Goal: Task Accomplishment & Management: Manage account settings

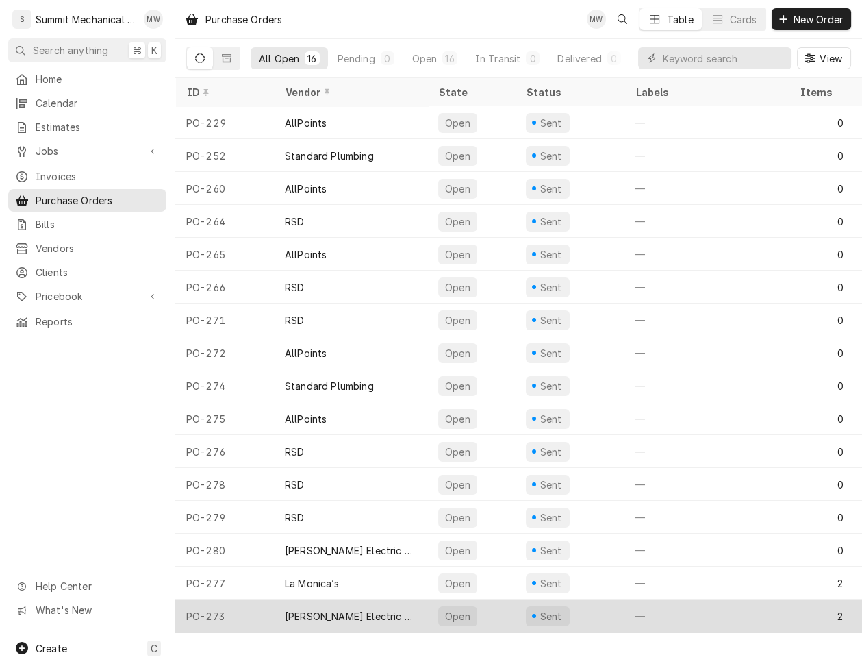
click at [347, 614] on div "[PERSON_NAME] Electric Supply" at bounding box center [351, 616] width 132 height 14
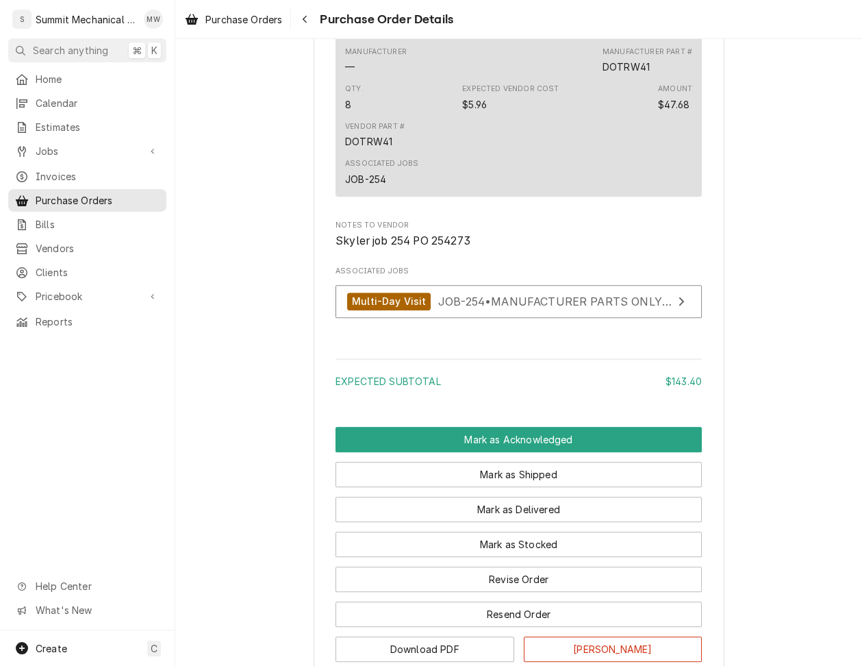
scroll to position [988, 0]
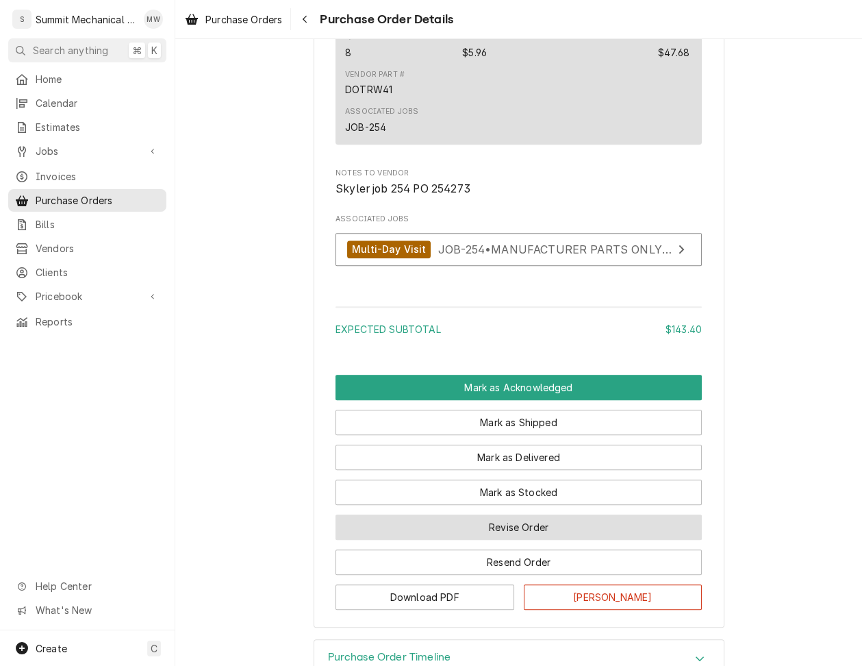
click at [482, 540] on button "Revise Order" at bounding box center [519, 526] width 366 height 25
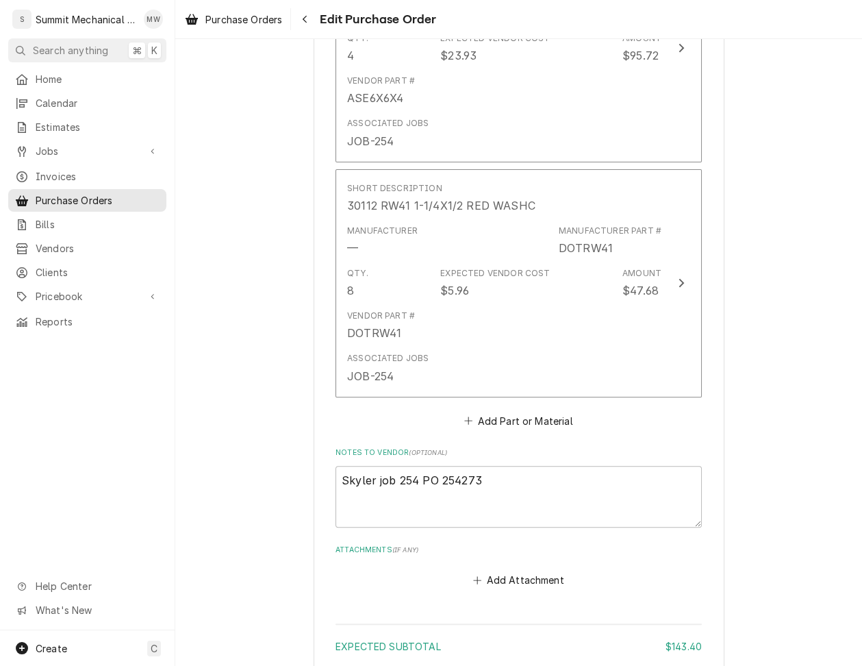
scroll to position [675, 0]
click at [495, 414] on button "Add Part or Material" at bounding box center [518, 418] width 113 height 19
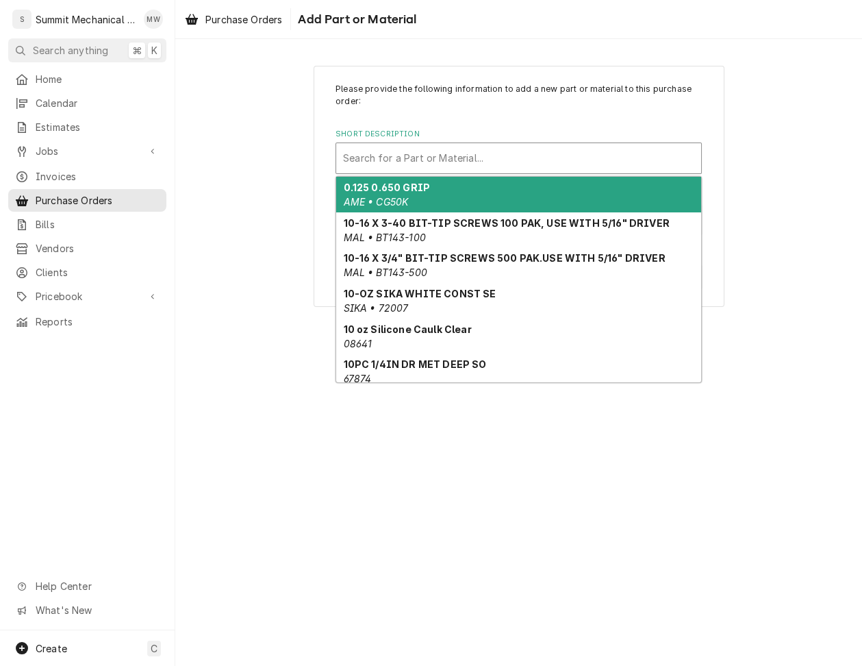
click at [397, 165] on div "Short Description" at bounding box center [518, 158] width 351 height 25
paste input "834HWSTKS"
type input "834HWSTKS"
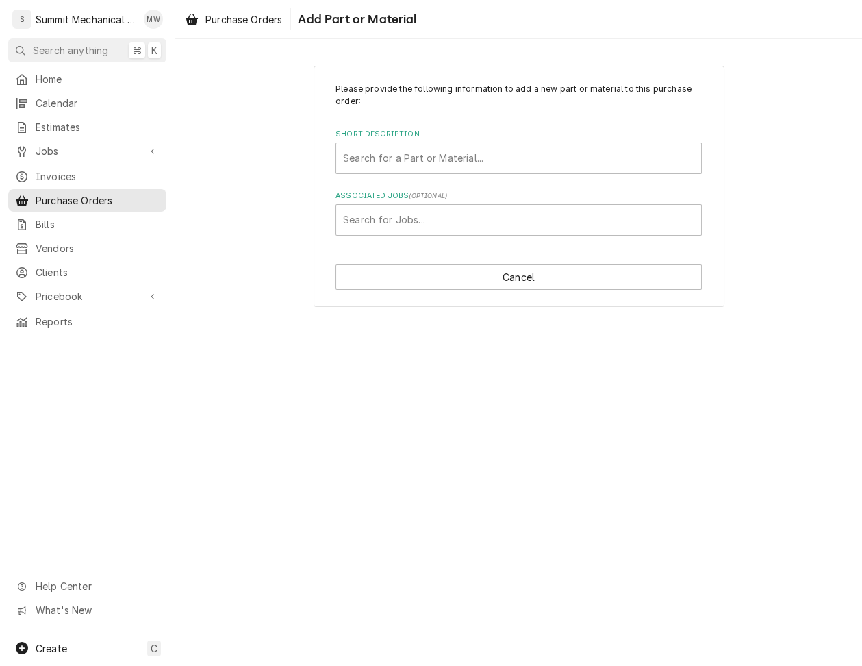
drag, startPoint x: 106, startPoint y: 294, endPoint x: 291, endPoint y: 33, distance: 319.9
click at [0, 0] on nav "S Summit Mechanical Service LLC MW Search anything ⌘ K Home Calendar Estimates …" at bounding box center [87, 333] width 175 height 666
click at [434, 157] on div "Short Description" at bounding box center [518, 158] width 351 height 25
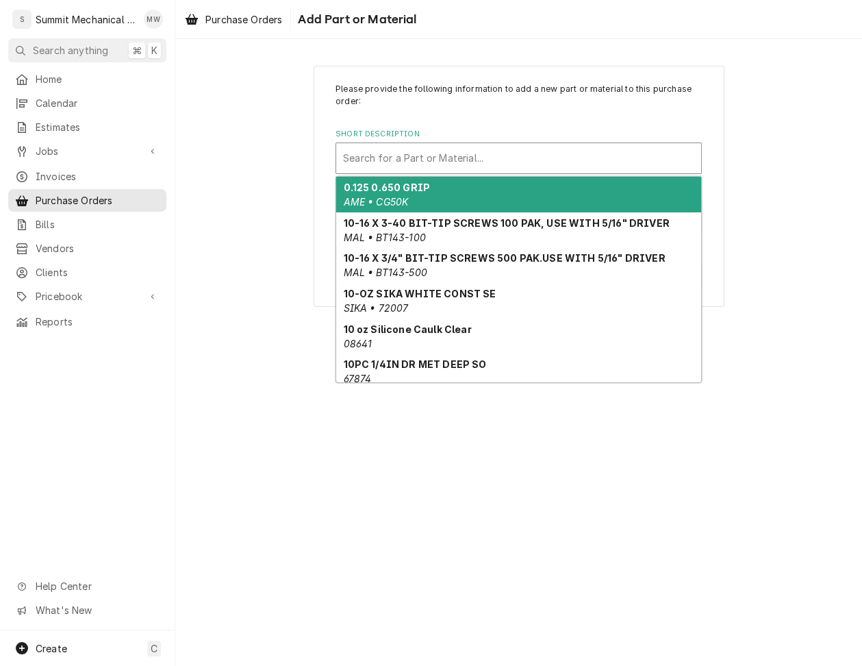
paste input "TEKHW834"
type input "TEKHW834"
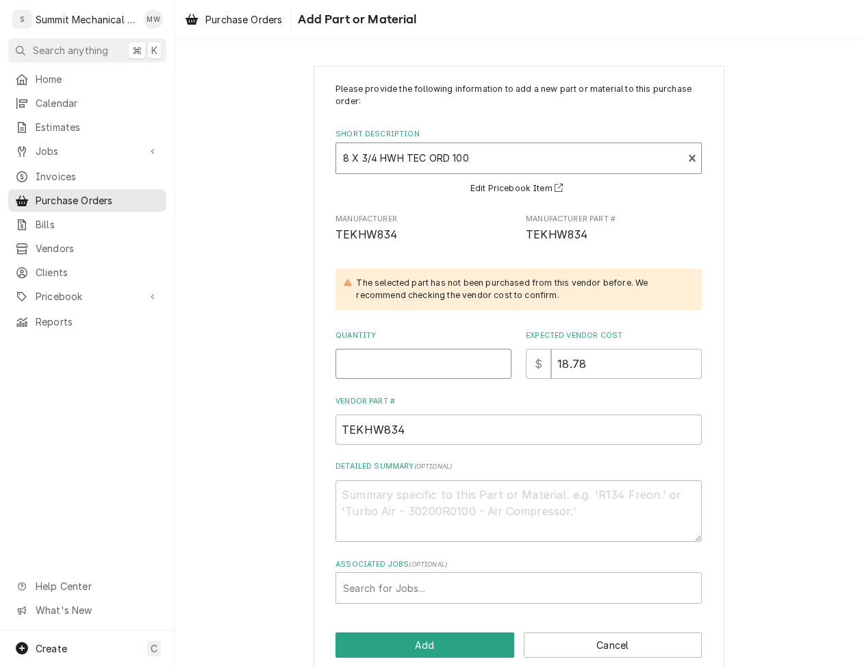
click at [412, 371] on input "Quantity" at bounding box center [424, 364] width 176 height 30
type textarea "x"
type input "1"
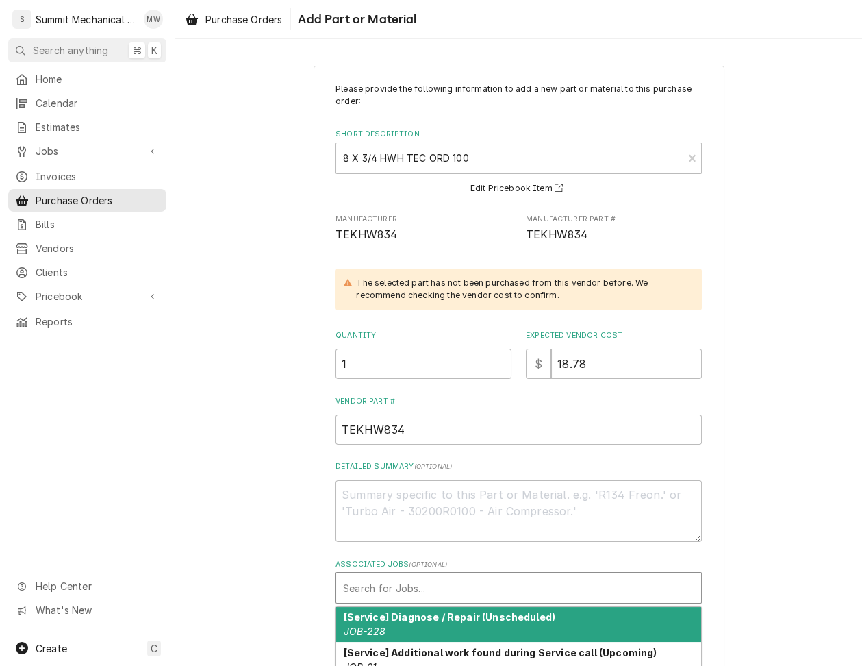
click at [399, 580] on div "Associated Jobs" at bounding box center [518, 587] width 351 height 25
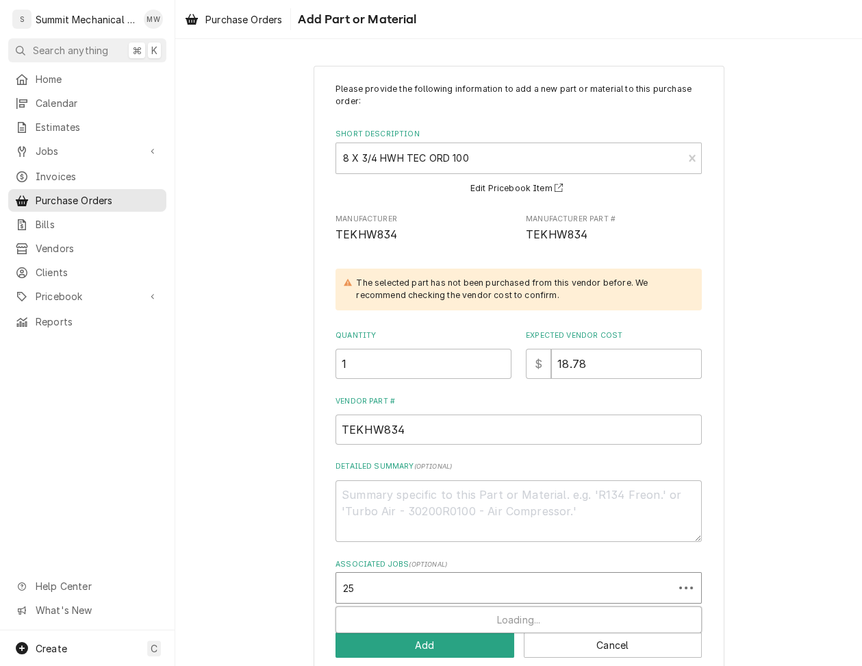
type input "254"
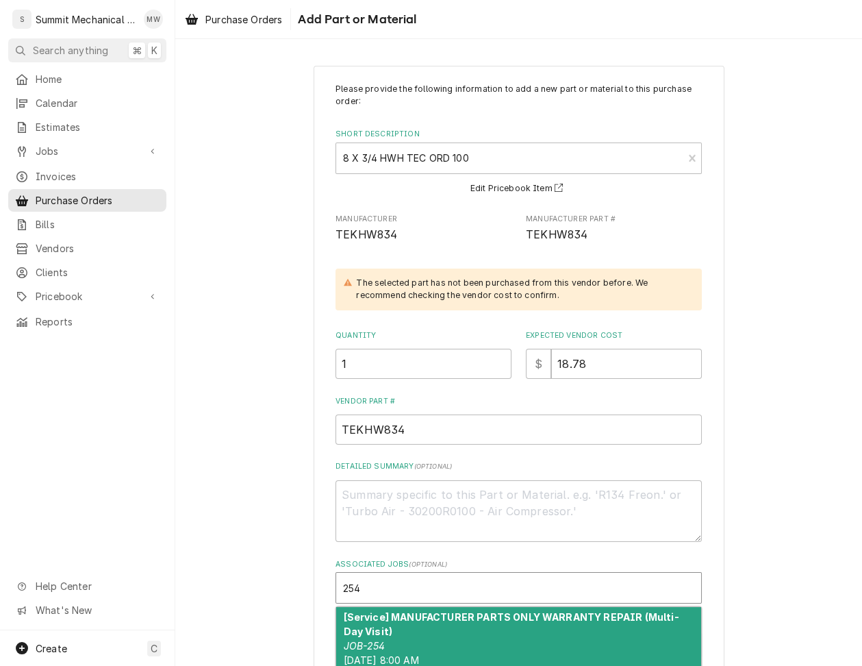
type textarea "x"
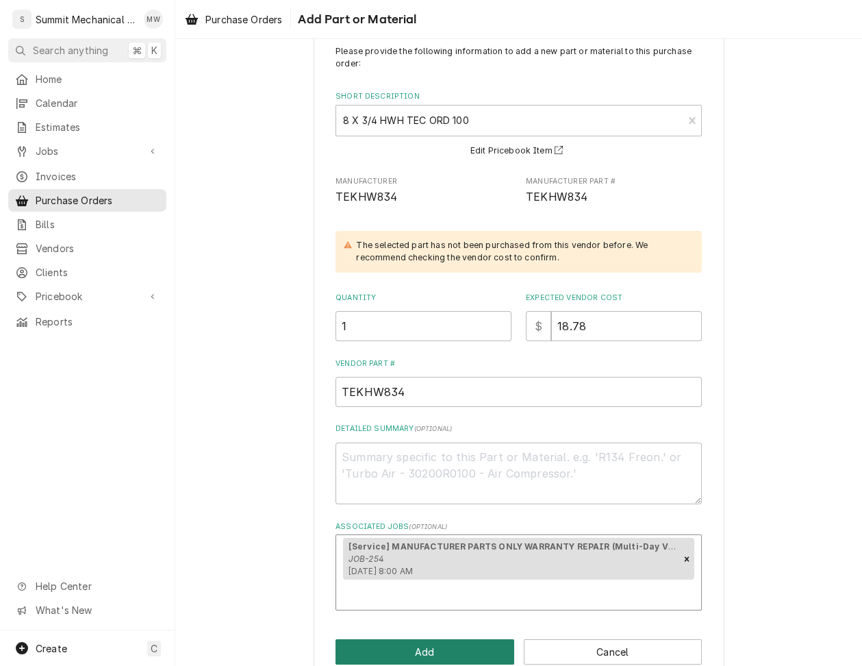
click at [393, 639] on button "Add" at bounding box center [425, 651] width 179 height 25
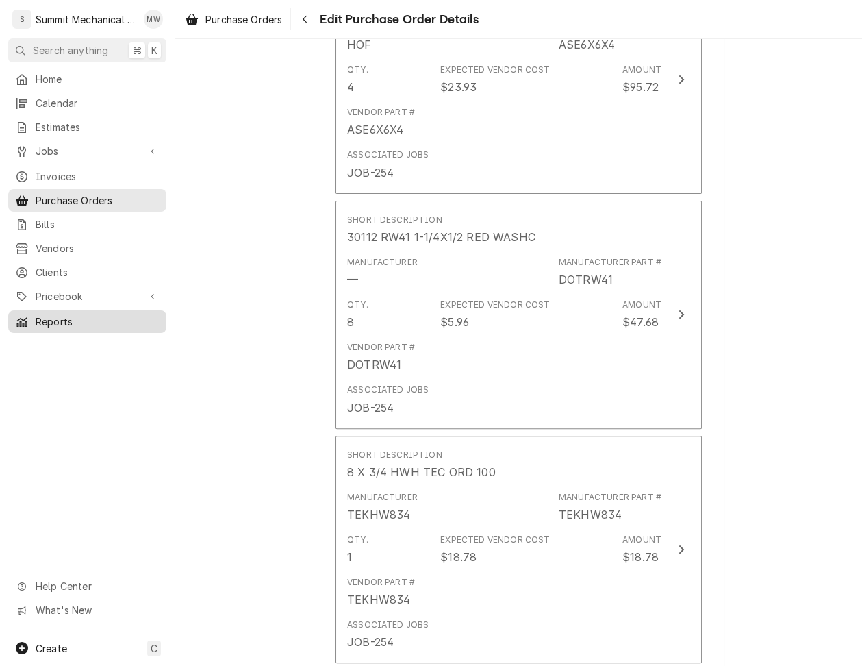
scroll to position [627, 0]
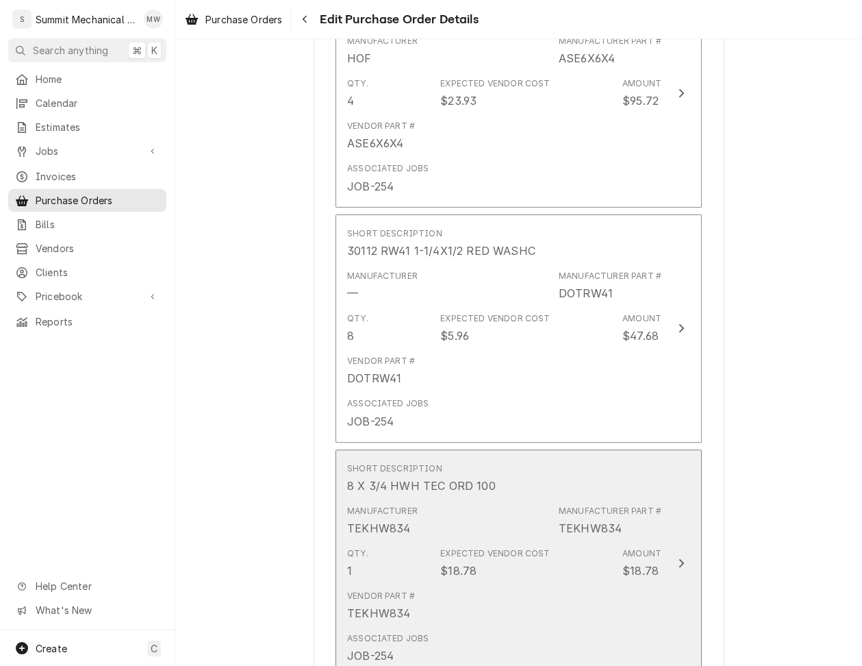
click at [473, 499] on div "Manufacturer TEKHW834 Manufacturer Part # TEKHW834" at bounding box center [504, 520] width 314 height 42
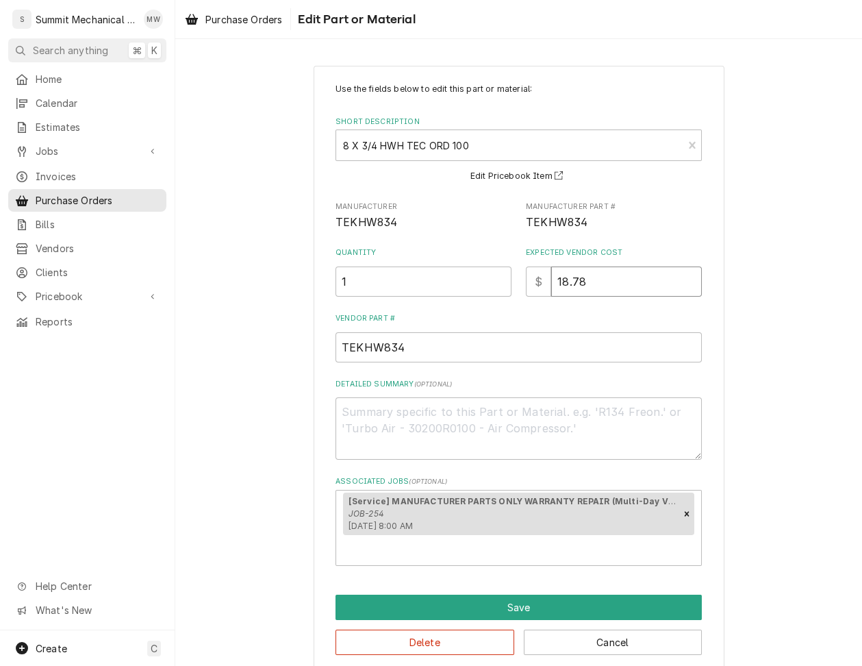
click at [578, 282] on input "18.78" at bounding box center [626, 281] width 151 height 30
type textarea "x"
type input "18.7"
type textarea "x"
type input "18"
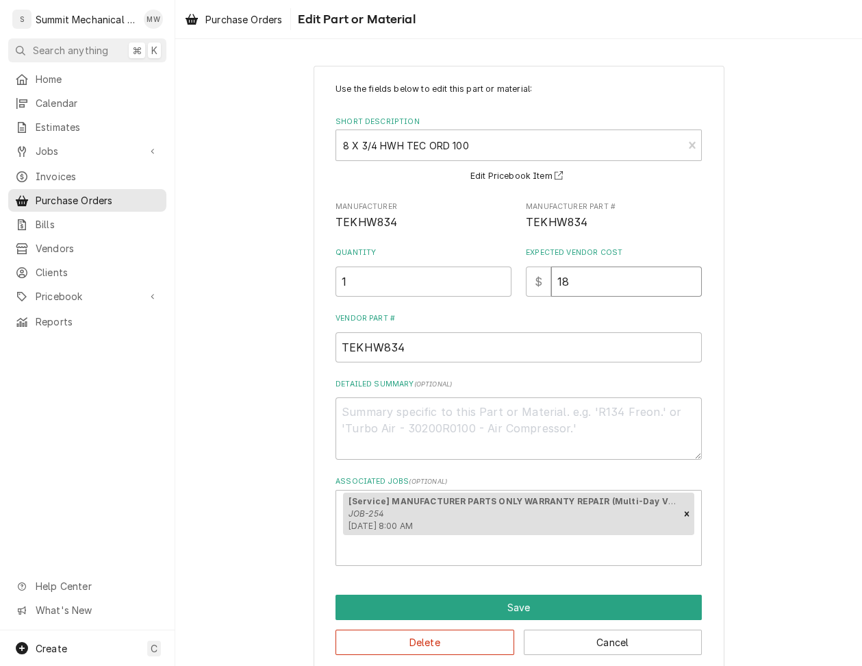
type textarea "x"
type input "18.8"
type textarea "x"
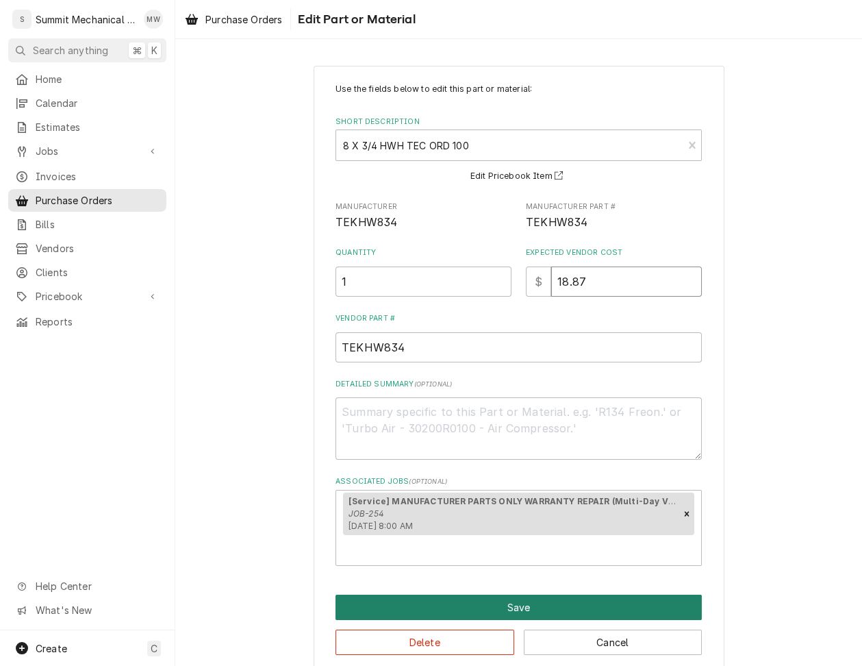
type input "18.87"
click at [529, 595] on button "Save" at bounding box center [519, 607] width 366 height 25
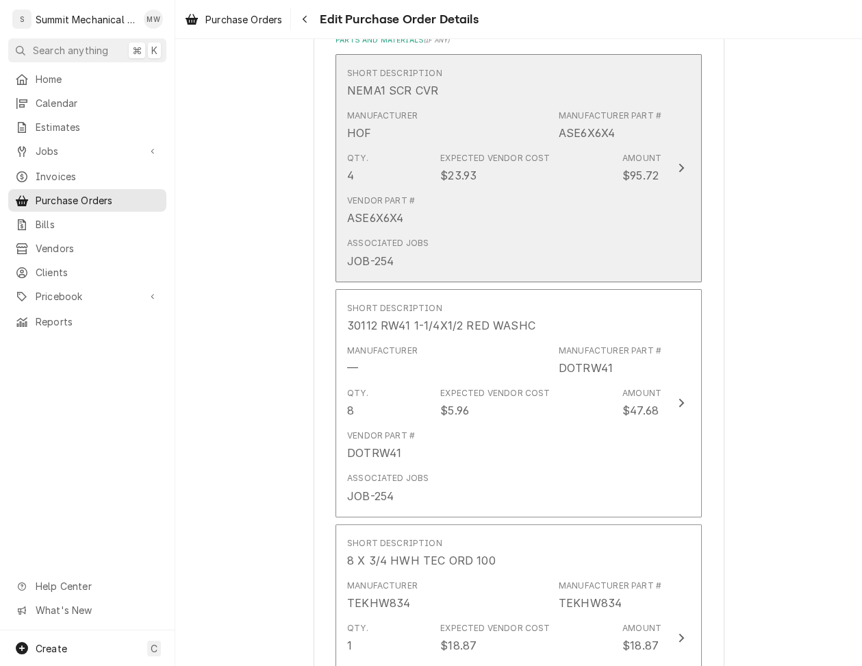
scroll to position [610, 0]
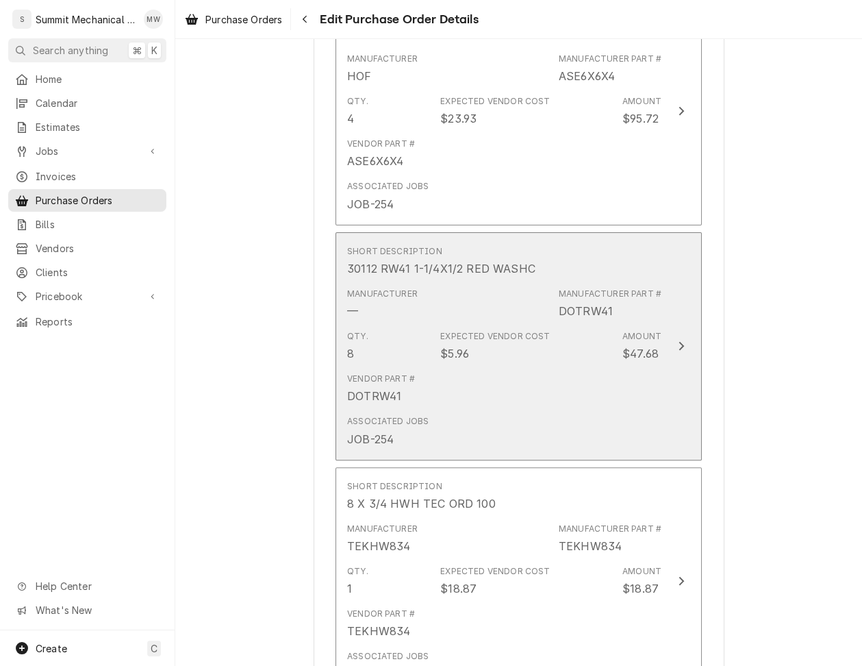
click at [534, 321] on div "Manufacturer — Manufacturer Part # DOTRW41" at bounding box center [504, 303] width 314 height 42
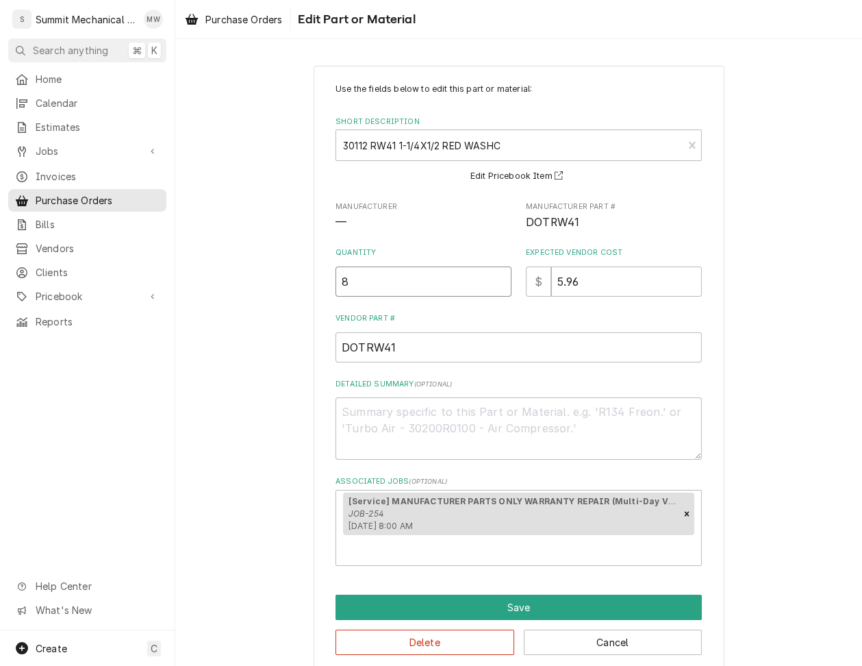
click at [375, 274] on input "8" at bounding box center [424, 281] width 176 height 30
type textarea "x"
type input "1"
type textarea "x"
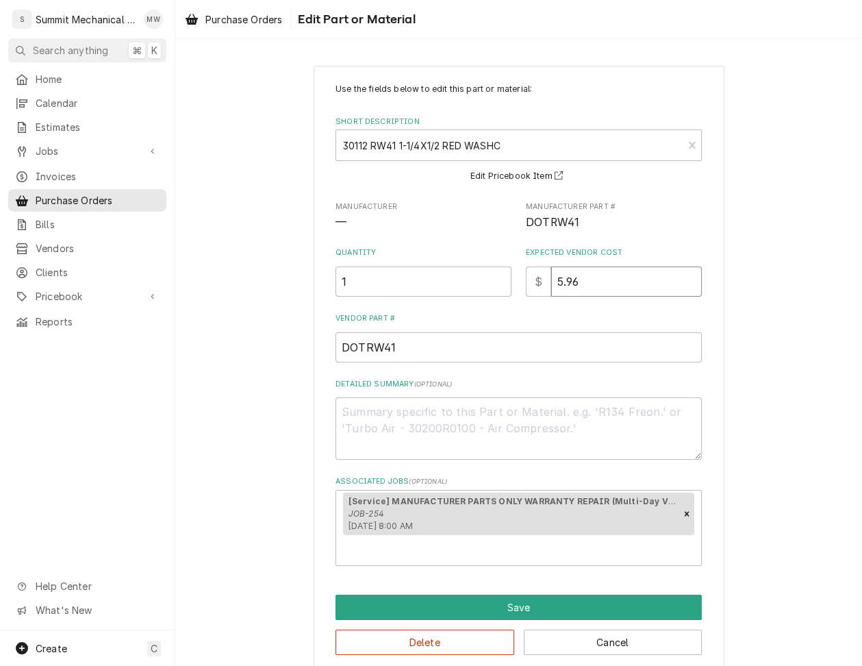
type input "6"
type textarea "x"
type input "6.2"
type textarea "x"
type input "6.26"
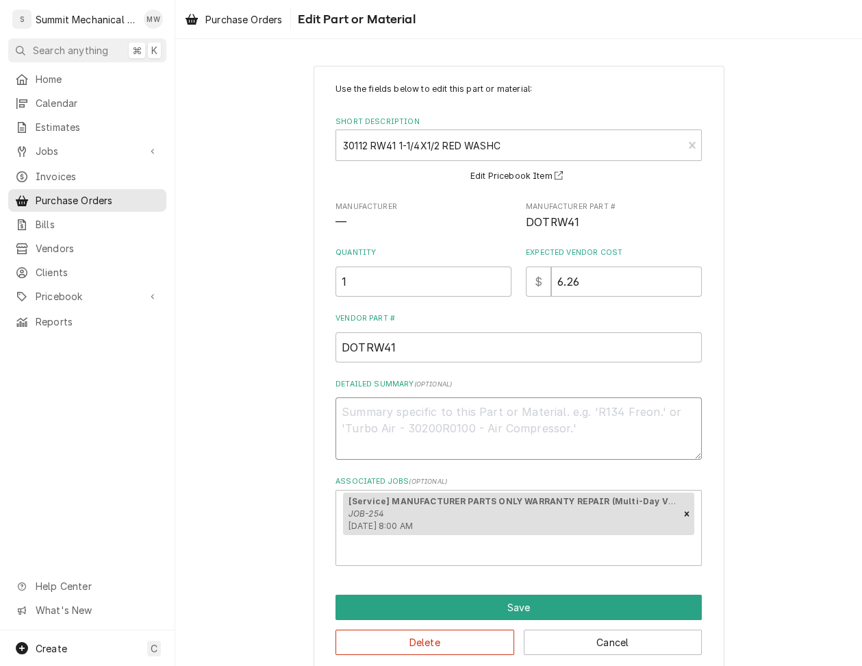
click at [384, 436] on textarea "Detailed Summary ( optional )" at bounding box center [519, 428] width 366 height 62
type textarea "x"
type textarea "8"
type textarea "x"
type textarea "8"
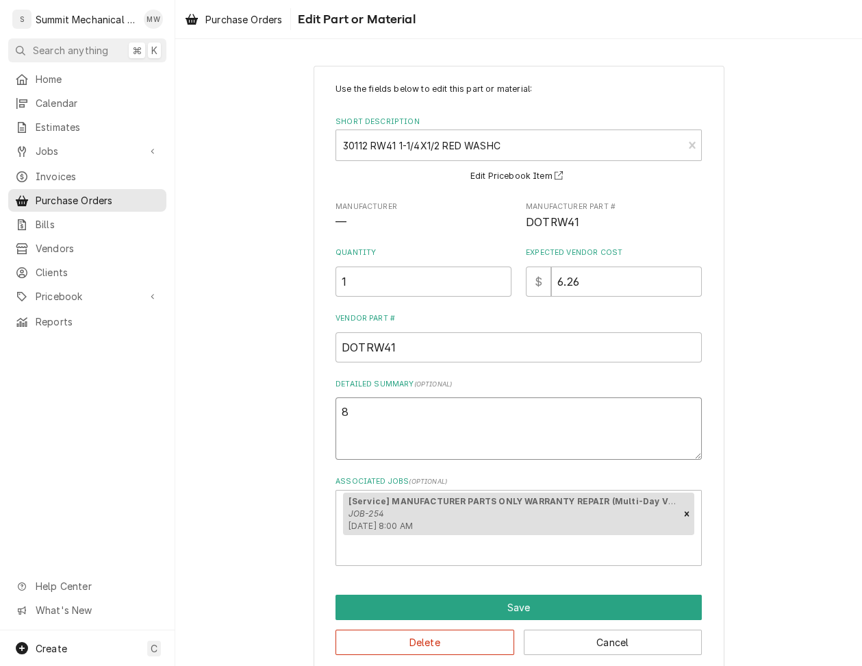
type textarea "x"
type textarea "8"
type textarea "x"
type textarea "W"
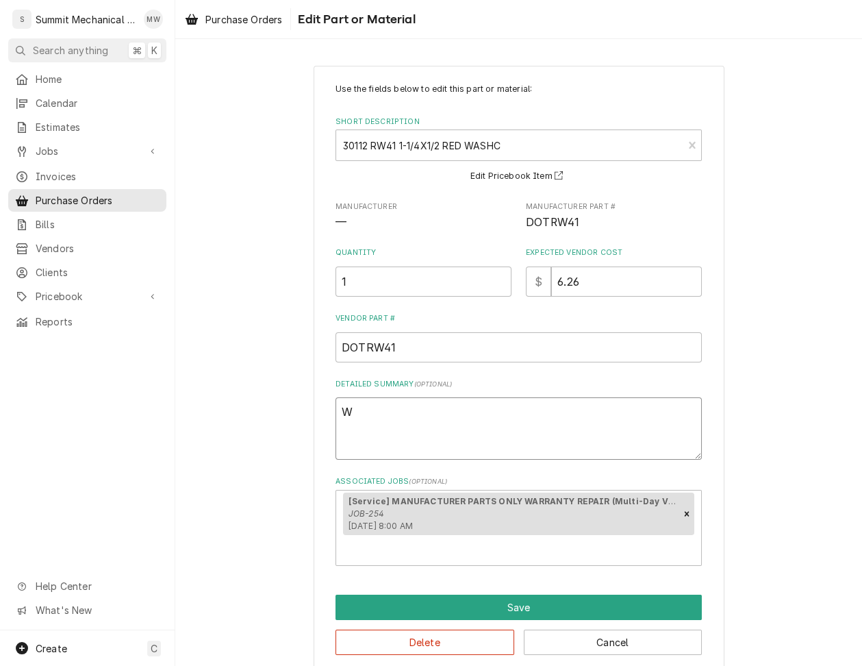
type textarea "x"
type textarea "Q"
type textarea "x"
type textarea "Qu"
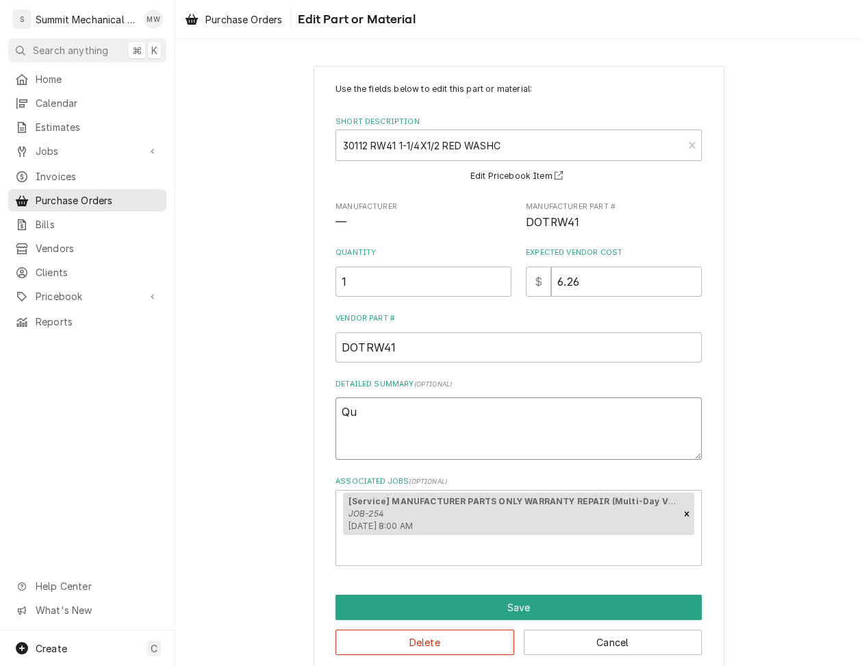
type textarea "x"
type textarea "Qua"
type textarea "x"
type textarea "Quani"
type textarea "x"
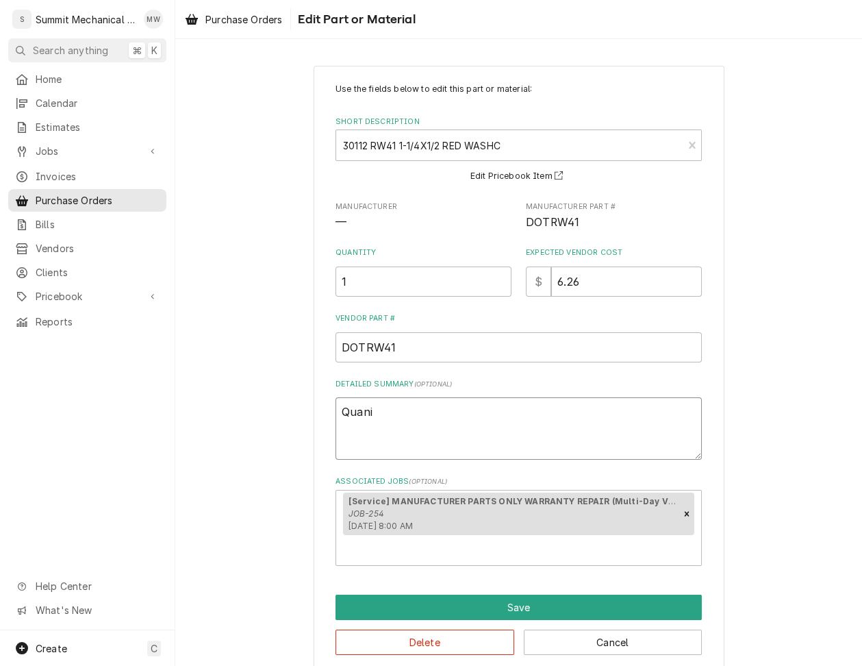
type textarea "Quanit"
type textarea "x"
type textarea "Quaniti"
type textarea "x"
type textarea "Quanities"
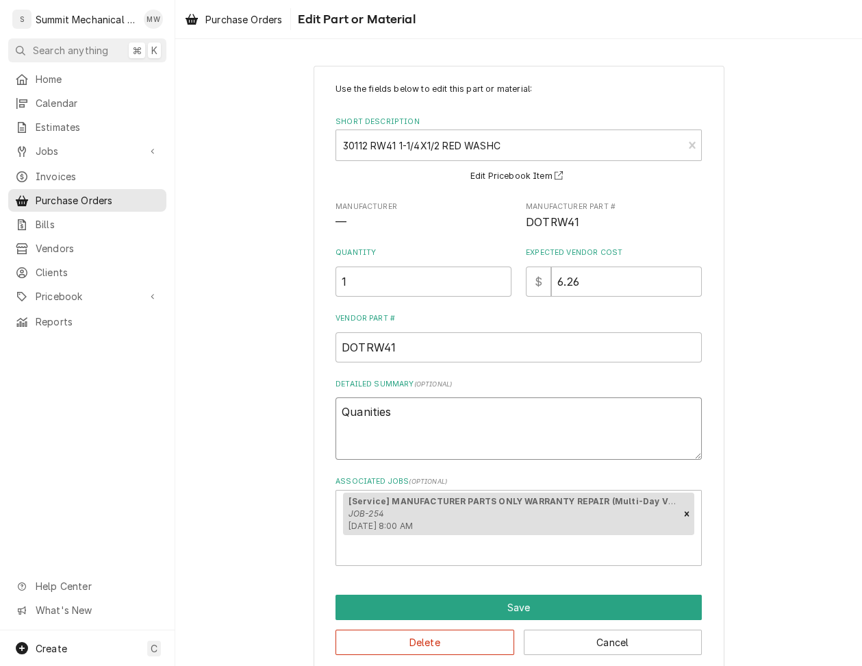
type textarea "x"
type textarea "Quanitie"
type textarea "x"
type textarea "Quaniti"
type textarea "x"
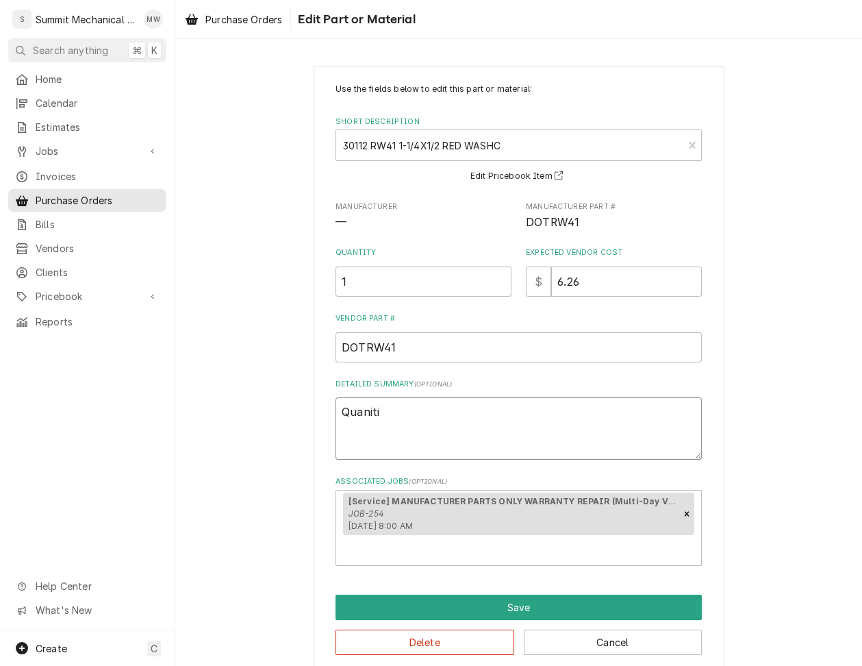
type textarea "Quanit"
type textarea "x"
type textarea "Quani"
type textarea "x"
type textarea "Quan"
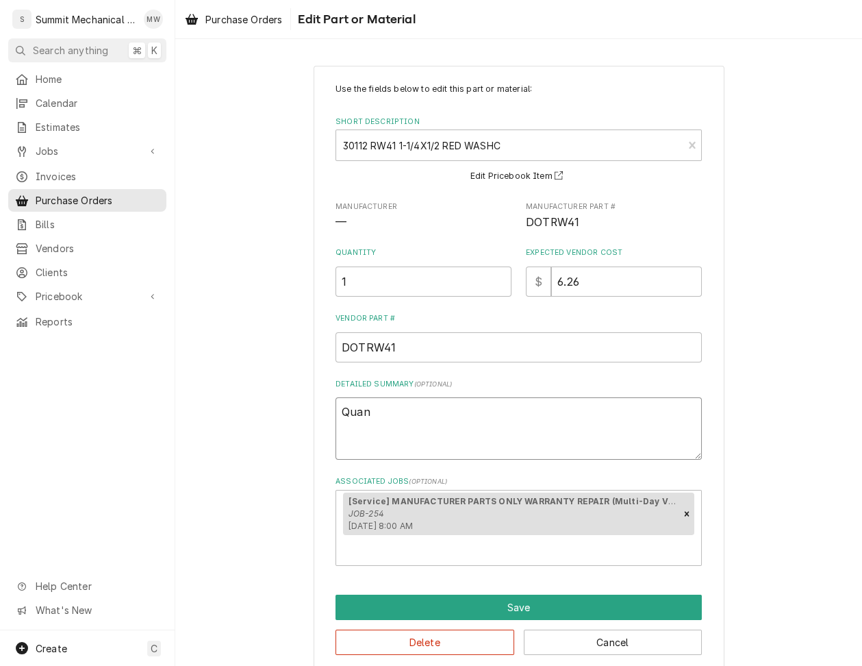
type textarea "x"
type textarea "Quanti"
type textarea "x"
type textarea "Quantit"
type textarea "x"
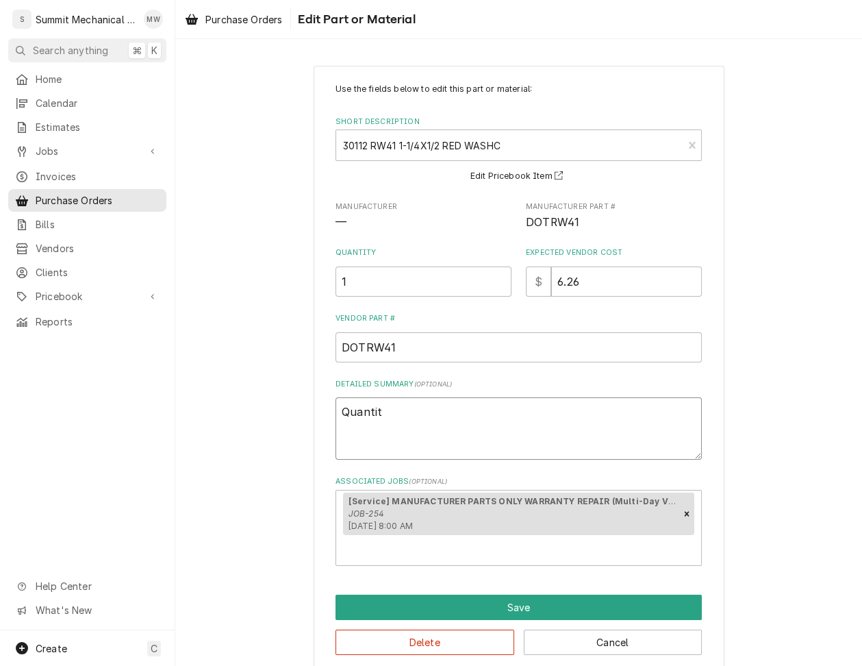
type textarea "Quantite"
type textarea "x"
type textarea "Quantites"
type textarea "x"
type textarea "Quantites"
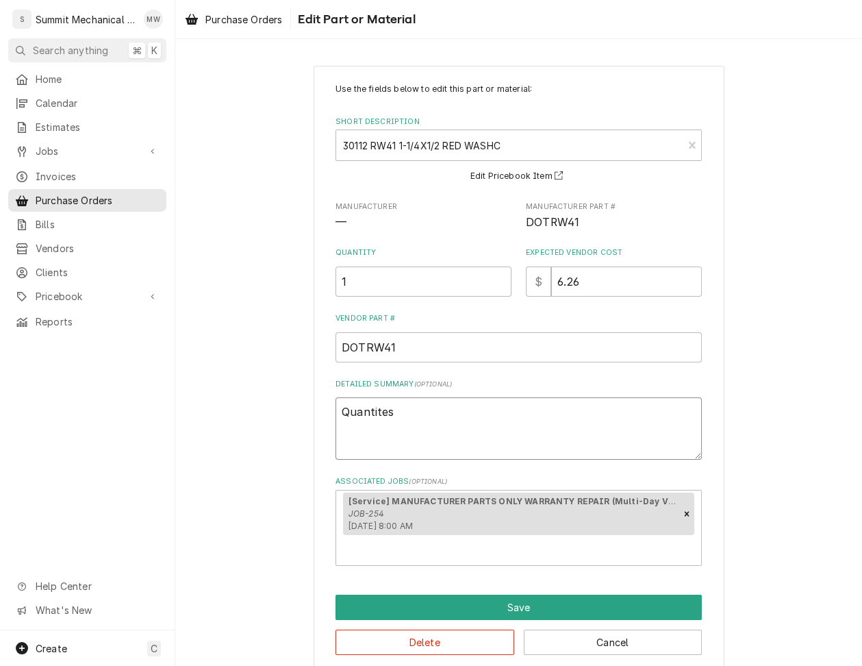
type textarea "x"
type textarea "Quantites 8"
type textarea "x"
type textarea "Quantites 8"
type textarea "x"
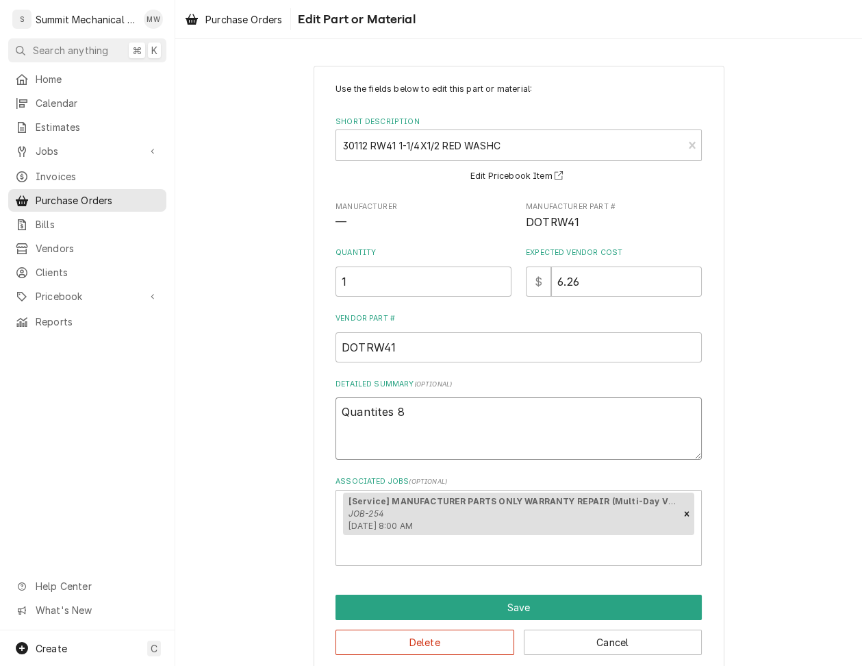
type textarea "Quantites 8"
type textarea "x"
type textarea "Quantites"
type textarea "x"
type textarea "Quantites"
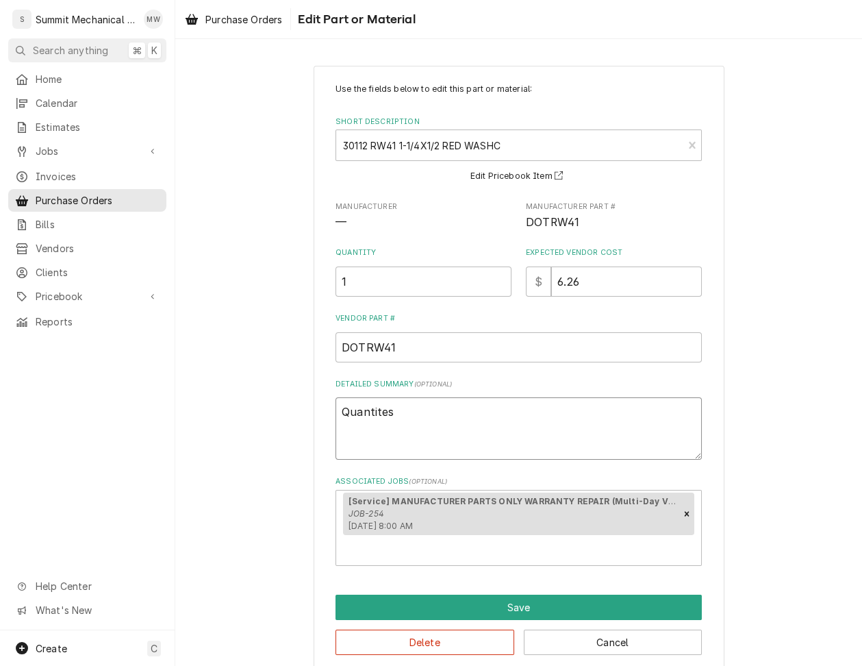
type textarea "x"
type textarea "Quantite"
type textarea "x"
type textarea "Quantit"
type textarea "x"
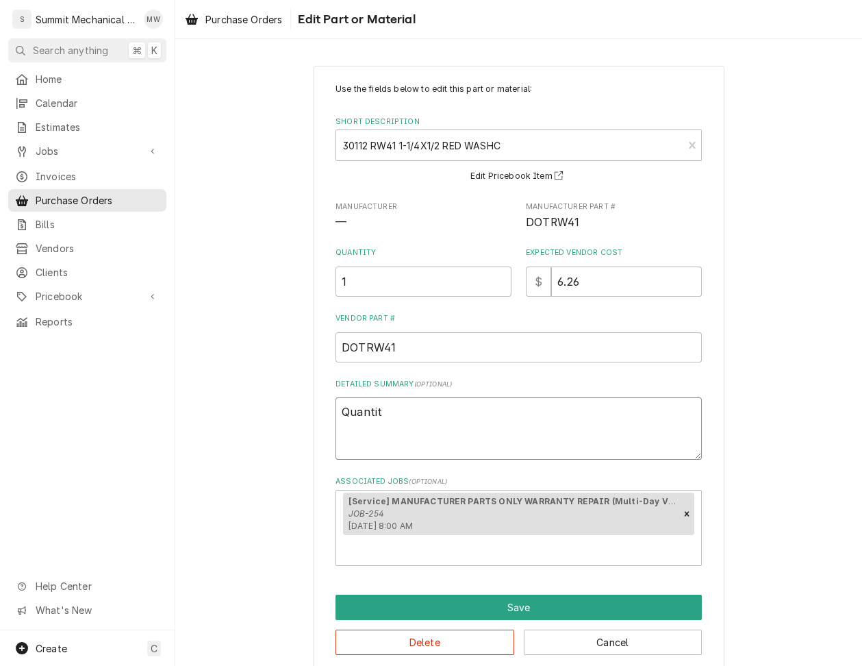
type textarea "Quanti"
type textarea "x"
type textarea "Quant"
type textarea "x"
type textarea "Quan"
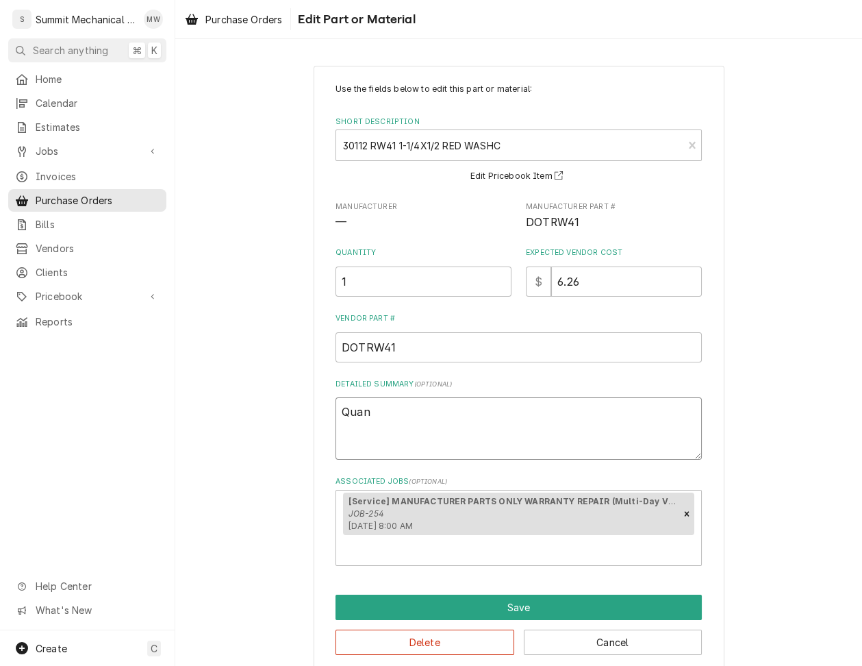
type textarea "x"
type textarea "Quant"
type textarea "x"
type textarea "Quan"
type textarea "x"
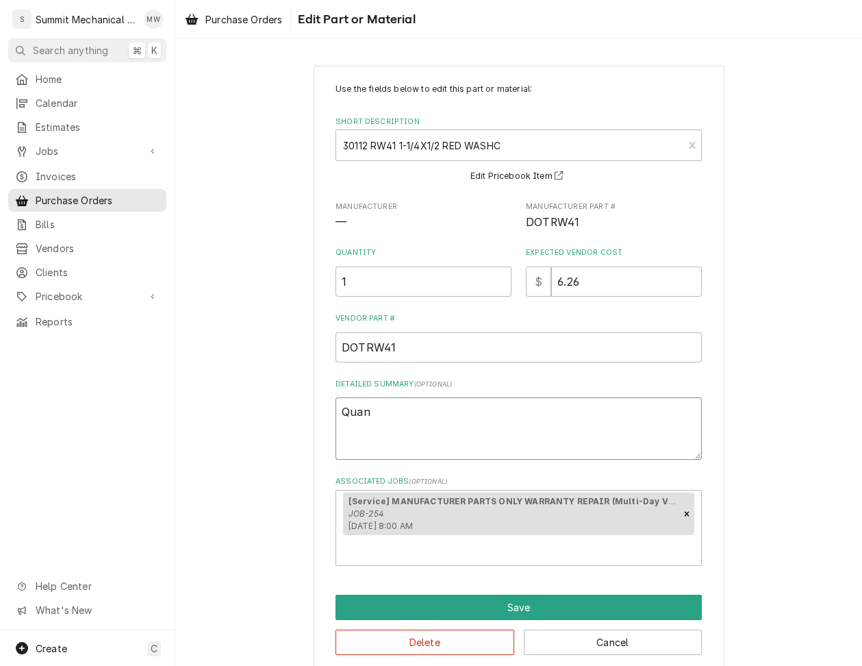
type textarea "Quani"
type textarea "x"
type textarea "Quanit"
type textarea "x"
type textarea "Quaniti"
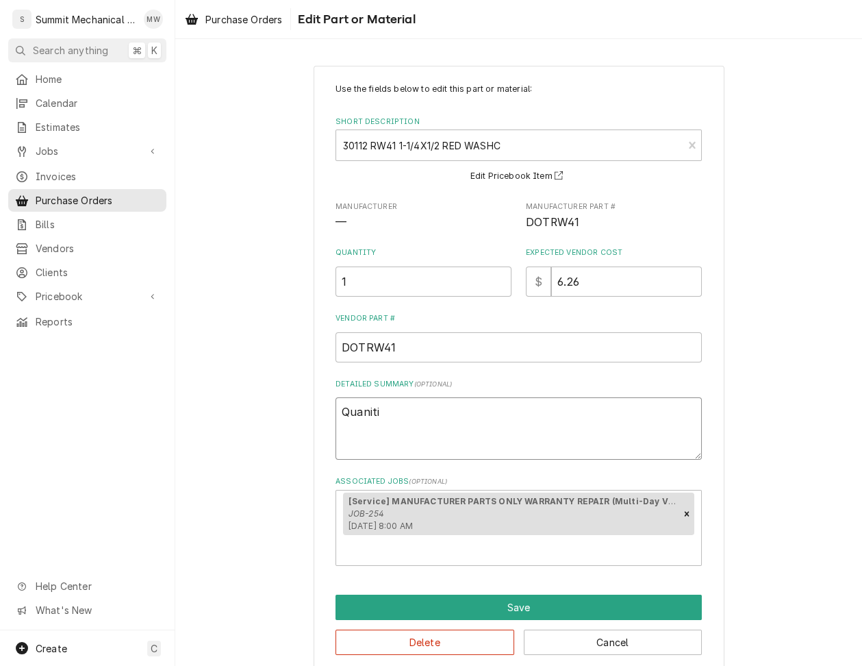
type textarea "x"
type textarea "Quanit"
type textarea "x"
type textarea "Quani"
type textarea "x"
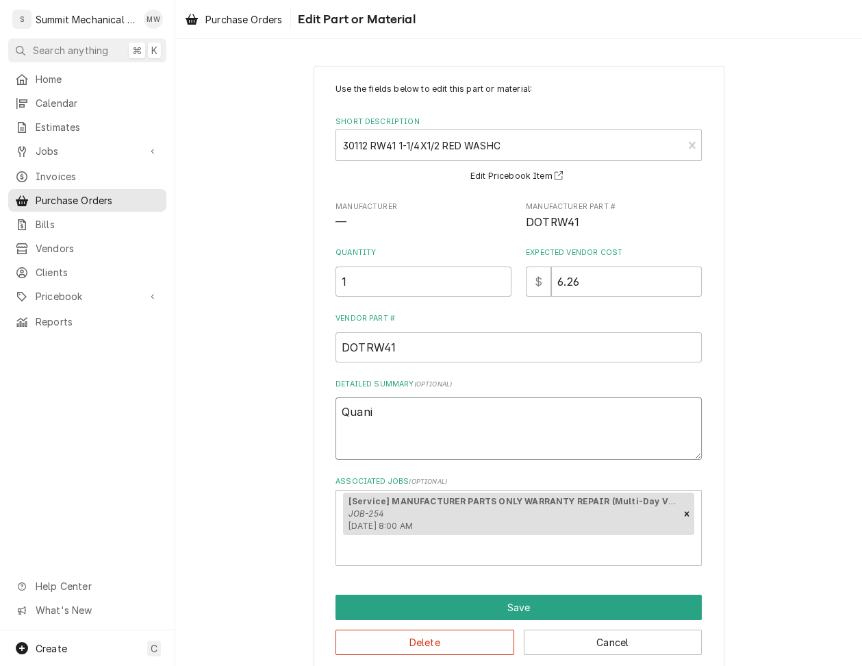
type textarea "Quanii"
type textarea "x"
type textarea "Quaniie"
type textarea "x"
type textarea "Quaniies"
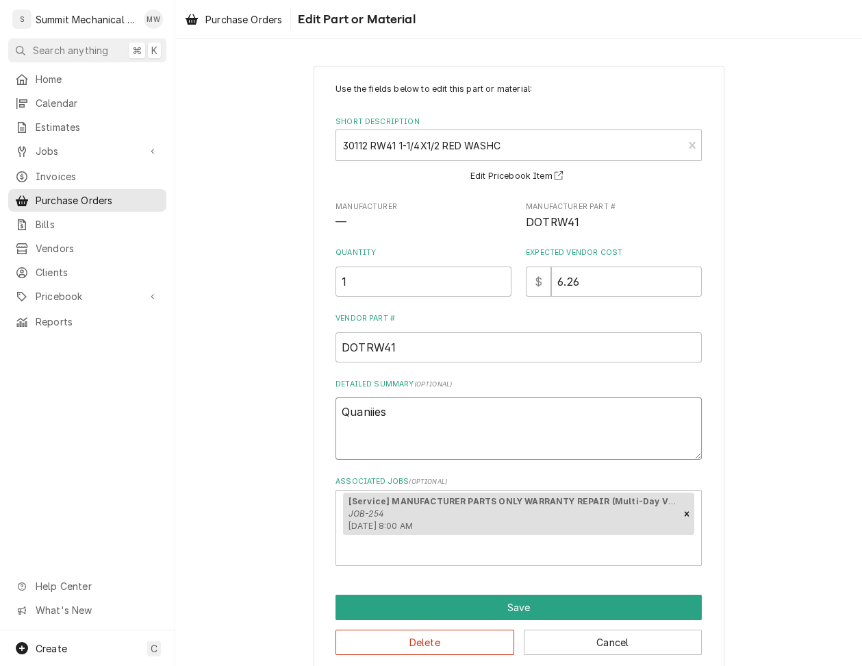
type textarea "x"
type textarea "Quaniies"
type textarea "x"
type textarea "Quaniies"
type textarea "x"
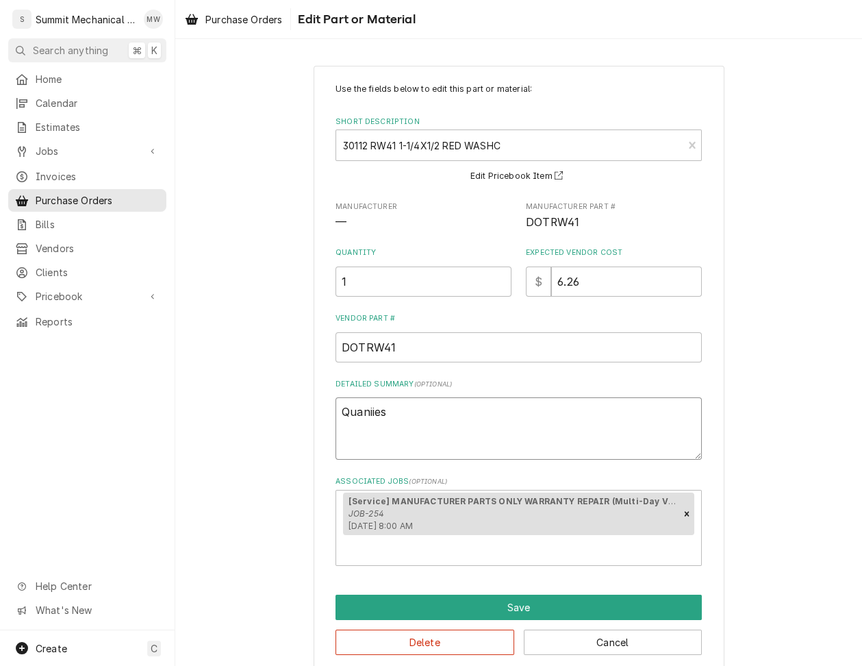
type textarea "Quaniie"
type textarea "x"
type textarea "Quanii"
type textarea "x"
type textarea "Quani"
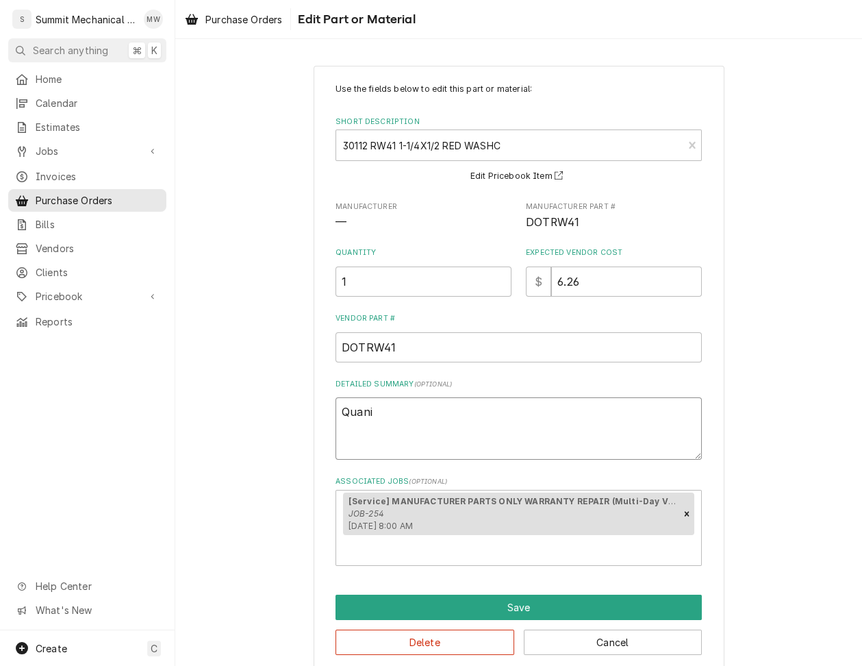
type textarea "x"
type textarea "Quanit"
type textarea "x"
type textarea "Quanitie"
type textarea "x"
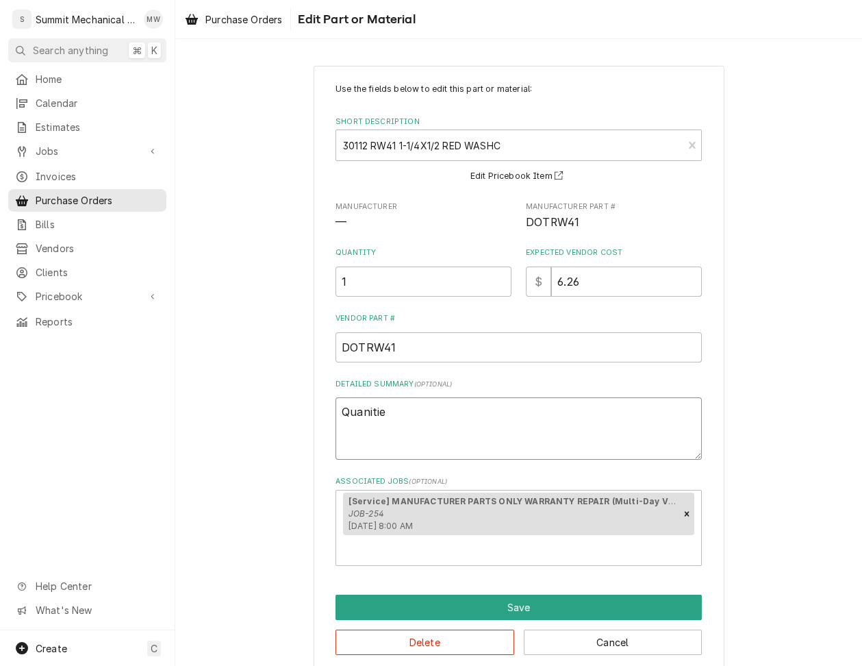
type textarea "Quanities"
type textarea "x"
type textarea "Quanities"
type textarea "x"
type textarea "Quanities"
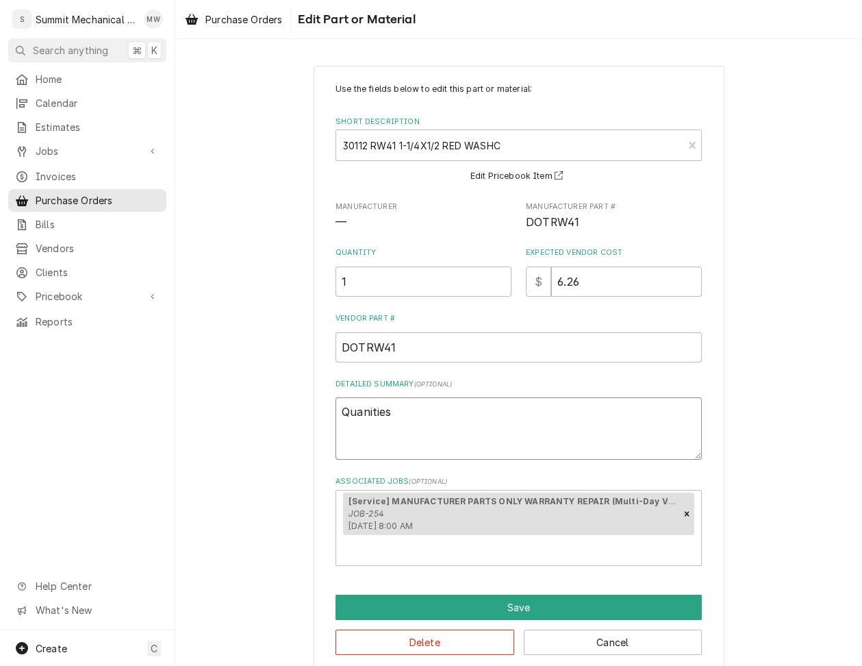
type textarea "x"
type textarea "Quanitie"
type textarea "x"
type textarea "Quaniti"
type textarea "x"
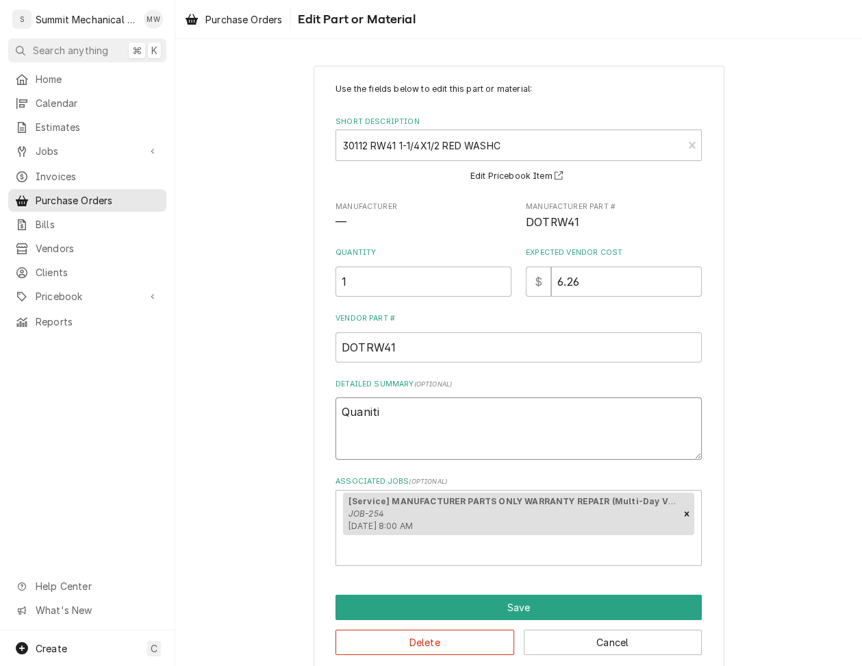
type textarea "Quanit"
type textarea "x"
type textarea "Quani"
type textarea "x"
type textarea "Quan"
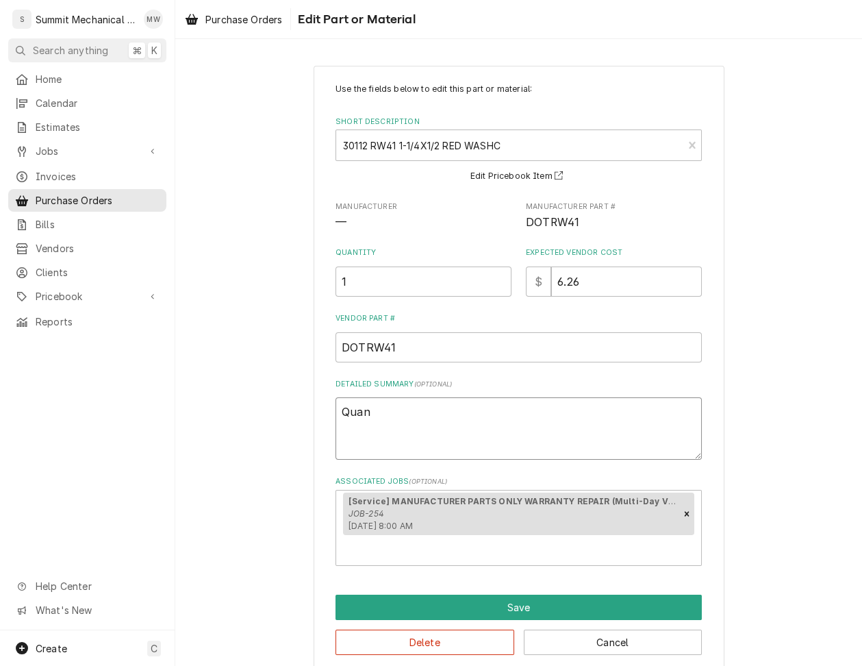
type textarea "x"
type textarea "Qua"
type textarea "x"
type textarea "Quan"
type textarea "x"
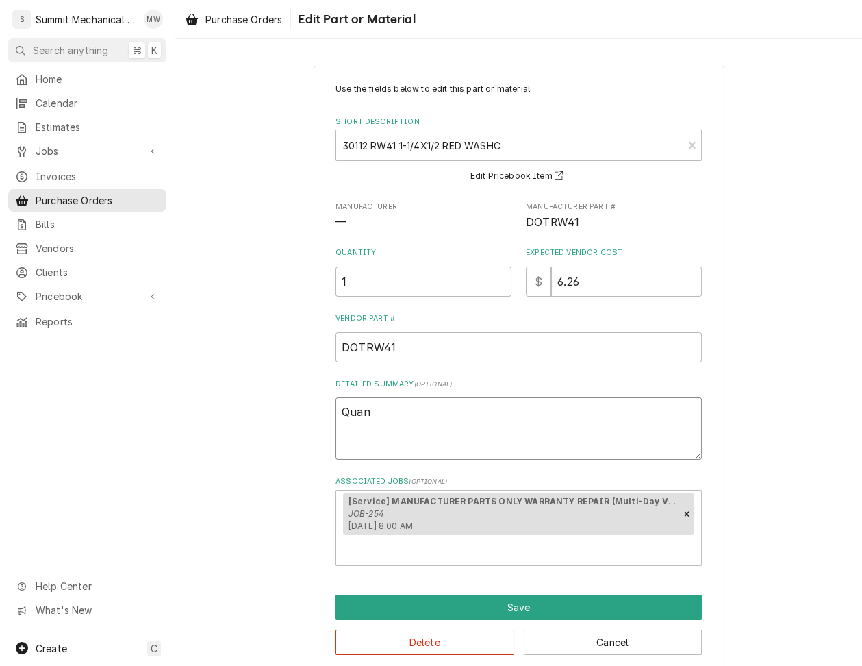
type textarea "Quani"
type textarea "x"
type textarea "Quanit"
type textarea "x"
type textarea "Quaniti"
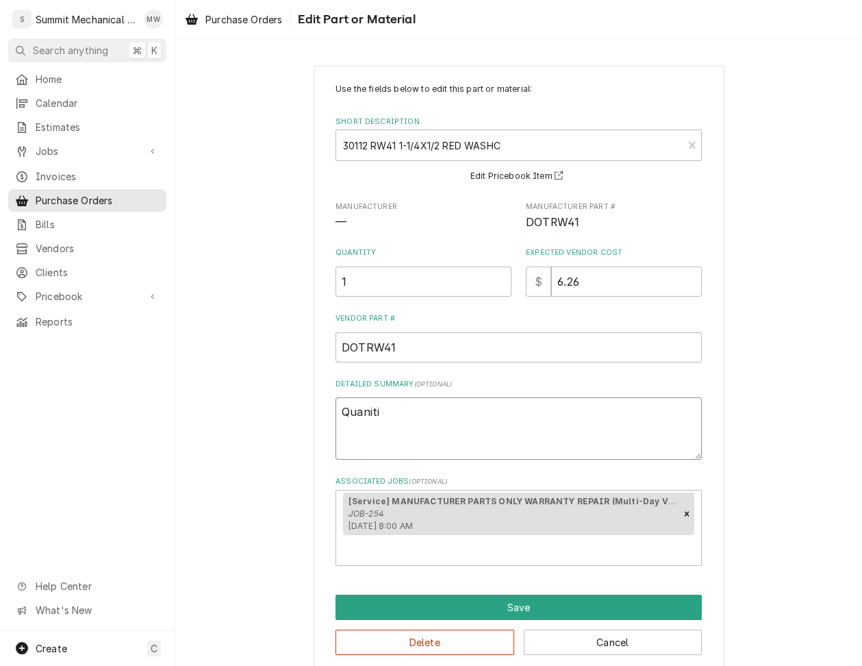
type textarea "x"
type textarea "Quanitie"
type textarea "x"
type textarea "Quanities"
type textarea "x"
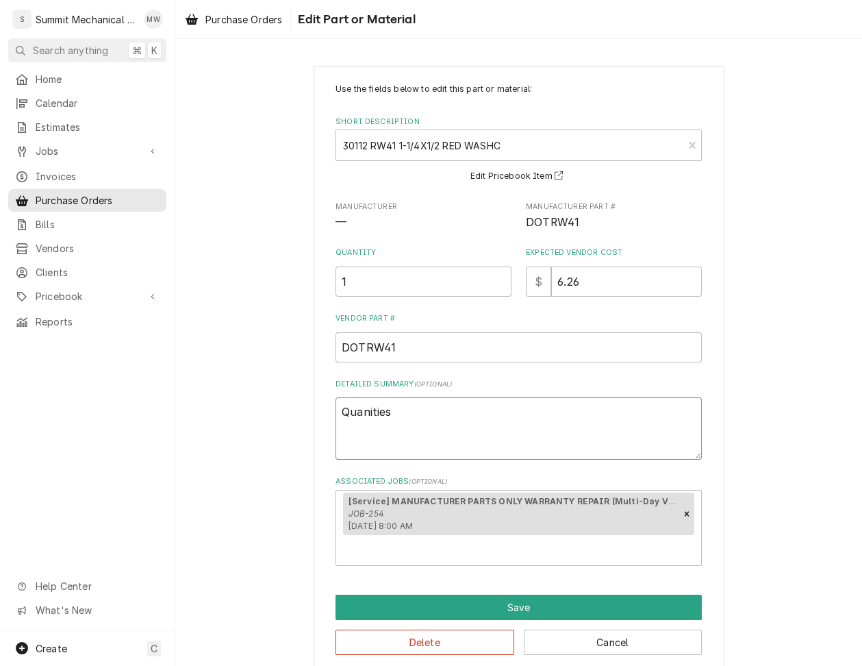
type textarea "Quanities"
type textarea "x"
type textarea "Quantities"
click at [425, 408] on textarea "Quantities" at bounding box center [519, 428] width 366 height 62
type textarea "x"
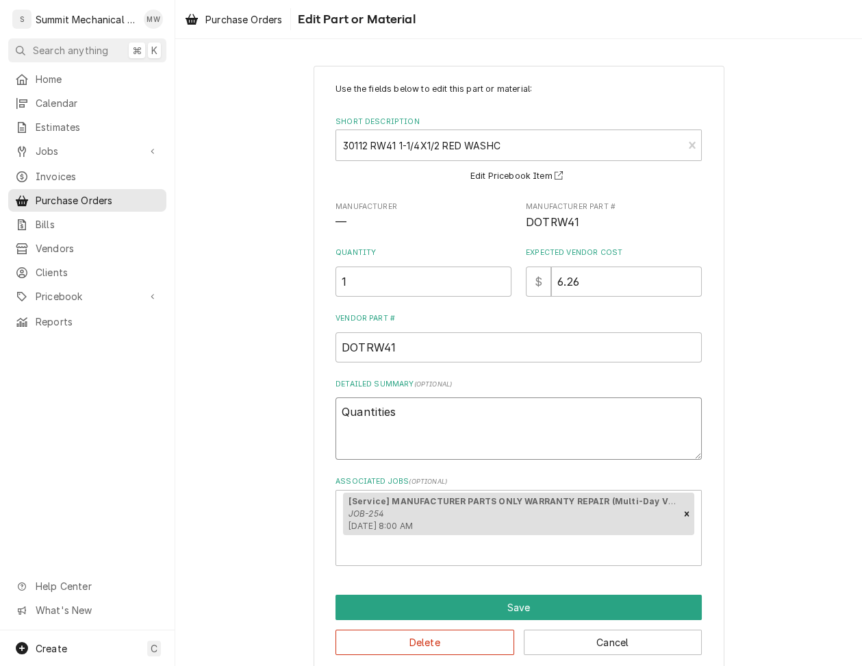
type textarea "Quantities 8"
type textarea "x"
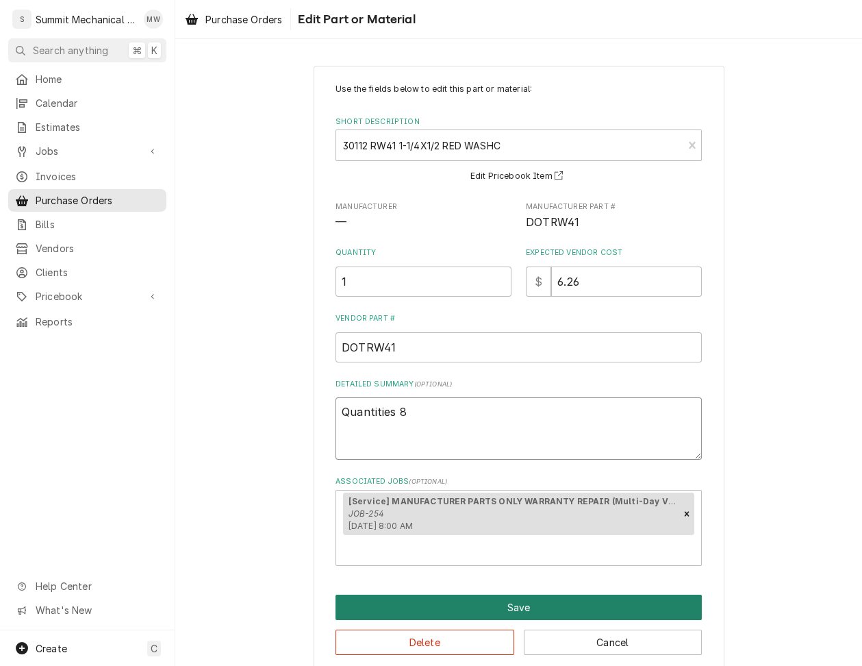
type textarea "Quantities 8"
click at [469, 595] on button "Save" at bounding box center [519, 607] width 366 height 25
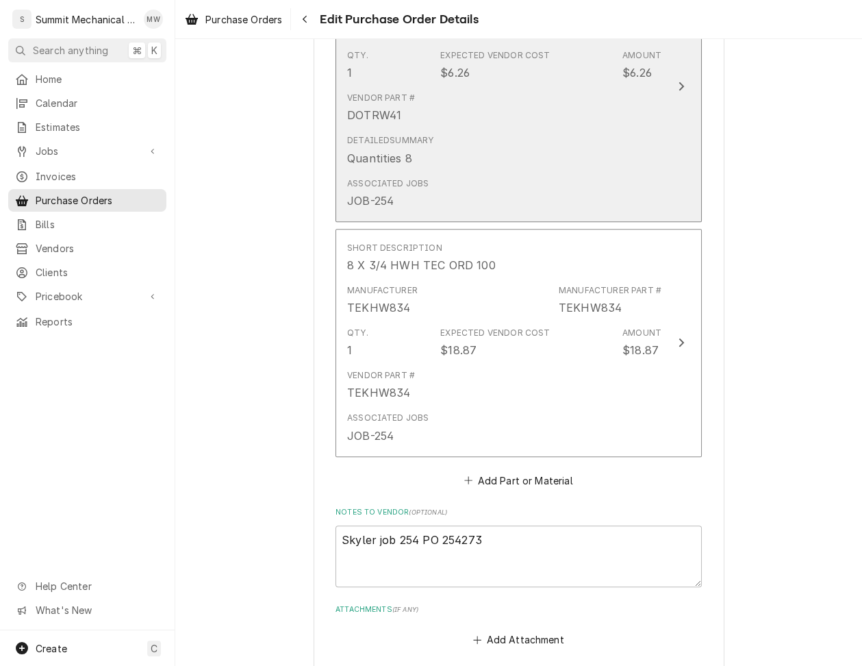
scroll to position [1093, 0]
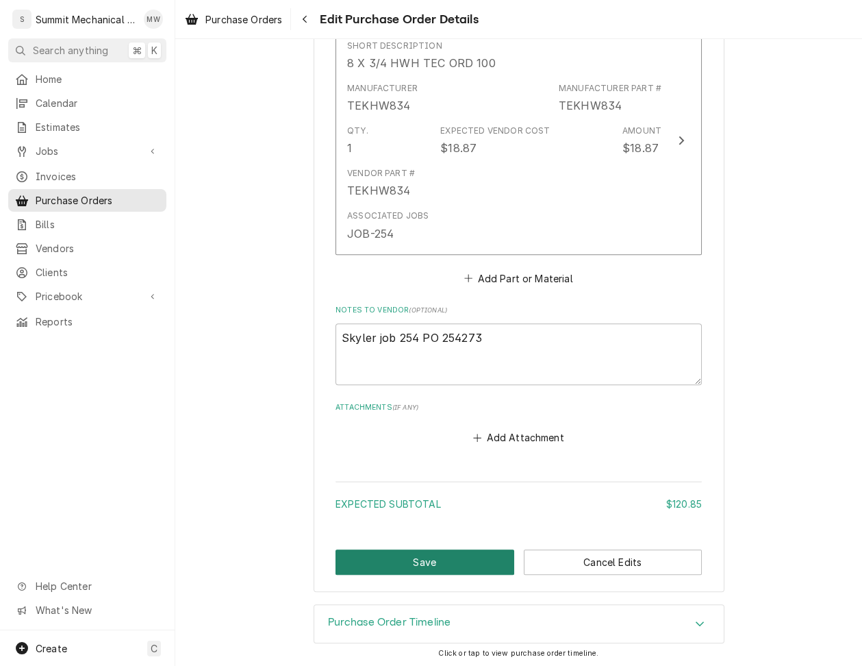
click at [371, 556] on button "Save" at bounding box center [425, 561] width 179 height 25
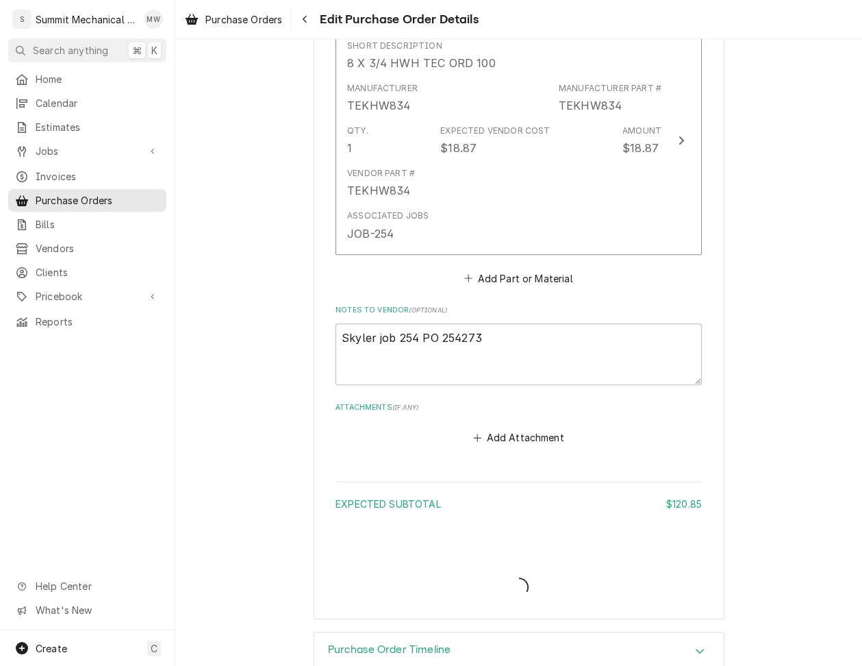
type textarea "x"
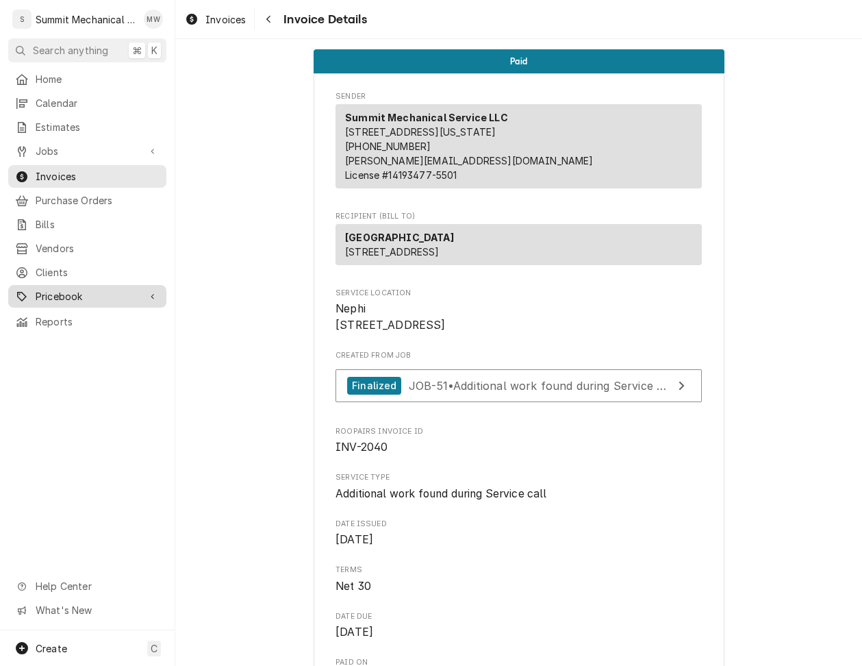
click at [91, 289] on span "Pricebook" at bounding box center [87, 296] width 103 height 14
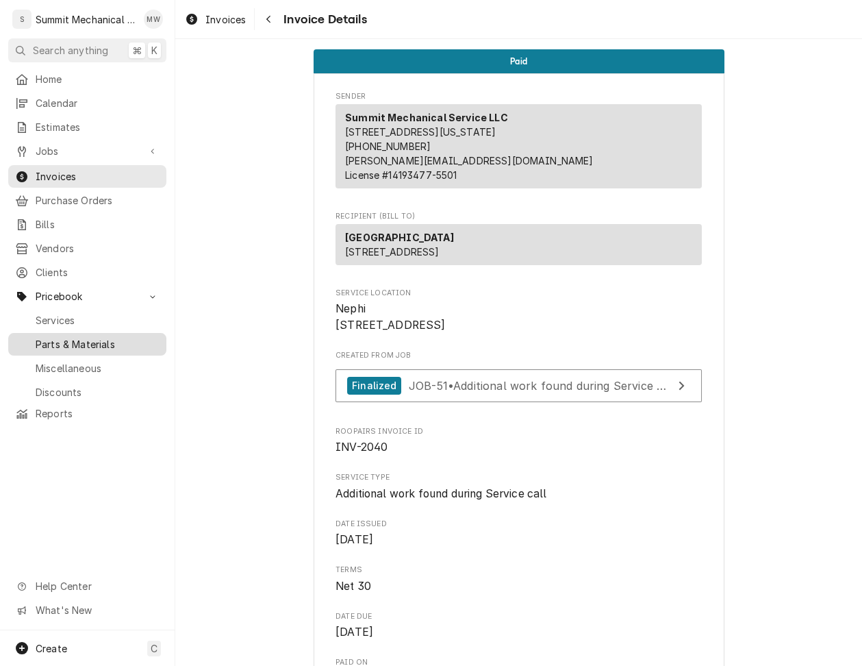
click at [104, 337] on span "Parts & Materials" at bounding box center [98, 344] width 124 height 14
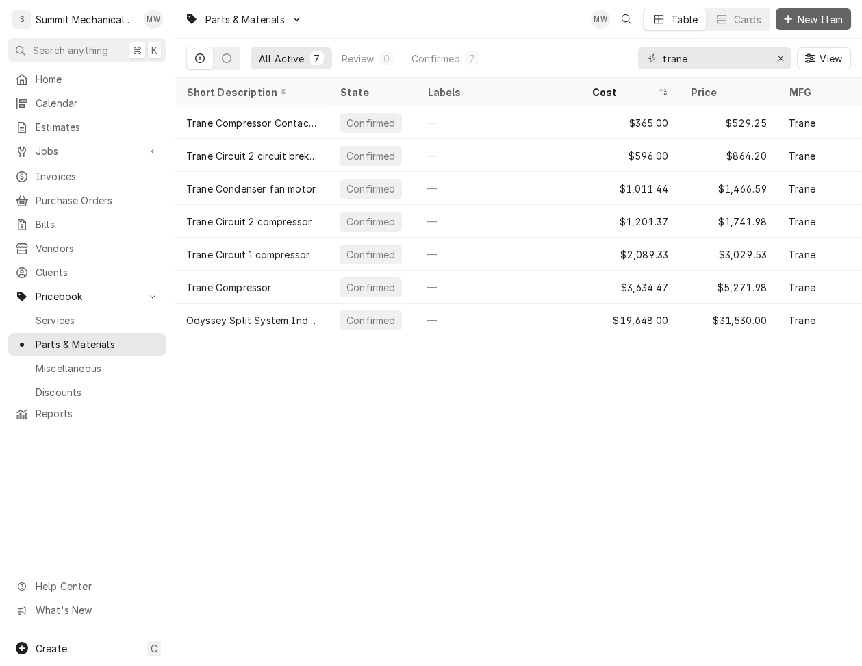
click at [791, 22] on div "Dynamic Content Wrapper" at bounding box center [789, 19] width 14 height 14
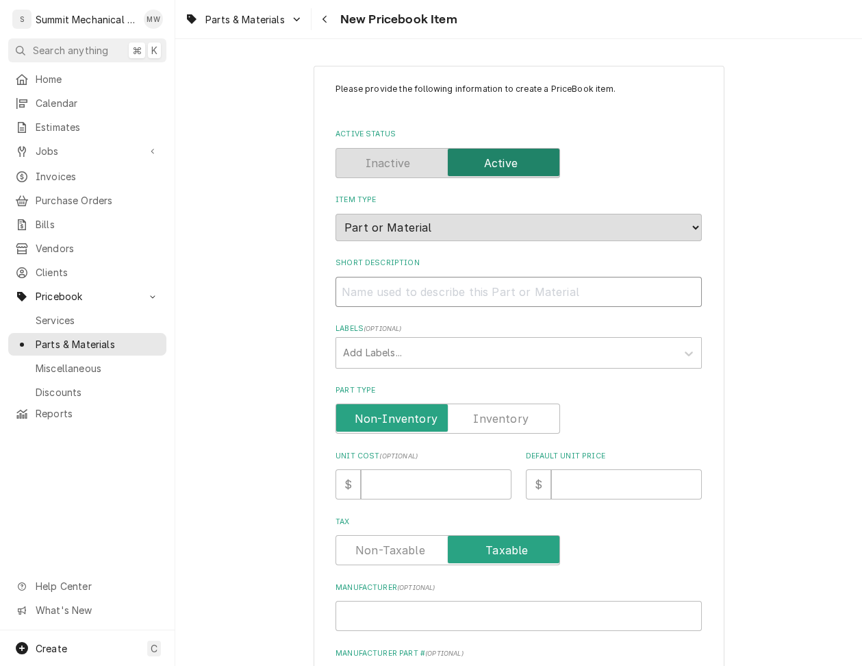
click at [408, 295] on input "Short Description" at bounding box center [519, 292] width 366 height 30
paste input "834HWSTKS"
type textarea "x"
type input "834HWSTKS"
type textarea "x"
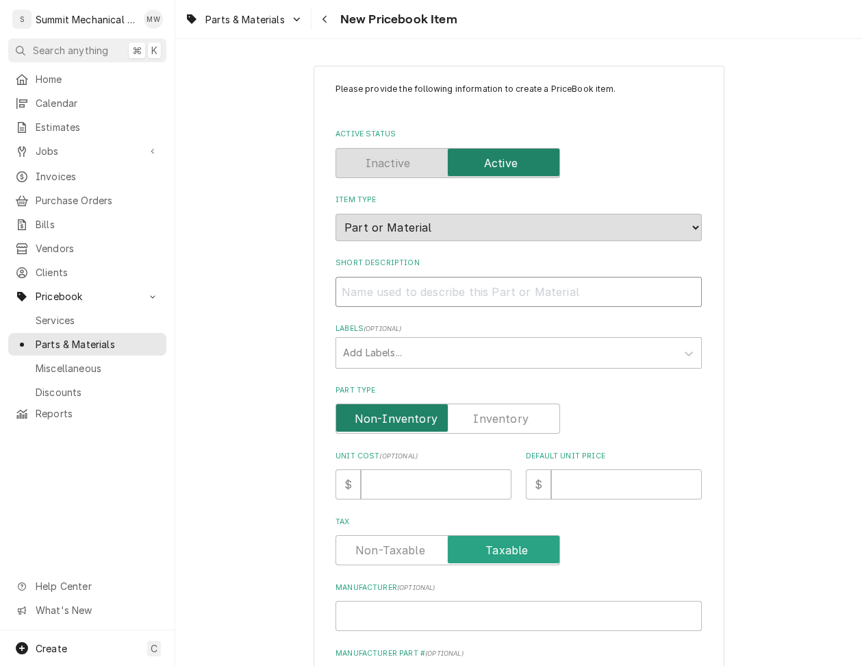
scroll to position [3, 0]
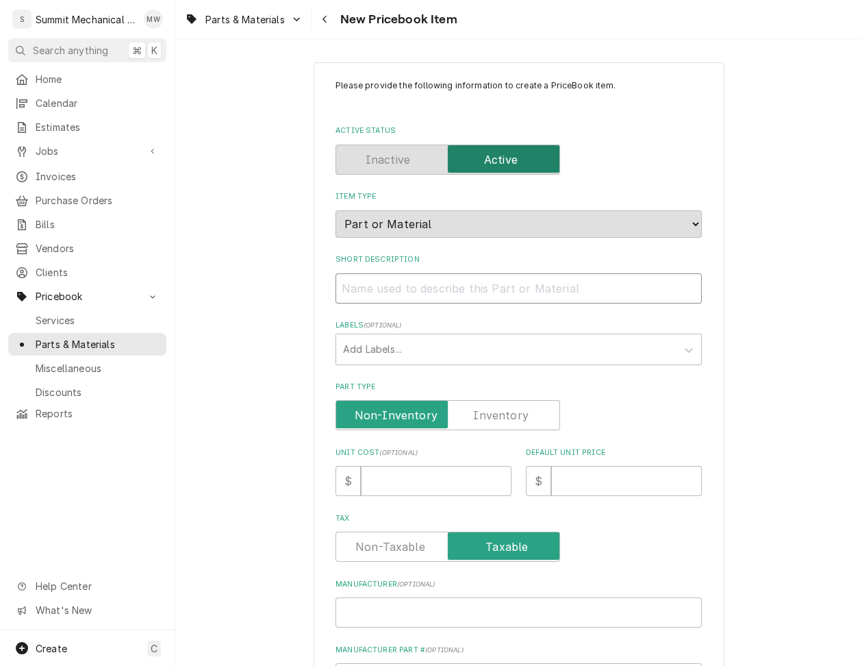
paste input "17505 TEKHW834 8 X 3/4 HWH TEC ORD 100"
type textarea "x"
type input "17505 TEKHW834 8 X 3/4 HWH TEC ORD 100"
click at [362, 282] on input "17505 TEKHW834 8 X 3/4 HWH TEC ORD 100" at bounding box center [519, 288] width 366 height 30
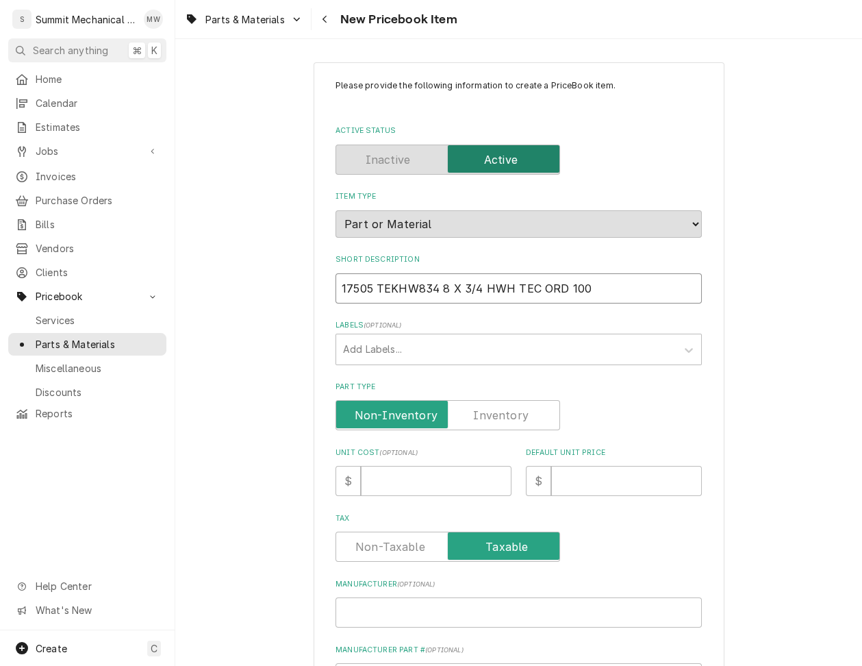
type textarea "x"
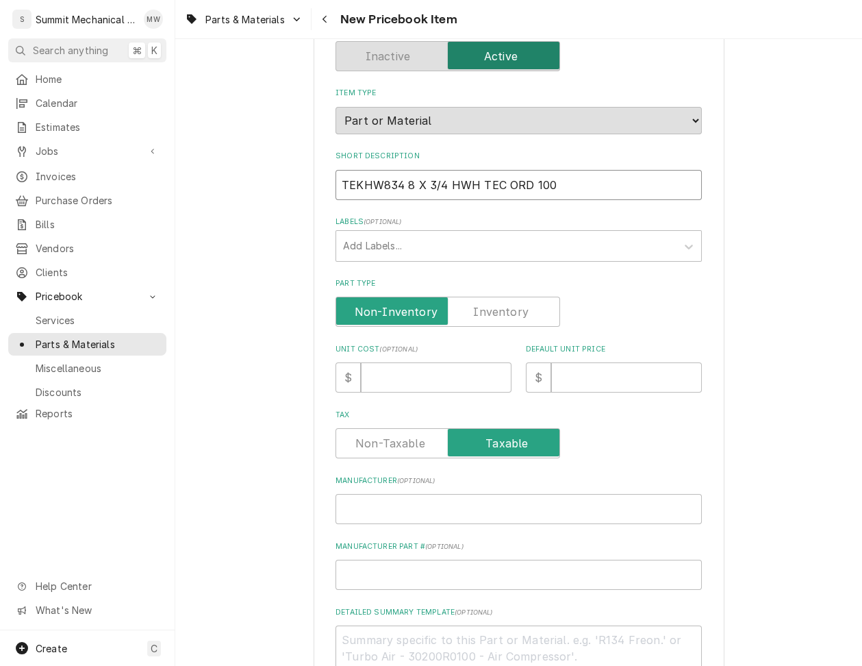
scroll to position [165, 0]
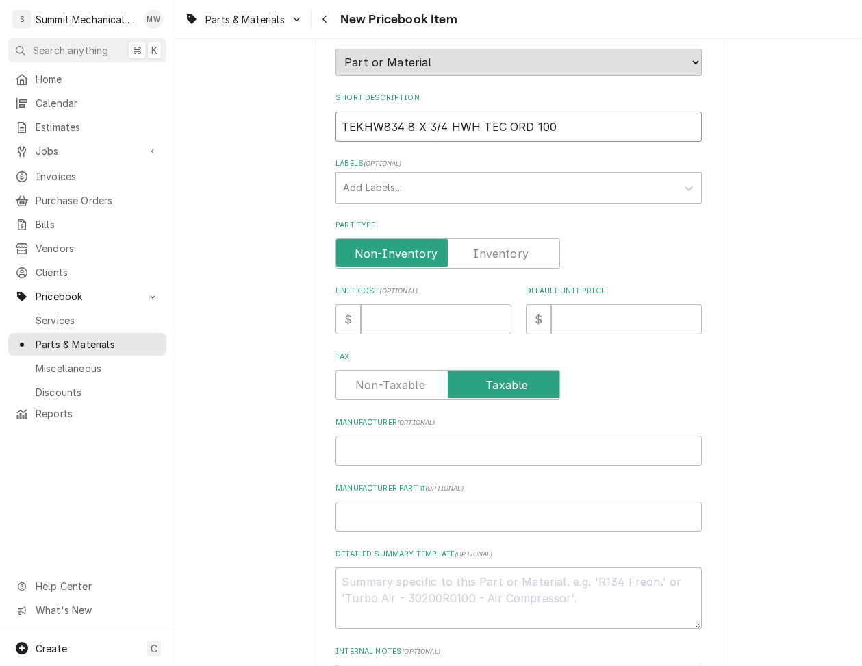
type input "TEKHW834 8 X 3/4 HWH TEC ORD 100"
click at [381, 518] on input "Manufacturer Part # ( optional )" at bounding box center [519, 516] width 366 height 30
paste input "17505"
type textarea "x"
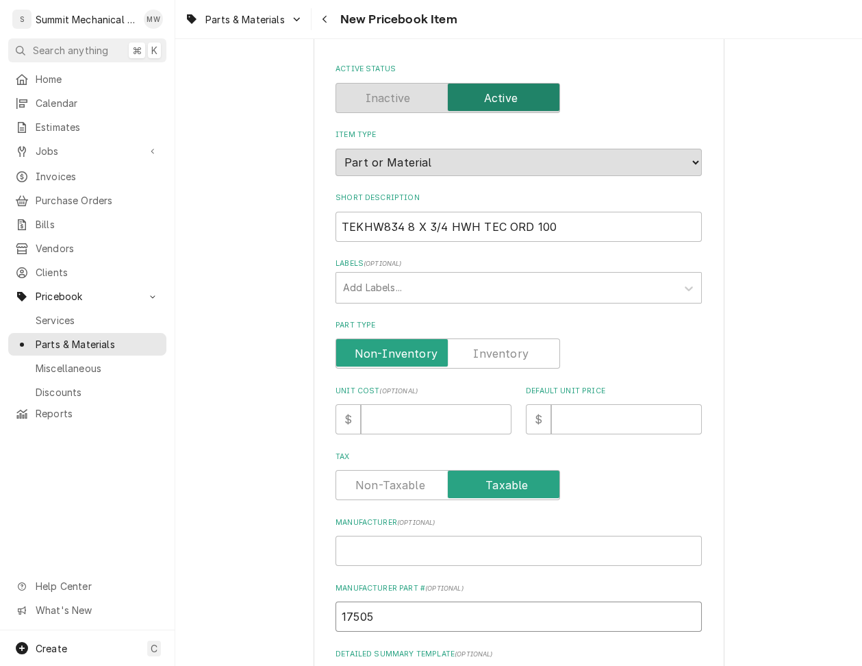
scroll to position [0, 0]
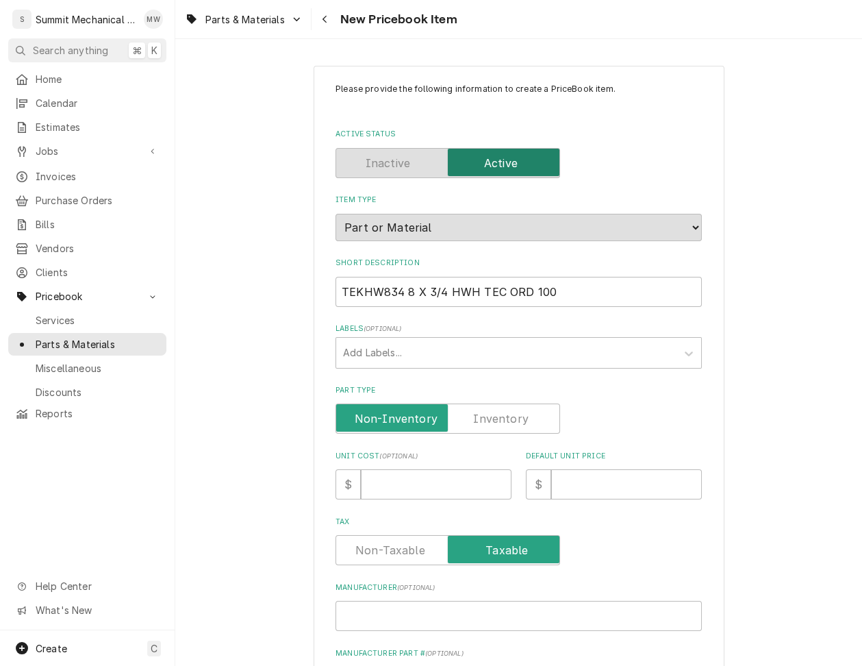
type input "17505"
click at [400, 290] on input "TEKHW834 8 X 3/4 HWH TEC ORD 100" at bounding box center [519, 292] width 366 height 30
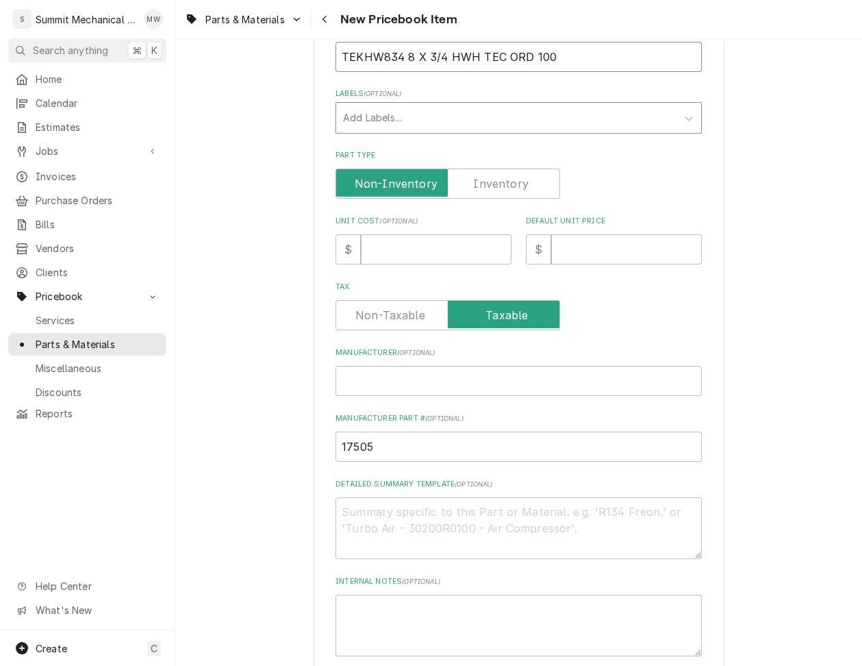
scroll to position [360, 0]
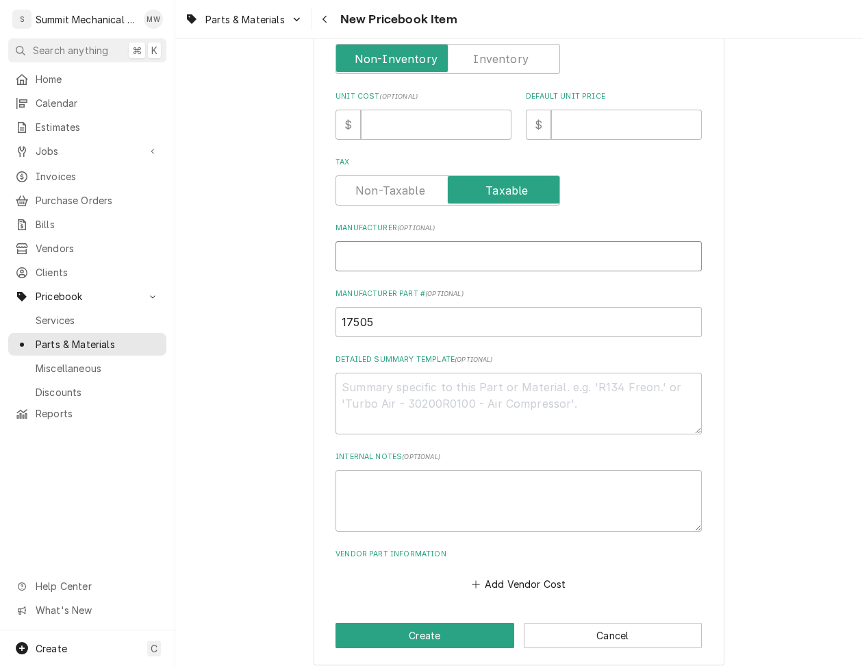
click at [381, 265] on input "Manufacturer ( optional )" at bounding box center [519, 256] width 366 height 30
paste input "TEKHW834"
type textarea "x"
type input "TEKHW834"
click at [525, 578] on button "Add Vendor Cost" at bounding box center [518, 584] width 99 height 19
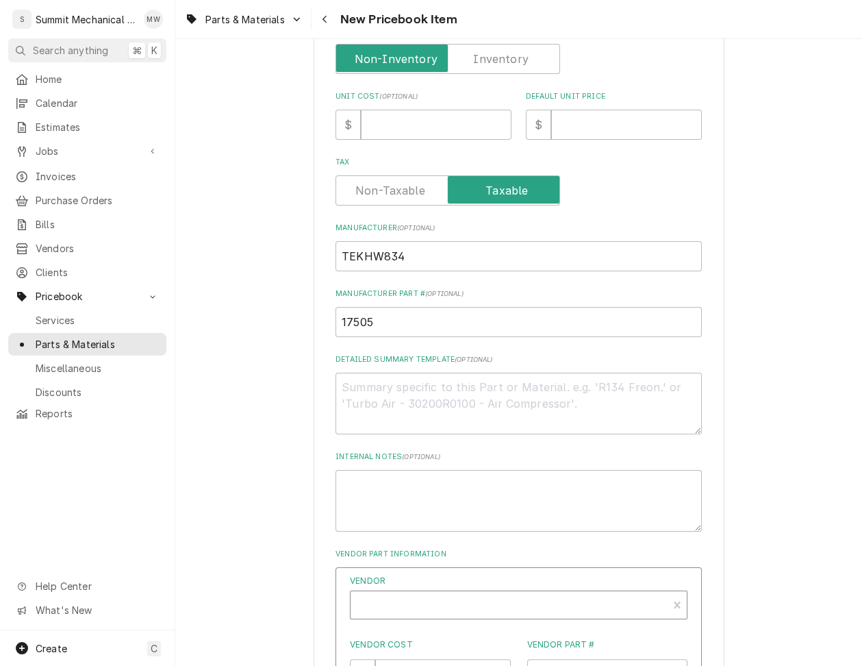
type textarea "x"
click at [502, 600] on div "Vendor" at bounding box center [509, 610] width 303 height 33
type input "plat"
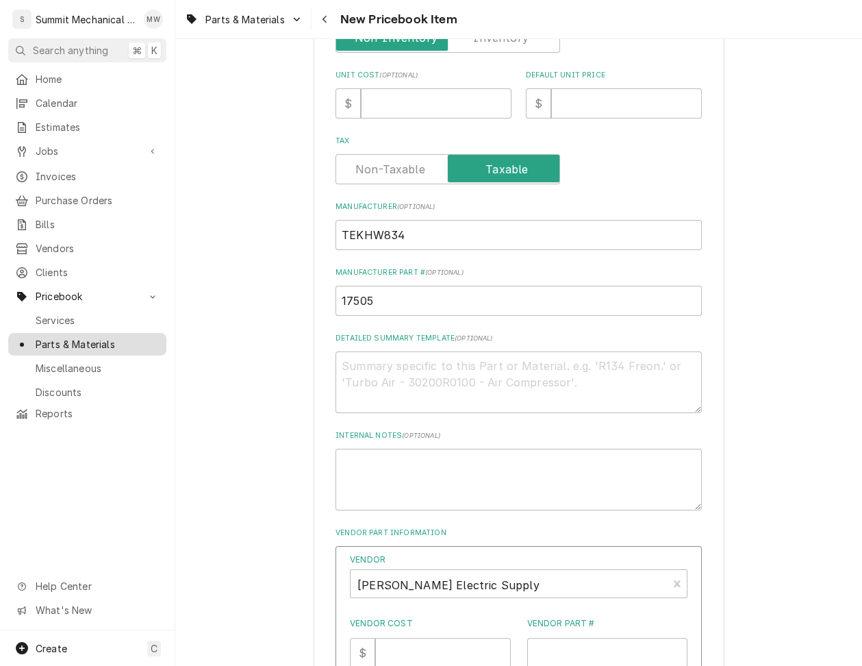
scroll to position [473, 0]
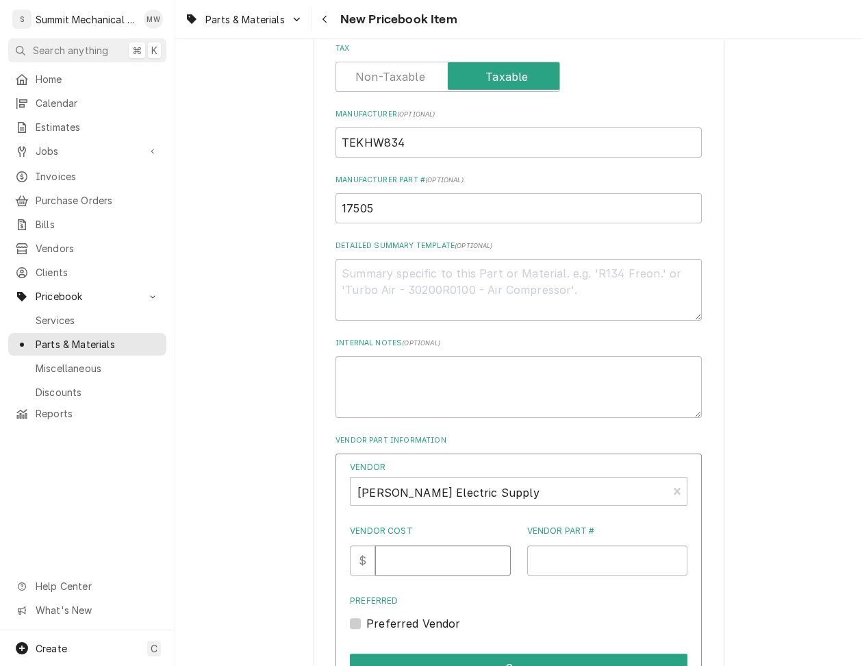
click at [430, 557] on input "Vendor Cost" at bounding box center [442, 560] width 135 height 30
type input "18.78"
paste input "TEKHW834"
type input "TEKHW834"
click at [434, 621] on label "Preferred Vendor" at bounding box center [413, 623] width 95 height 16
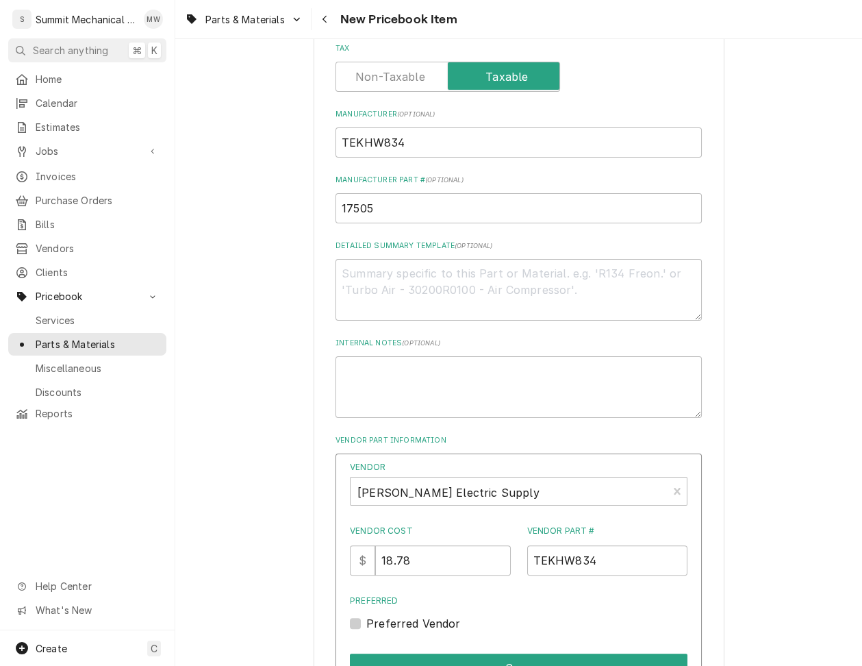
click at [434, 621] on input "Preferred" at bounding box center [535, 630] width 338 height 30
click at [434, 621] on label "Preferred Vendor" at bounding box center [413, 623] width 95 height 16
click at [434, 621] on input "Preferred" at bounding box center [535, 630] width 338 height 30
checkbox input "false"
click at [464, 659] on button "Save" at bounding box center [519, 667] width 338 height 29
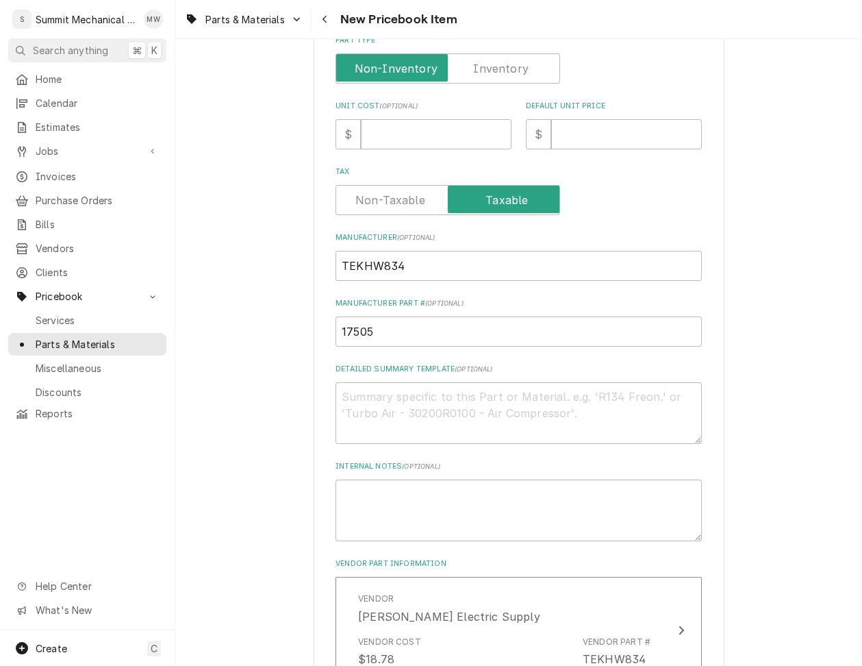
scroll to position [271, 0]
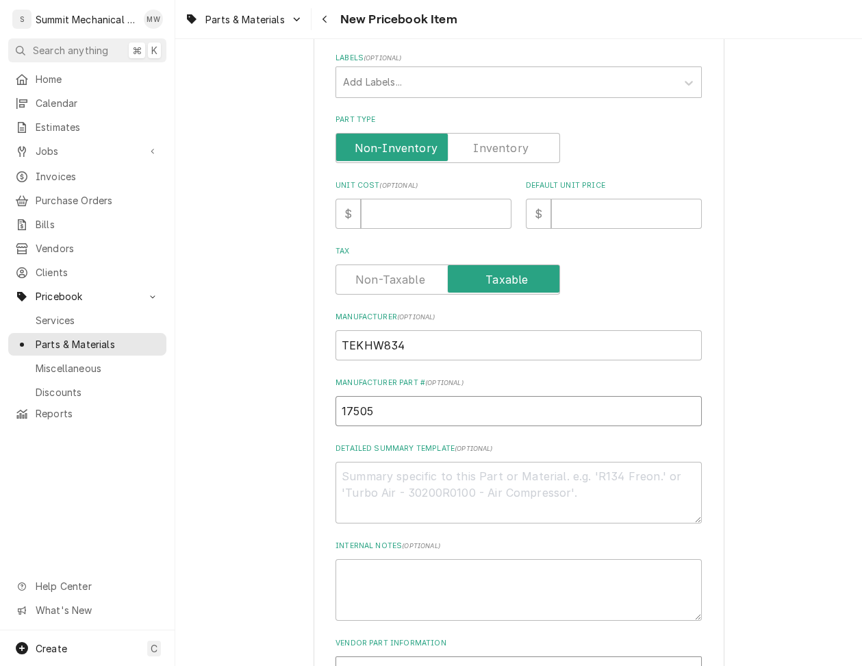
drag, startPoint x: 390, startPoint y: 407, endPoint x: 376, endPoint y: 349, distance: 59.3
click at [390, 404] on input "17505" at bounding box center [519, 411] width 366 height 30
paste input "TEKHW834"
type textarea "x"
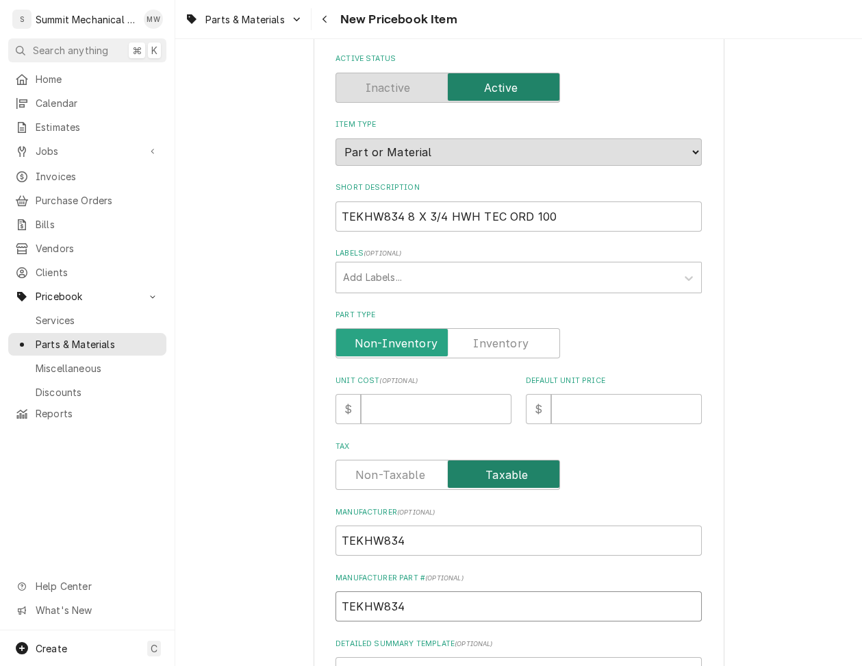
scroll to position [69, 0]
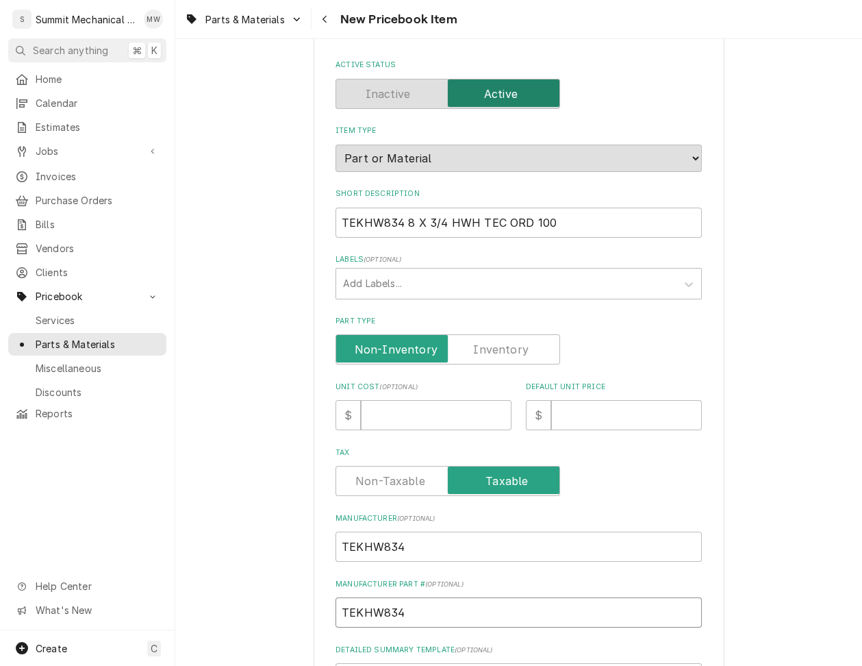
type input "TEKHW834"
click at [407, 225] on input "TEKHW834 8 X 3/4 HWH TEC ORD 100" at bounding box center [519, 223] width 366 height 30
type textarea "x"
type input "8 X 3/4 HWH TEC ORD 100"
click at [445, 417] on input "Unit Cost ( optional )" at bounding box center [436, 415] width 151 height 30
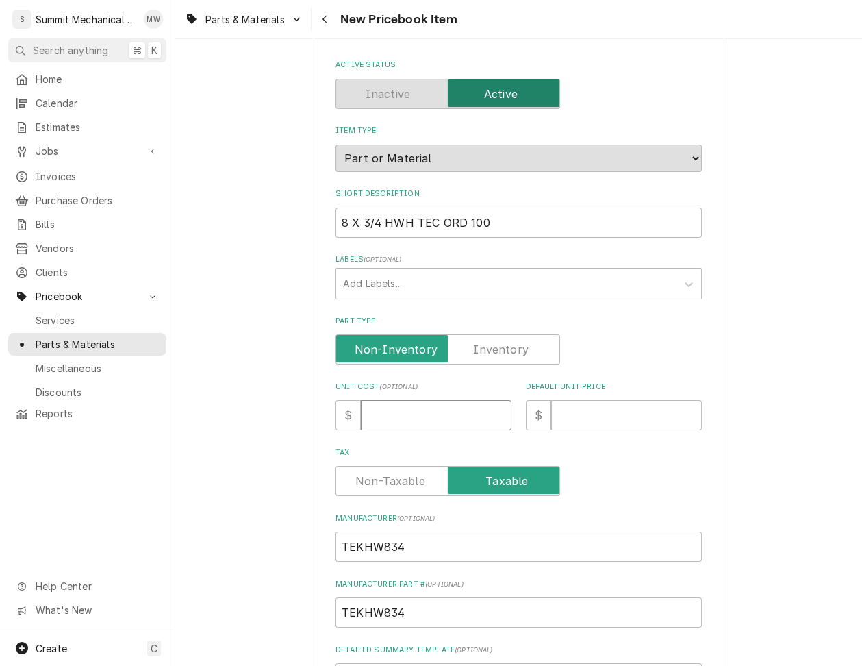
type textarea "x"
type input "1"
type textarea "x"
type input "18"
type textarea "x"
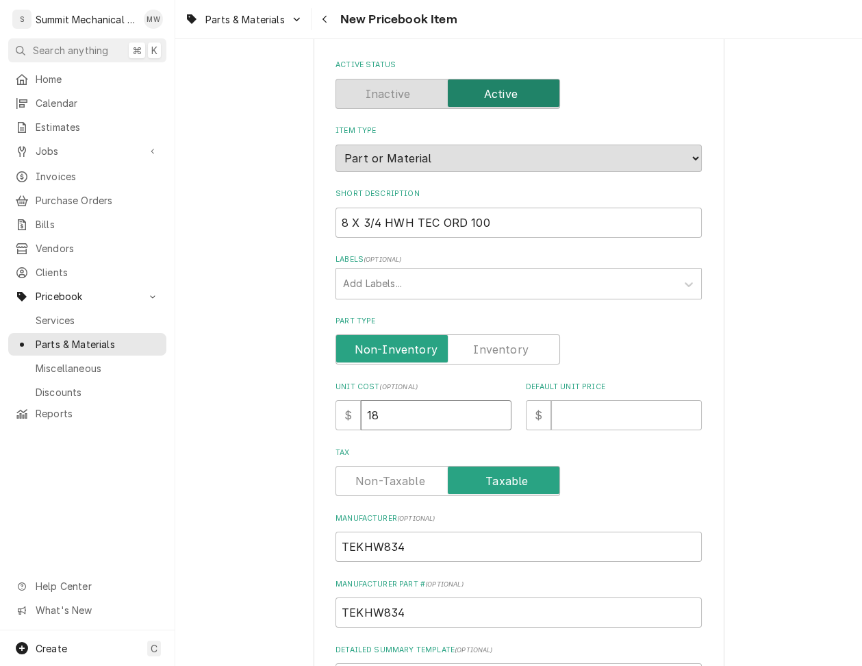
type input "18.8"
type textarea "x"
type input "18.87"
type textarea "x"
type input "4"
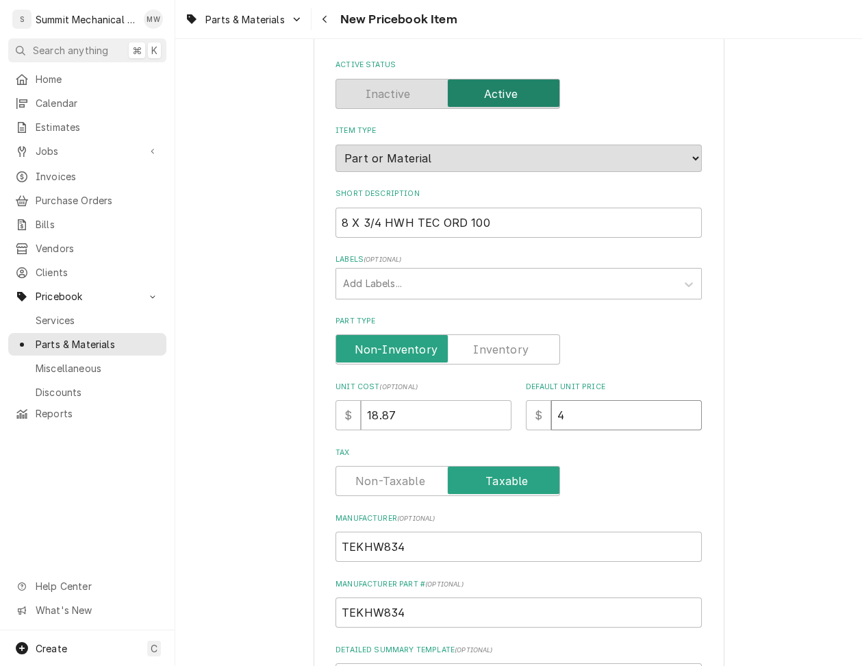
type textarea "x"
type input "74"
type textarea "x"
type input ".74"
type textarea "x"
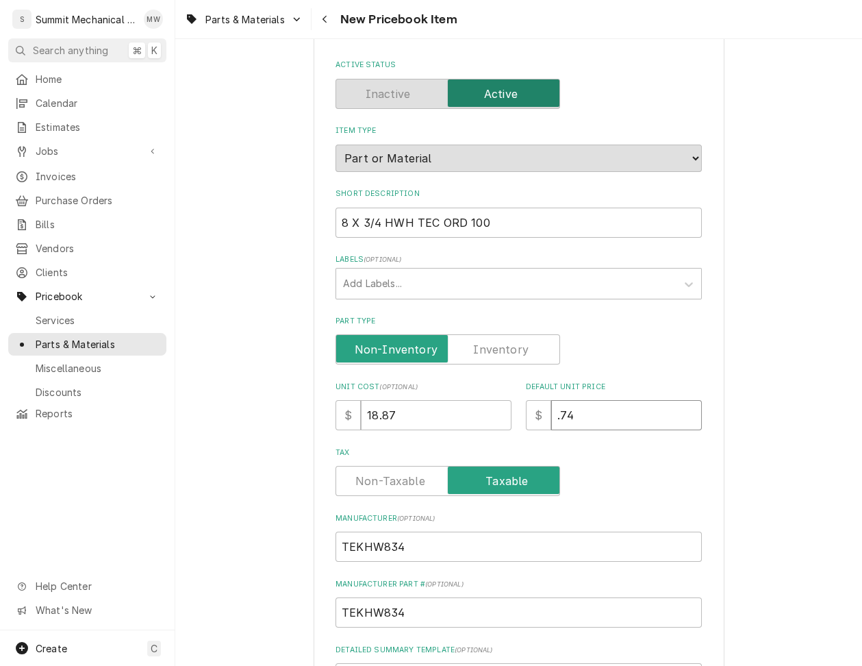
type input "3.74"
type textarea "x"
type input "37.74"
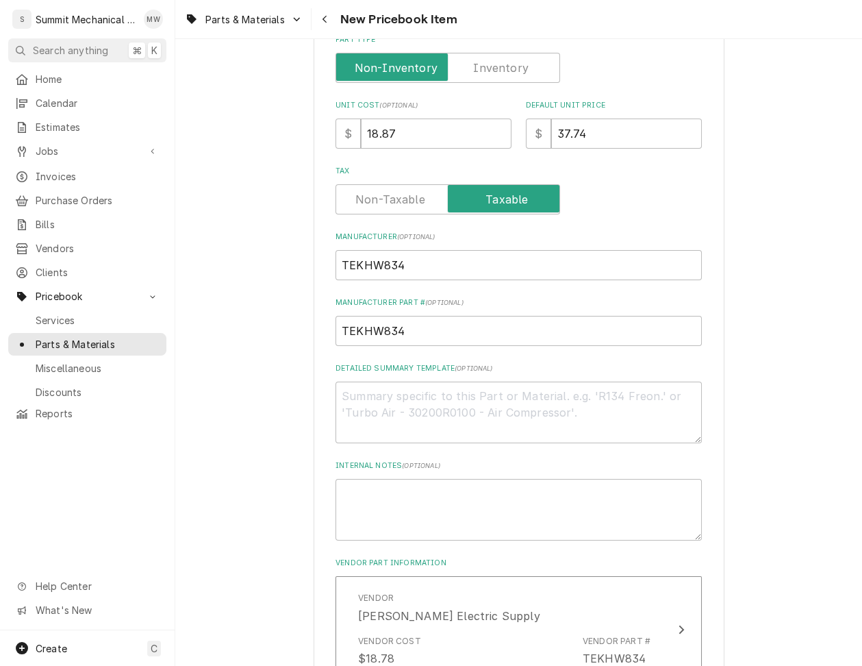
scroll to position [482, 0]
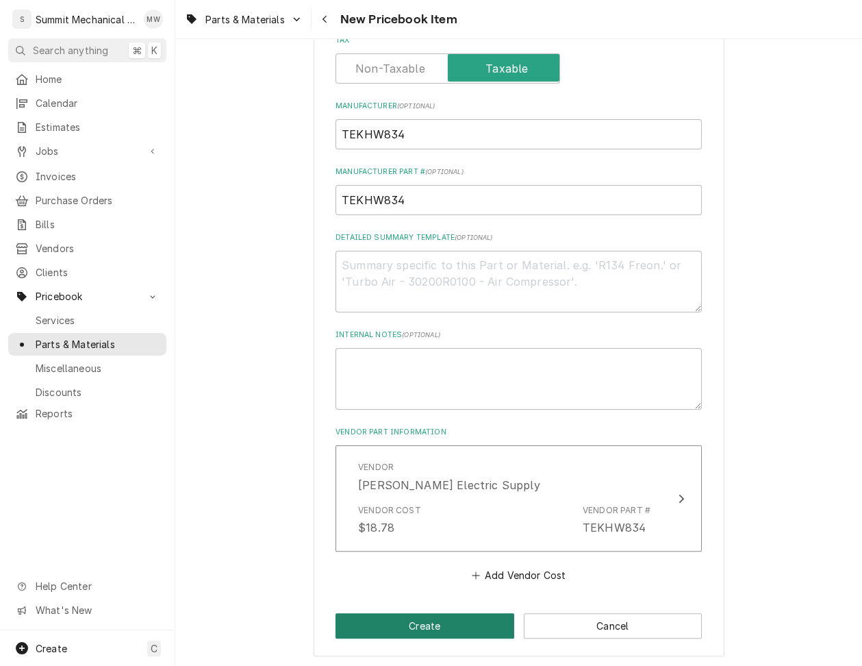
click at [427, 618] on button "Create" at bounding box center [425, 625] width 179 height 25
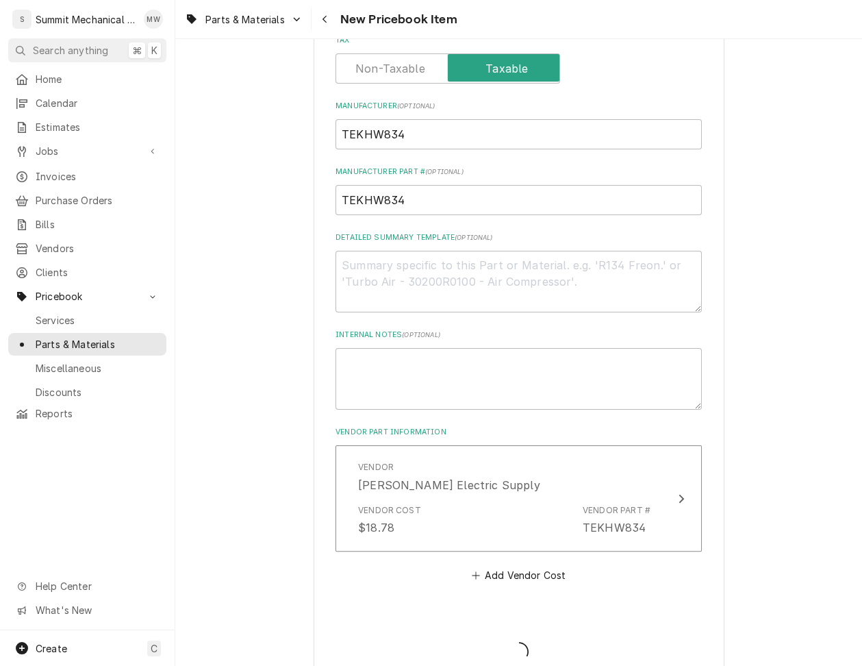
type textarea "x"
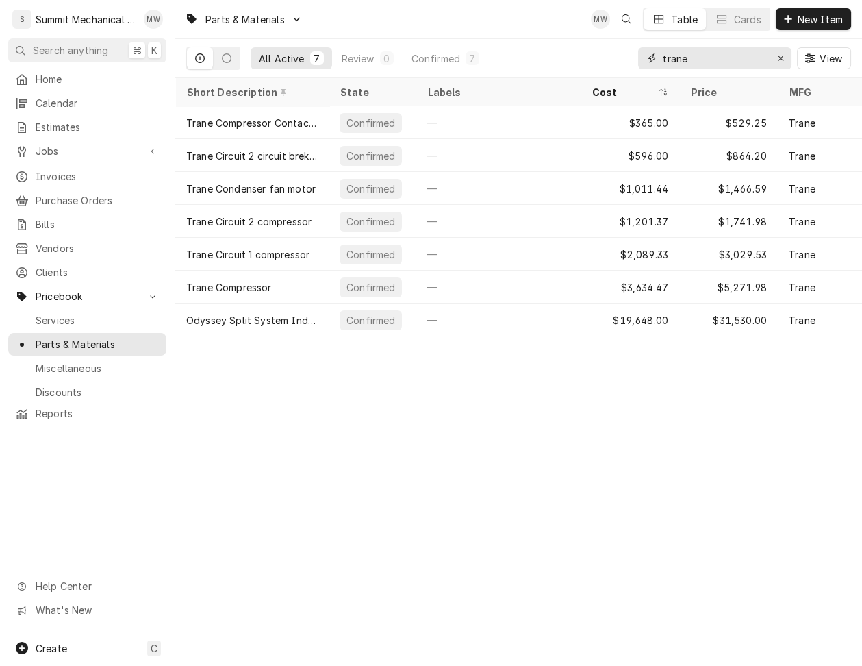
click at [696, 56] on input "trane" at bounding box center [714, 58] width 103 height 22
paste input "TEKHW834"
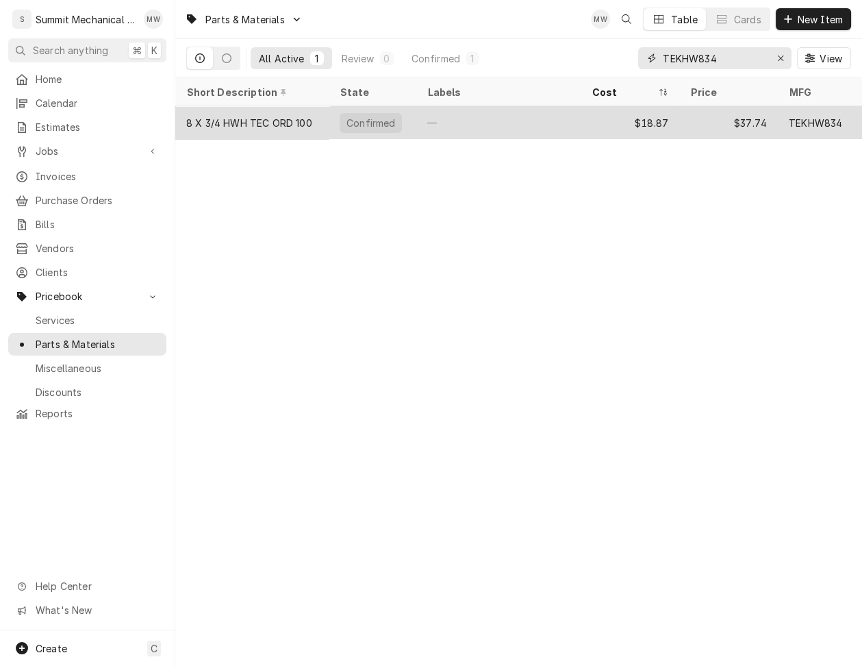
type input "TEKHW834"
click at [524, 123] on div "—" at bounding box center [498, 122] width 164 height 33
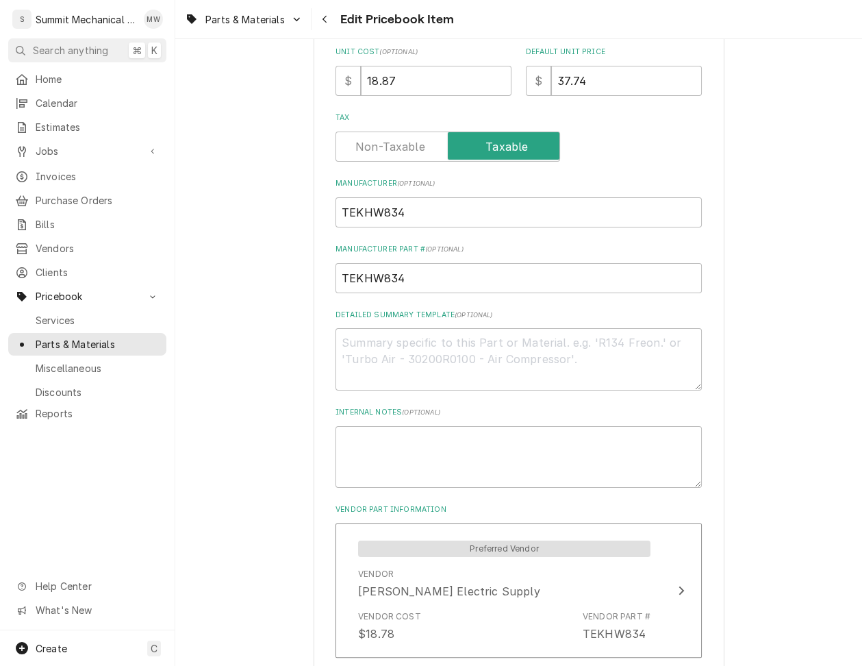
scroll to position [669, 0]
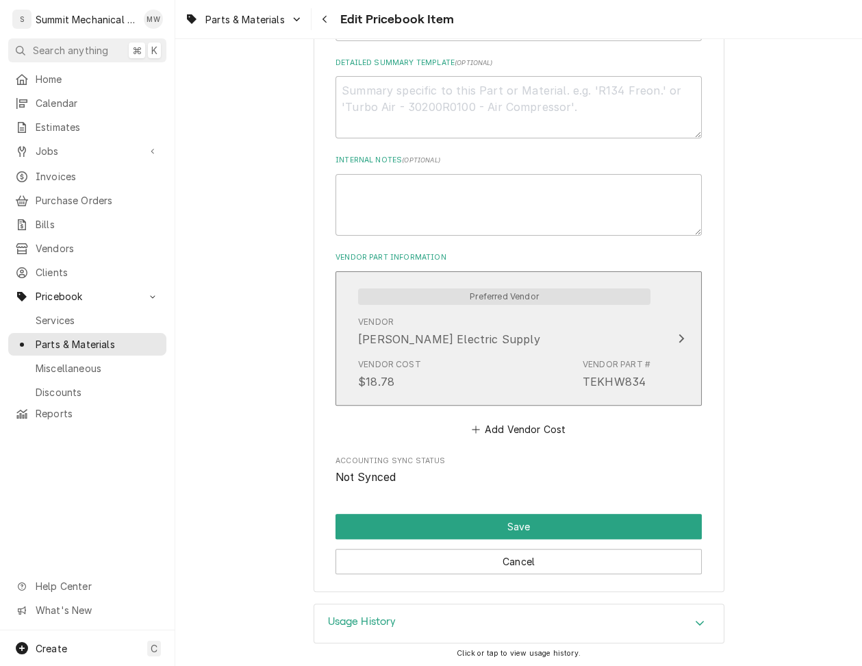
click at [378, 341] on div "[PERSON_NAME] Electric Supply" at bounding box center [449, 339] width 182 height 16
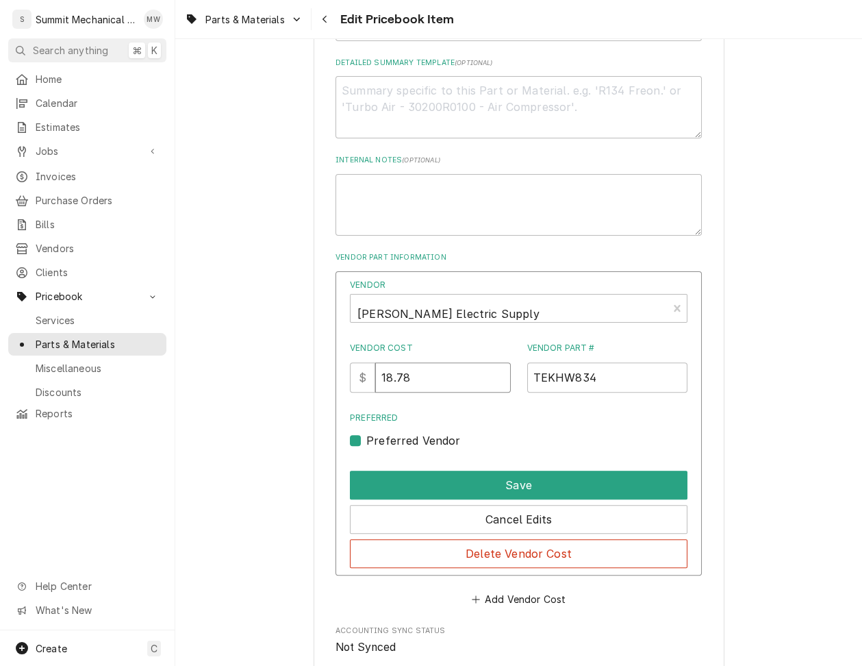
click at [458, 386] on input "18.78" at bounding box center [442, 377] width 135 height 30
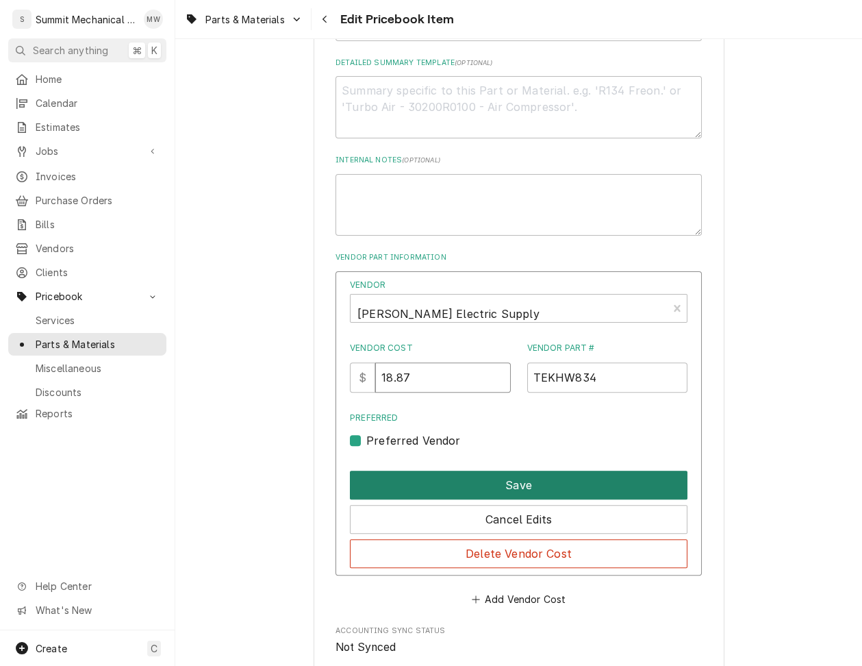
type input "18.87"
click at [474, 480] on button "Save" at bounding box center [519, 485] width 338 height 29
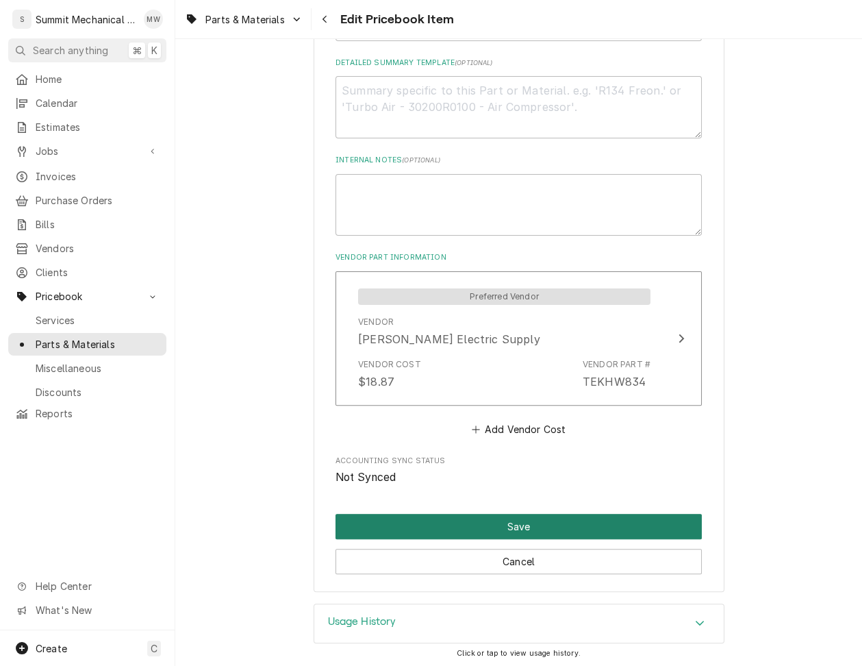
click at [459, 523] on button "Save" at bounding box center [519, 526] width 366 height 25
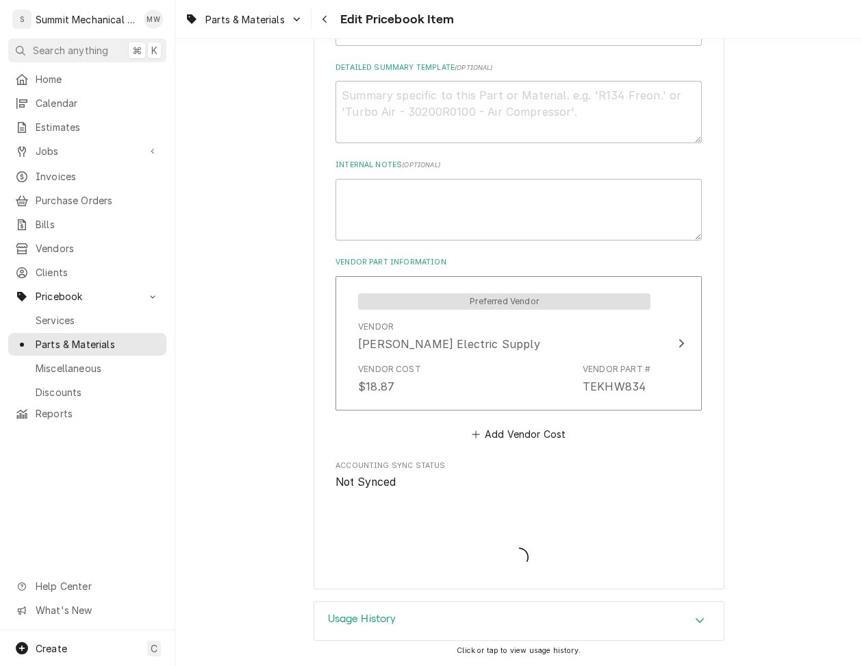
scroll to position [660, 0]
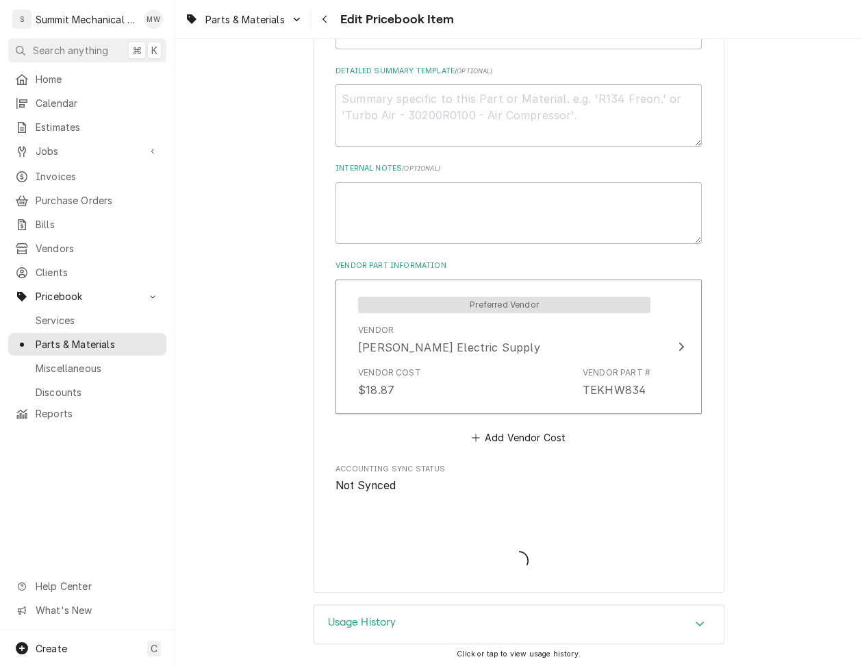
type textarea "x"
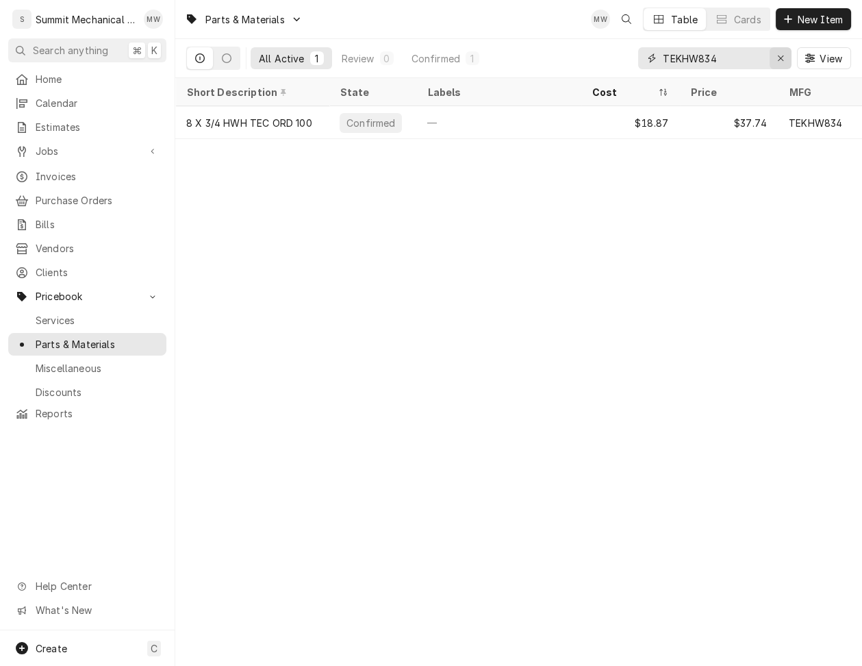
click at [778, 58] on icon "Erase input" at bounding box center [781, 58] width 8 height 10
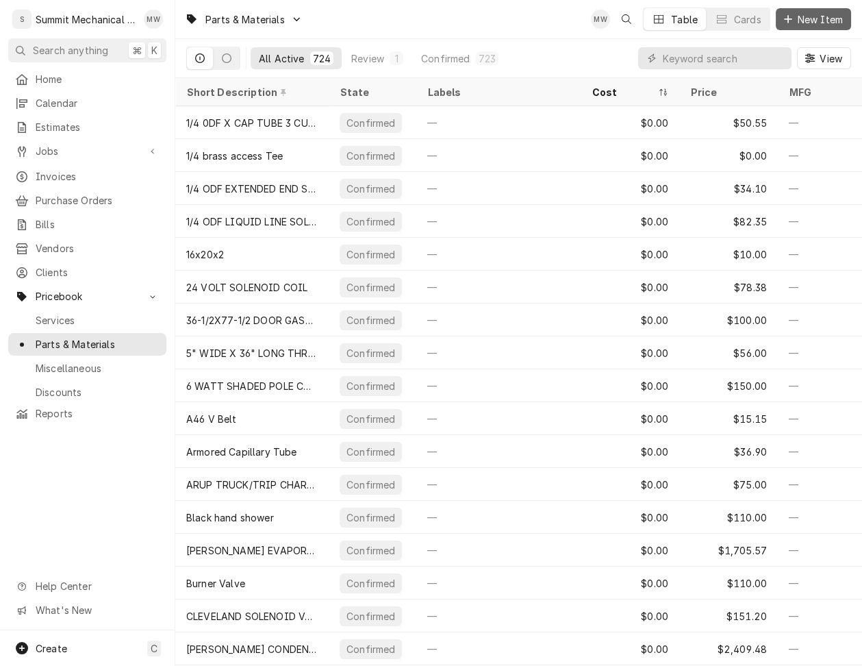
click at [838, 22] on span "New Item" at bounding box center [820, 19] width 51 height 14
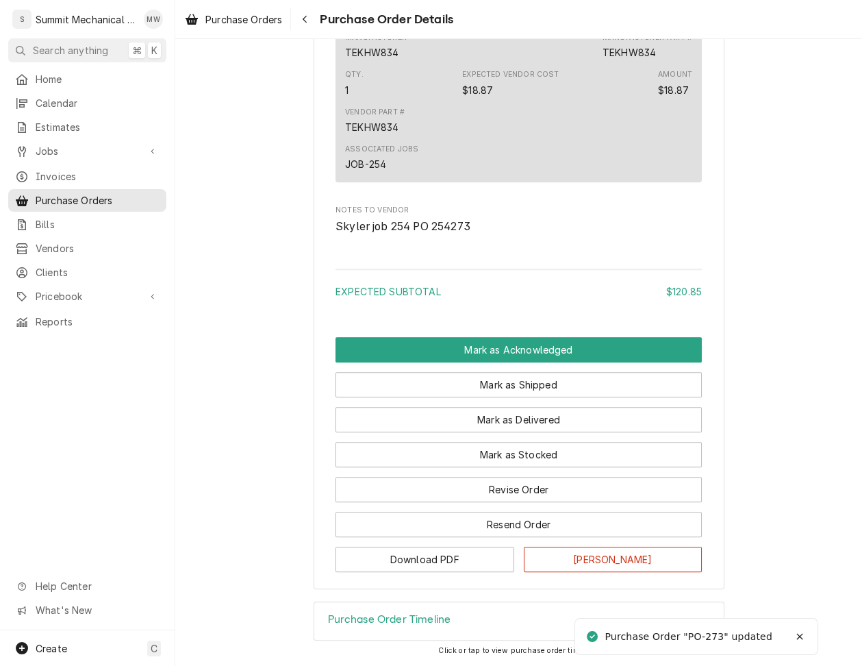
scroll to position [1310, 0]
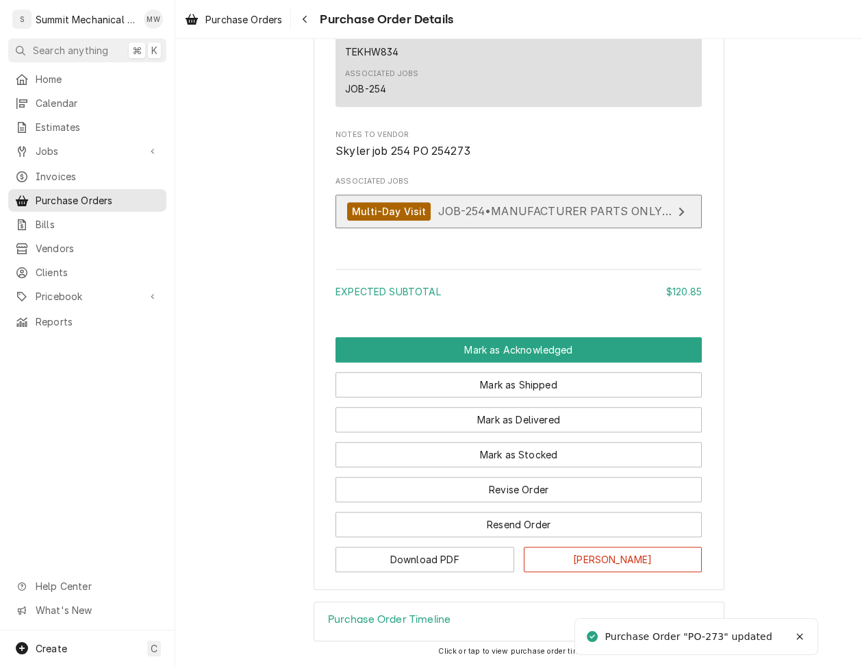
click at [461, 214] on span "JOB-254 • MANUFACTURER PARTS ONLY WARRANTY REPAIR" at bounding box center [607, 211] width 339 height 14
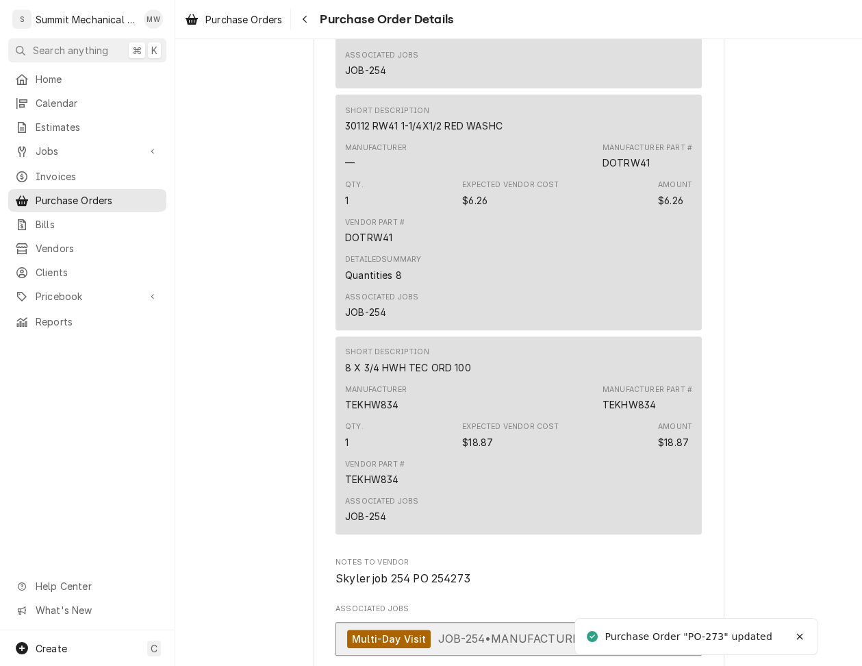
scroll to position [741, 0]
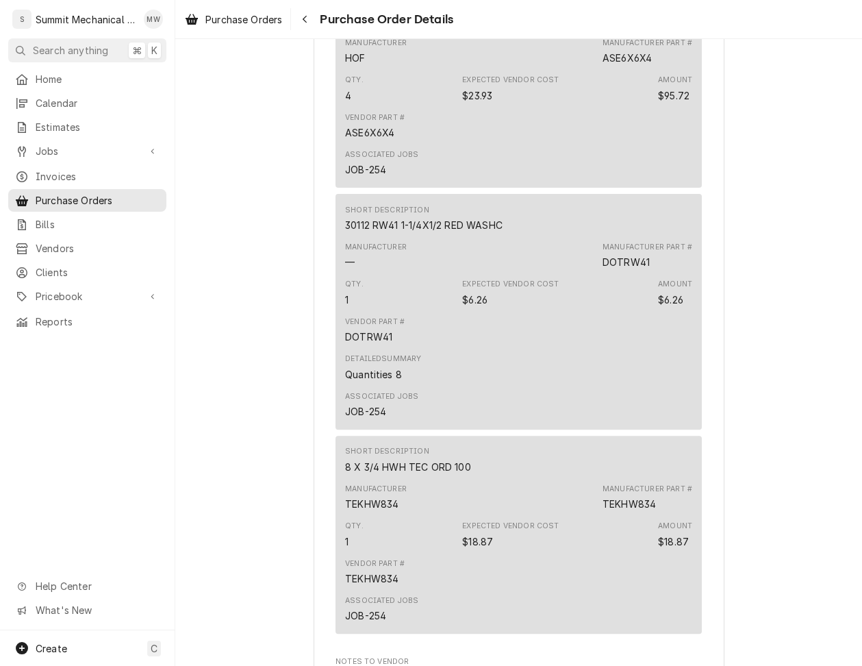
drag, startPoint x: 423, startPoint y: 63, endPoint x: 345, endPoint y: 63, distance: 78.1
click at [345, 27] on div "Short Description NEMA1 SCR CVR" at bounding box center [387, 13] width 84 height 27
copy div "NEMA1 SCR CVR"
drag, startPoint x: 507, startPoint y: 267, endPoint x: 347, endPoint y: 268, distance: 160.3
click at [347, 237] on div "Short Description 30112 RW41 1-1/4X1/2 RED WASHC" at bounding box center [518, 218] width 347 height 37
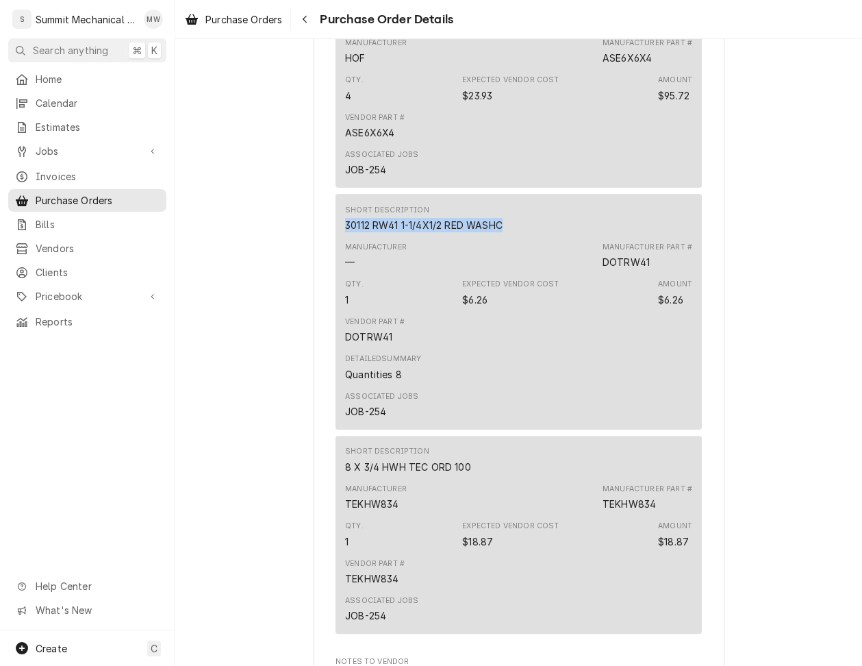
copy div "30112 RW41 1-1/4X1/2 RED WASHC"
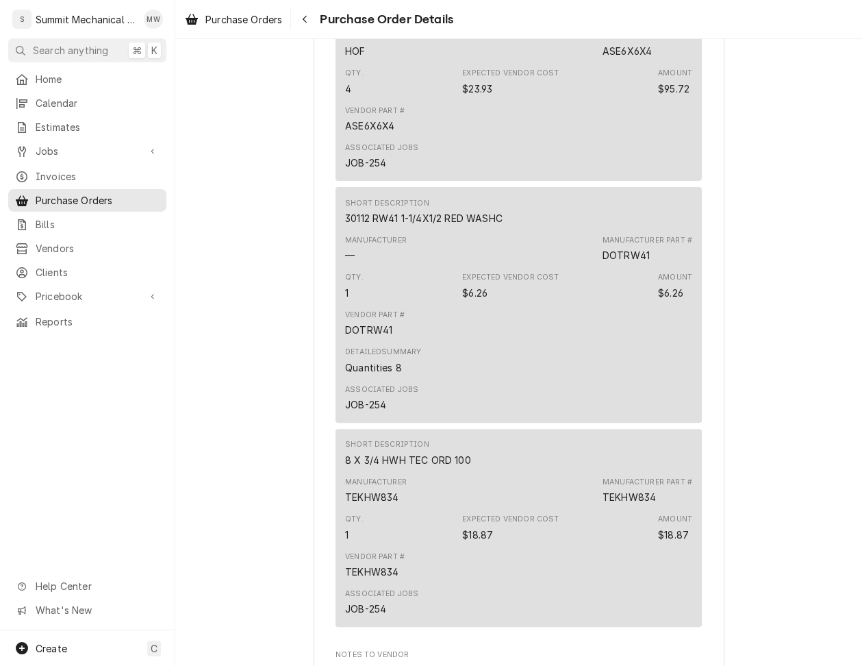
click at [378, 504] on div "TEKHW834" at bounding box center [371, 497] width 53 height 14
copy div "TEKHW834"
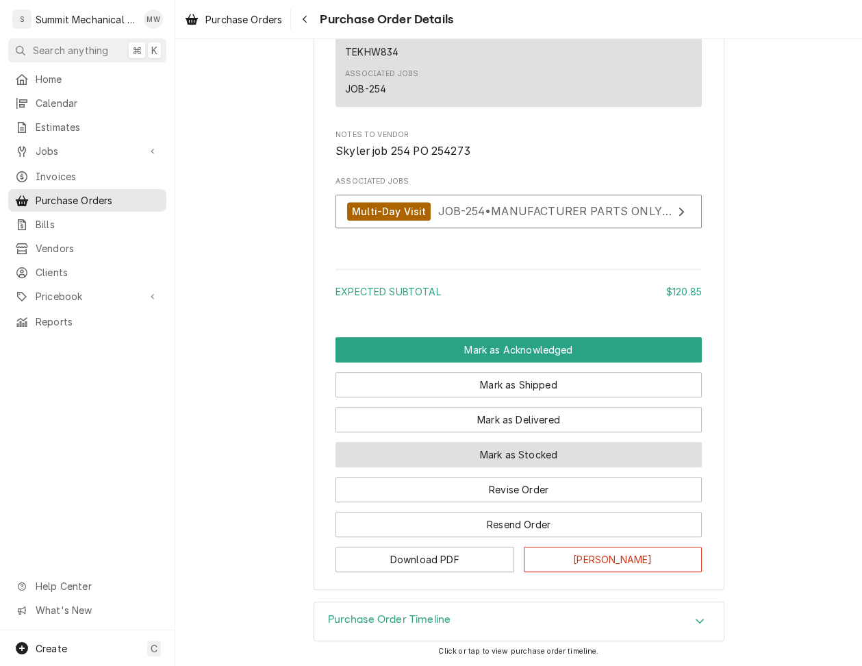
click at [532, 447] on button "Mark as Stocked" at bounding box center [519, 454] width 366 height 25
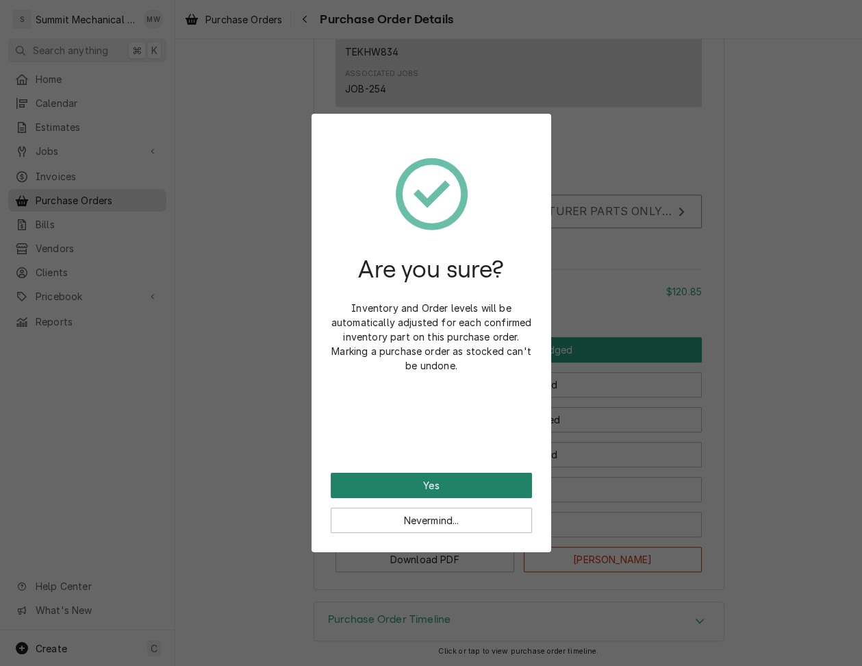
click at [480, 489] on button "Yes" at bounding box center [431, 485] width 201 height 25
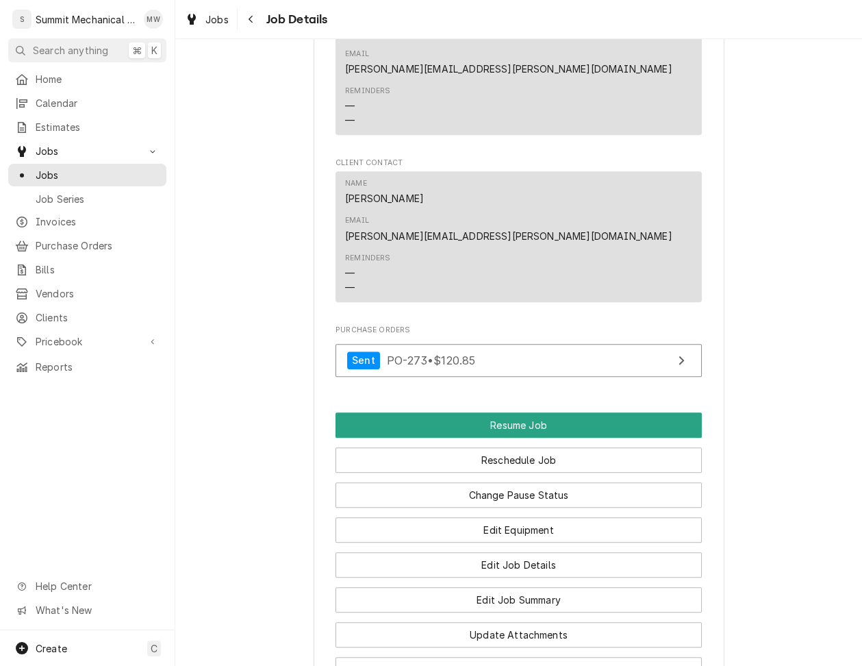
scroll to position [1468, 0]
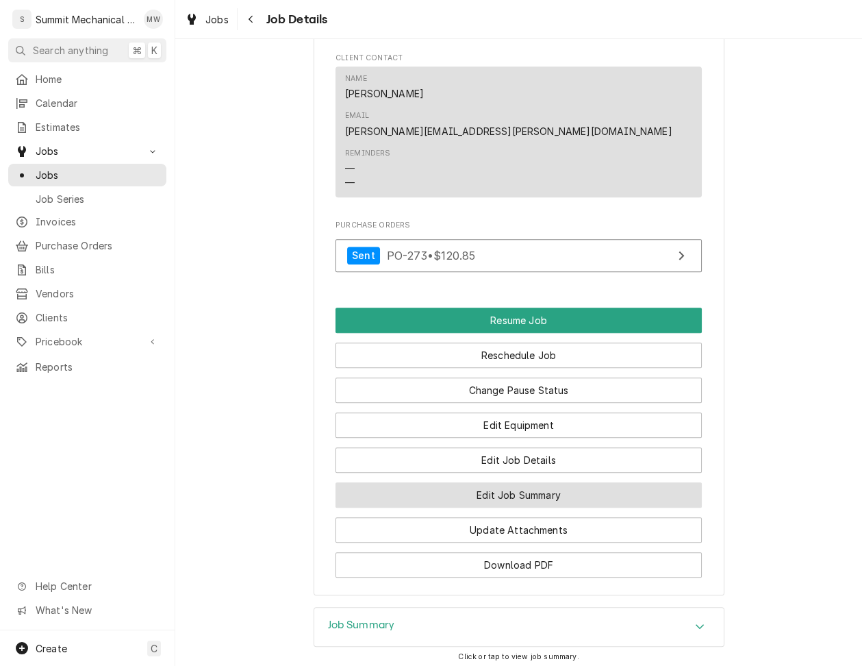
click at [499, 482] on button "Edit Job Summary" at bounding box center [519, 494] width 366 height 25
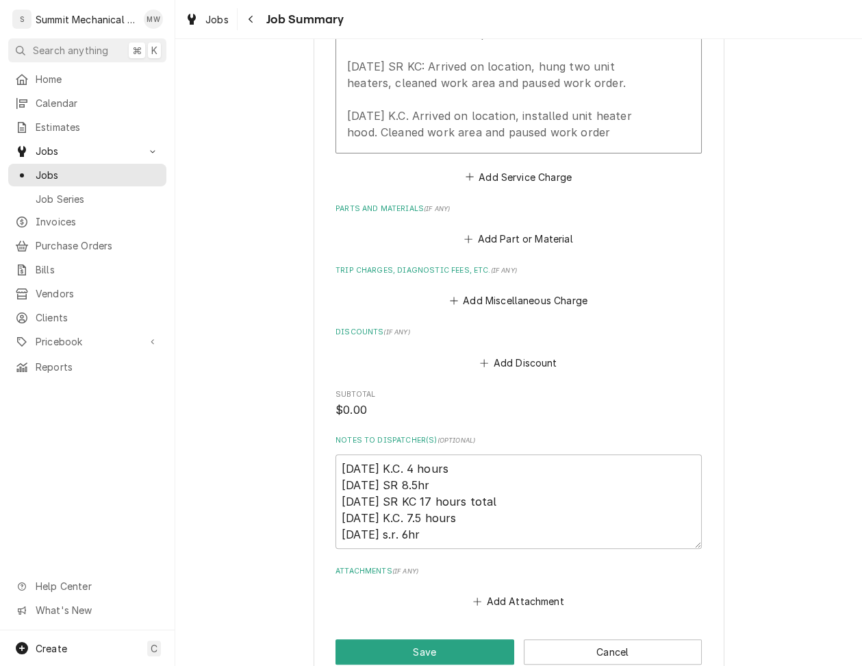
scroll to position [614, 0]
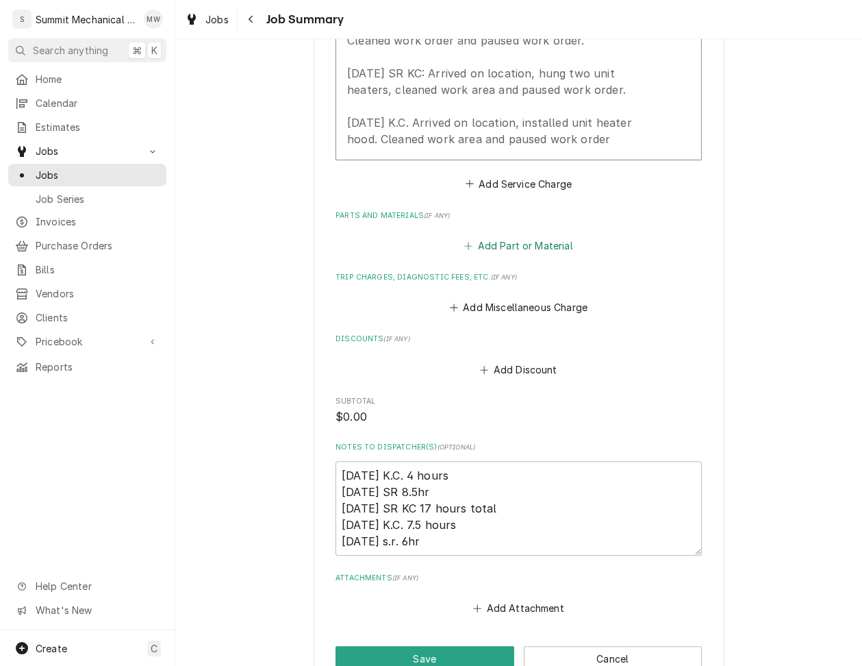
click at [519, 242] on button "Add Part or Material" at bounding box center [518, 245] width 113 height 19
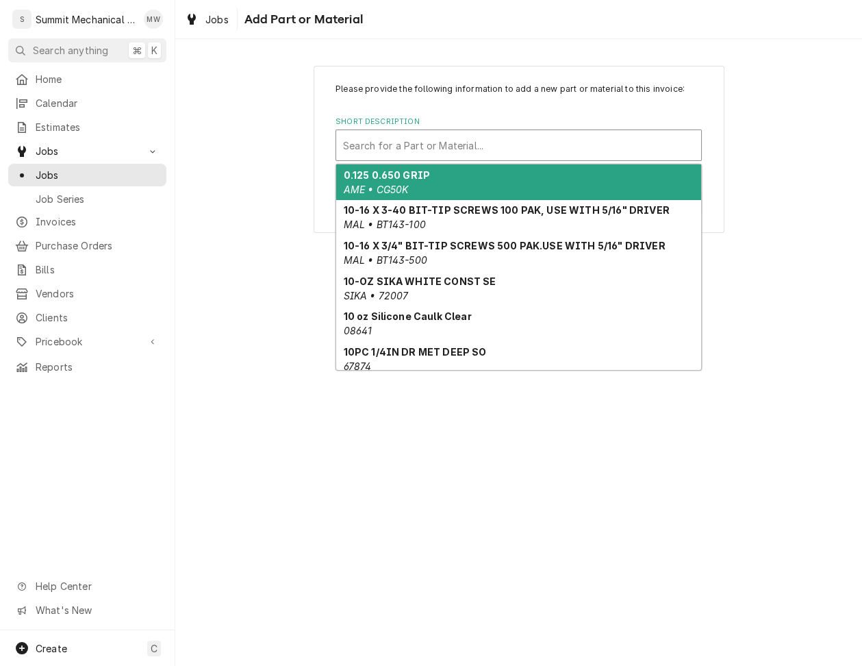
click at [399, 145] on div "Short Description" at bounding box center [518, 145] width 351 height 25
paste input "NEMA1 SCR CVR"
type input "NEMA1 SCR CVR"
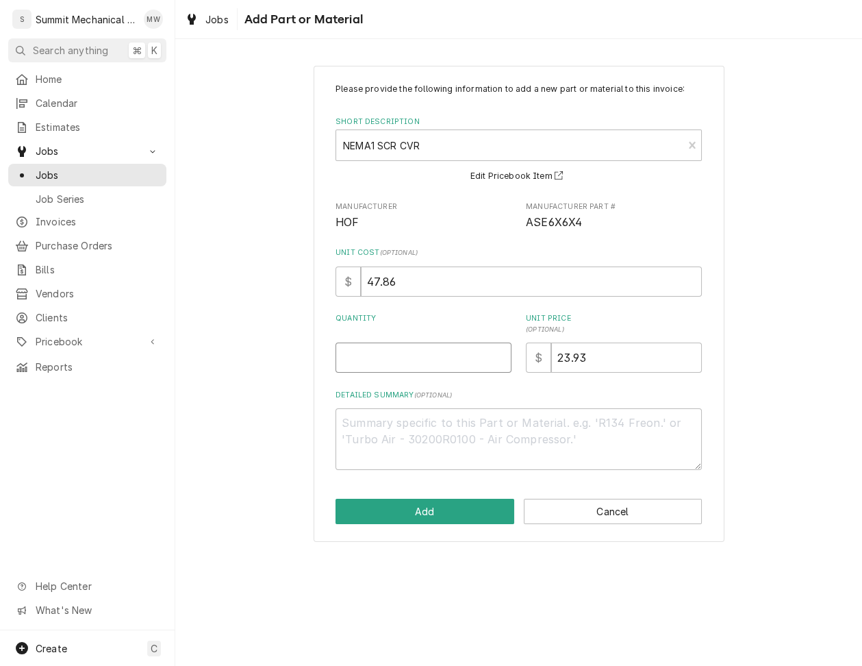
click at [433, 352] on input "Quantity" at bounding box center [424, 358] width 176 height 30
type textarea "x"
type input "1"
type textarea "x"
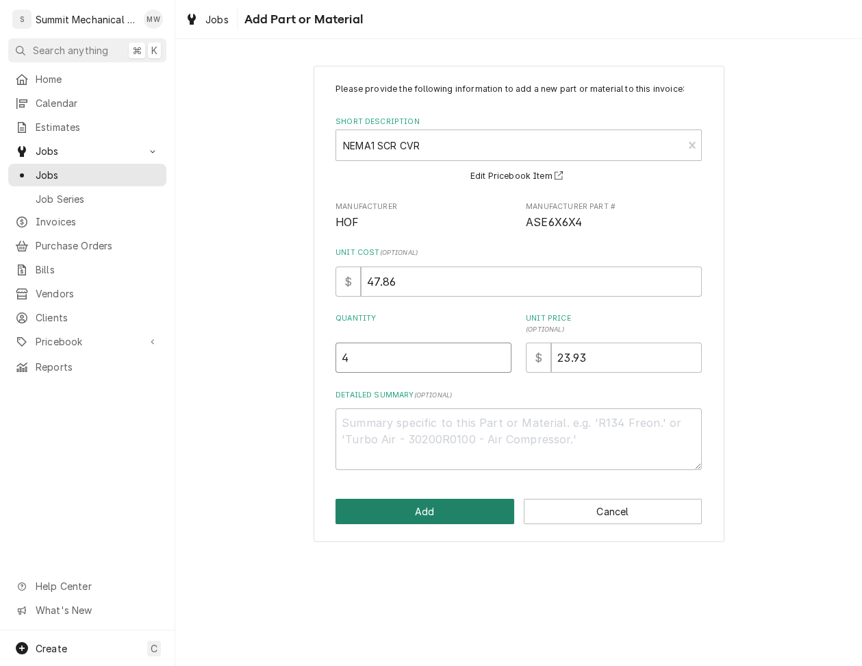
type input "4"
click at [432, 502] on button "Add" at bounding box center [425, 511] width 179 height 25
type textarea "x"
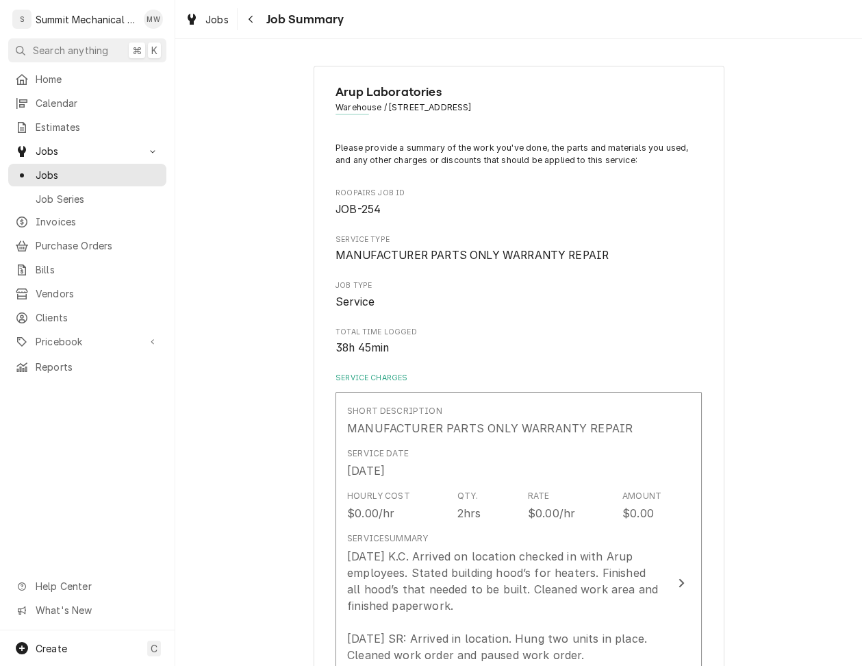
scroll to position [614, 0]
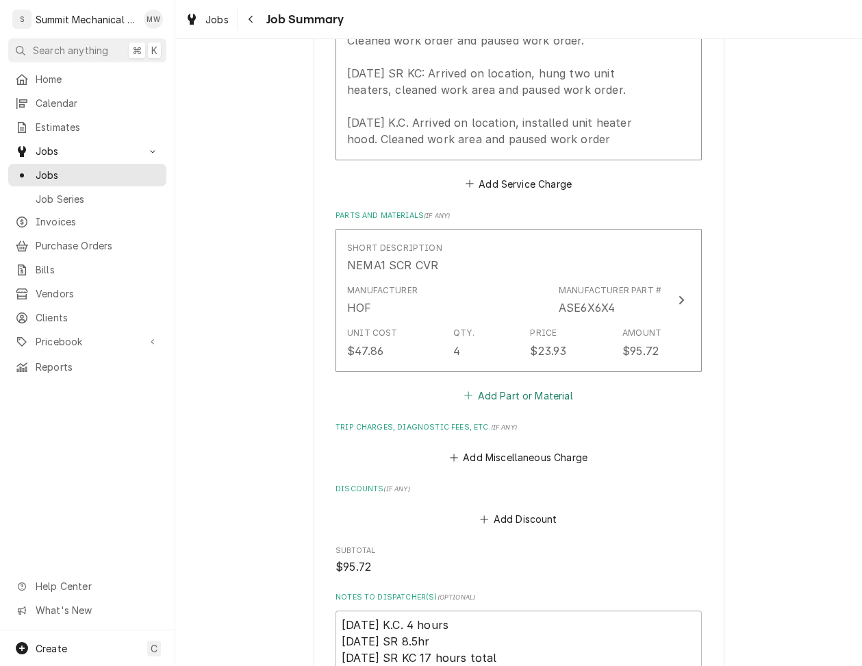
click at [493, 399] on button "Add Part or Material" at bounding box center [518, 395] width 113 height 19
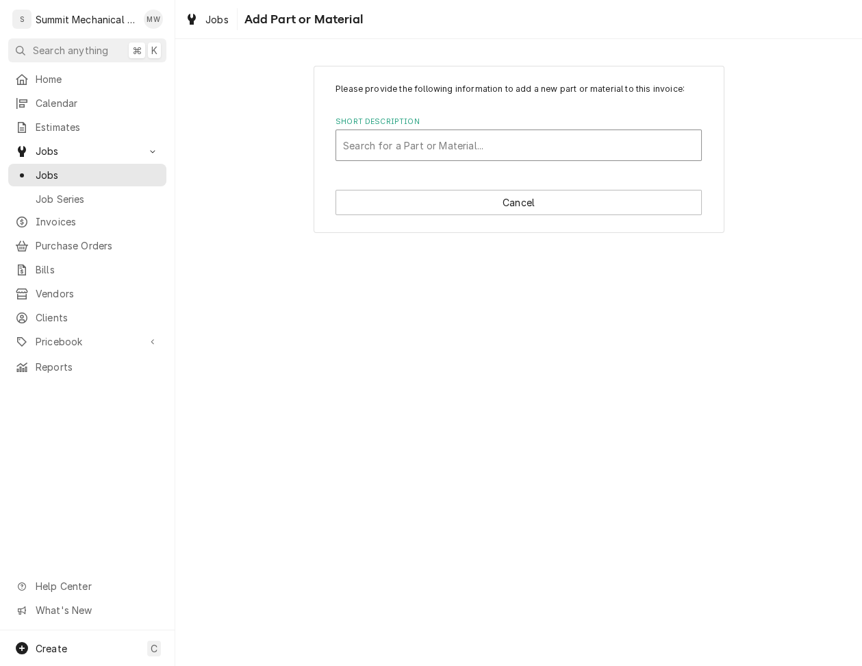
click at [411, 150] on div "Short Description" at bounding box center [518, 145] width 351 height 25
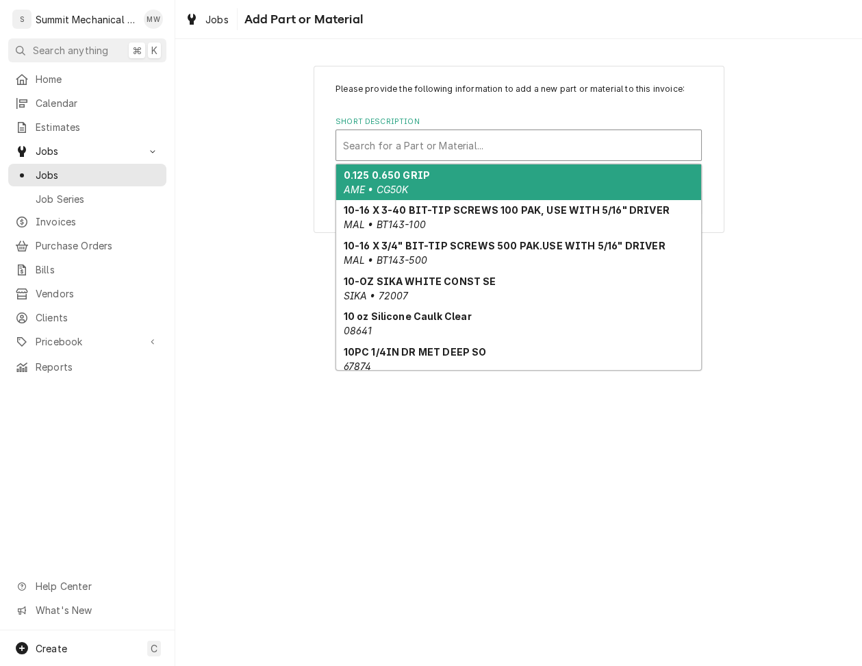
paste input "30112 RW41 1-1/4X1/2 RED WASHC"
type input "30112 RW41 1-1/4X1/2 RED WASHC"
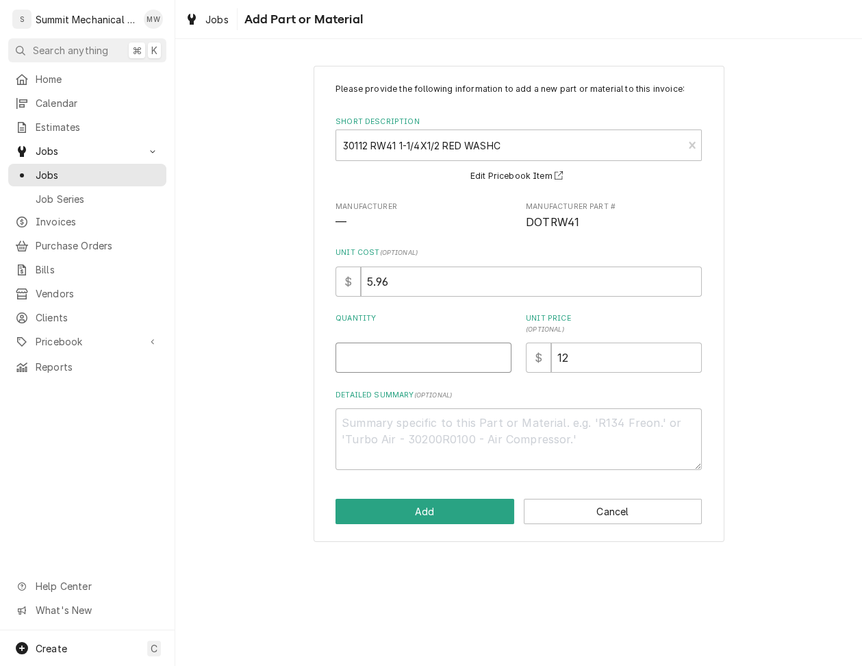
click at [401, 359] on input "Quantity" at bounding box center [424, 358] width 176 height 30
type textarea "x"
type input "1"
click at [410, 280] on input "5.96" at bounding box center [531, 281] width 341 height 30
type textarea "x"
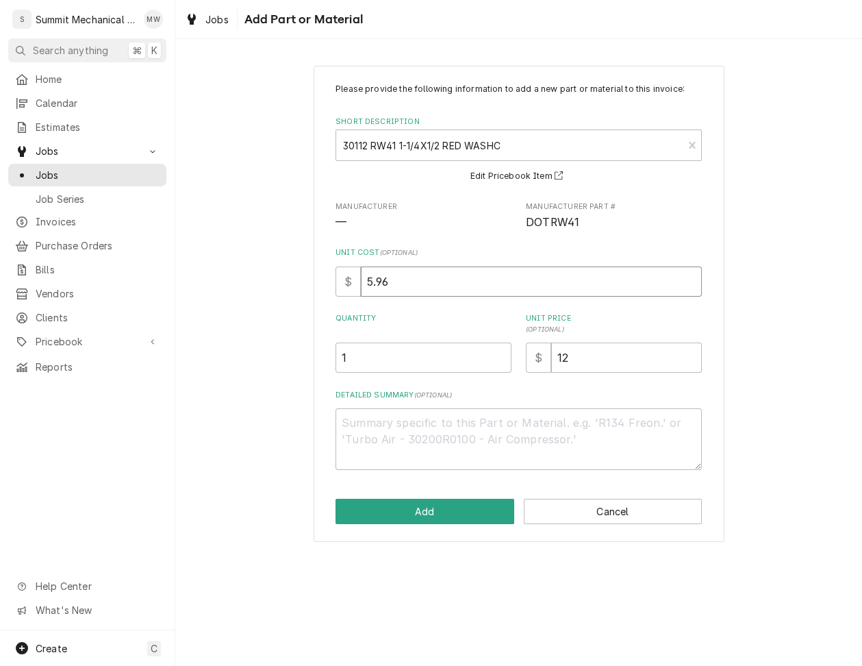
type input "6"
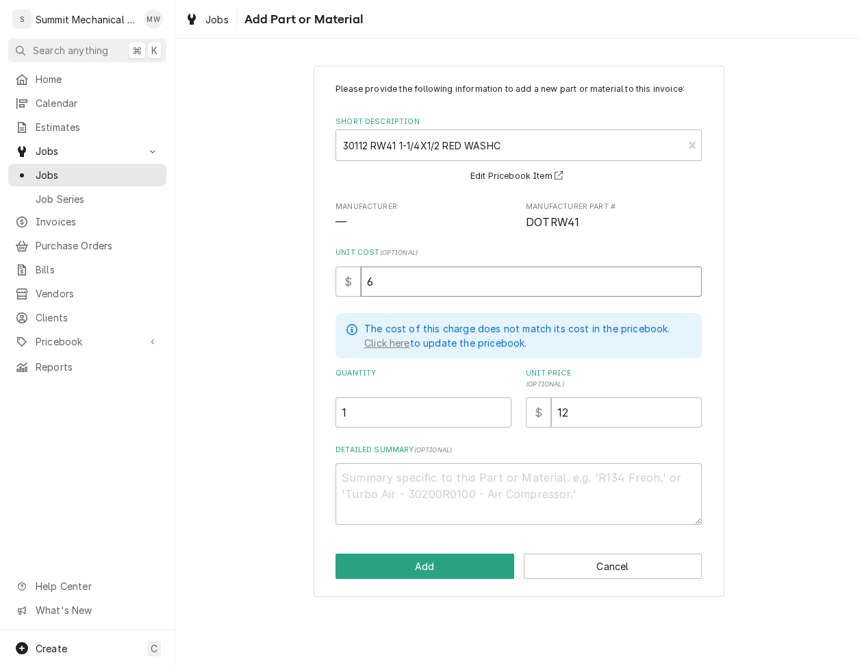
type textarea "x"
type input "6.26"
type textarea "x"
type input "6.26"
click at [581, 427] on div "Please provide the following information to add a new part or material to this …" at bounding box center [519, 304] width 366 height 442
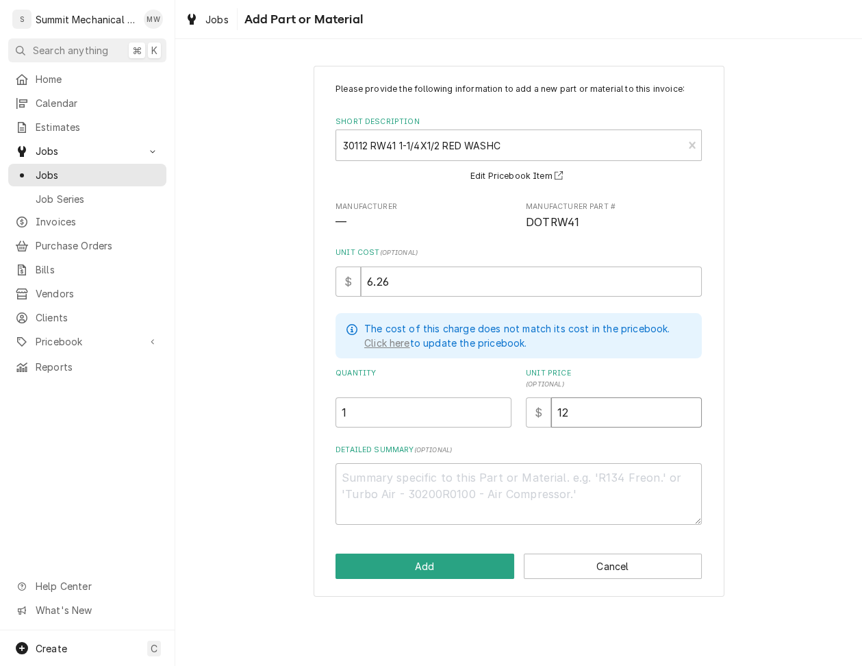
click at [581, 423] on input "12" at bounding box center [626, 412] width 151 height 30
type textarea "x"
type input "1"
type textarea "x"
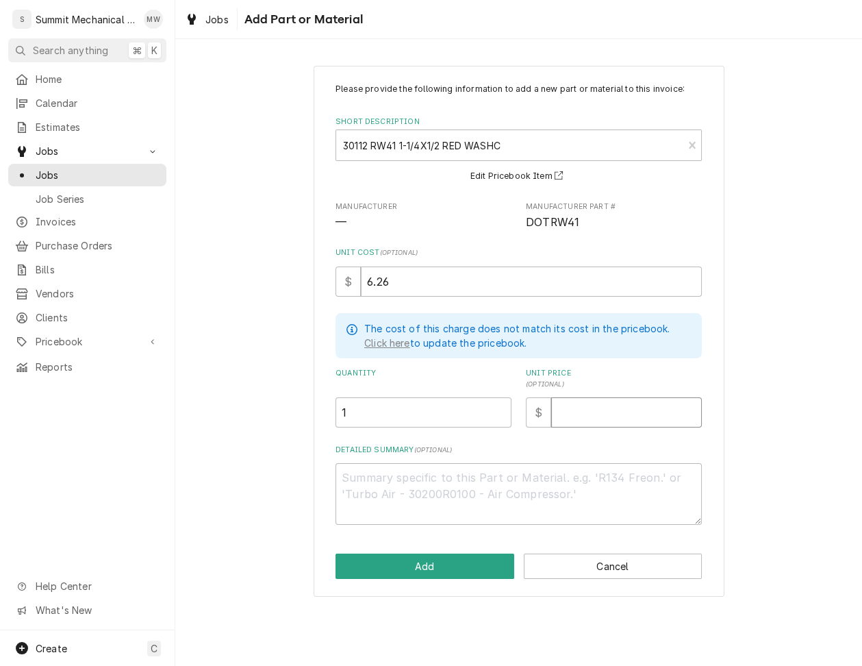
type input "1"
type textarea "x"
type input "12"
type textarea "x"
type input "12.3"
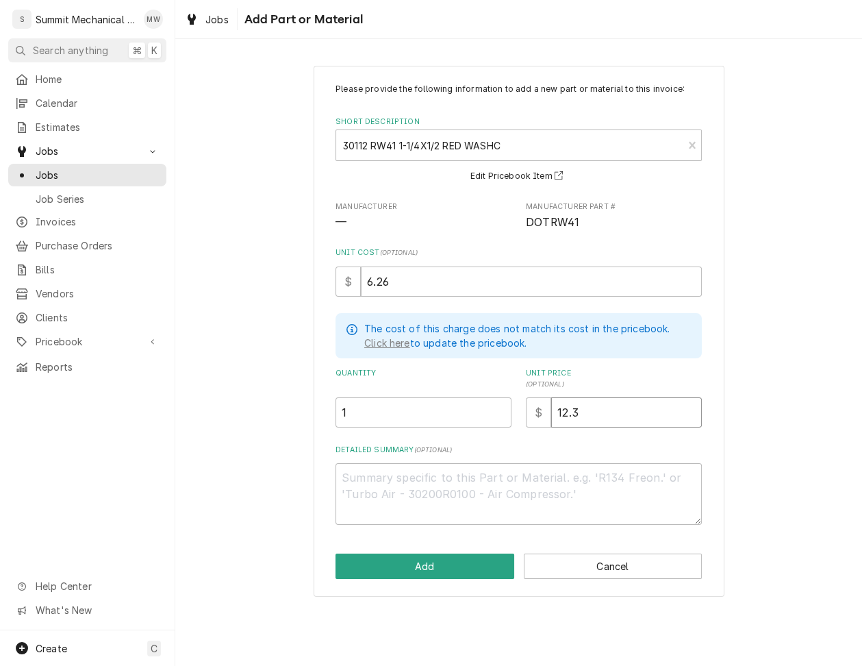
type textarea "x"
type input "12.53"
click at [425, 499] on textarea "Detailed Summary ( optional )" at bounding box center [519, 494] width 366 height 62
type textarea "x"
type textarea "Q"
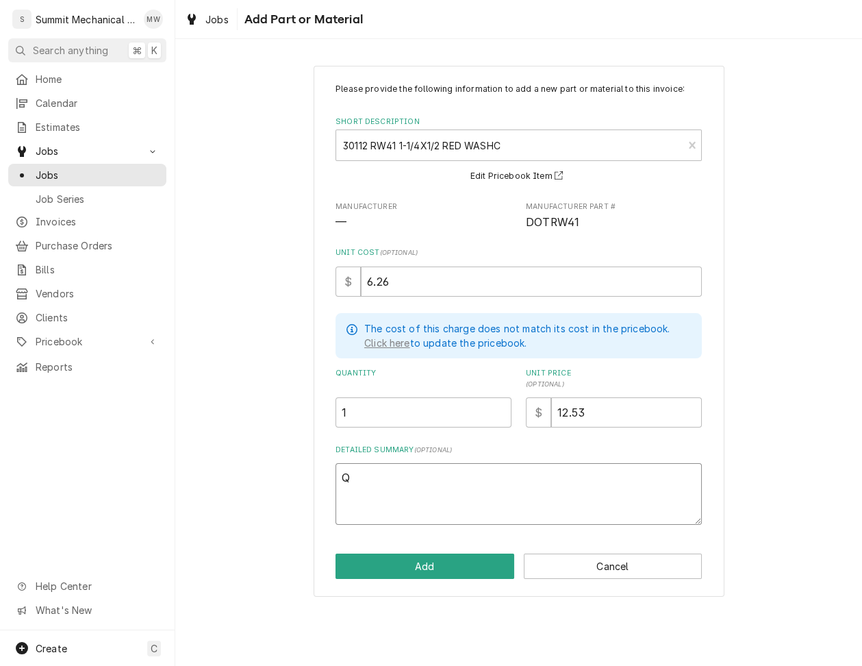
type textarea "x"
type textarea "Qu"
type textarea "x"
type textarea "Qua"
type textarea "x"
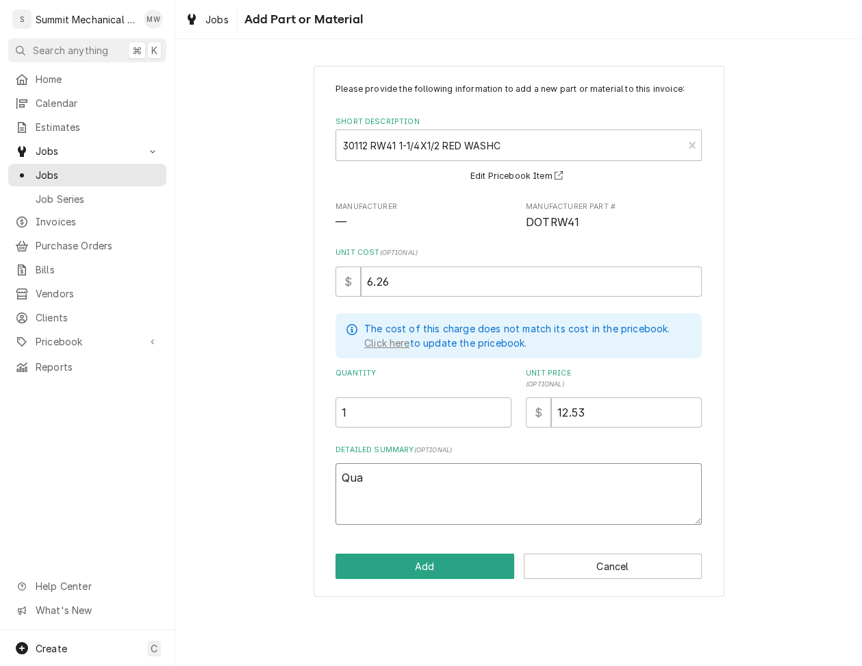
type textarea "Quan"
type textarea "x"
type textarea "Quant"
type textarea "x"
type textarea "Quanti"
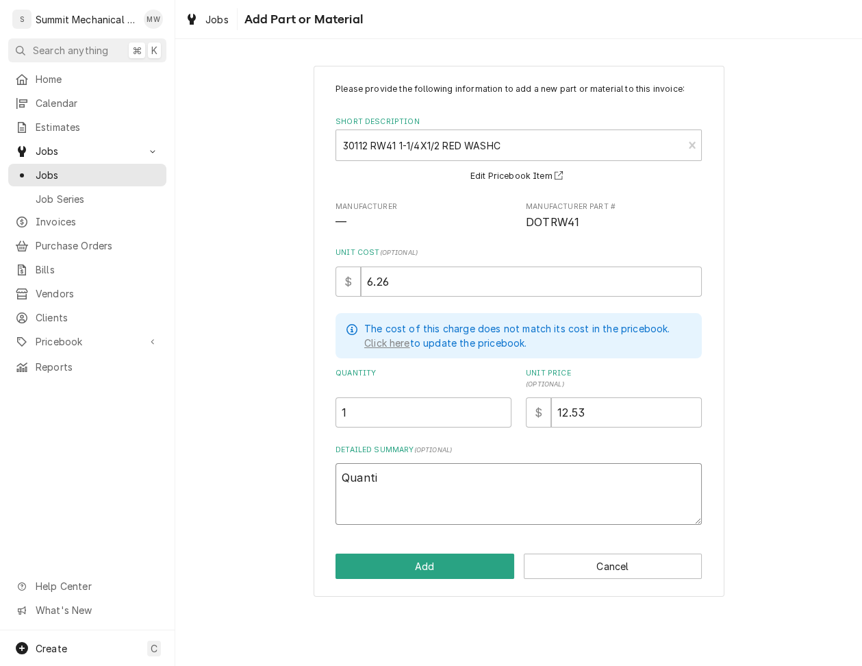
type textarea "x"
type textarea "Quantit"
type textarea "x"
type textarea "Quantite"
type textarea "x"
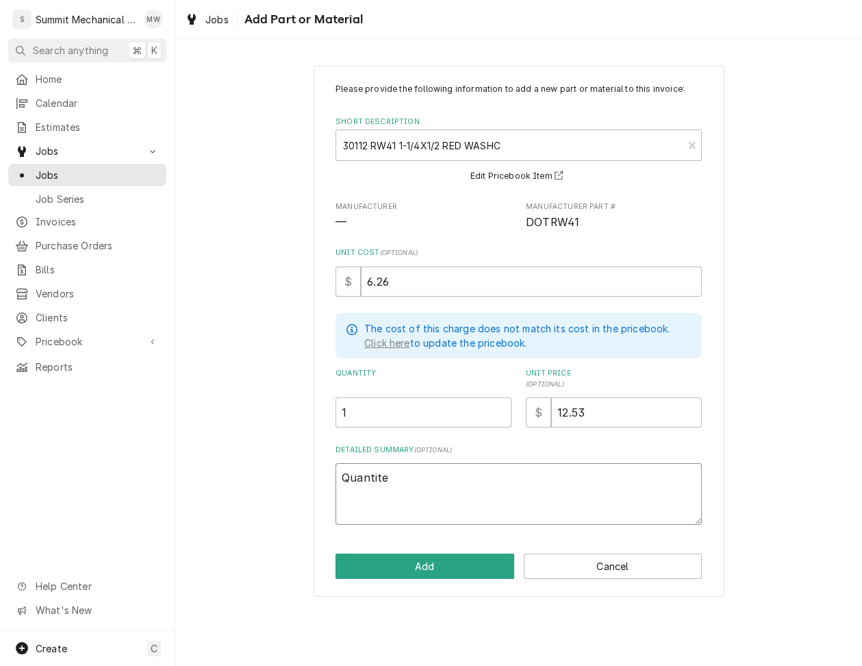
type textarea "Quantites"
type textarea "x"
type textarea "Quantites"
type textarea "x"
type textarea "Quantites 8"
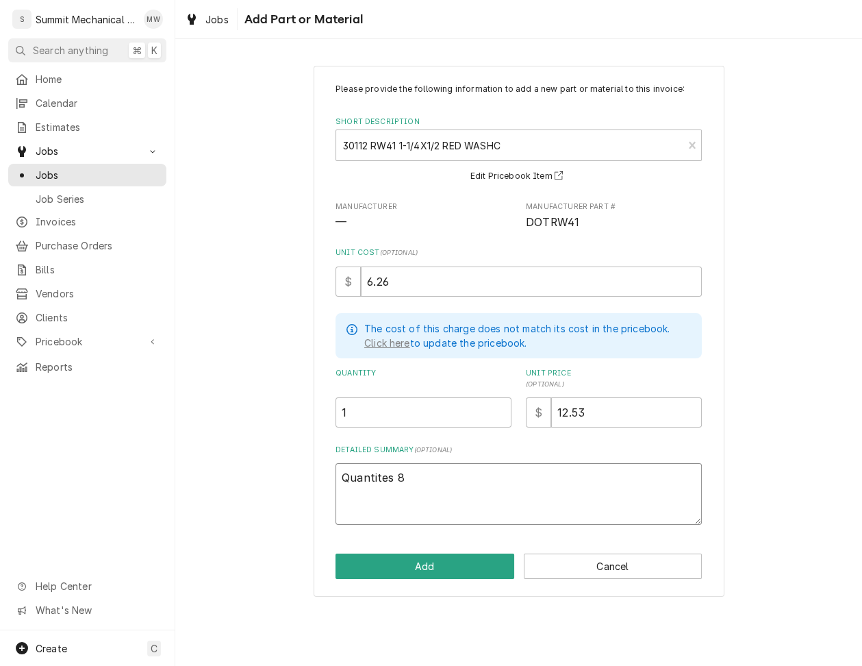
click at [380, 473] on textarea "Quantites 8" at bounding box center [519, 494] width 366 height 62
type textarea "x"
type textarea "Quantities 8"
click at [409, 571] on button "Add" at bounding box center [425, 565] width 179 height 25
type textarea "x"
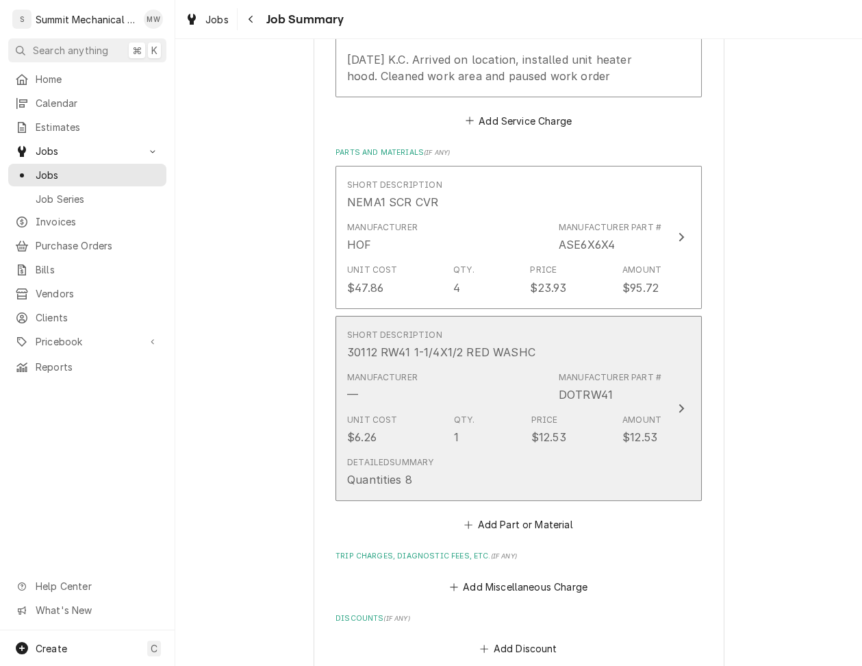
scroll to position [703, 0]
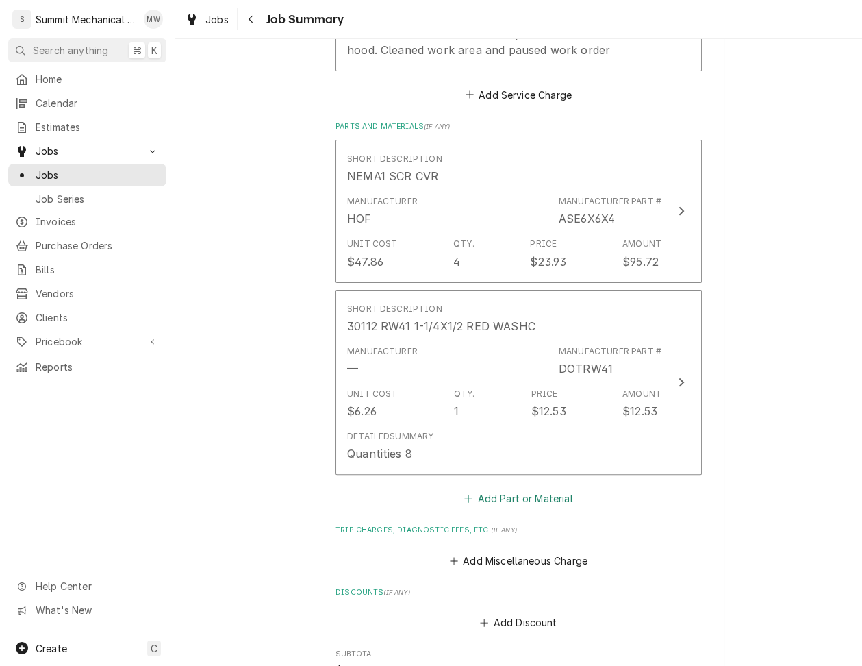
click at [505, 493] on button "Add Part or Material" at bounding box center [518, 498] width 113 height 19
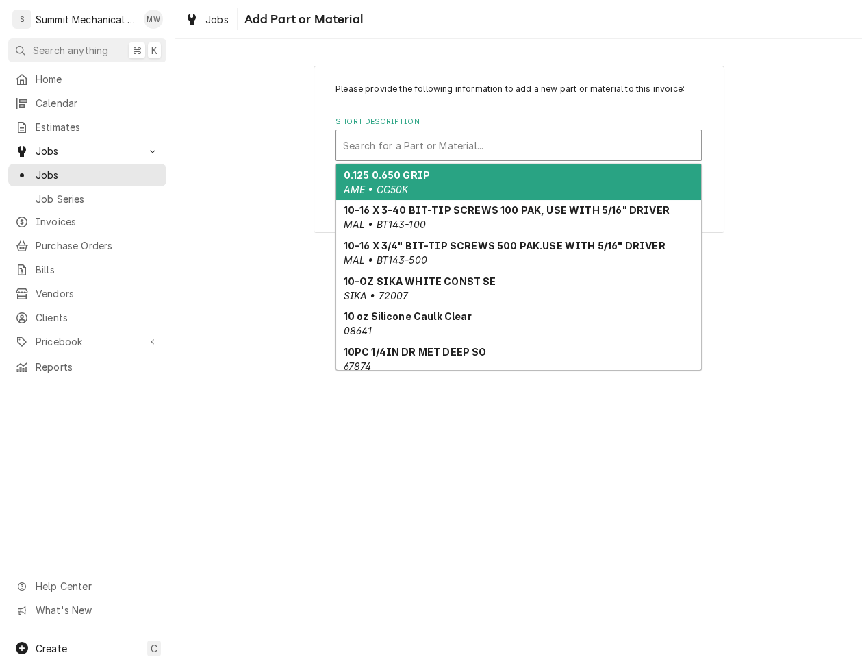
click at [382, 140] on div "Short Description" at bounding box center [518, 145] width 351 height 25
paste input "TEKHW834"
type input "TEKHW834"
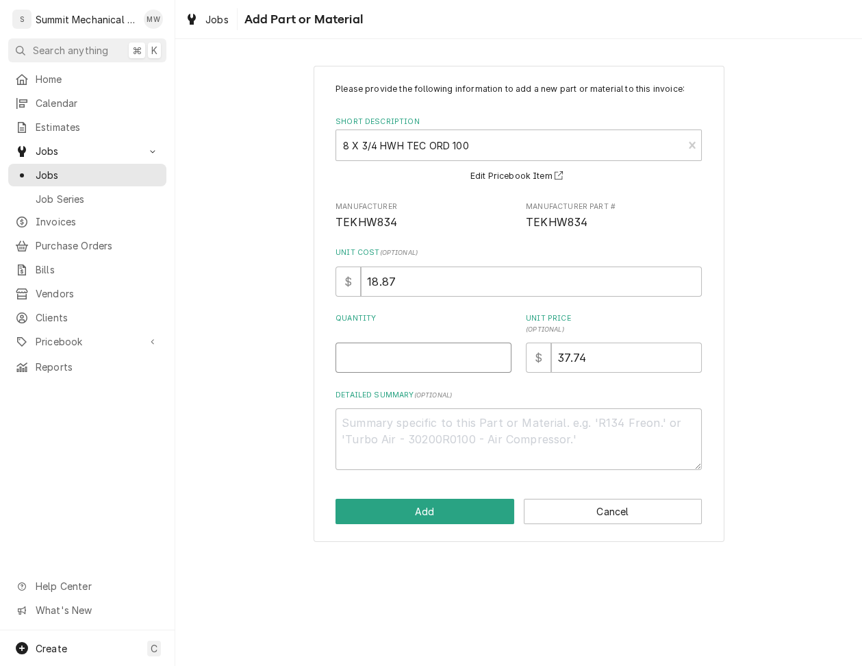
click at [421, 353] on input "Quantity" at bounding box center [424, 358] width 176 height 30
type textarea "x"
type input "1"
click at [444, 434] on textarea "Detailed Summary ( optional )" at bounding box center [519, 439] width 366 height 62
type textarea "x"
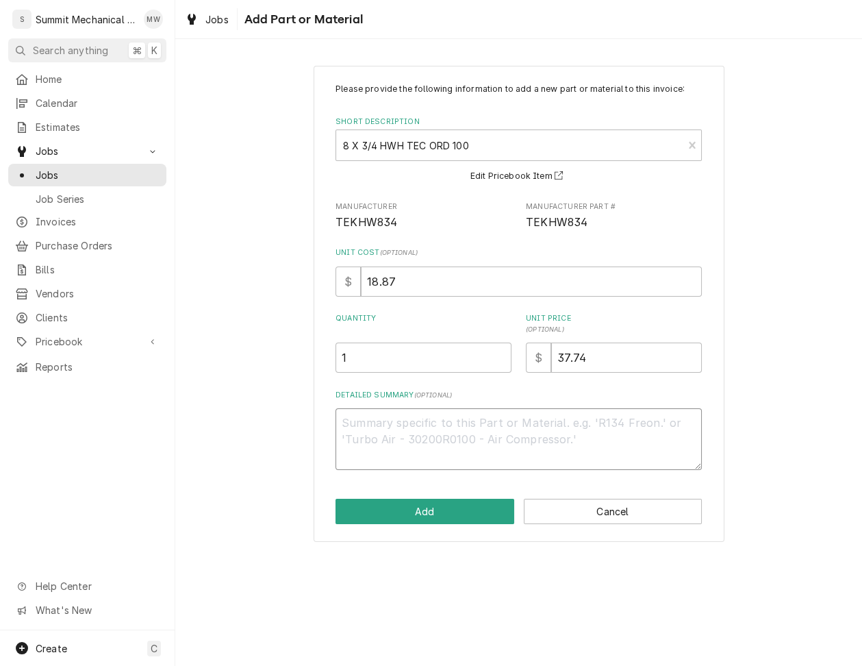
type textarea "Q"
type textarea "x"
type textarea "Qu"
type textarea "x"
type textarea "Qua"
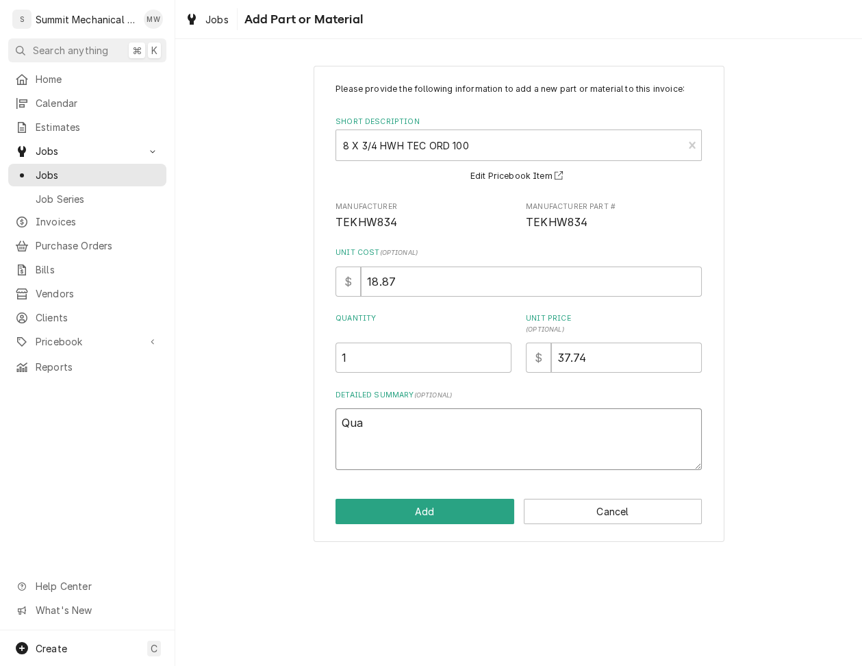
type textarea "x"
type textarea "Quan"
type textarea "x"
type textarea "Quant"
type textarea "x"
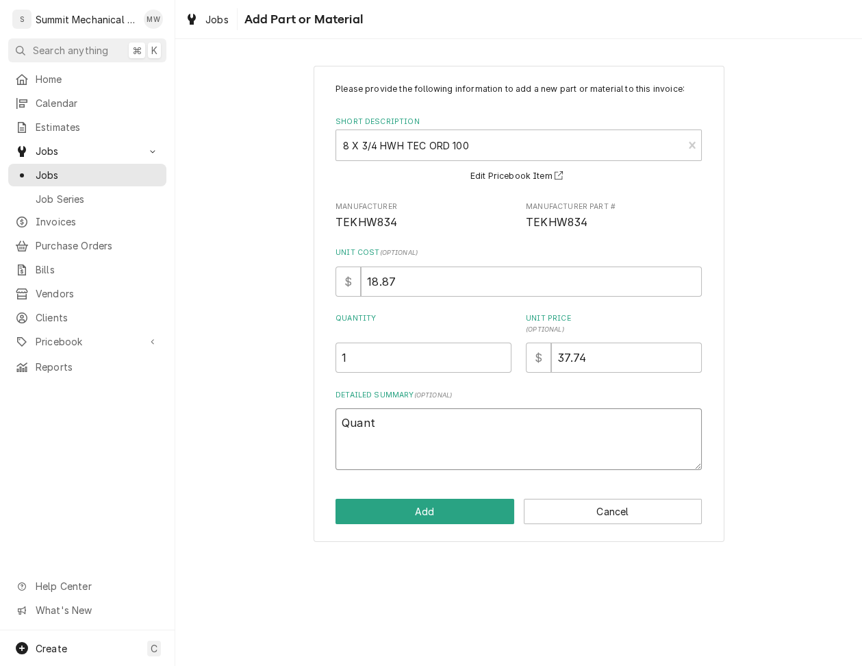
type textarea "Quanti"
type textarea "x"
type textarea "Quantit"
type textarea "x"
type textarea "Quantiti"
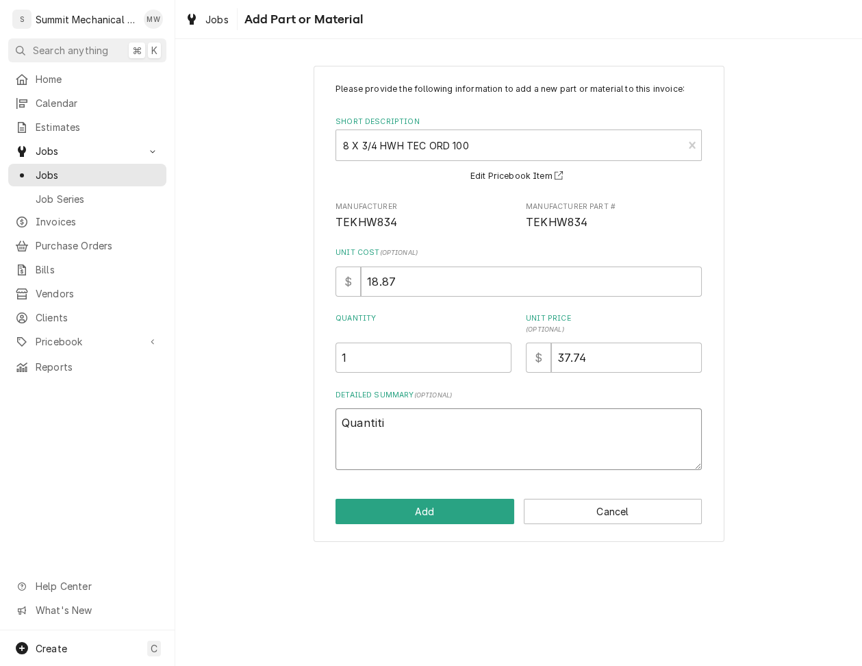
type textarea "x"
type textarea "Quantitie"
type textarea "x"
type textarea "Quantities"
type textarea "x"
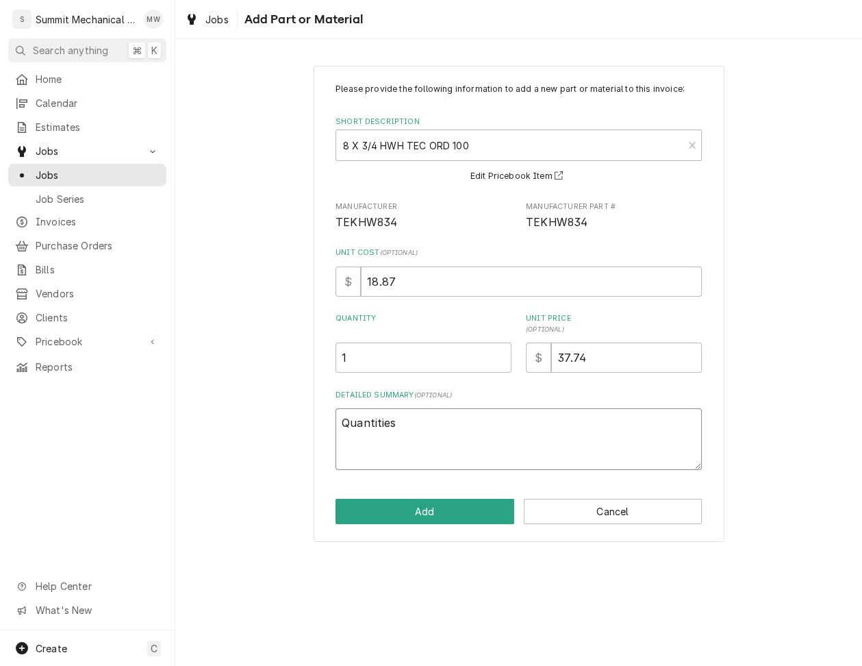
type textarea "Quantities"
type textarea "x"
type textarea "Quantities -"
type textarea "x"
type textarea "Quantities -"
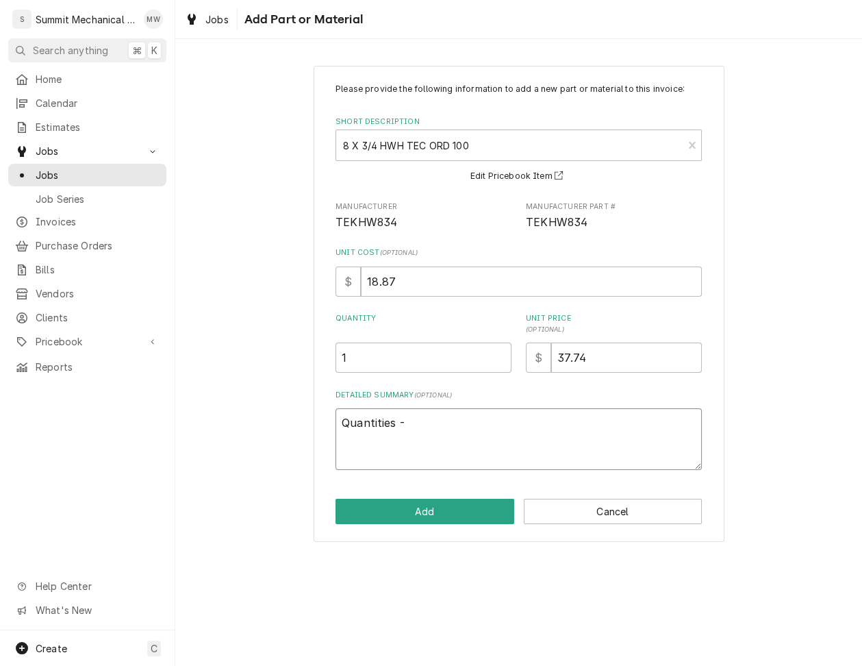
type textarea "x"
type textarea "Quantities - 1"
type textarea "x"
type textarea "Quantities - 10"
type textarea "x"
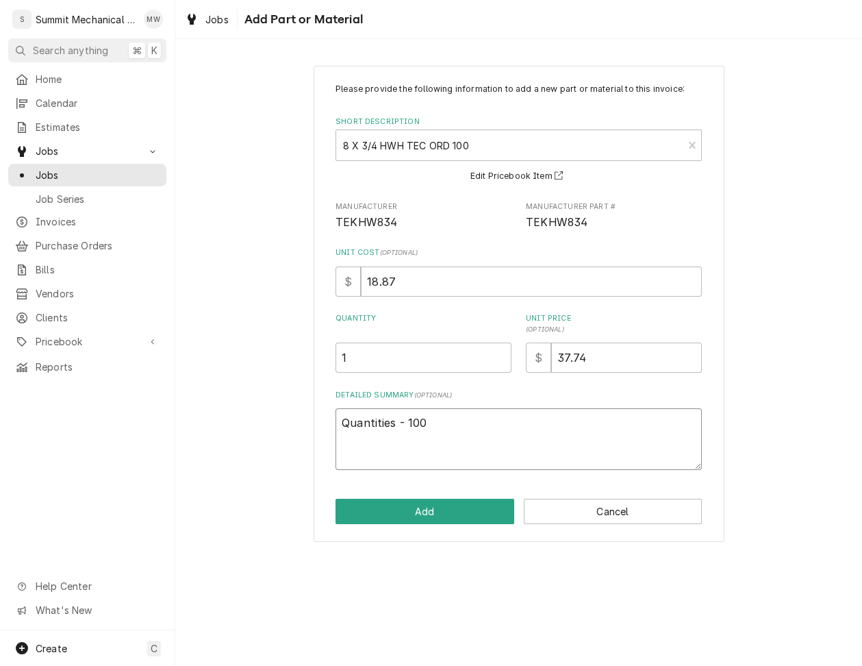
type textarea "Quantities - 100"
click at [432, 527] on div "Please provide the following information to add a new part or material to this …" at bounding box center [519, 304] width 411 height 476
click at [428, 501] on button "Add" at bounding box center [425, 511] width 179 height 25
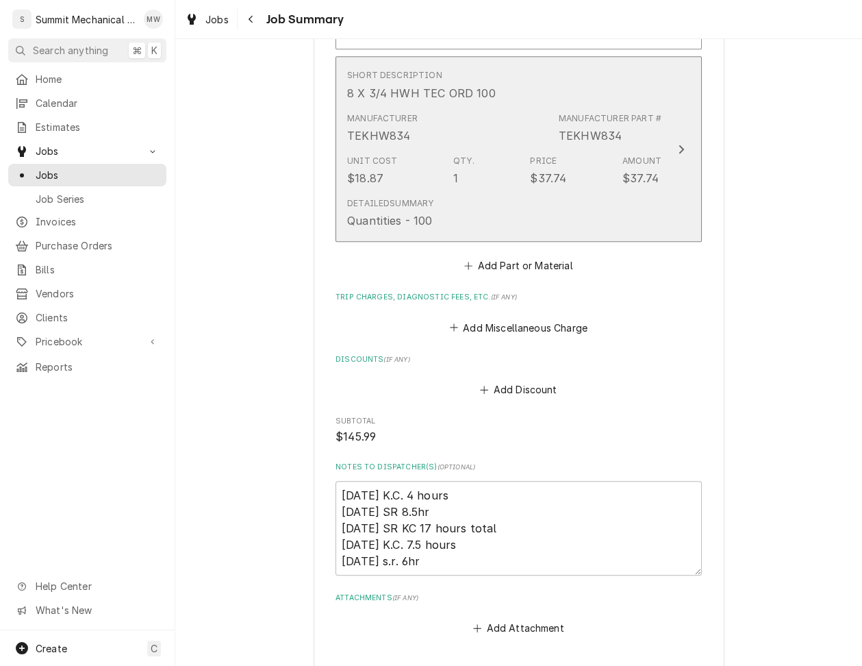
scroll to position [1247, 0]
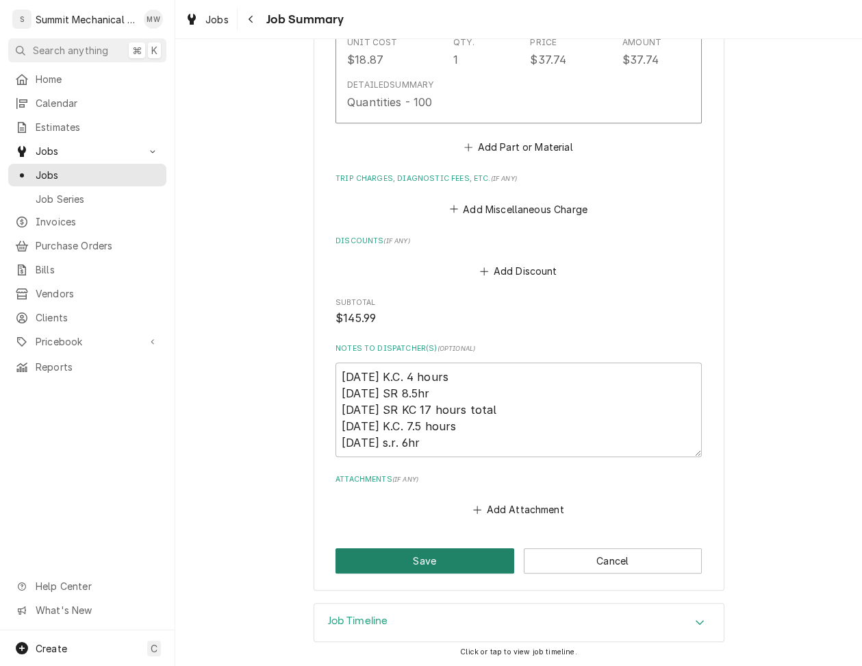
click at [434, 555] on button "Save" at bounding box center [425, 560] width 179 height 25
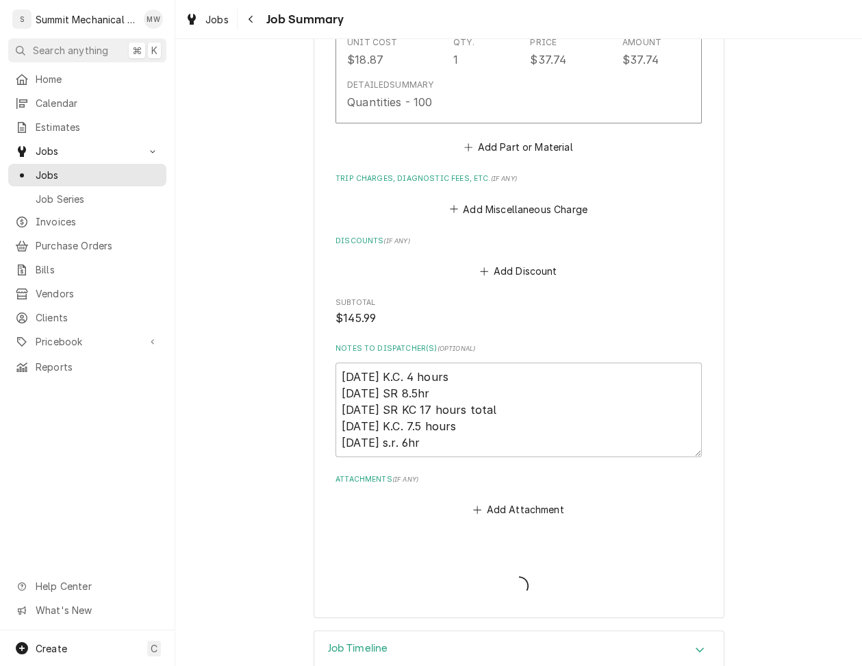
type textarea "x"
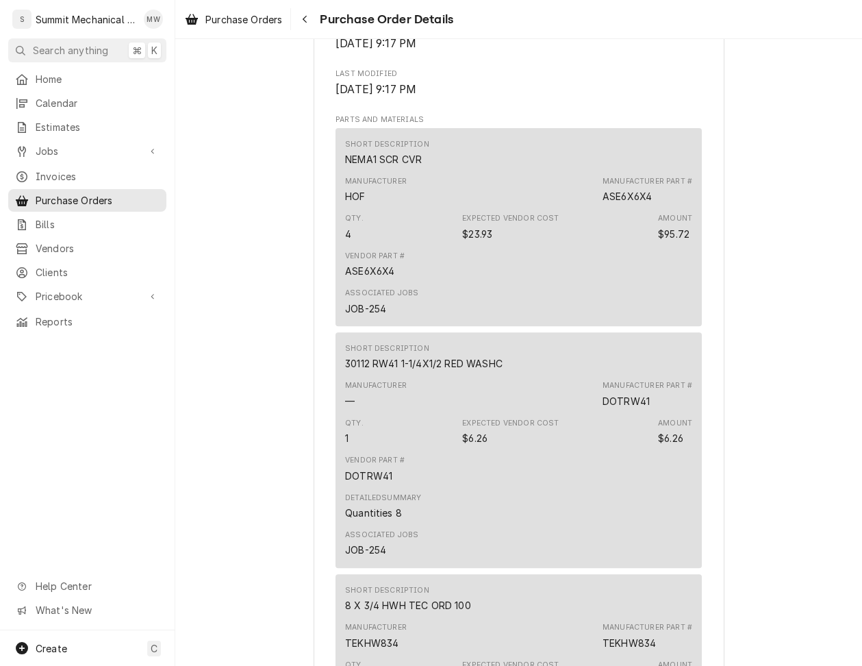
scroll to position [1378, 0]
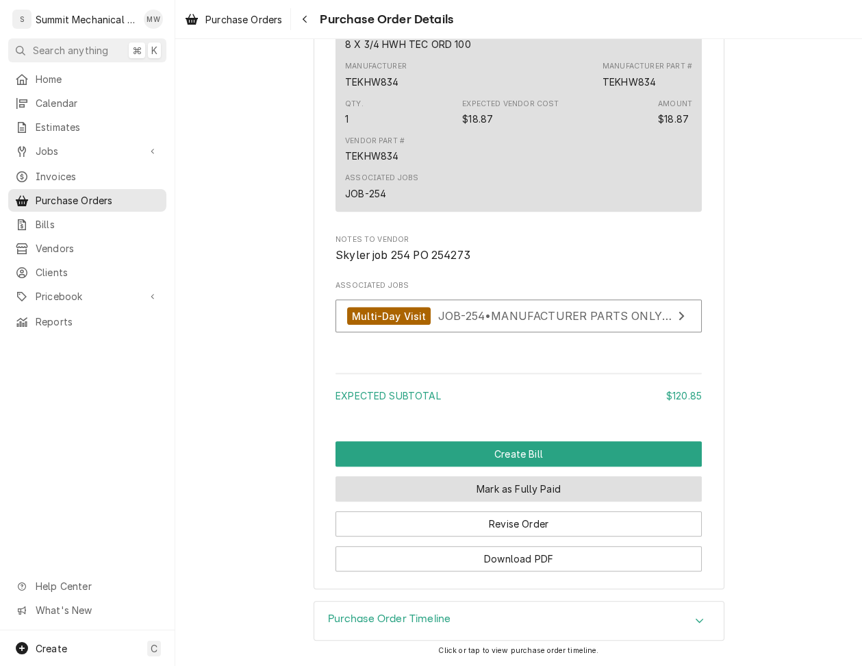
click at [420, 490] on button "Mark as Fully Paid" at bounding box center [519, 488] width 366 height 25
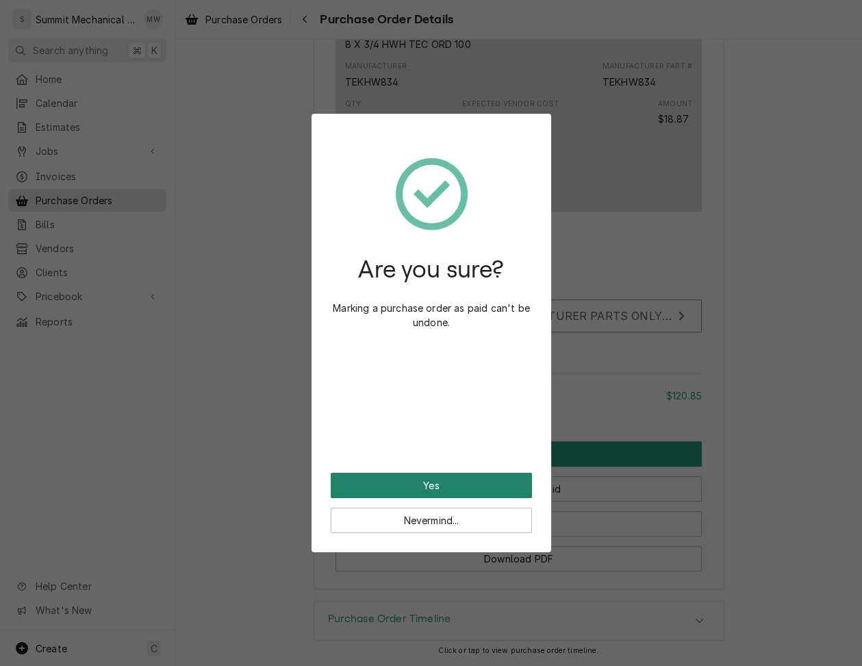
click at [419, 492] on button "Yes" at bounding box center [431, 485] width 201 height 25
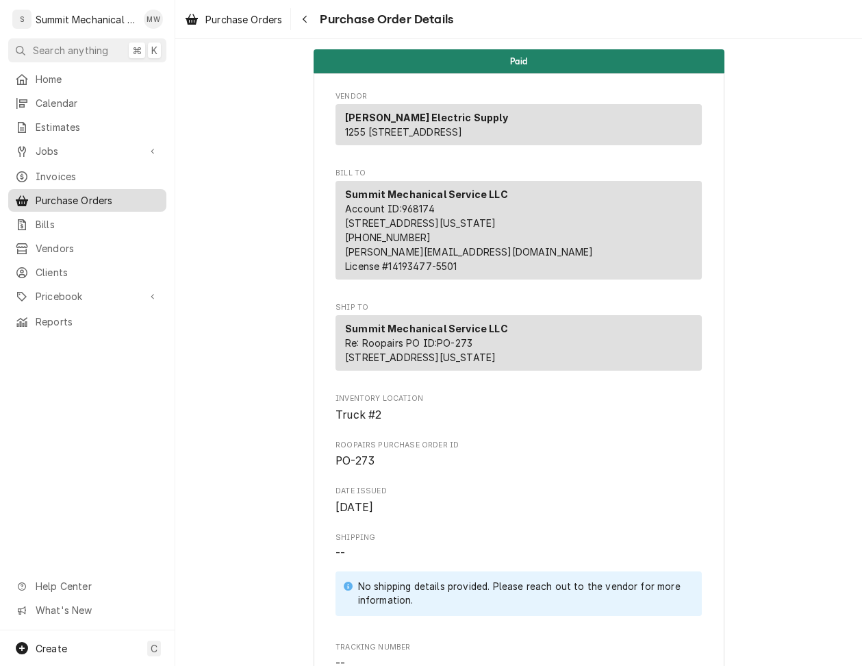
click at [100, 193] on span "Purchase Orders" at bounding box center [98, 200] width 124 height 14
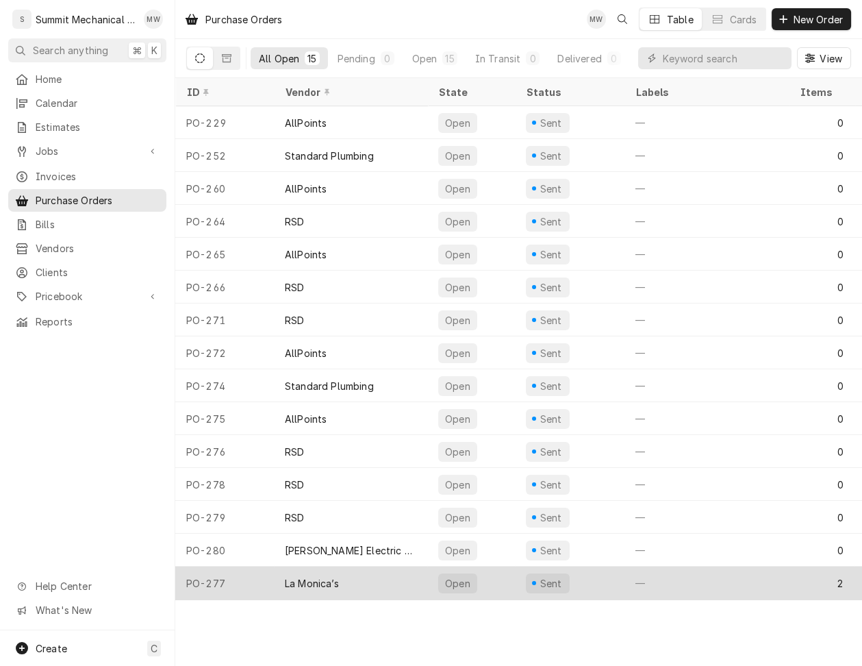
click at [327, 576] on div "La Monica’s" at bounding box center [312, 583] width 54 height 14
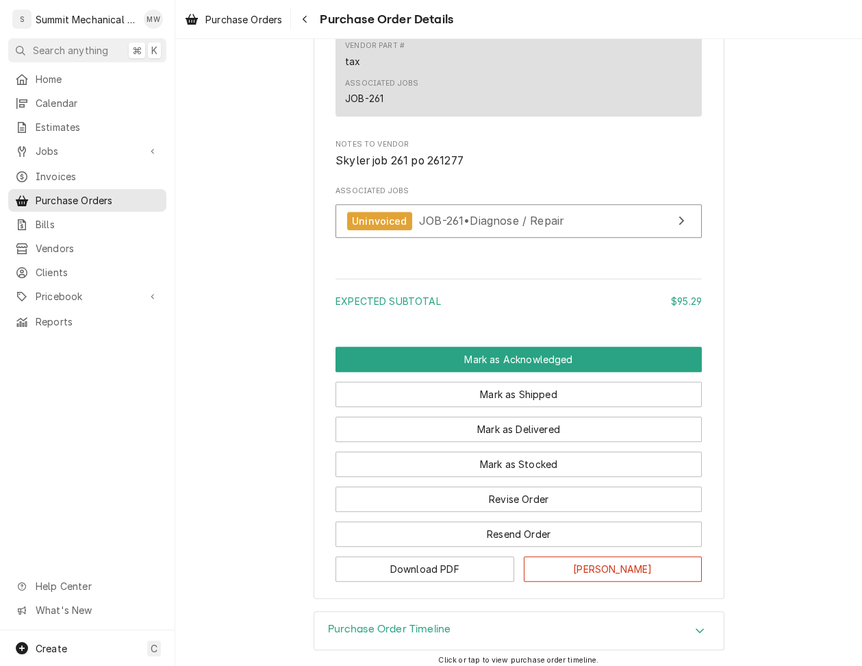
scroll to position [1077, 0]
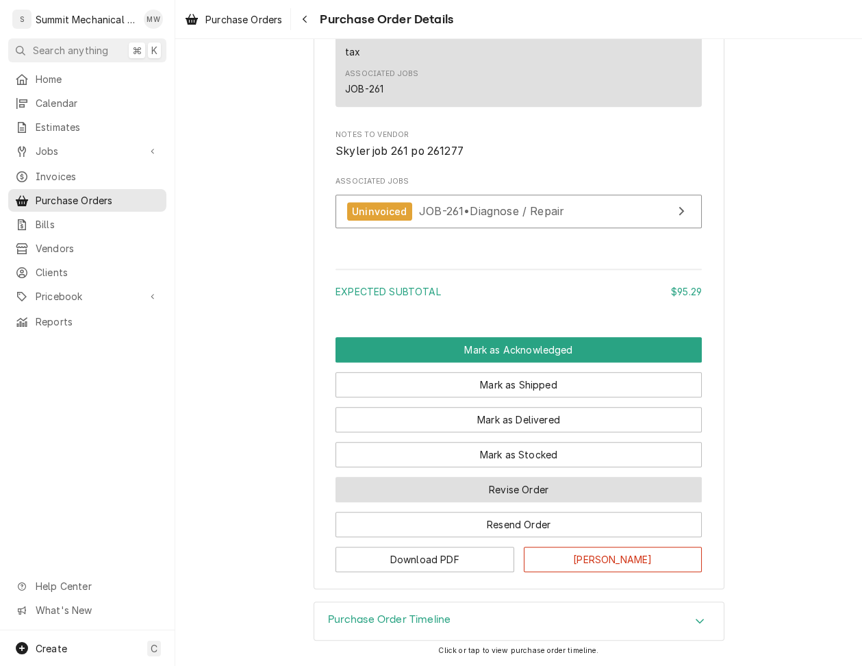
click at [499, 489] on button "Revise Order" at bounding box center [519, 489] width 366 height 25
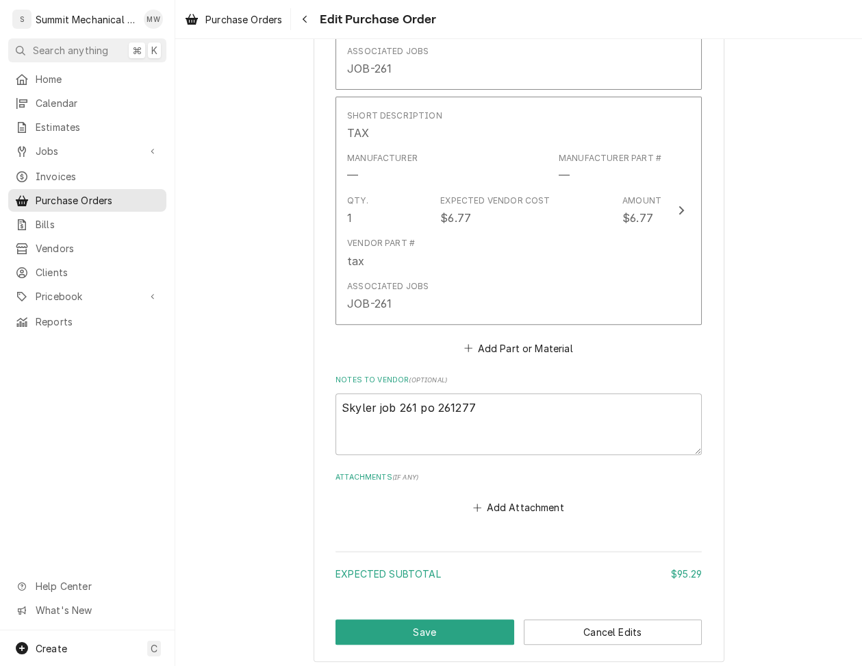
scroll to position [858, 0]
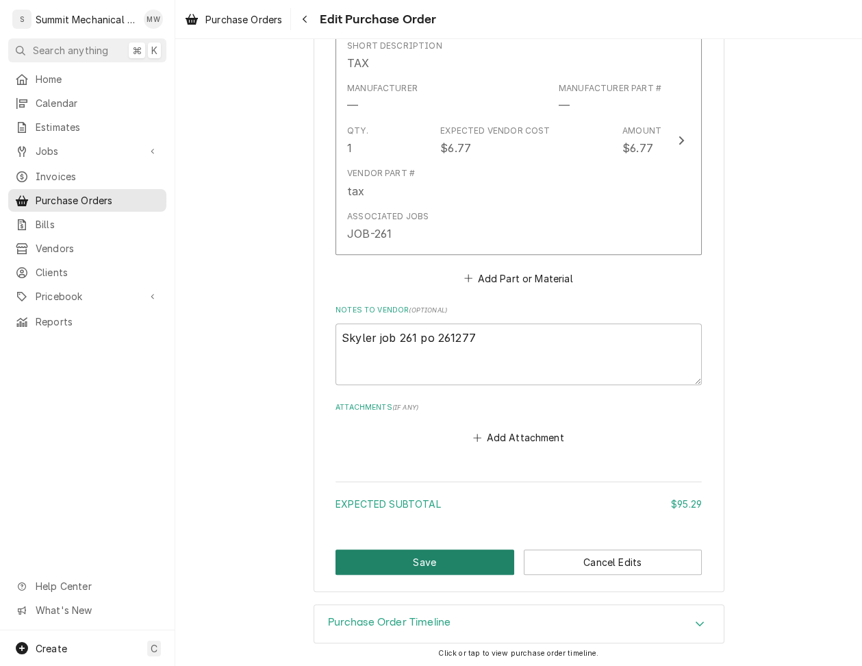
click at [385, 556] on button "Save" at bounding box center [425, 561] width 179 height 25
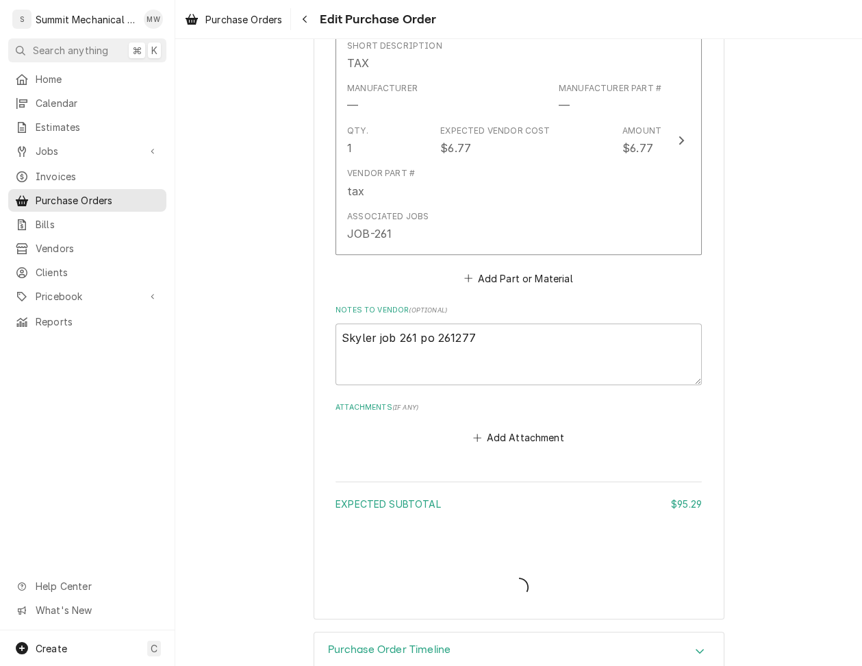
type textarea "x"
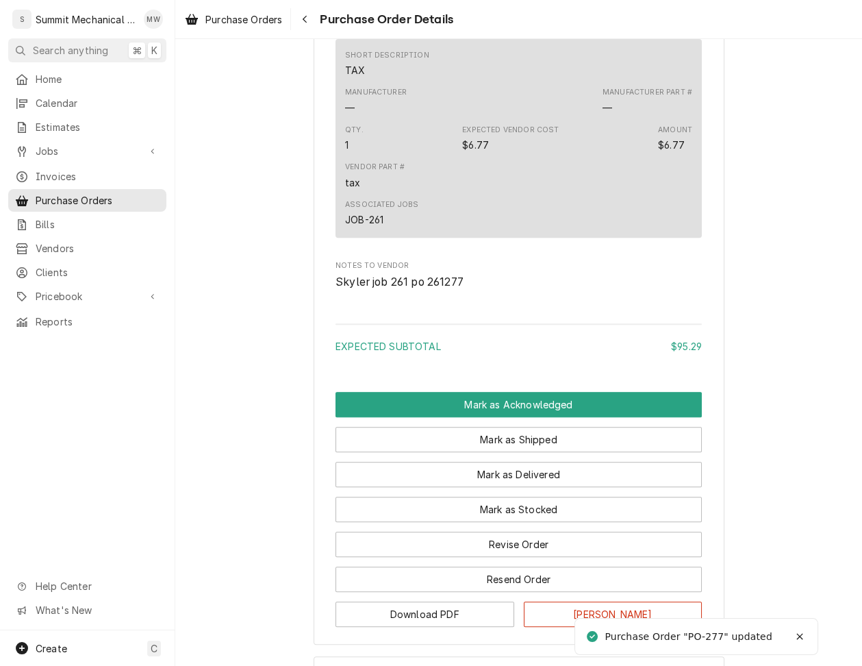
scroll to position [1025, 0]
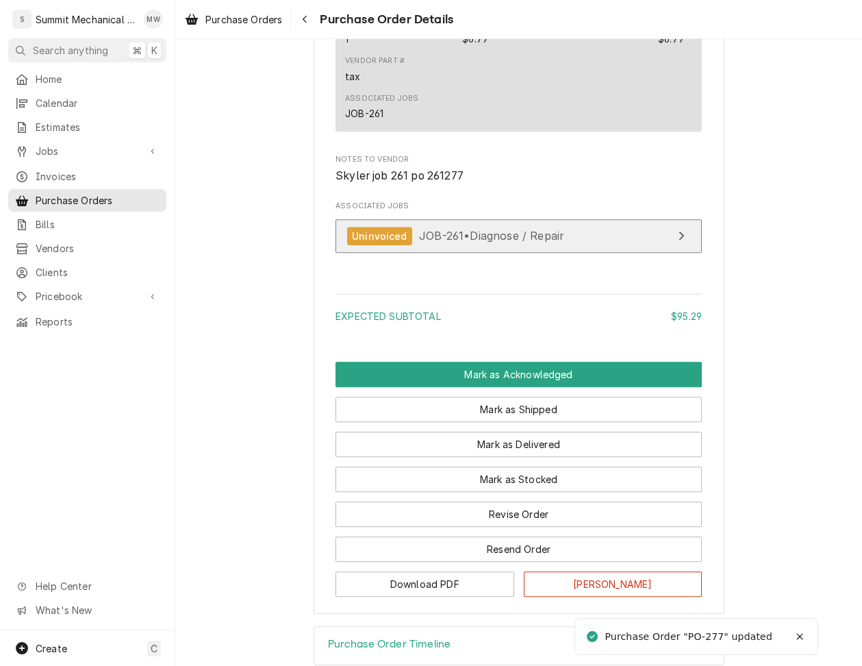
click at [488, 242] on span "JOB-261 • Diagnose / Repair" at bounding box center [491, 236] width 145 height 14
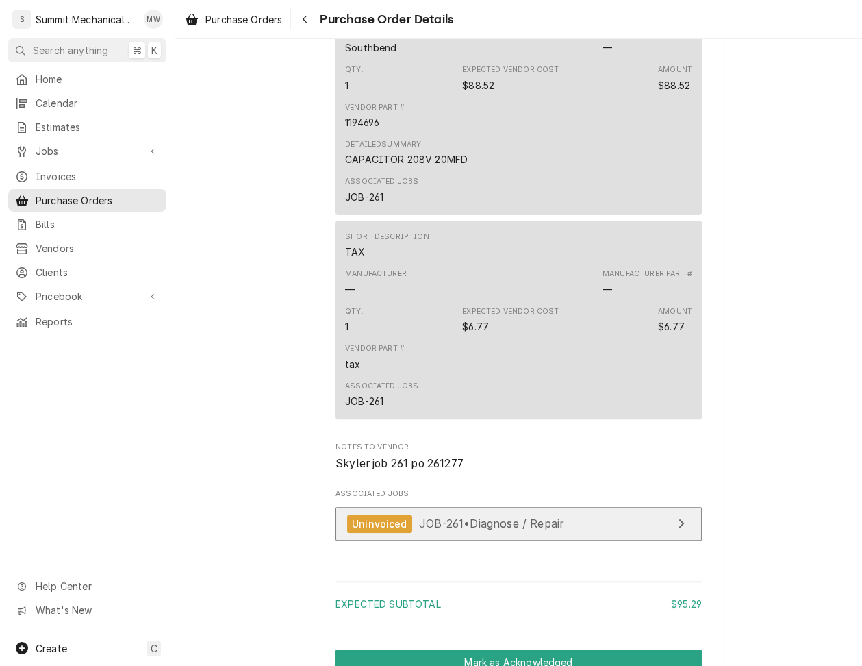
scroll to position [694, 0]
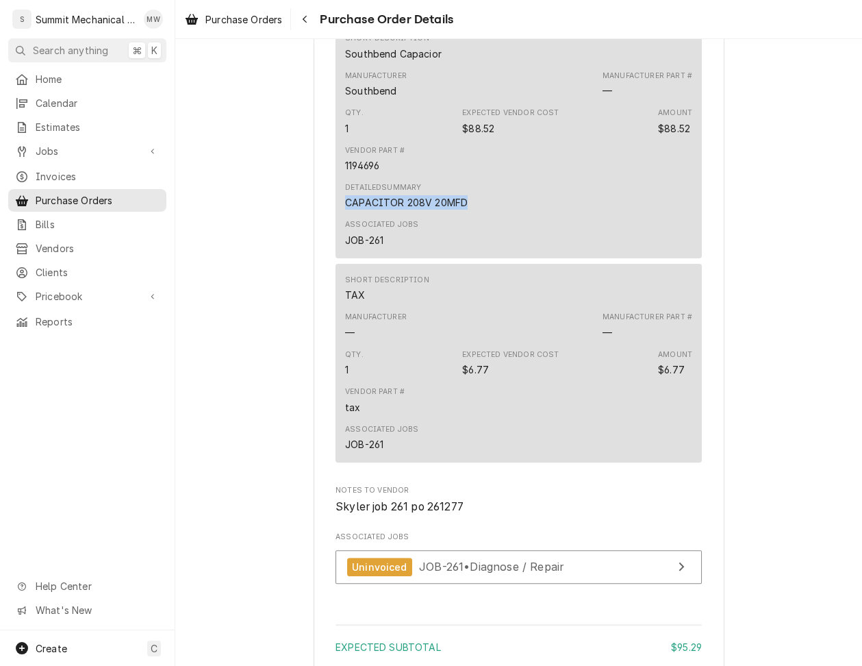
drag, startPoint x: 471, startPoint y: 228, endPoint x: 340, endPoint y: 225, distance: 131.5
click at [340, 225] on div "Short Description Southbend Capacior Manufacturer Southbend Manufacturer Part #…" at bounding box center [519, 140] width 366 height 236
drag, startPoint x: 444, startPoint y: 75, endPoint x: 343, endPoint y: 79, distance: 100.8
click at [343, 79] on div "Short Description Southbend Capacior Manufacturer Southbend Manufacturer Part #…" at bounding box center [519, 140] width 366 height 236
copy div "Southbend Capacior"
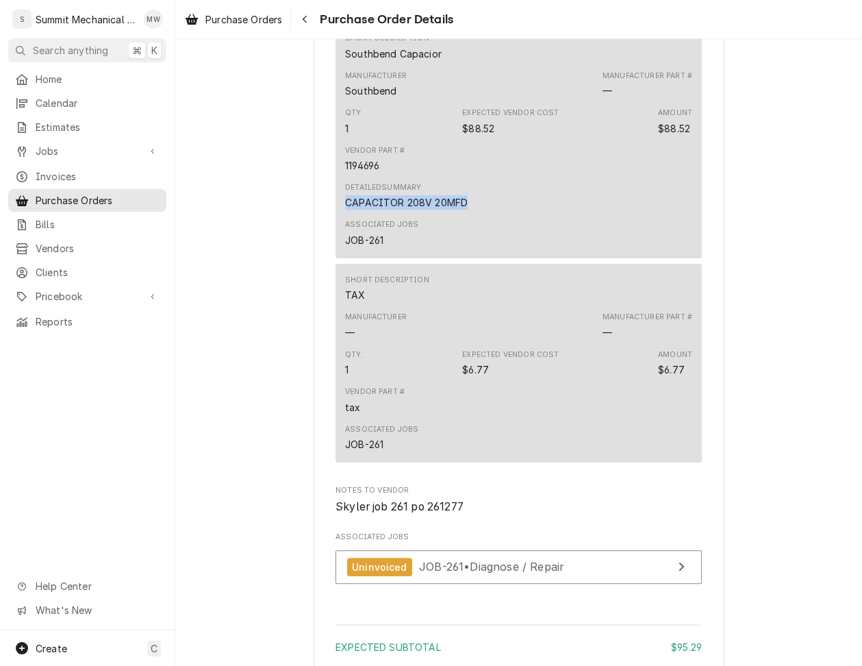
drag, startPoint x: 471, startPoint y: 235, endPoint x: 343, endPoint y: 236, distance: 128.1
click at [343, 236] on div "Short Description Southbend Capacior Manufacturer Southbend Manufacturer Part #…" at bounding box center [519, 140] width 366 height 236
copy div "CAPACITOR 208V 20MFD"
click at [364, 173] on div "1194696" at bounding box center [362, 165] width 34 height 14
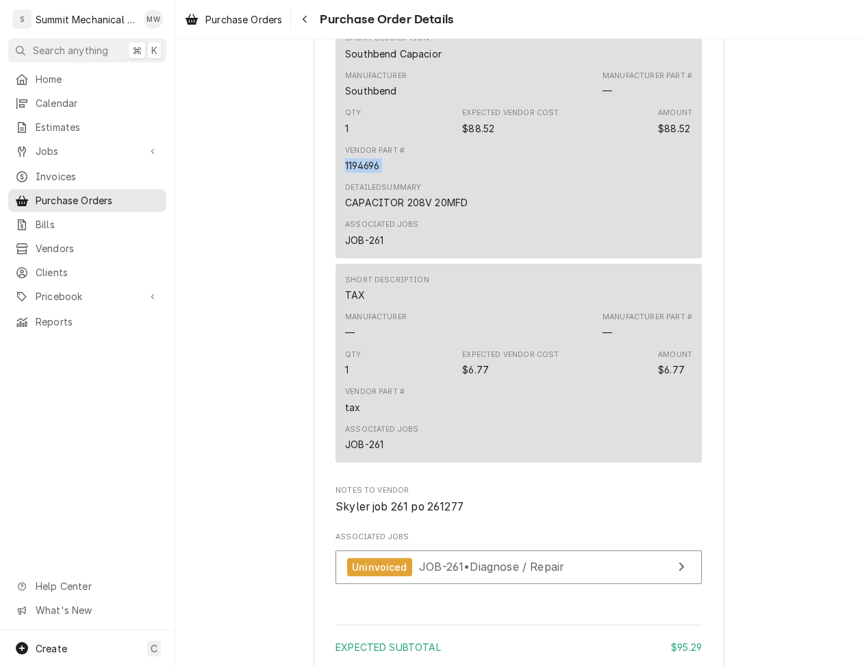
click at [364, 173] on div "1194696" at bounding box center [362, 165] width 34 height 14
copy div "1194696"
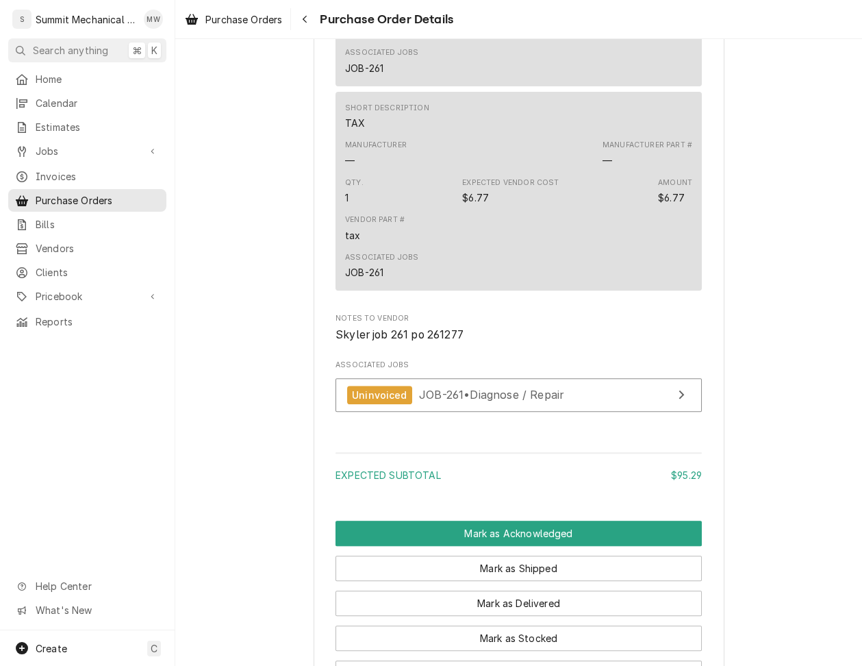
scroll to position [1077, 0]
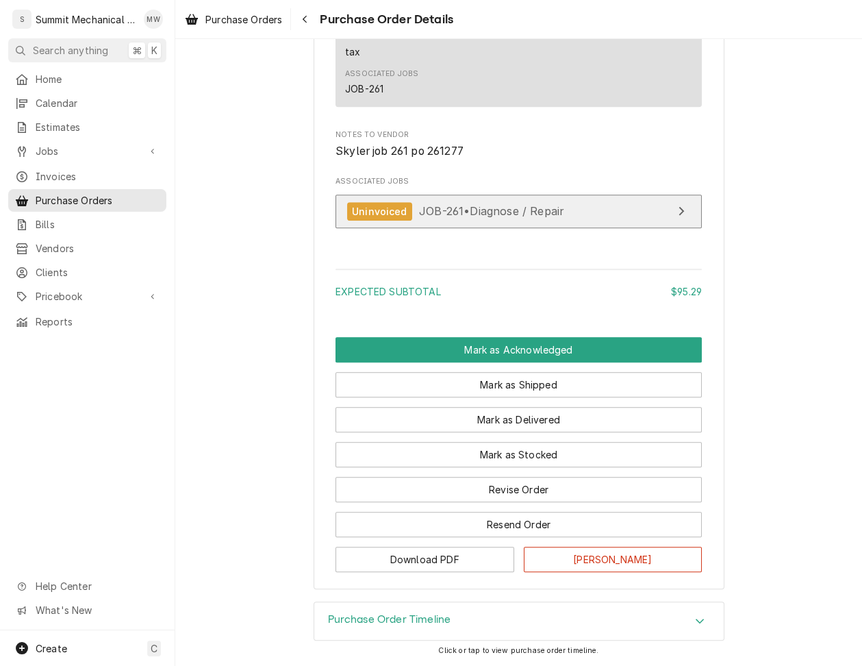
click at [481, 208] on span "JOB-261 • Diagnose / Repair" at bounding box center [491, 211] width 145 height 14
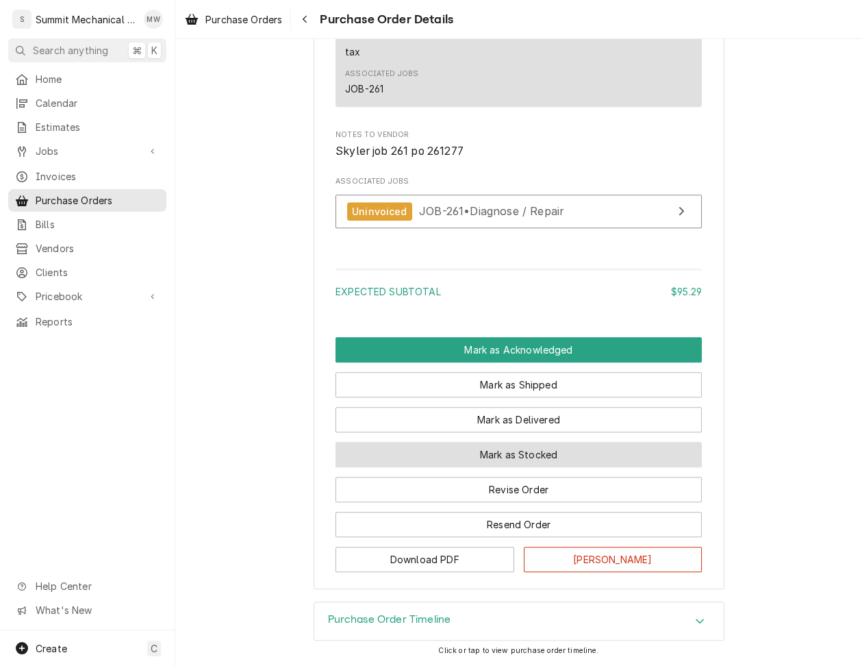
click at [515, 451] on button "Mark as Stocked" at bounding box center [519, 454] width 366 height 25
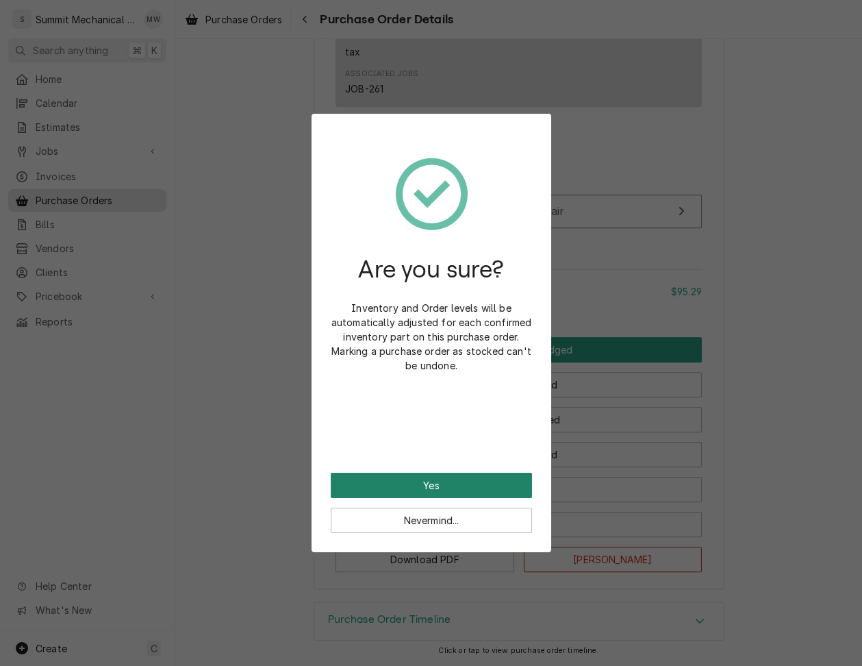
click at [477, 484] on button "Yes" at bounding box center [431, 485] width 201 height 25
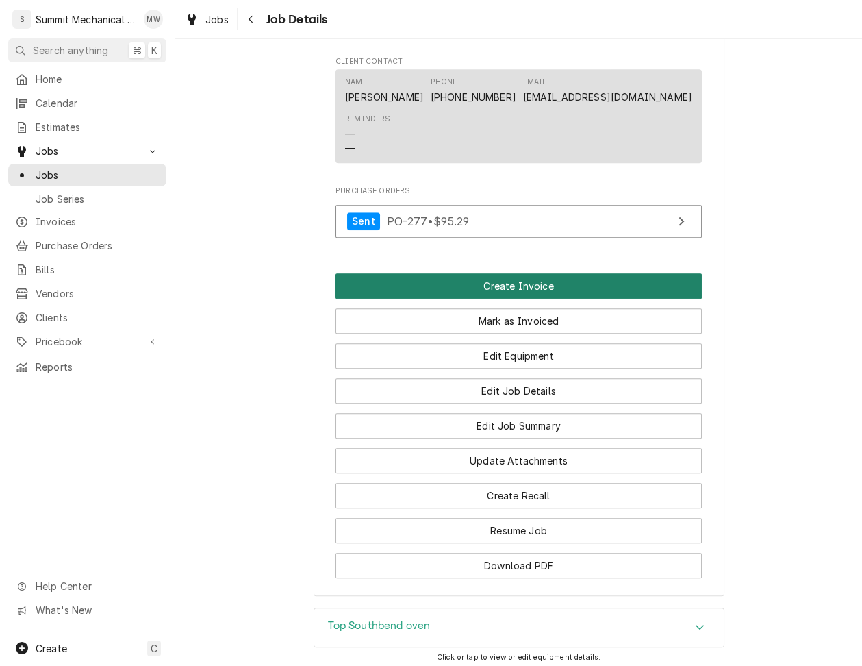
scroll to position [1078, 0]
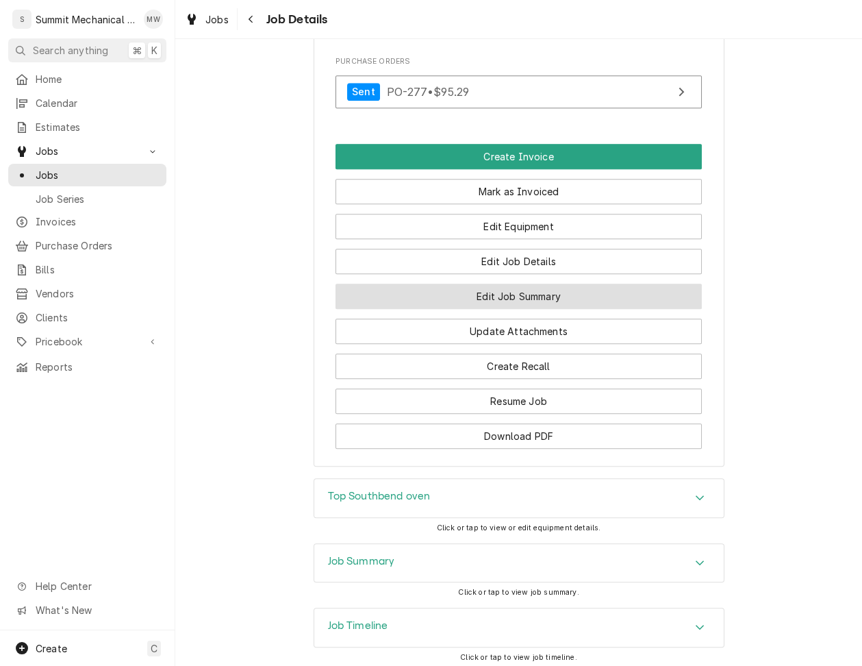
click at [526, 301] on button "Edit Job Summary" at bounding box center [519, 296] width 366 height 25
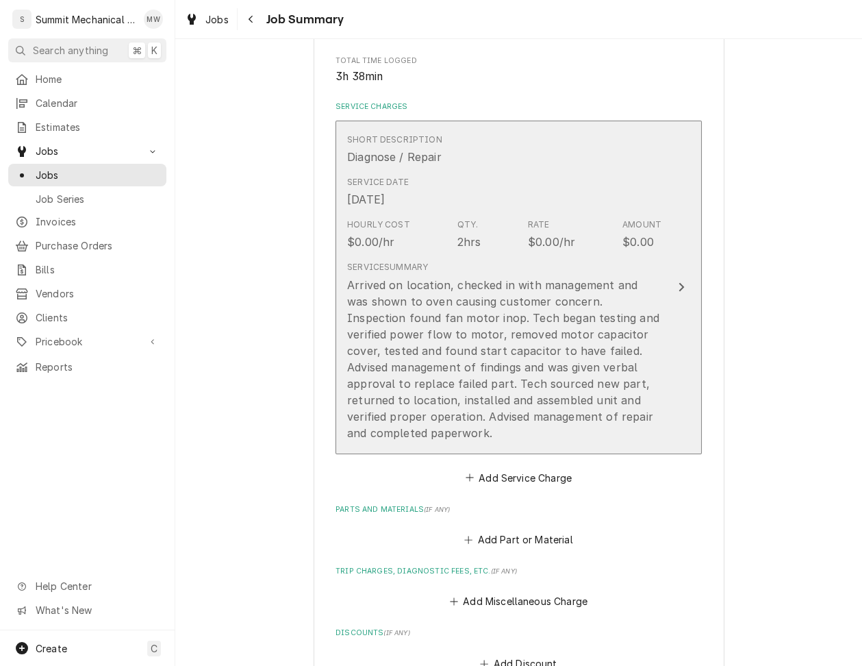
scroll to position [514, 0]
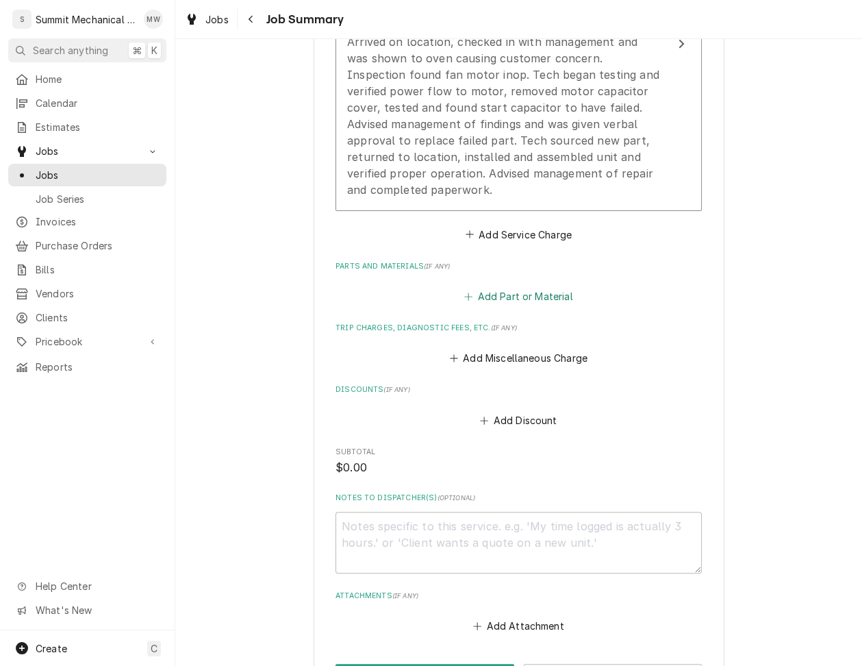
click at [517, 304] on button "Add Part or Material" at bounding box center [518, 296] width 113 height 19
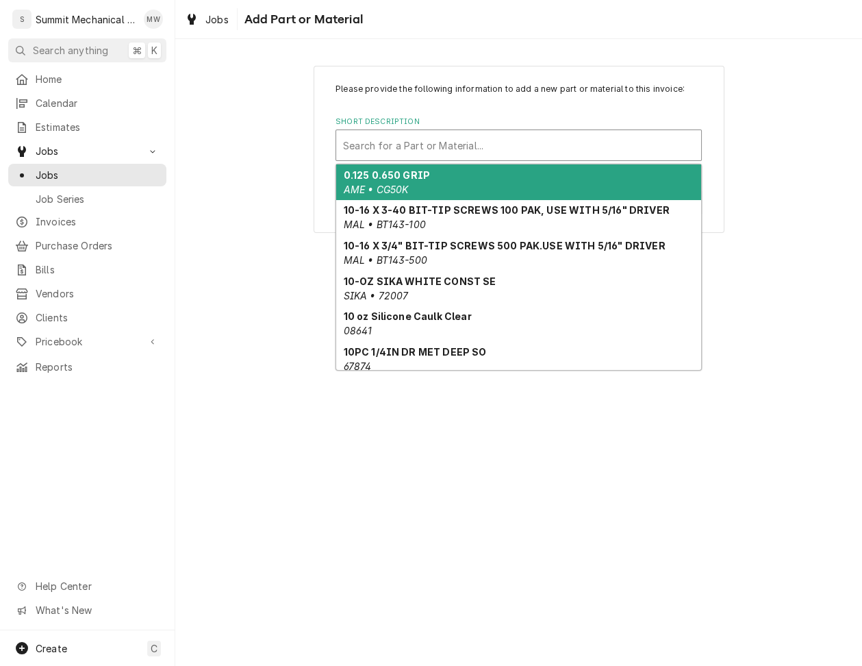
click at [406, 152] on div "Short Description" at bounding box center [518, 145] width 351 height 25
paste input "Southbend Capacior"
type input "Southbend Capacior"
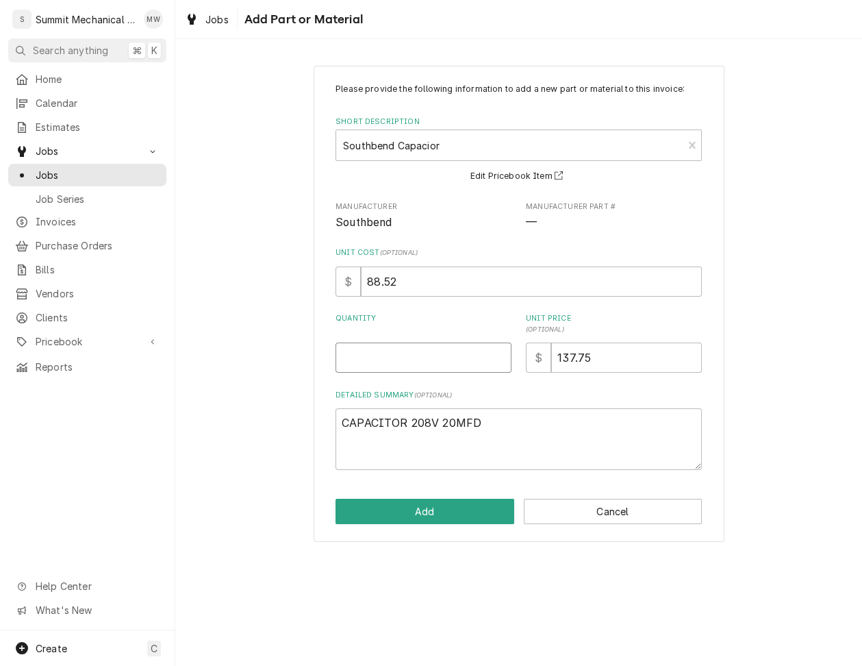
click at [406, 363] on input "Quantity" at bounding box center [424, 358] width 176 height 30
type textarea "x"
type input "1"
click at [515, 405] on div "Detailed Summary ( optional ) CAPACITOR 208V 20MFD" at bounding box center [519, 430] width 366 height 81
click at [507, 419] on textarea "CAPACITOR 208V 20MFD" at bounding box center [519, 439] width 366 height 62
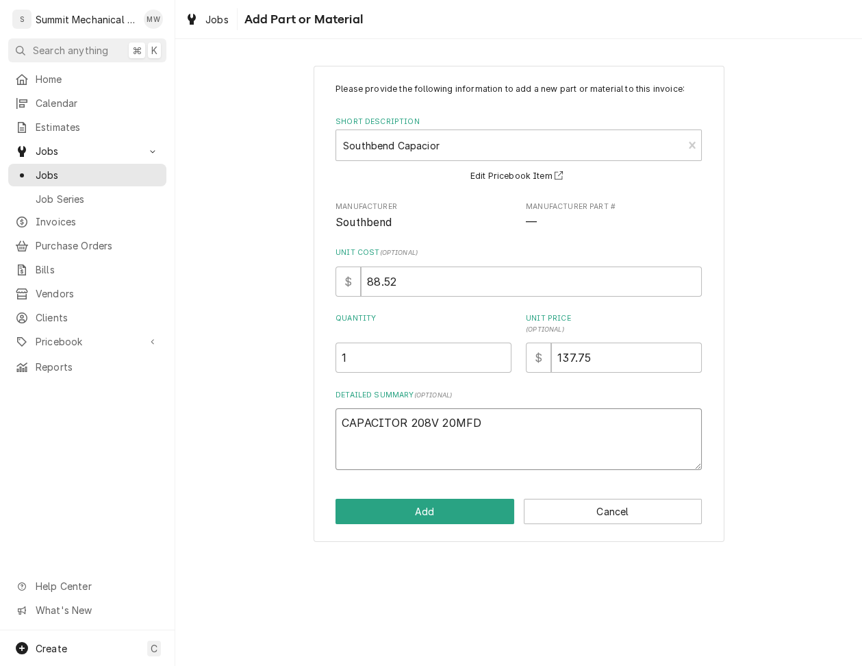
type textarea "x"
type textarea "CAPACITOR 208V 20MFD"
paste textarea "1194696"
type textarea "x"
type textarea "CAPACITOR 208V 20MFD 1194696"
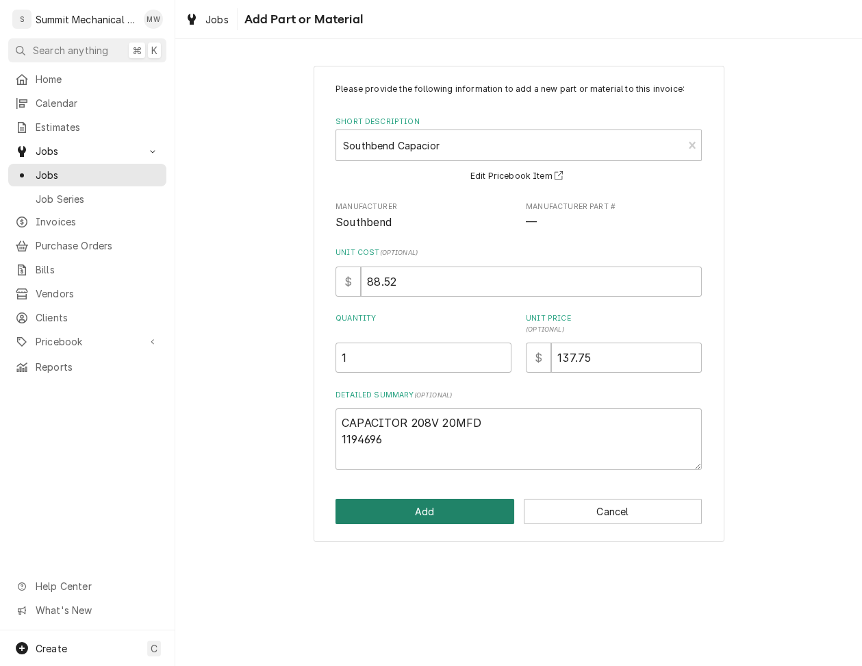
click at [429, 504] on button "Add" at bounding box center [425, 511] width 179 height 25
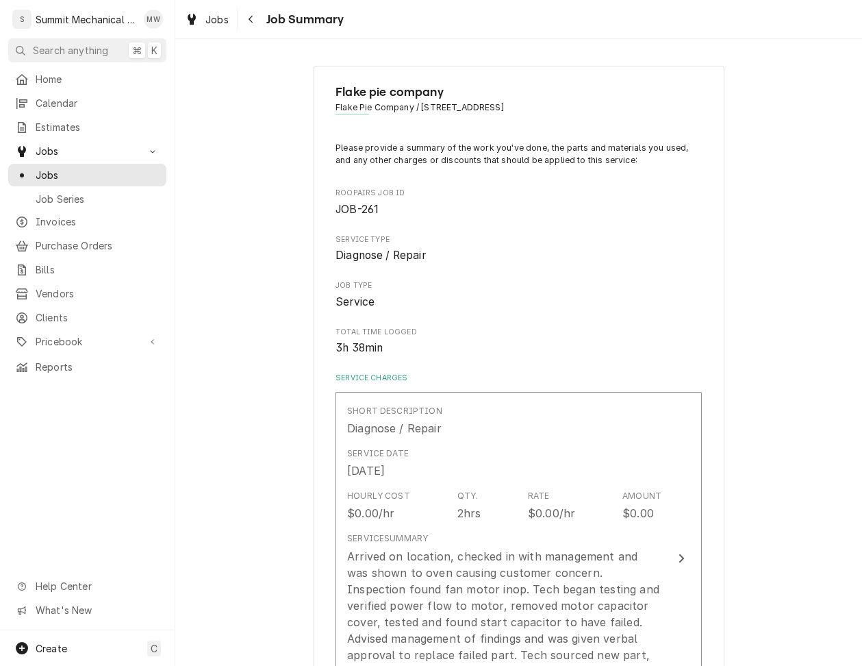
scroll to position [514, 0]
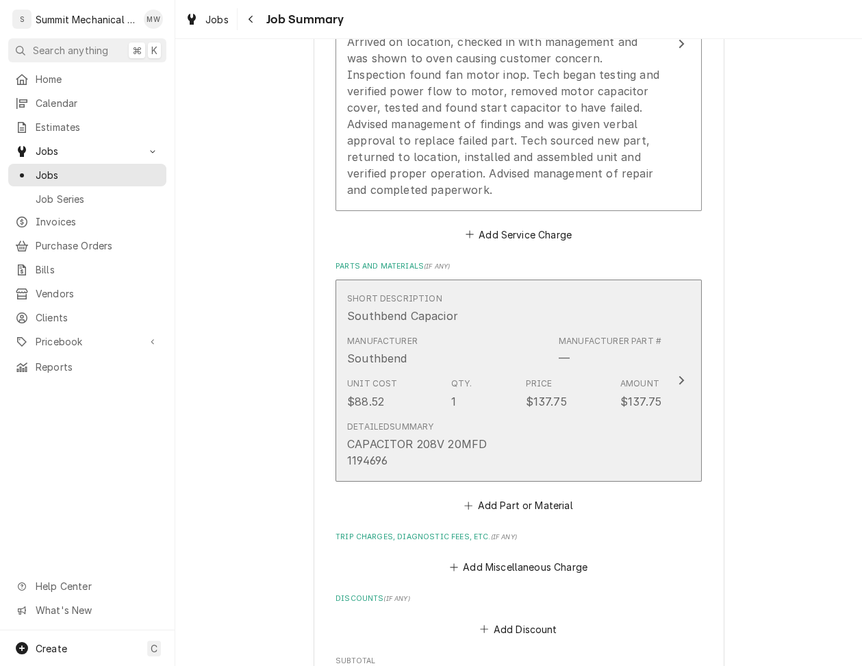
click at [583, 380] on div "Unit Cost $88.52 Qty. 1 Price $137.75 Amount $137.75" at bounding box center [504, 393] width 314 height 42
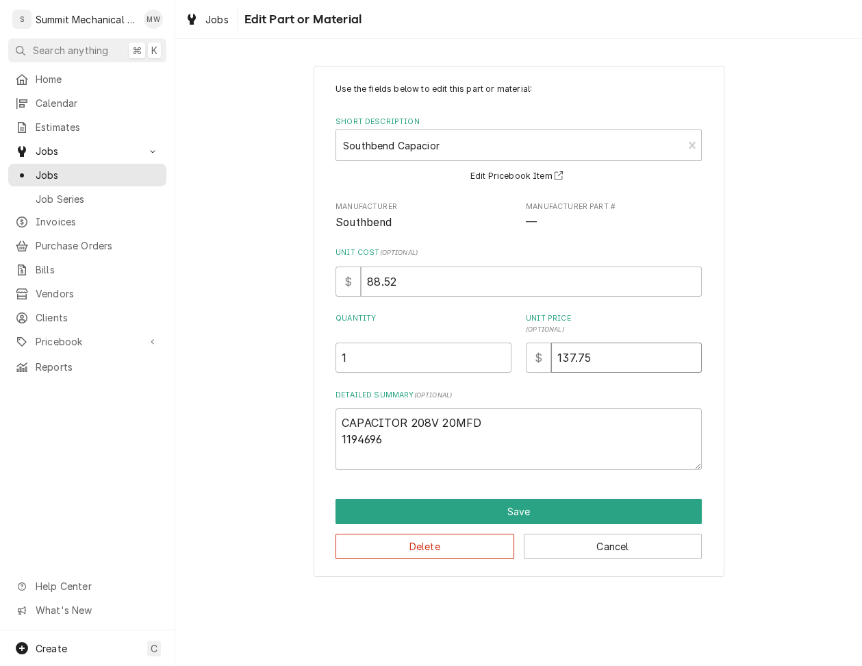
drag, startPoint x: 603, startPoint y: 362, endPoint x: 494, endPoint y: 345, distance: 111.0
click at [494, 345] on div "Quantity 1 Unit Price ( optional ) $ 137.75" at bounding box center [519, 343] width 366 height 60
type textarea "x"
type input "1"
type textarea "x"
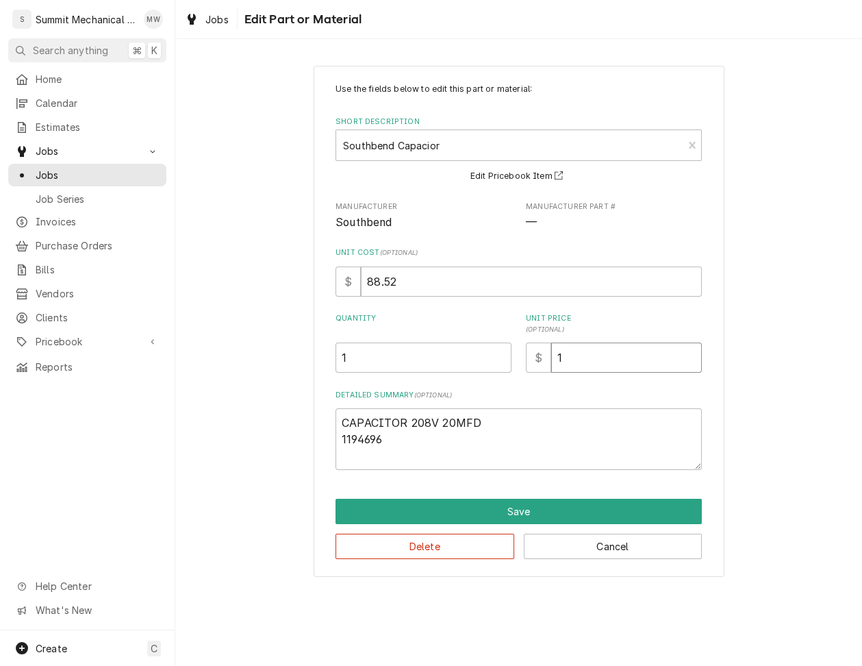
type input "14"
type textarea "x"
type input "144"
type textarea "x"
type input "144.5"
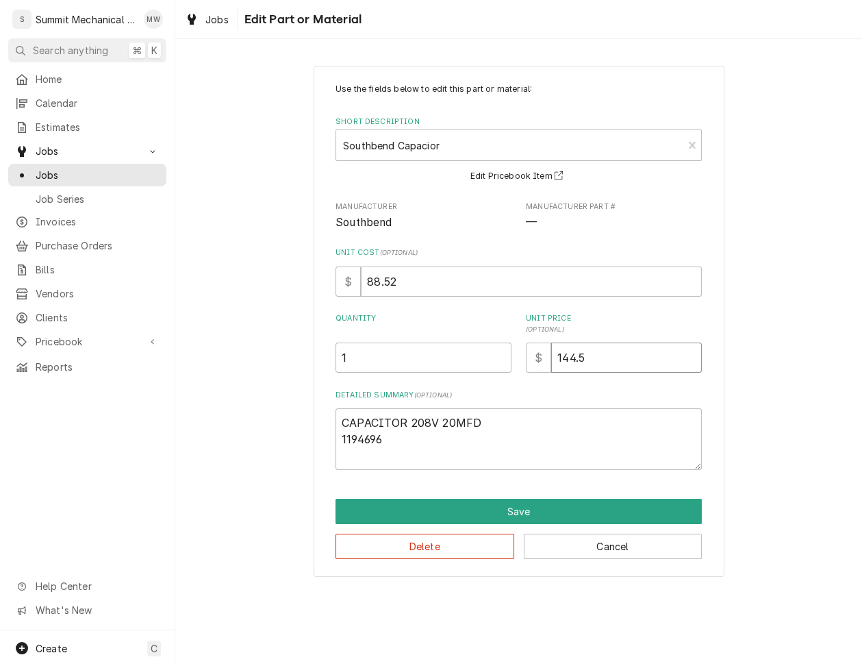
type textarea "x"
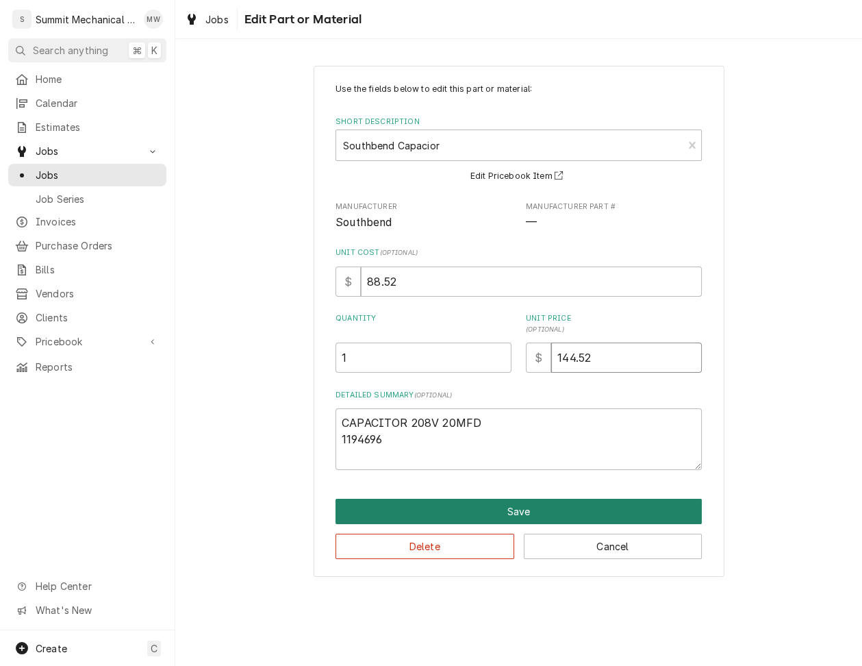
type input "144.52"
click at [434, 503] on button "Save" at bounding box center [519, 511] width 366 height 25
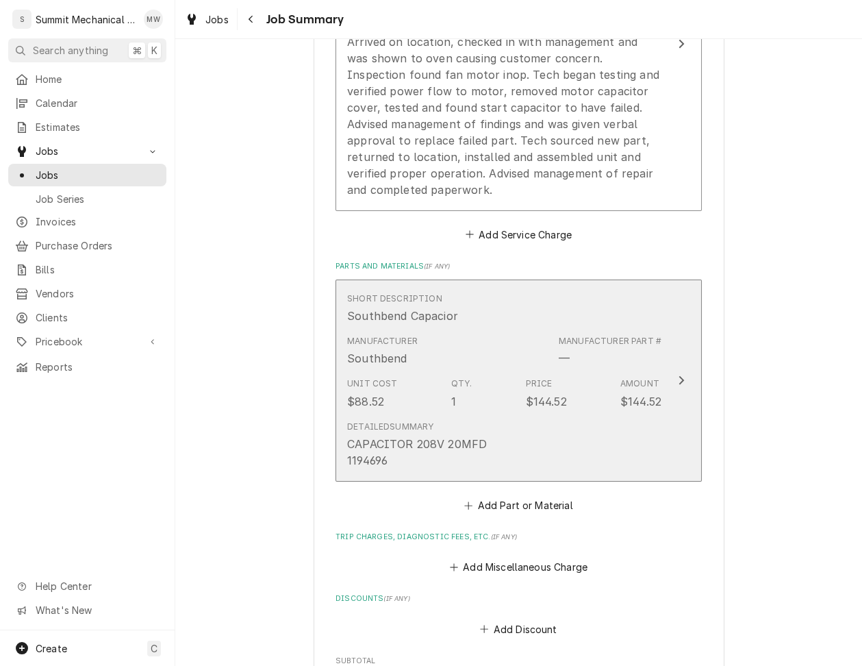
click at [509, 338] on div "Manufacturer Southbend Manufacturer Part # —" at bounding box center [504, 350] width 314 height 42
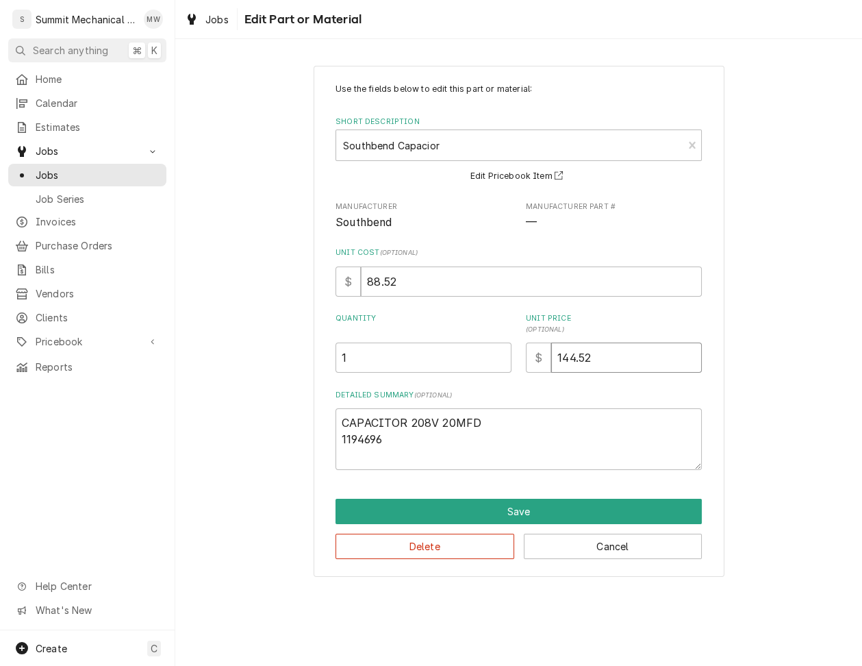
drag, startPoint x: 611, startPoint y: 356, endPoint x: 516, endPoint y: 356, distance: 95.2
click at [516, 356] on div "Quantity 1 Unit Price ( optional ) $ 144.52" at bounding box center [519, 343] width 366 height 60
type textarea "x"
type input "1"
type textarea "x"
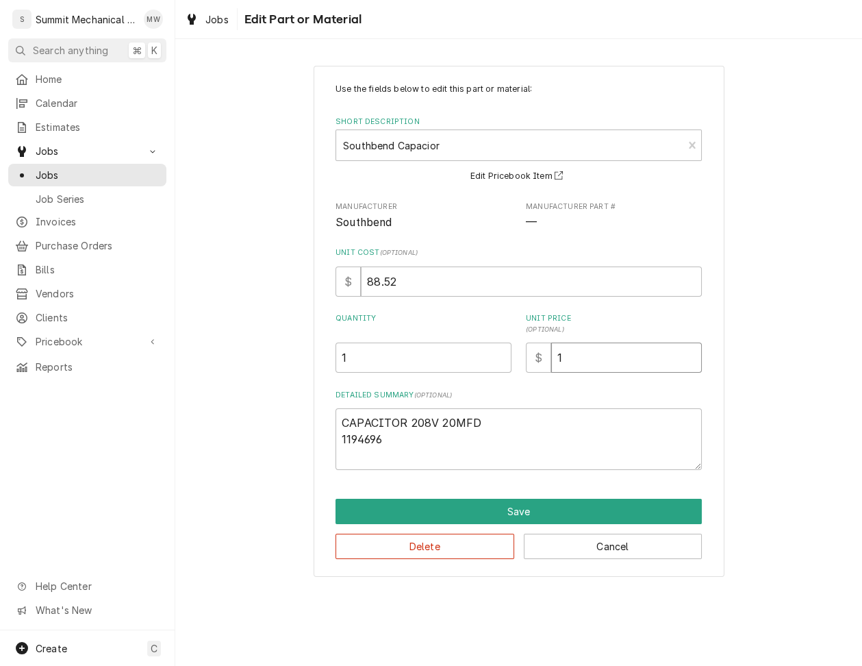
type input "18"
type textarea "x"
type input "183"
type textarea "x"
type input "183.81"
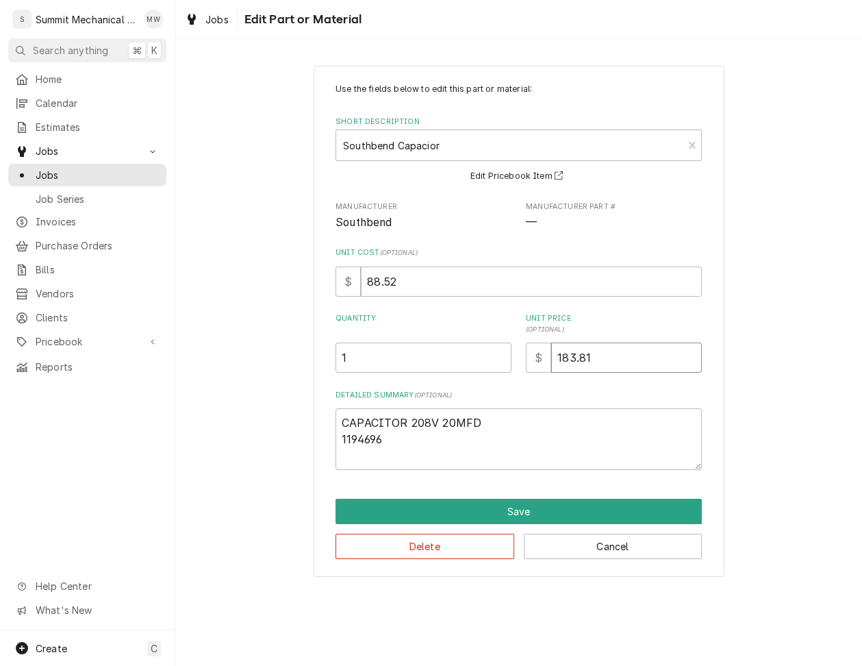
type textarea "x"
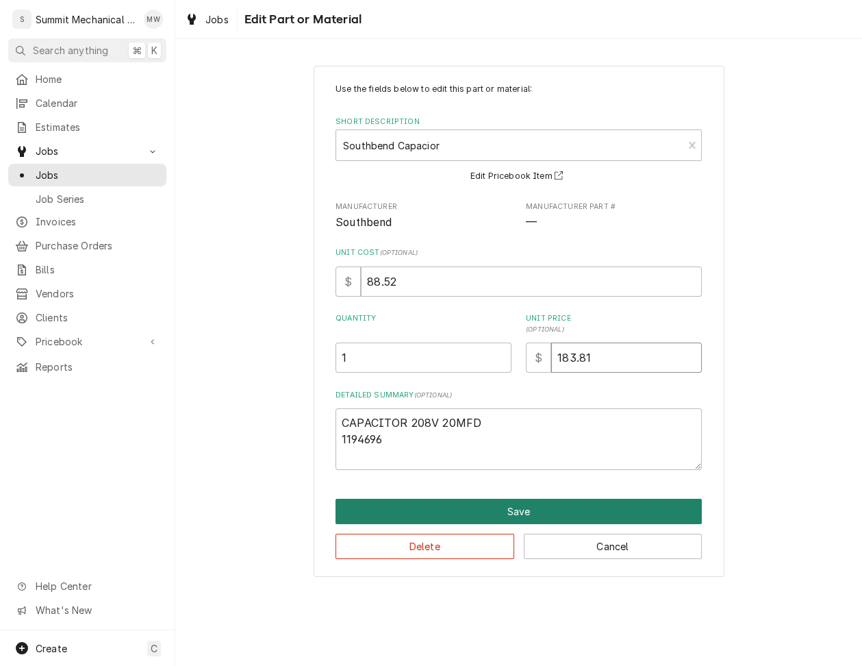
type input "183.81"
click at [558, 509] on button "Save" at bounding box center [519, 511] width 366 height 25
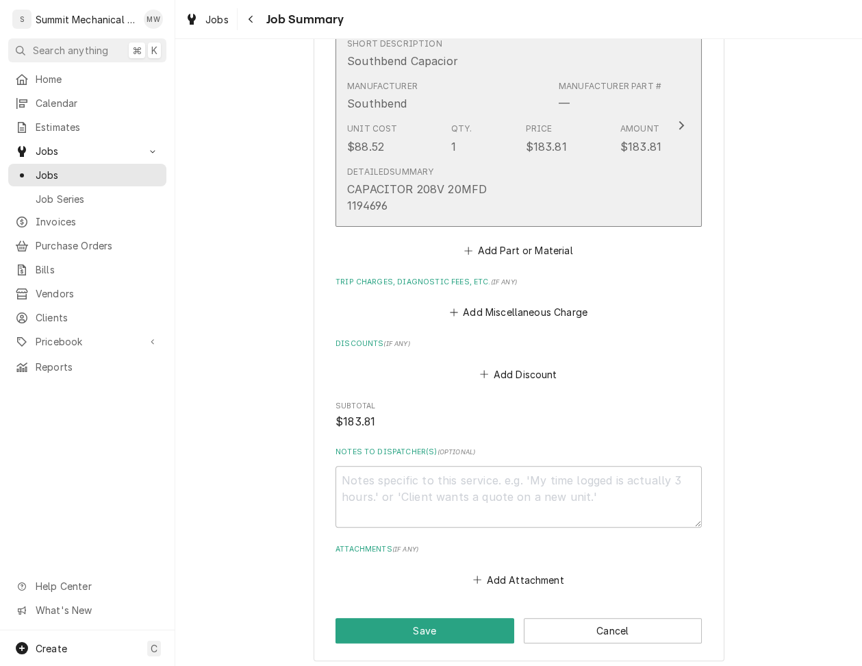
scroll to position [847, 0]
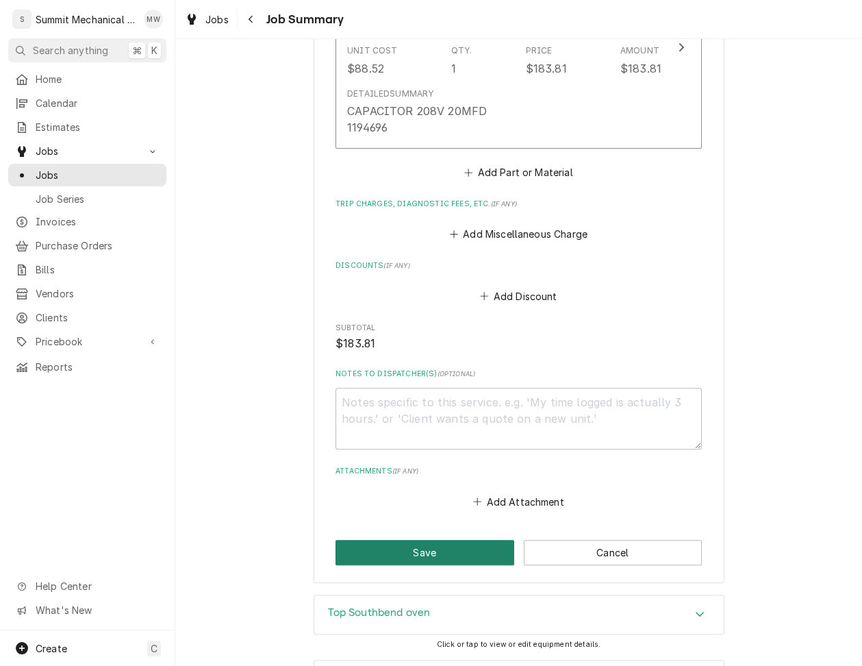
click at [431, 548] on button "Save" at bounding box center [425, 552] width 179 height 25
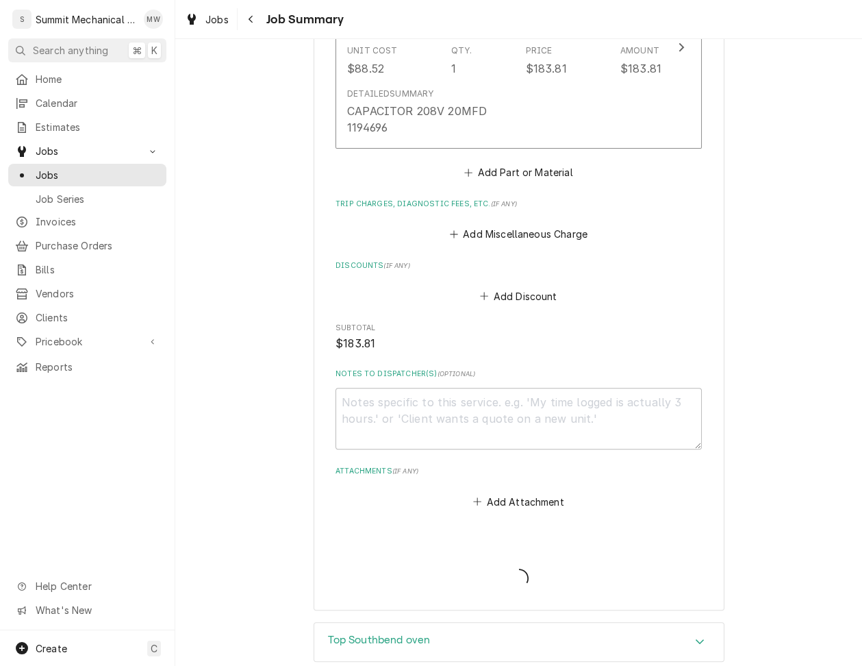
type textarea "x"
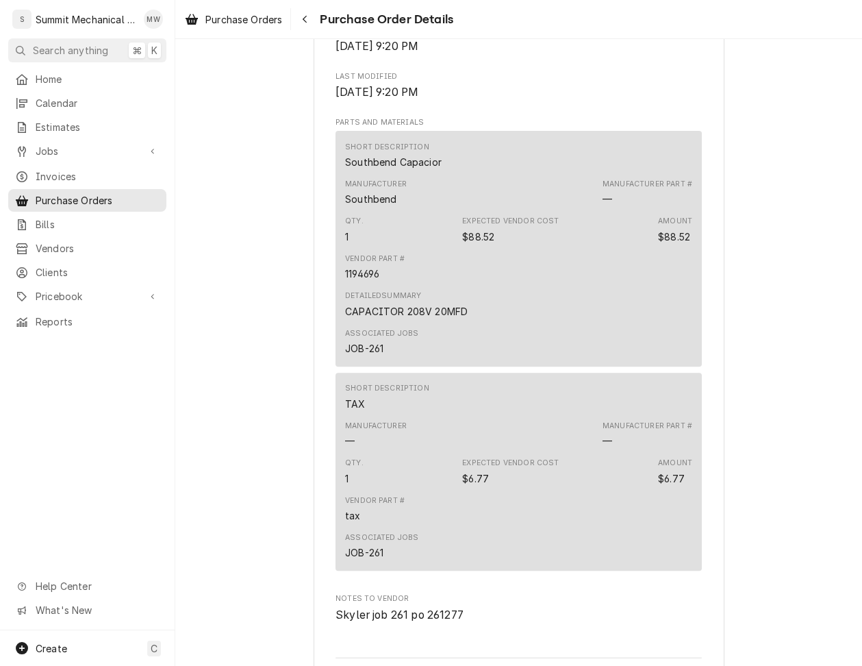
scroll to position [1070, 0]
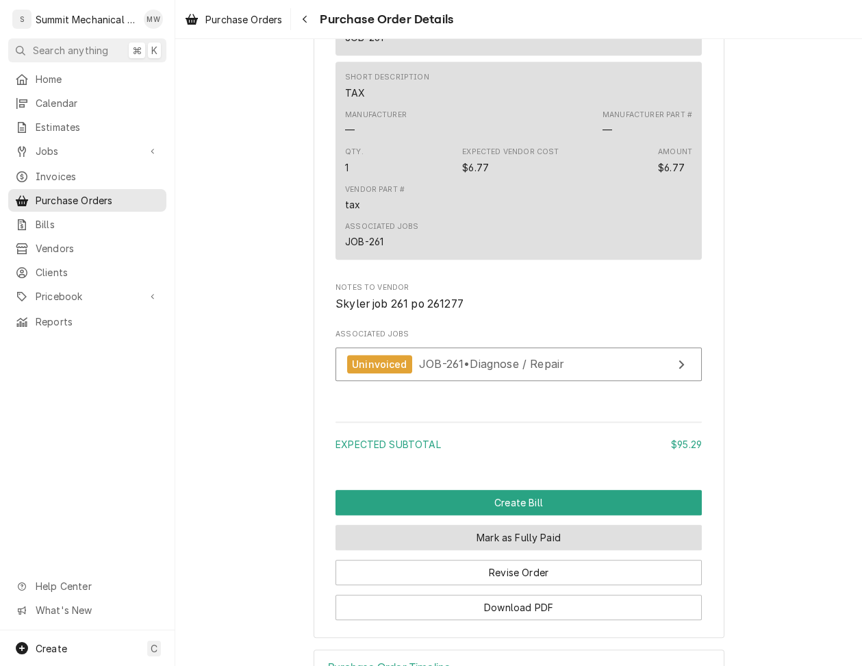
click at [512, 550] on button "Mark as Fully Paid" at bounding box center [519, 537] width 366 height 25
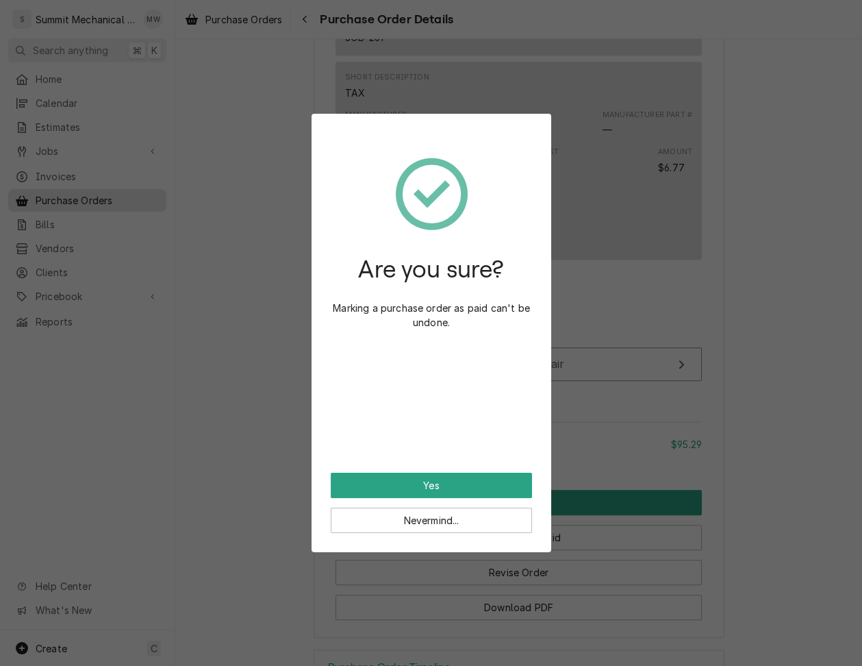
click at [462, 469] on div "Are you sure? Marking a purchase order as paid can't be undone." at bounding box center [431, 303] width 201 height 340
click at [449, 488] on button "Yes" at bounding box center [431, 485] width 201 height 25
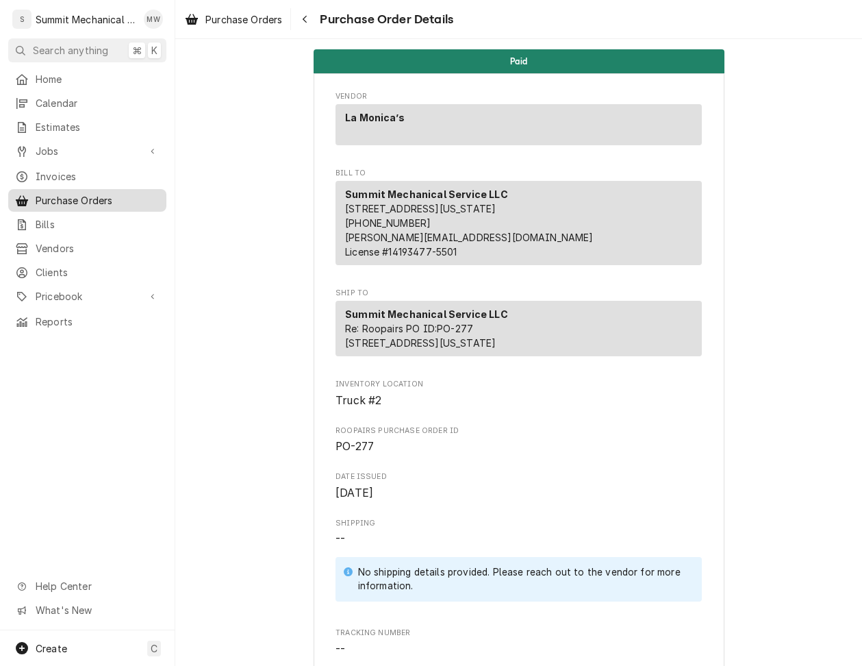
click at [90, 193] on span "Purchase Orders" at bounding box center [98, 200] width 124 height 14
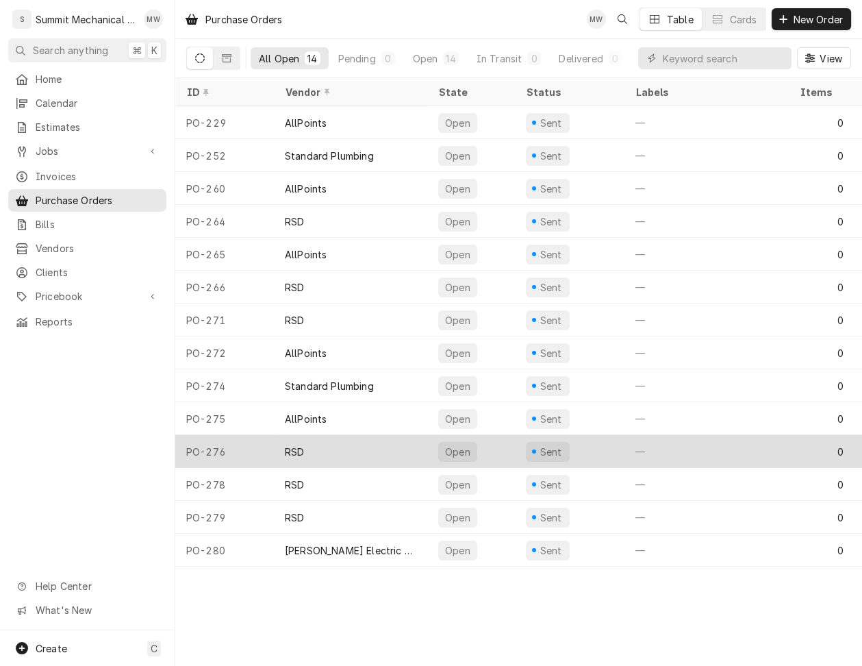
click at [287, 445] on div "RSD" at bounding box center [294, 452] width 19 height 14
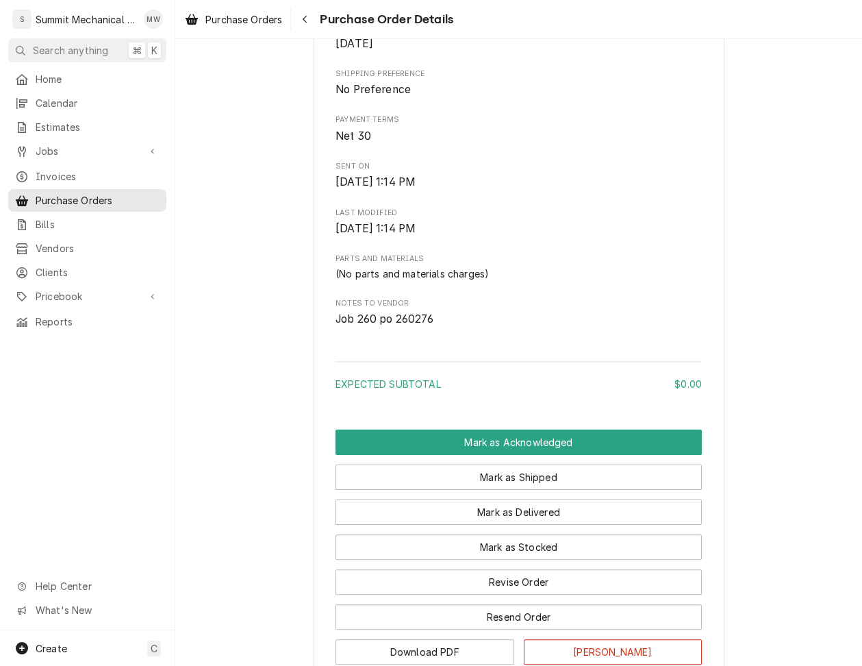
scroll to position [613, 0]
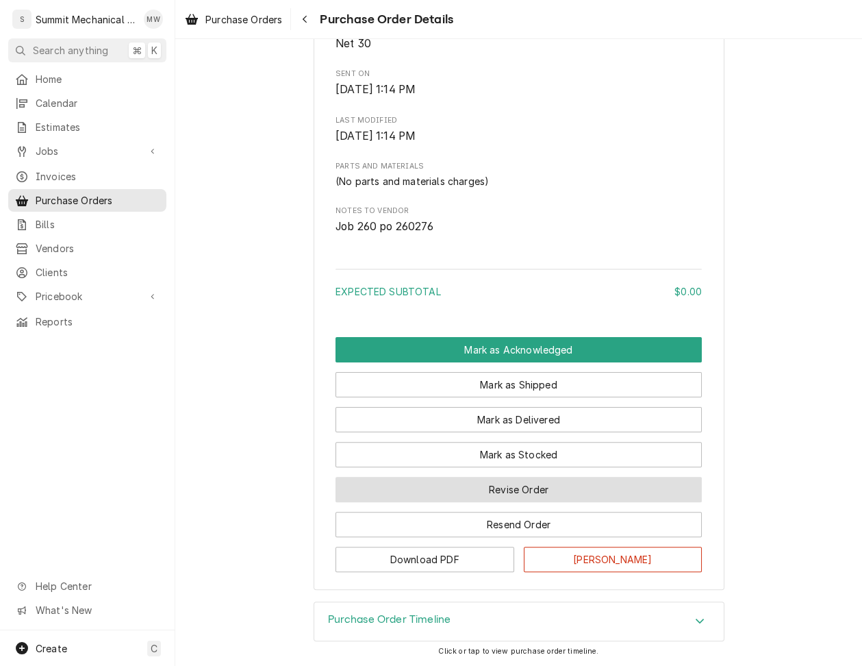
click at [590, 489] on button "Revise Order" at bounding box center [519, 489] width 366 height 25
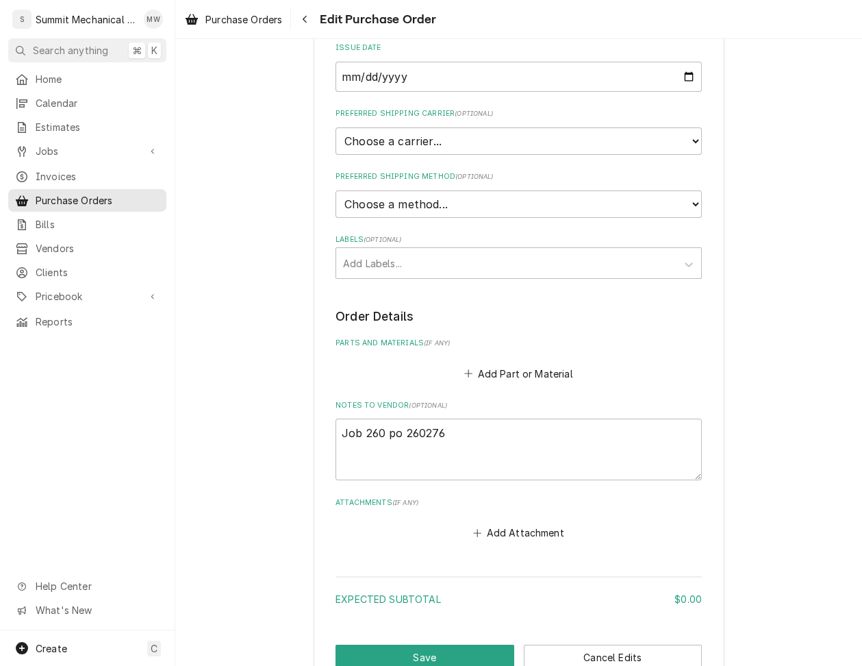
scroll to position [345, 0]
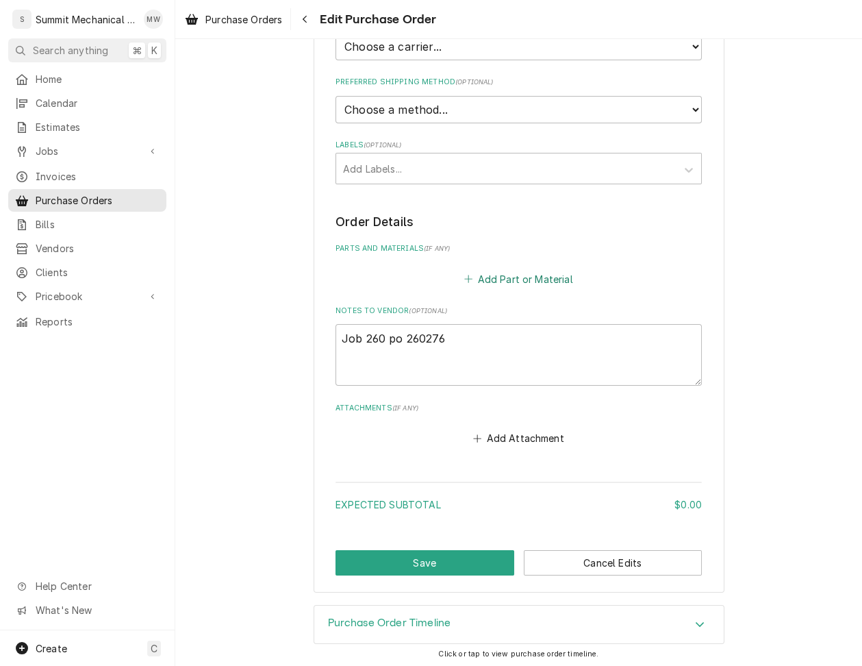
click at [534, 280] on button "Add Part or Material" at bounding box center [518, 278] width 113 height 19
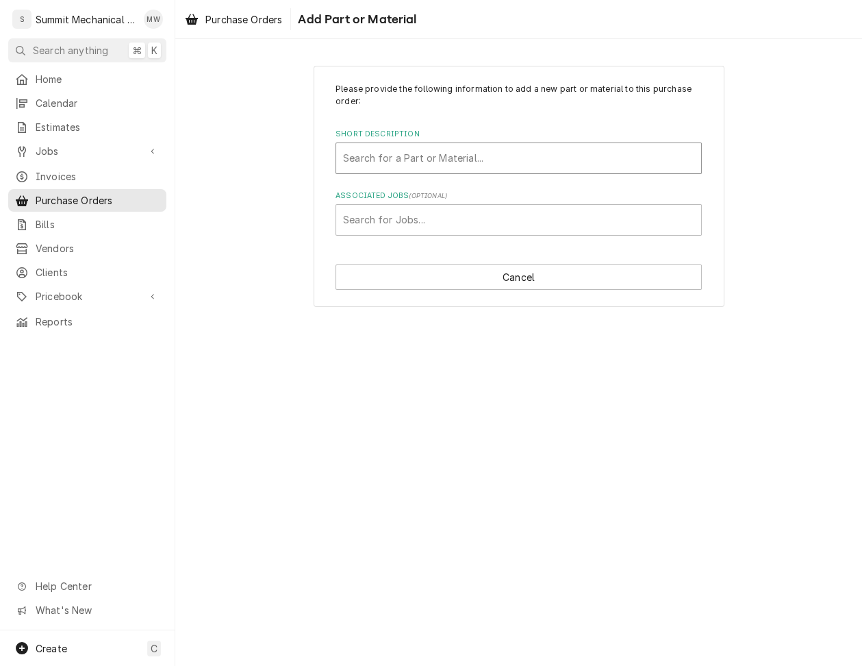
click at [440, 161] on div "Short Description" at bounding box center [518, 158] width 351 height 25
type input "shv vp"
paste input "SHV VP"
type input "SHV VP"
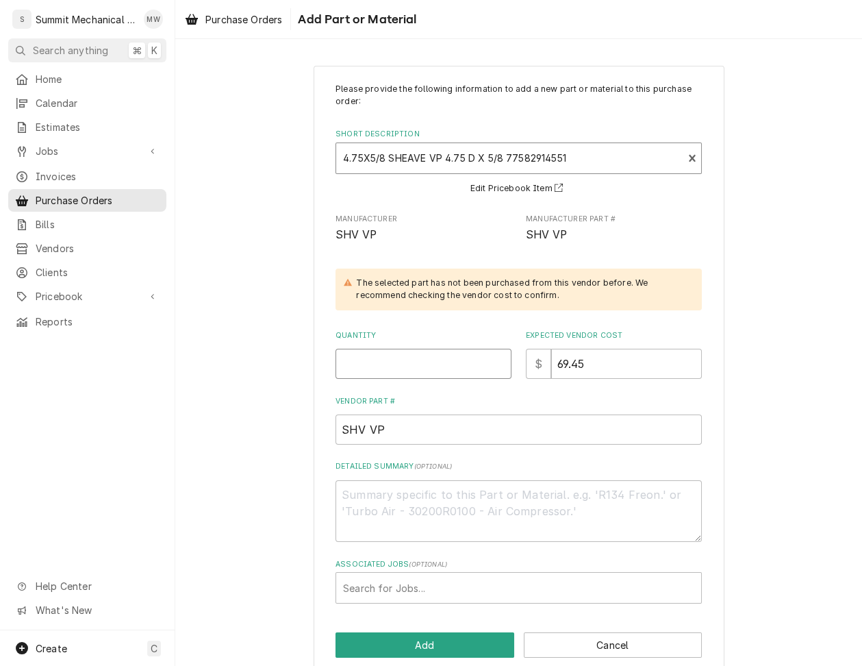
click at [419, 369] on input "Quantity" at bounding box center [424, 364] width 176 height 30
type textarea "x"
type input "1"
click at [411, 581] on div "Associated Jobs" at bounding box center [518, 587] width 351 height 25
type input "260"
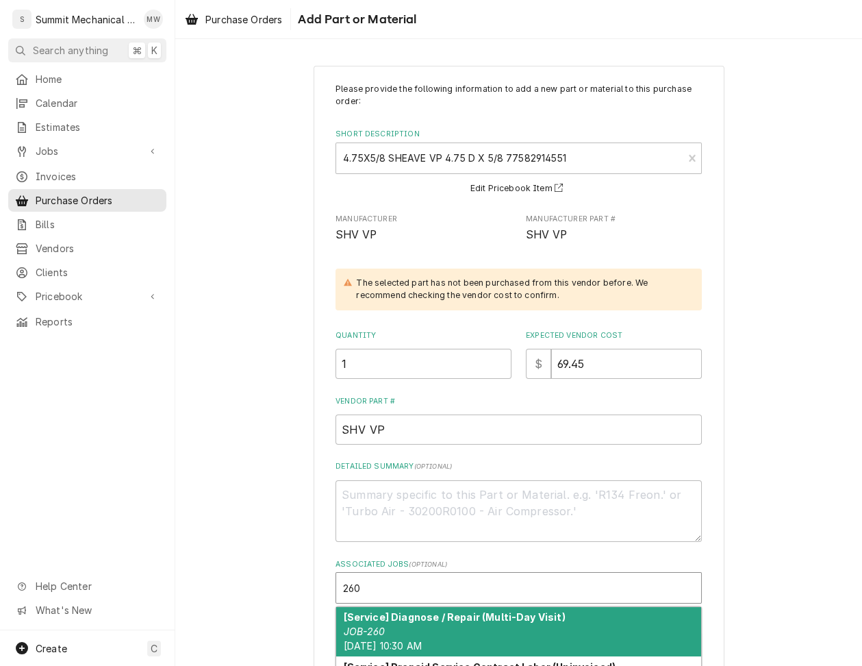
type textarea "x"
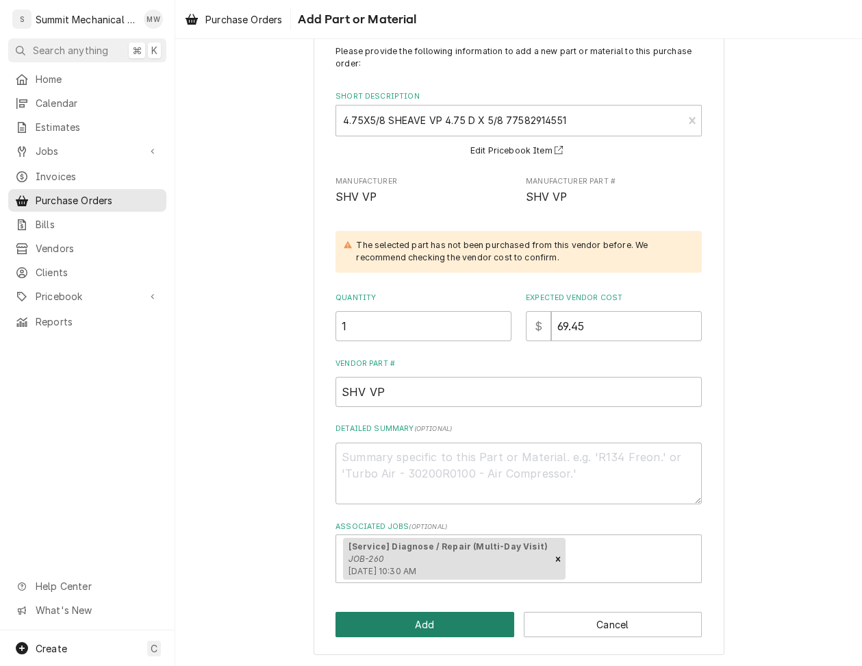
click at [403, 612] on button "Add" at bounding box center [425, 624] width 179 height 25
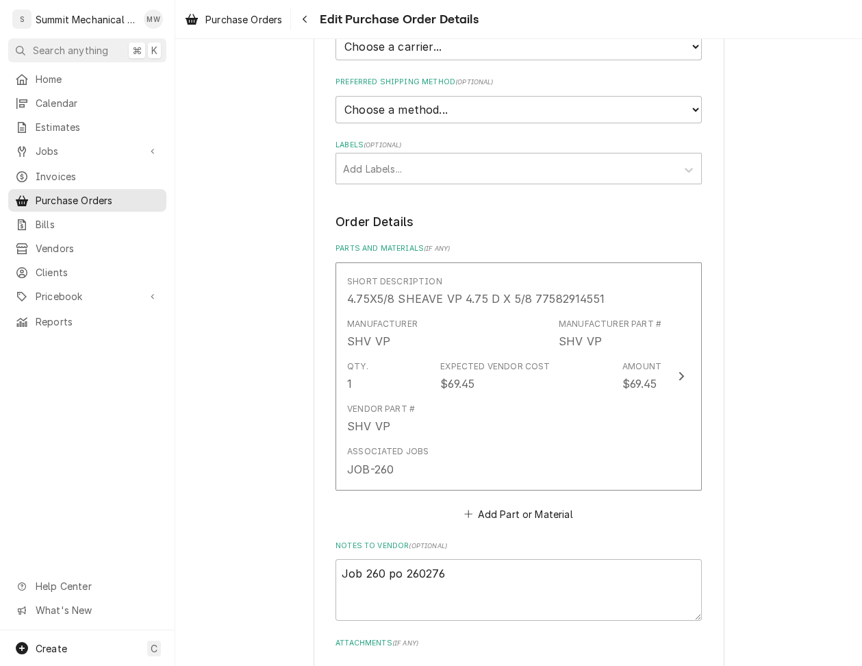
click at [495, 501] on div "Short Description 4.75X5/8 SHEAVE VP 4.75 D X 5/8 77582914551 Manufacturer SHV …" at bounding box center [519, 392] width 366 height 261
click at [495, 517] on button "Add Part or Material" at bounding box center [518, 513] width 113 height 19
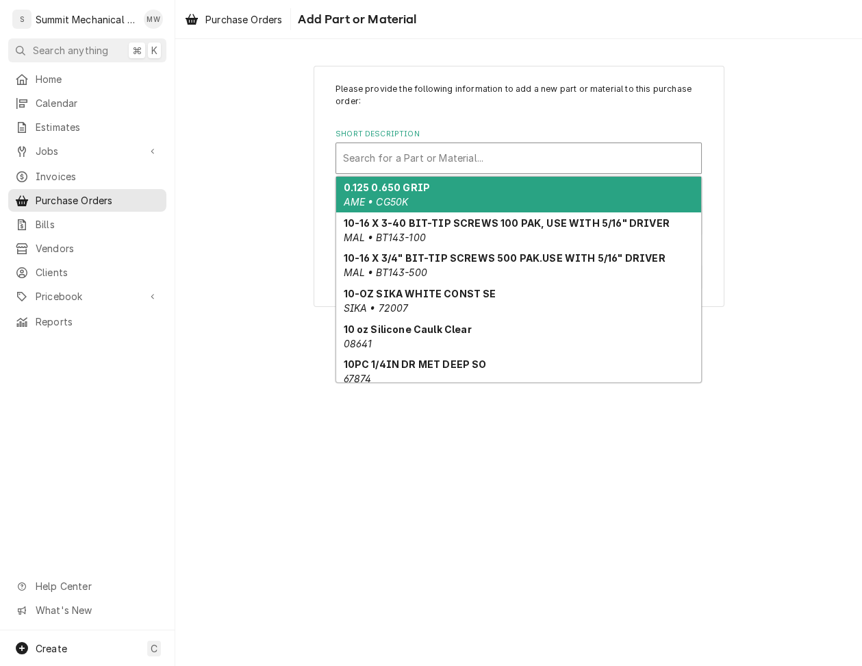
click at [421, 159] on div "Short Description" at bounding box center [518, 158] width 351 height 25
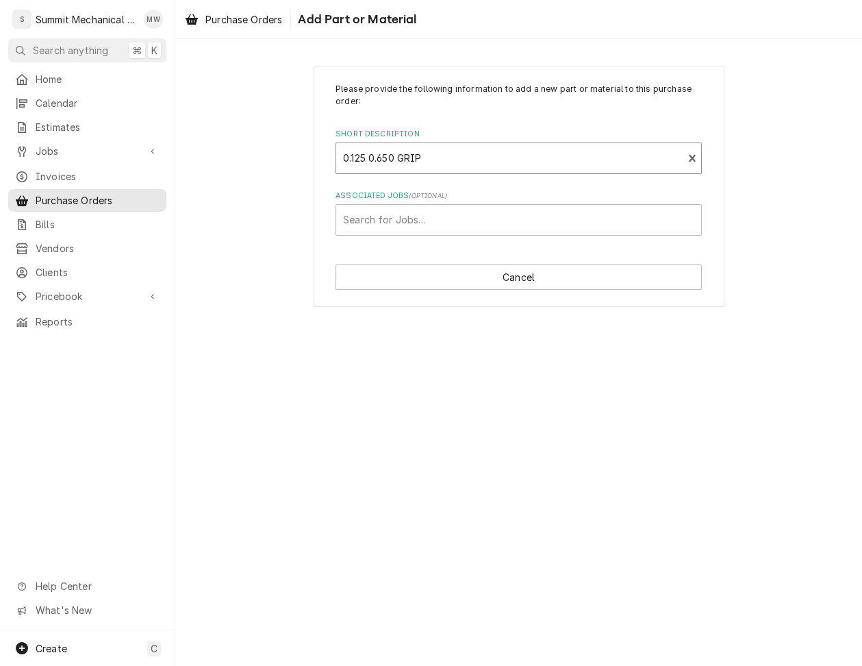
type textarea "x"
type input "Belt ax48"
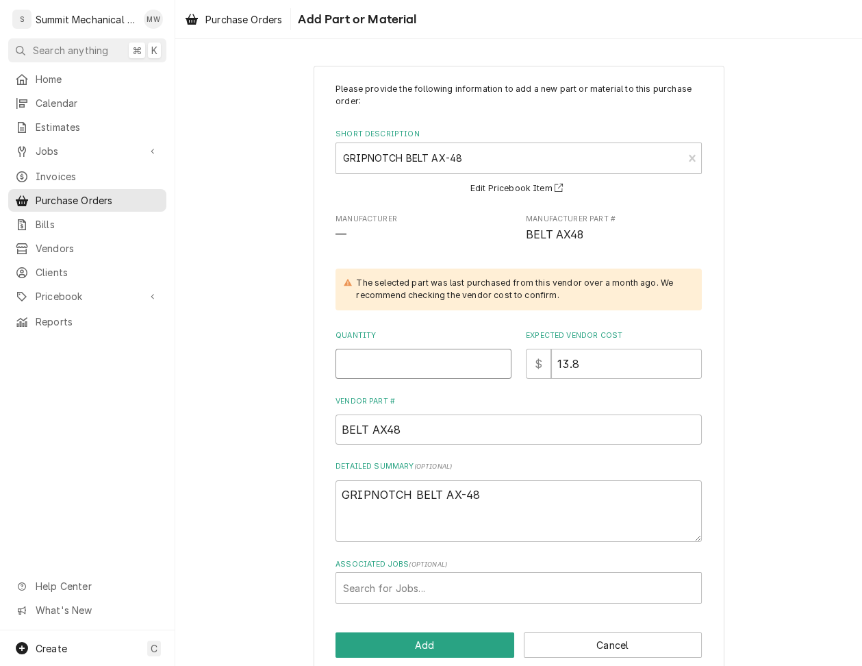
click at [432, 365] on input "Quantity" at bounding box center [424, 364] width 176 height 30
type textarea "x"
type input "2"
click at [596, 369] on input "13.8" at bounding box center [626, 364] width 151 height 30
type textarea "x"
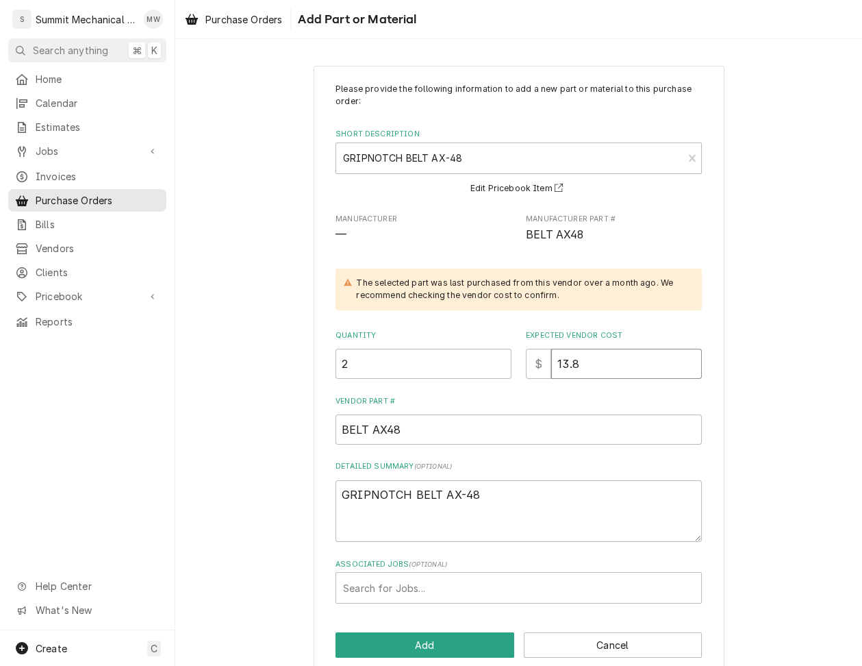
type input "1"
type textarea "x"
type input "14"
type textarea "x"
type input "14.6"
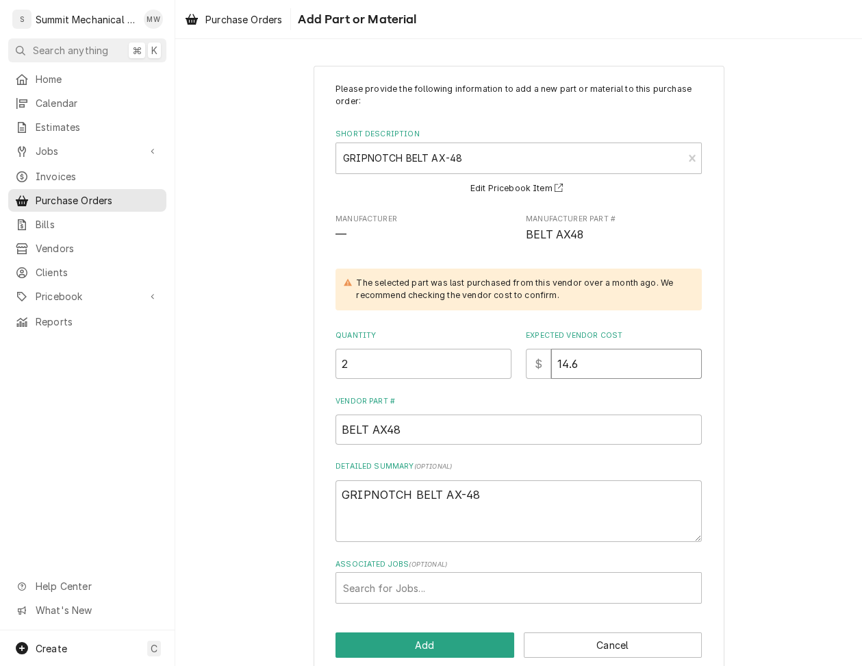
type textarea "x"
type input "14.61"
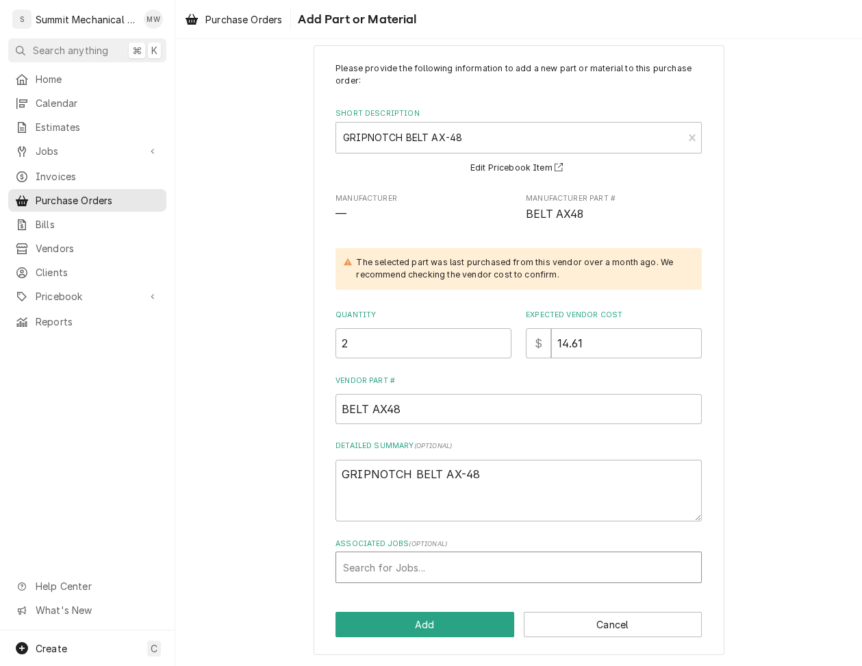
click at [421, 569] on div "Associated Jobs" at bounding box center [518, 567] width 351 height 25
type input "260"
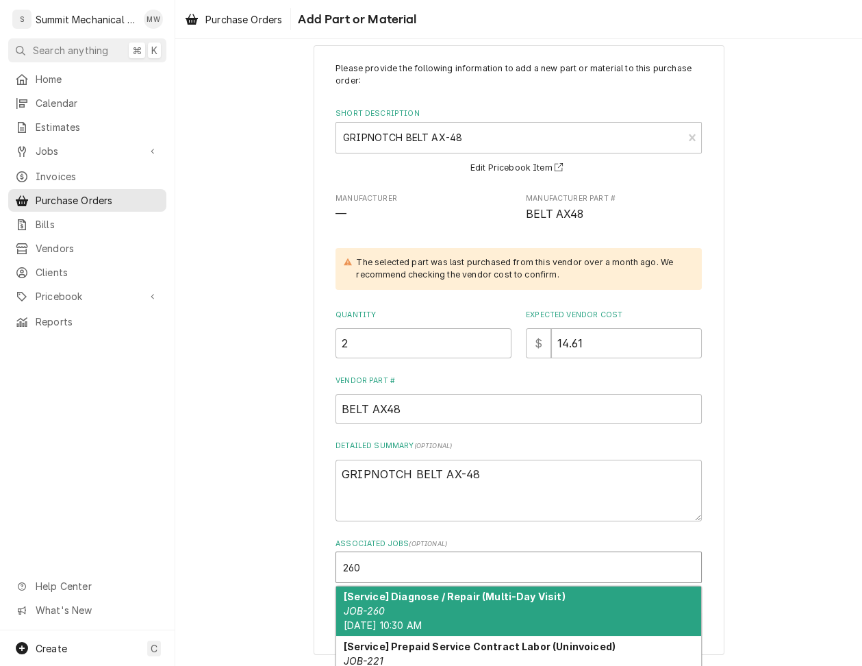
type textarea "x"
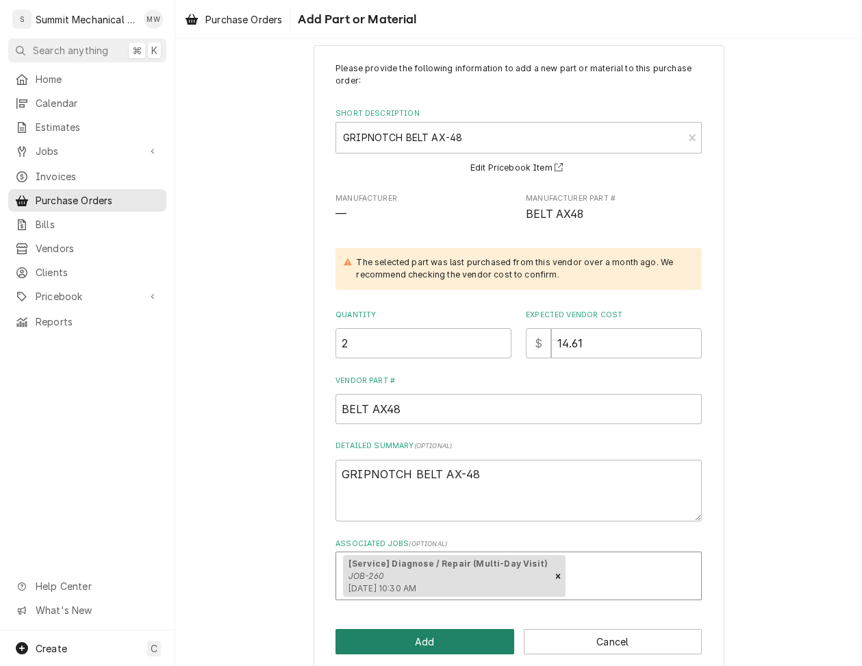
click at [379, 644] on button "Add" at bounding box center [425, 641] width 179 height 25
type textarea "x"
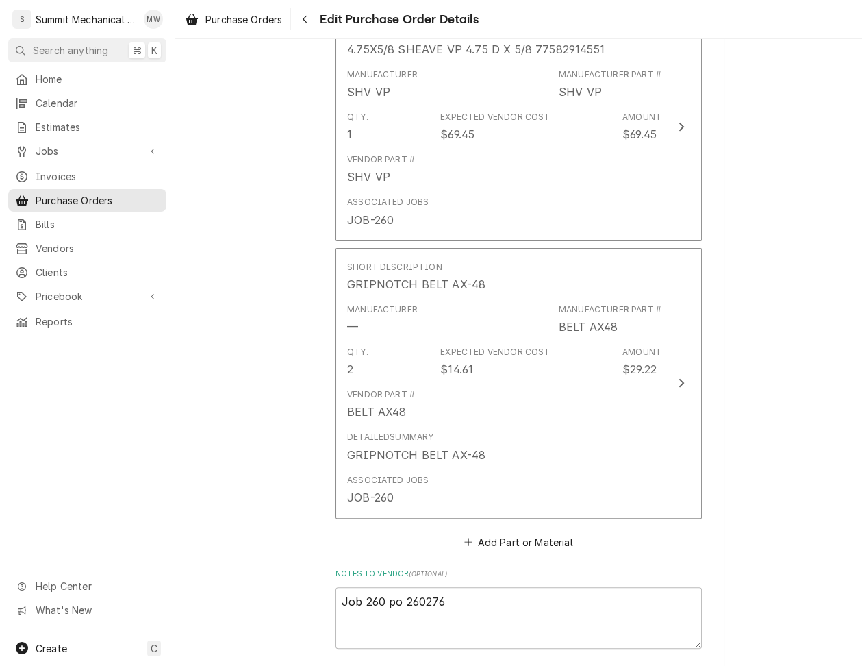
scroll to position [816, 0]
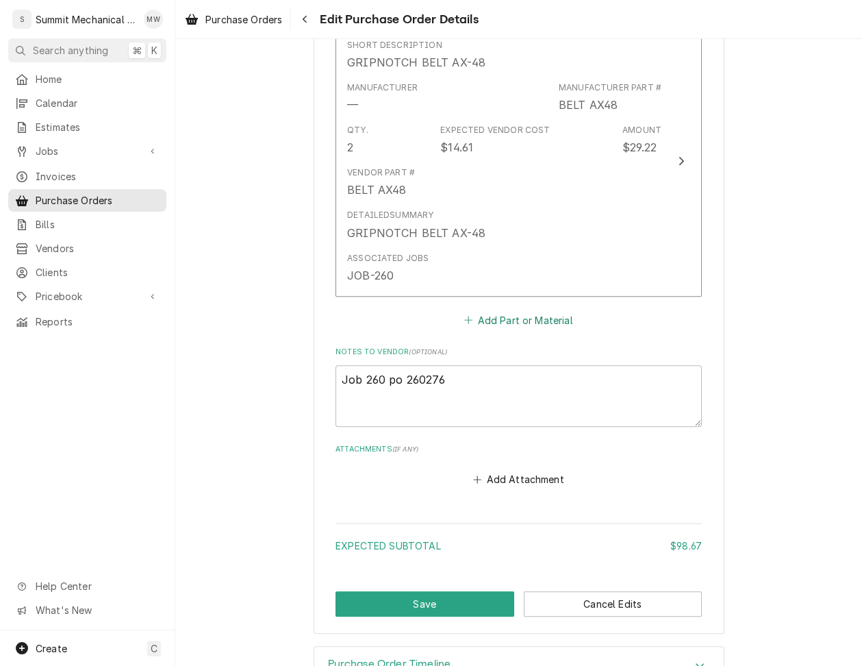
click at [515, 313] on button "Add Part or Material" at bounding box center [518, 319] width 113 height 19
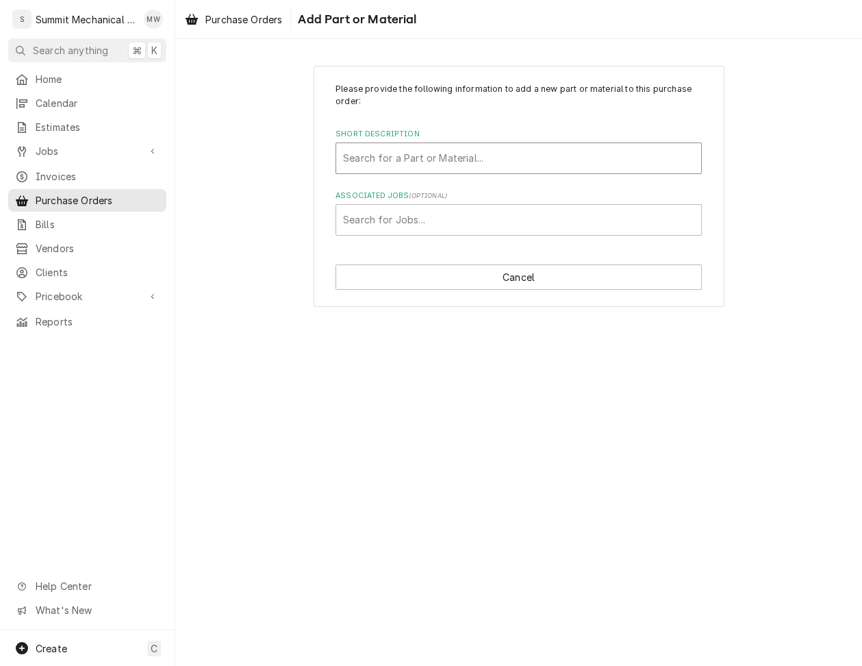
click at [375, 159] on div "Short Description" at bounding box center [518, 158] width 351 height 25
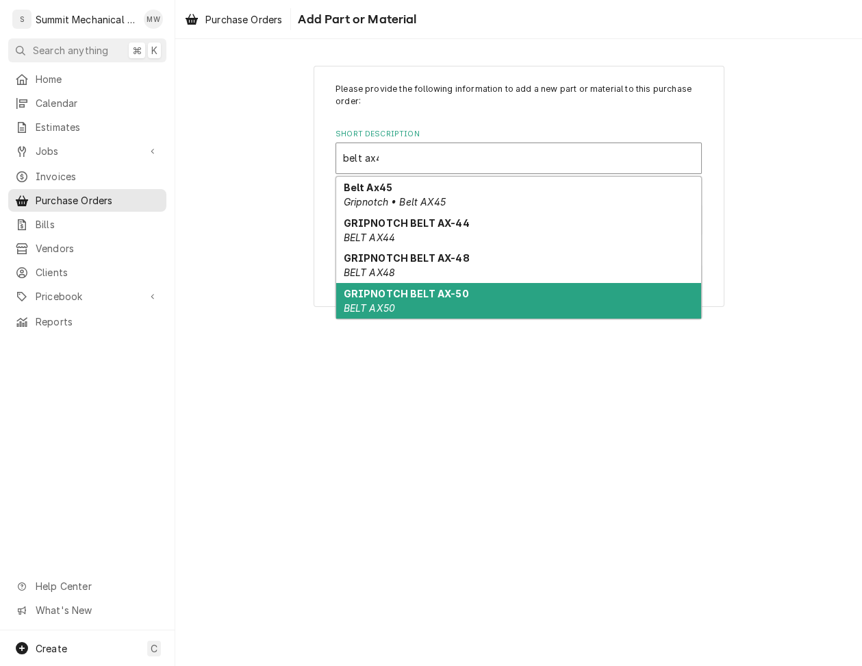
type input "belt ax49"
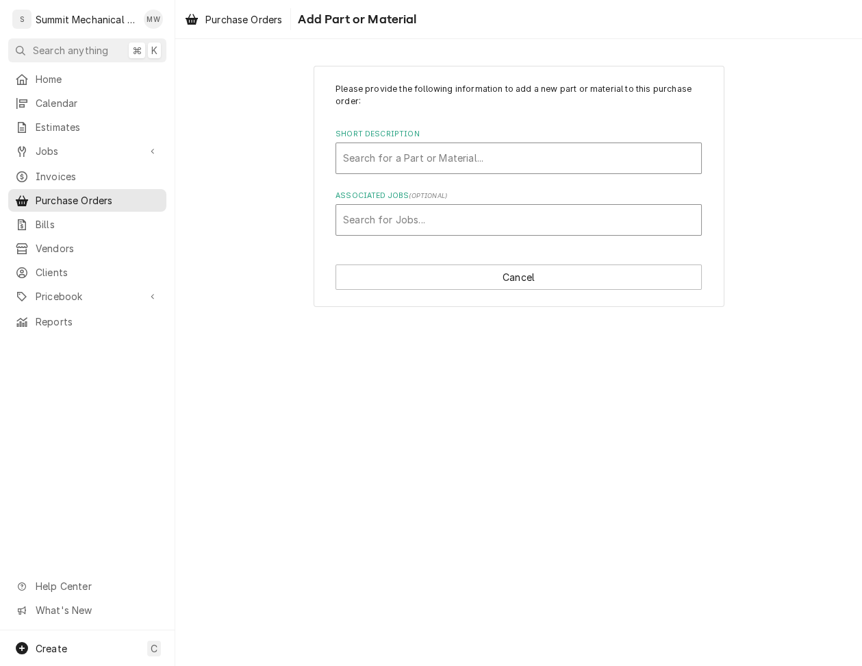
paste input "BELT AX49"
type input "BELT AX49"
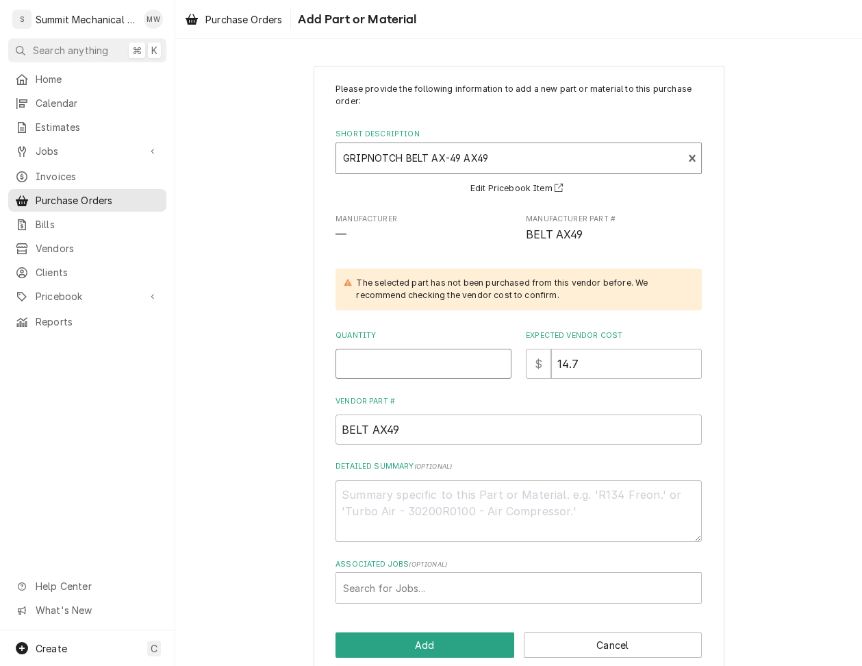
click at [414, 352] on input "Quantity" at bounding box center [424, 364] width 176 height 30
type textarea "x"
type input "2"
click at [388, 588] on div "Associated Jobs" at bounding box center [518, 587] width 351 height 25
type input "260"
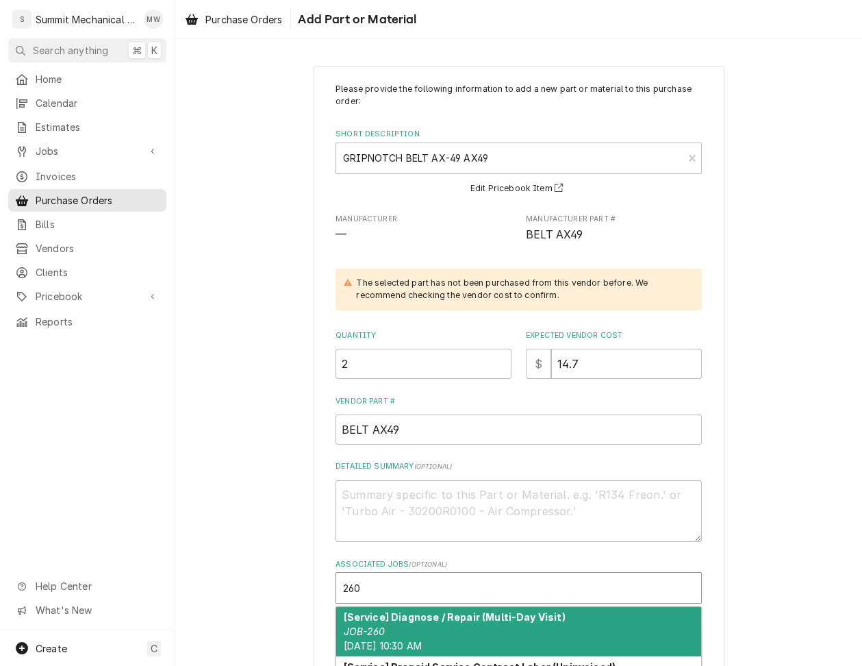
type textarea "x"
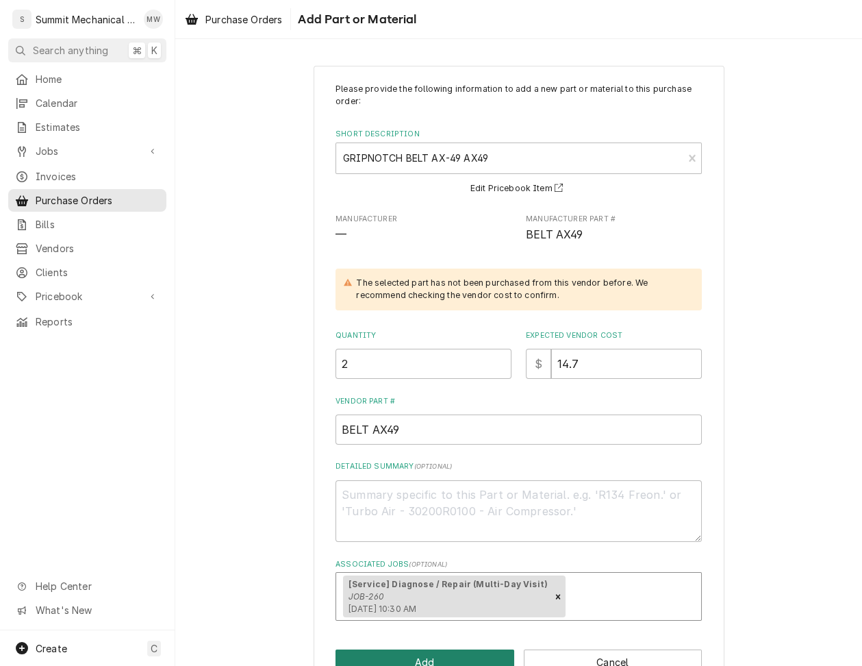
click at [394, 654] on button "Add" at bounding box center [425, 661] width 179 height 25
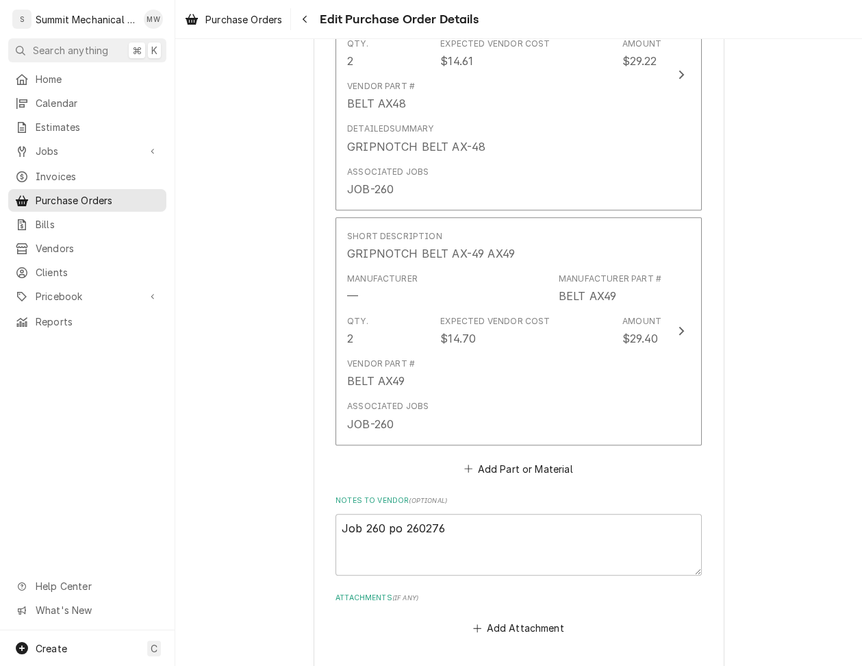
scroll to position [1093, 0]
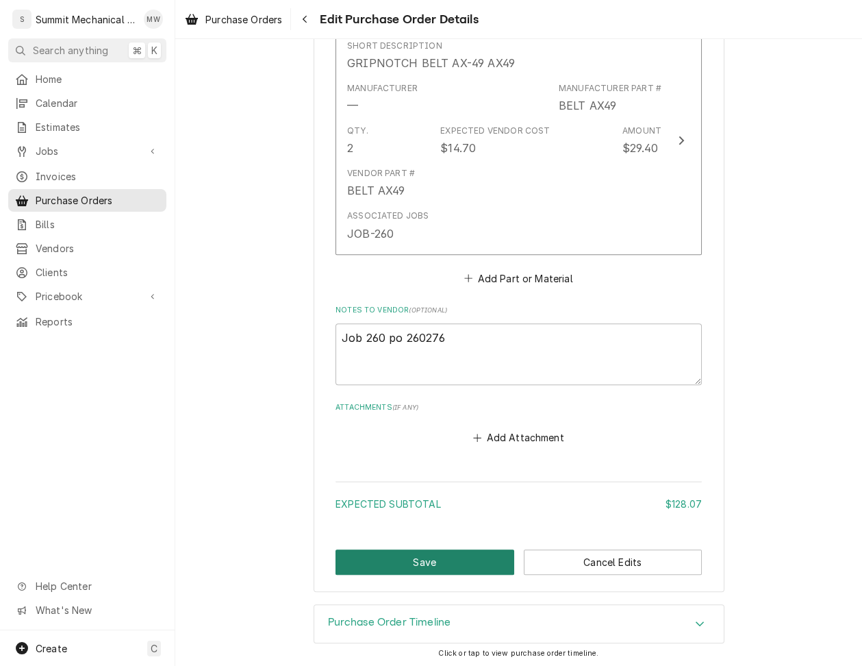
click at [379, 562] on button "Save" at bounding box center [425, 561] width 179 height 25
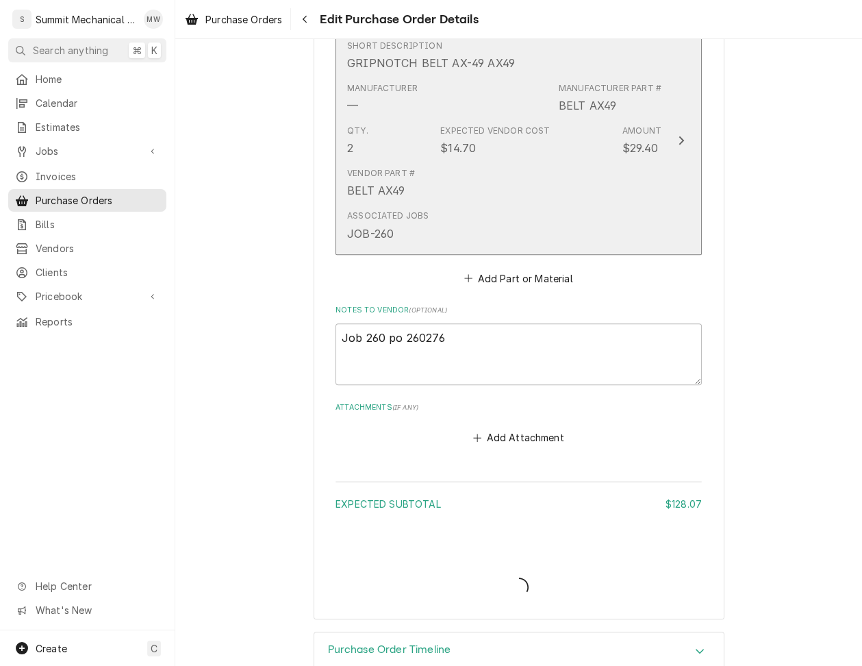
type textarea "x"
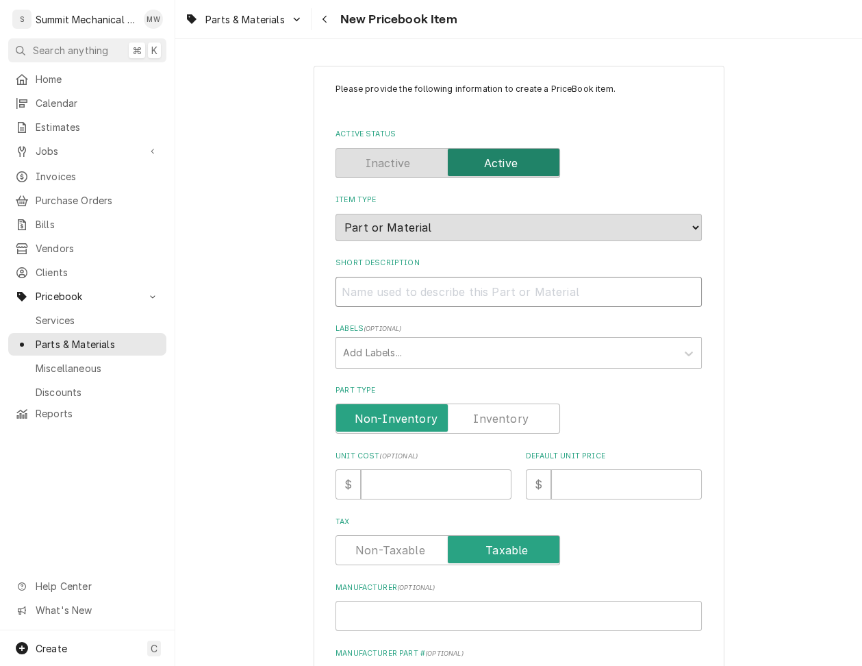
click at [382, 289] on input "Short Description" at bounding box center [519, 292] width 366 height 30
paste input "SHV VP 4.75X5/8 SHEAVE VP 4.75 D X 5/8 77582914551"
type textarea "x"
type input "SHV VP 4.75X5/8 SHEAVE VP 4.75 D X 5/8 77582914551"
click at [385, 289] on input "SHV VP 4.75X5/8 SHEAVE VP 4.75 D X 5/8 77582914551" at bounding box center [519, 292] width 366 height 30
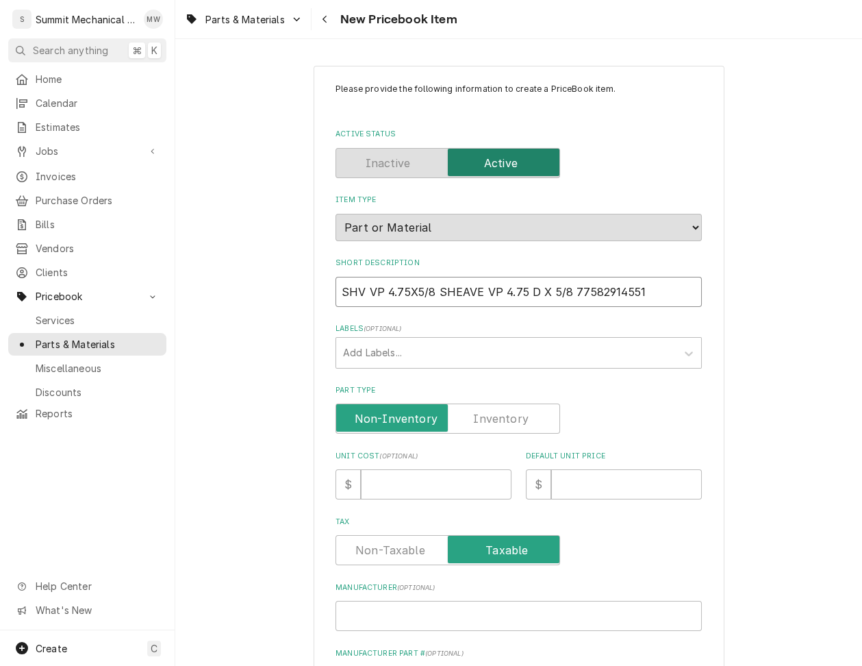
type textarea "x"
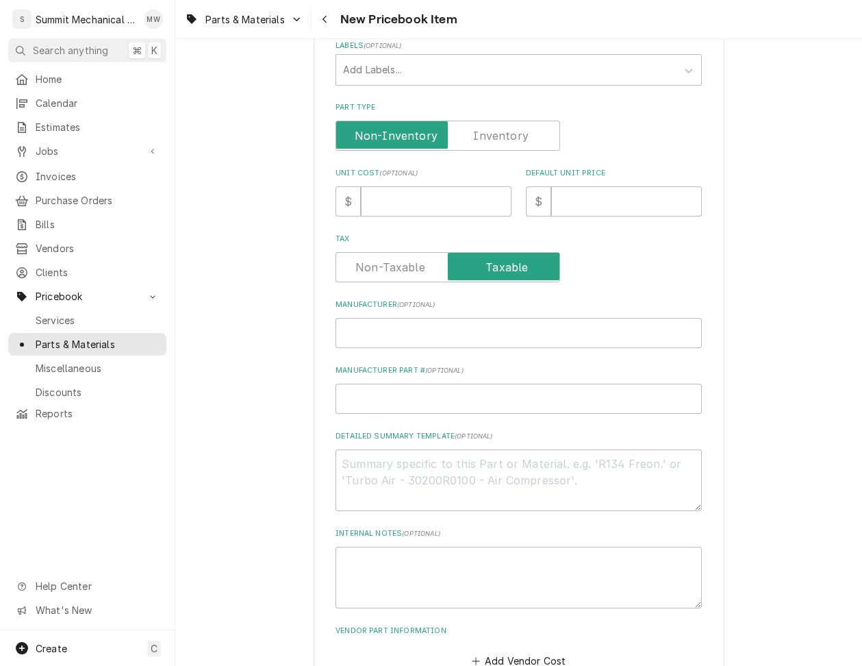
scroll to position [330, 0]
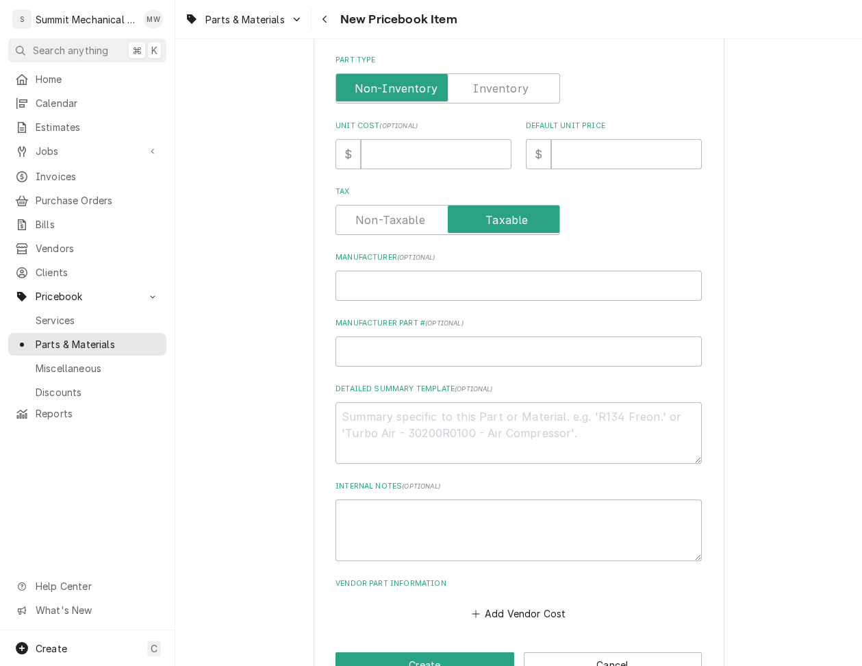
type input "4.75X5/8 SHEAVE VP 4.75 D X 5/8 77582914551"
click at [392, 285] on input "Manufacturer ( optional )" at bounding box center [519, 286] width 366 height 30
paste input "SHV VP"
type textarea "x"
type input "SHV VP"
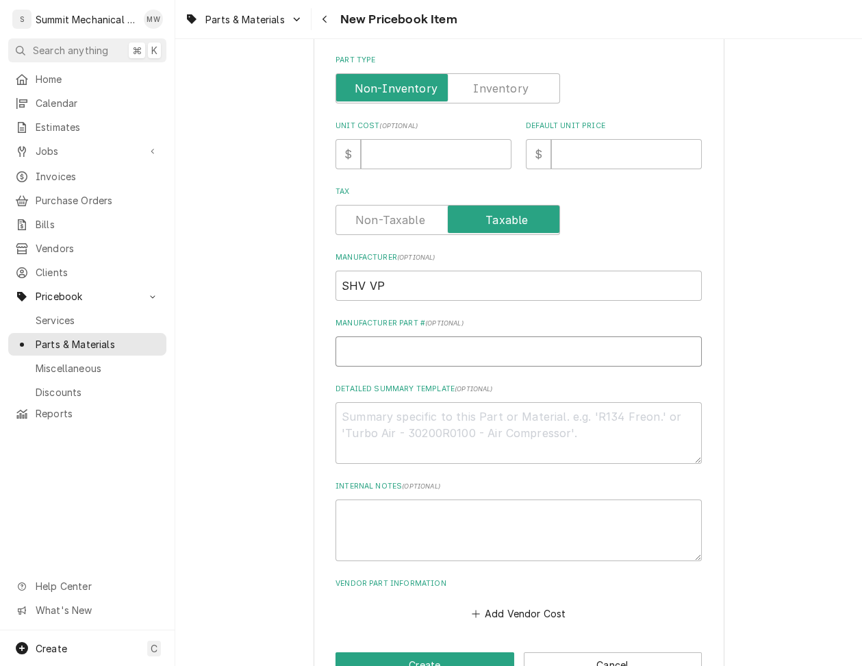
click at [410, 348] on input "Manufacturer Part # ( optional )" at bounding box center [519, 351] width 366 height 30
paste input "SHV VP"
type textarea "x"
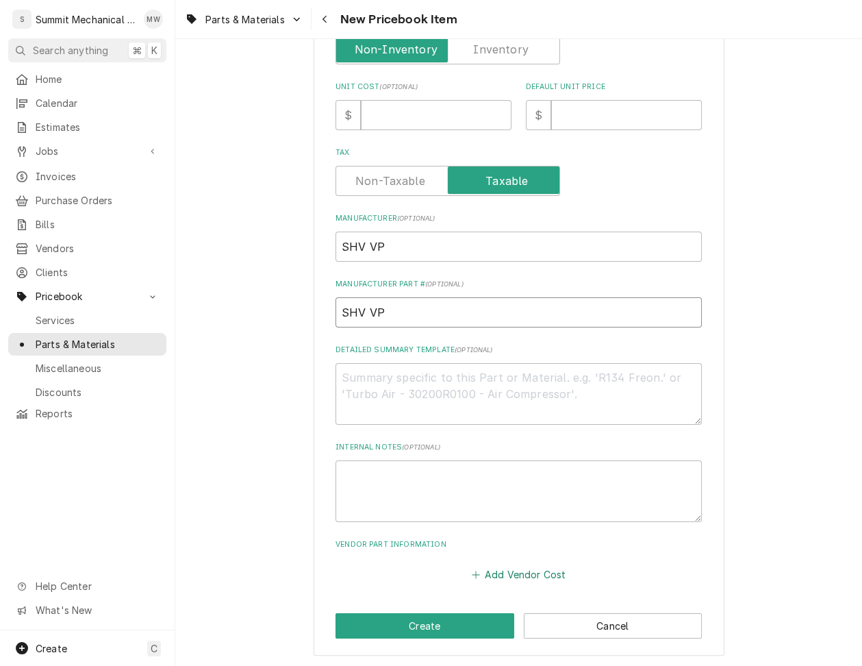
type input "SHV VP"
click at [523, 571] on button "Add Vendor Cost" at bounding box center [518, 574] width 99 height 19
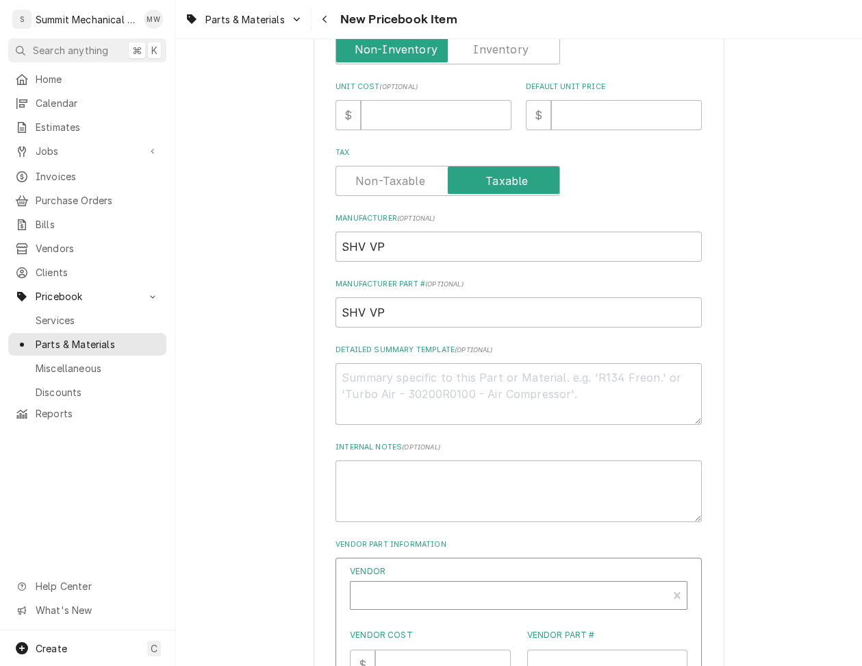
type textarea "x"
click at [595, 598] on div "Vendor" at bounding box center [509, 600] width 303 height 33
type input "rsd"
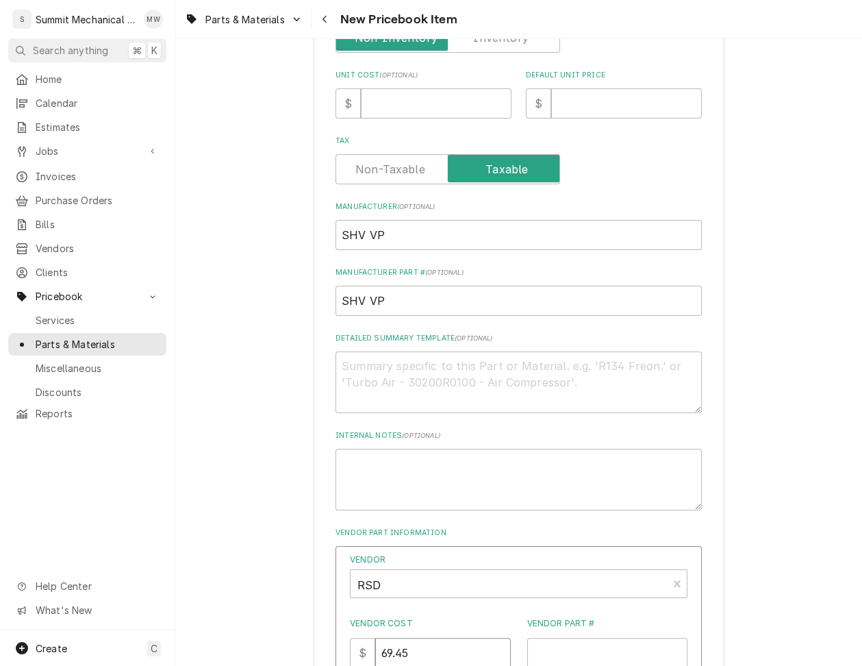
type input "69.45"
paste input "SHV VP"
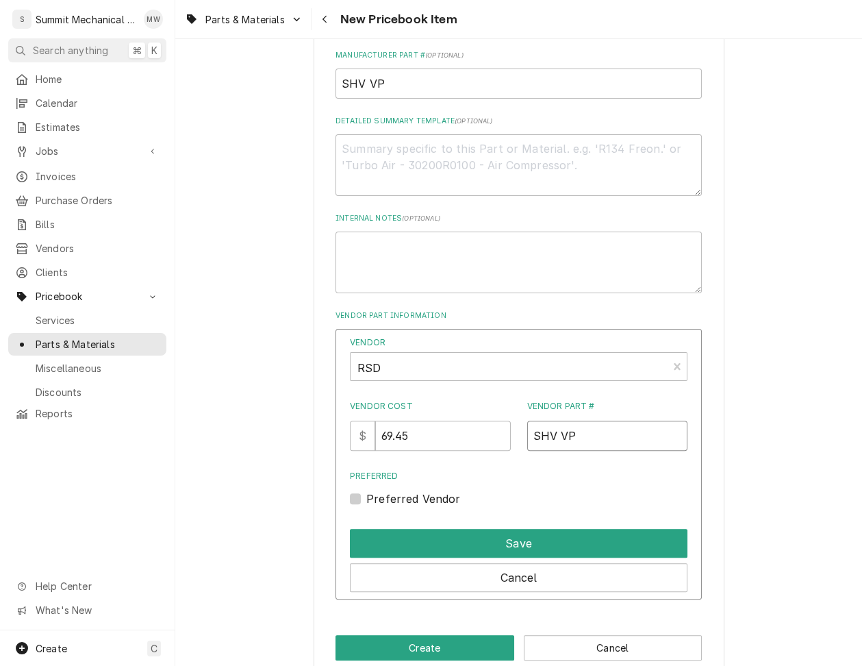
scroll to position [617, 0]
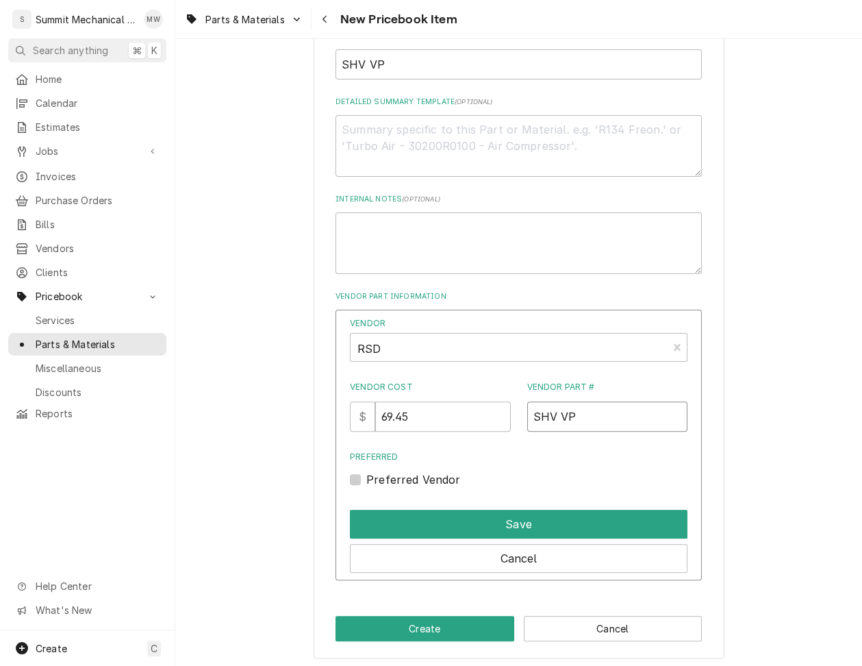
type input "SHV VP"
click at [404, 482] on label "Preferred Vendor" at bounding box center [413, 479] width 95 height 16
click at [404, 482] on input "Preferred" at bounding box center [535, 486] width 338 height 30
checkbox input "true"
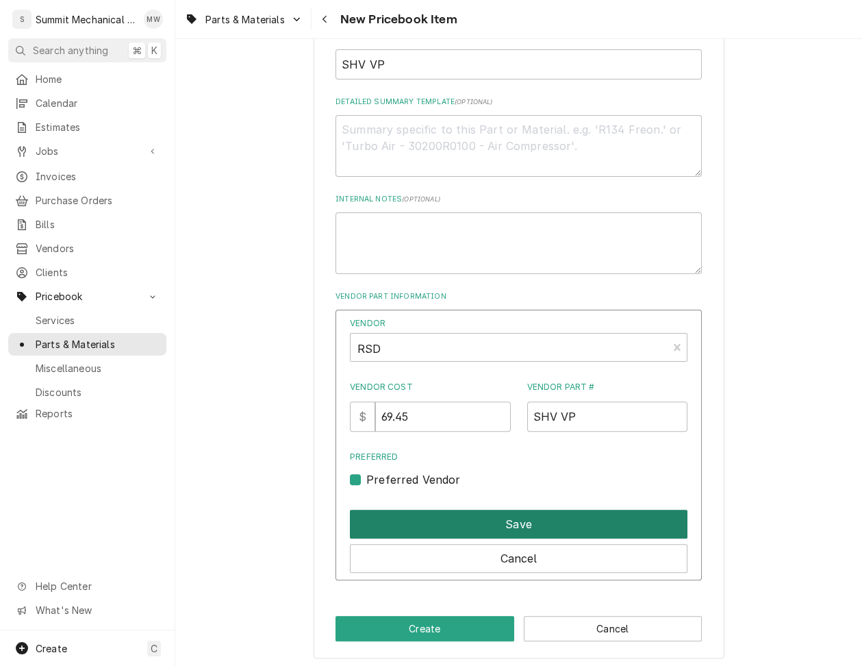
click at [411, 518] on button "Save" at bounding box center [519, 524] width 338 height 29
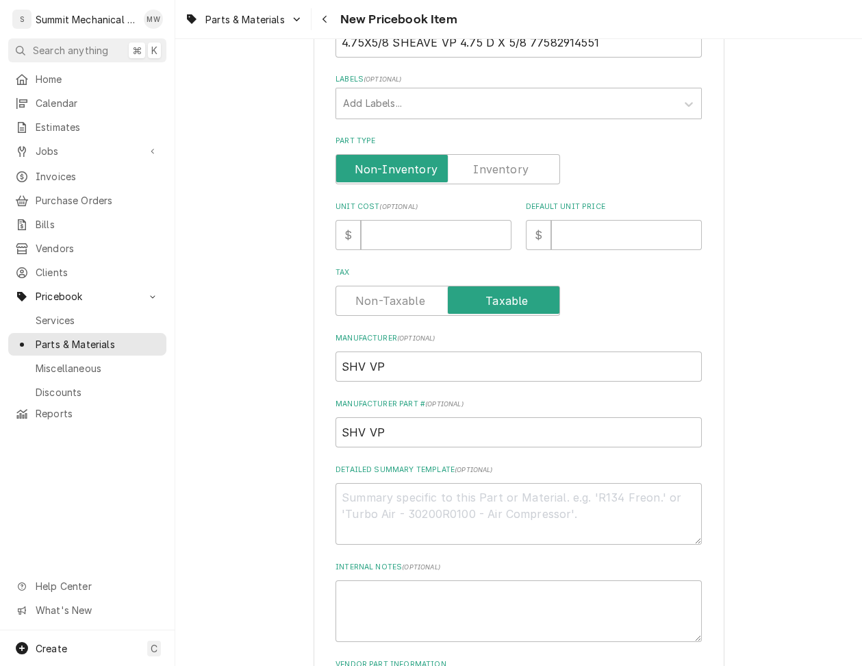
scroll to position [161, 0]
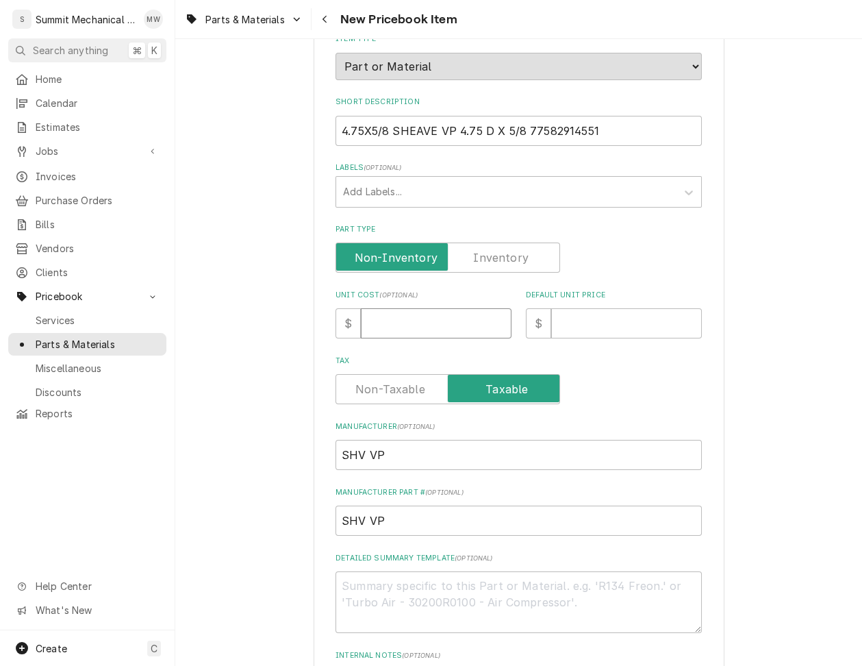
click at [392, 319] on input "Unit Cost ( optional )" at bounding box center [436, 323] width 151 height 30
type textarea "x"
type input "6"
type textarea "x"
type input "69"
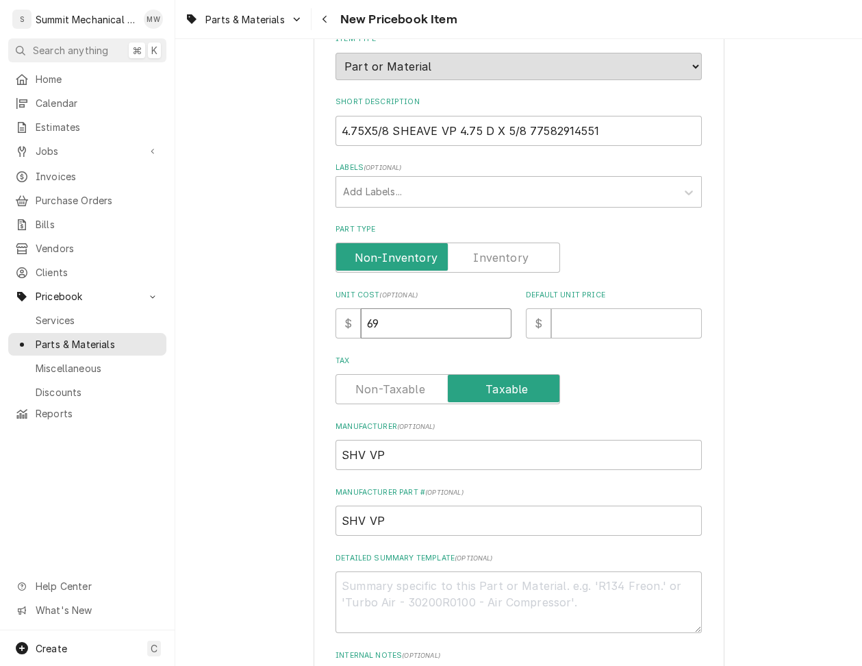
type textarea "x"
type input "69.4"
type textarea "x"
type input "69.45"
type textarea "x"
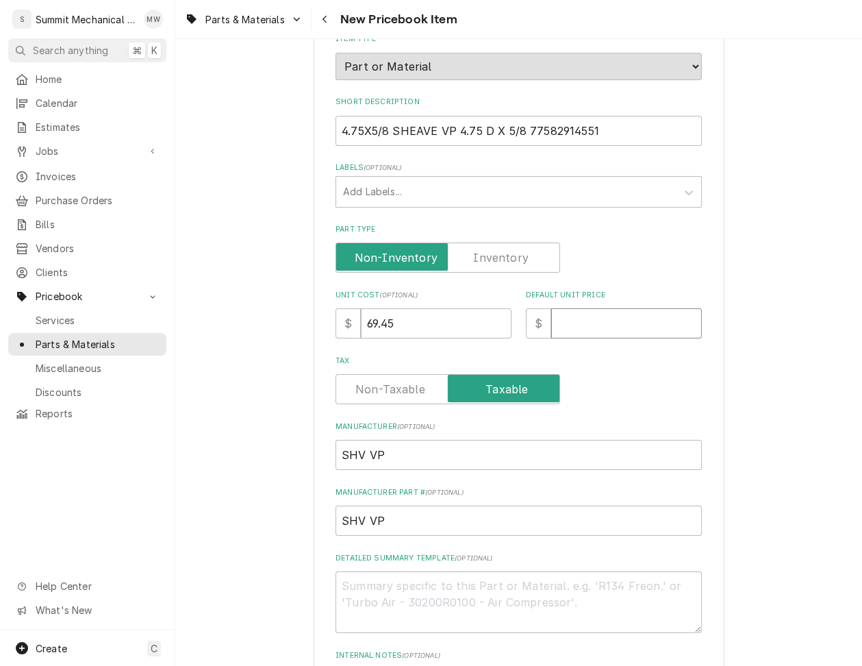
type input "1"
type textarea "x"
type input "13"
type textarea "x"
type input "138"
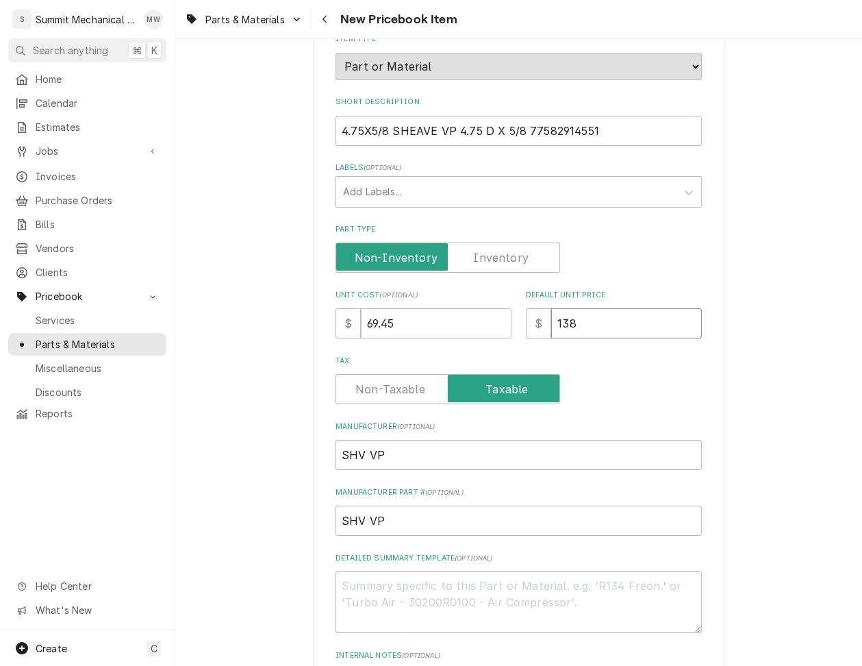
type textarea "x"
type input "138.9"
type textarea "x"
type input "138.90"
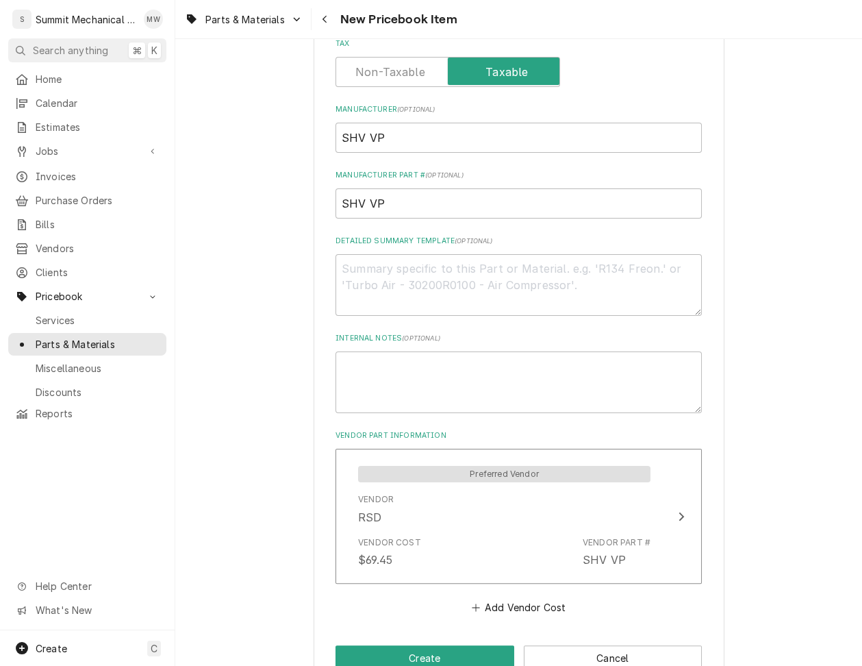
scroll to position [510, 0]
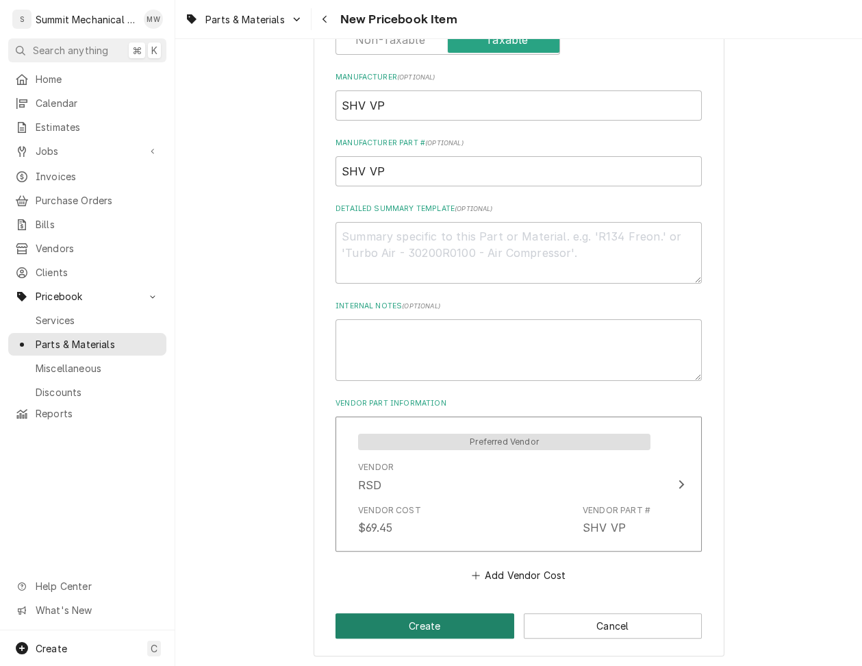
click at [408, 613] on button "Create" at bounding box center [425, 625] width 179 height 25
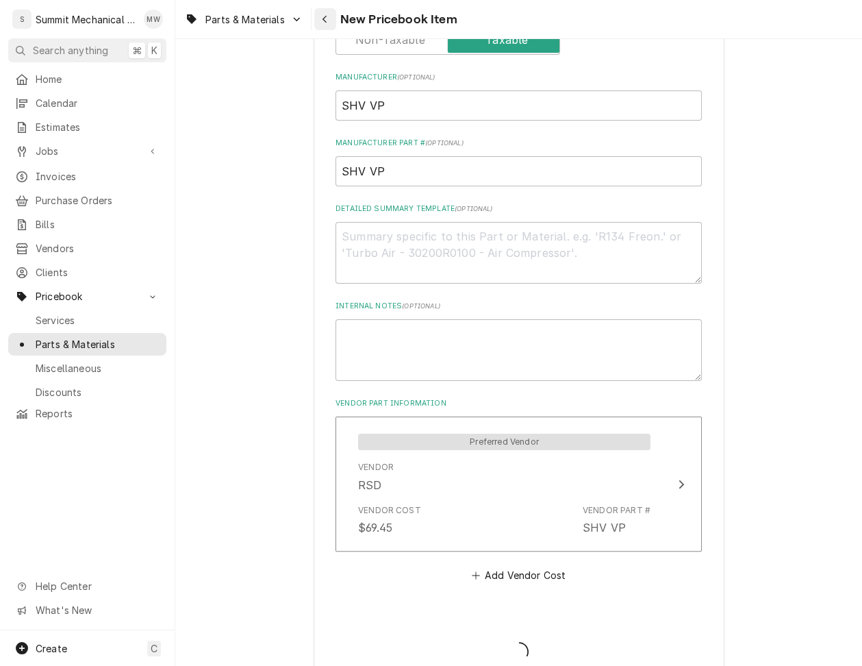
type textarea "x"
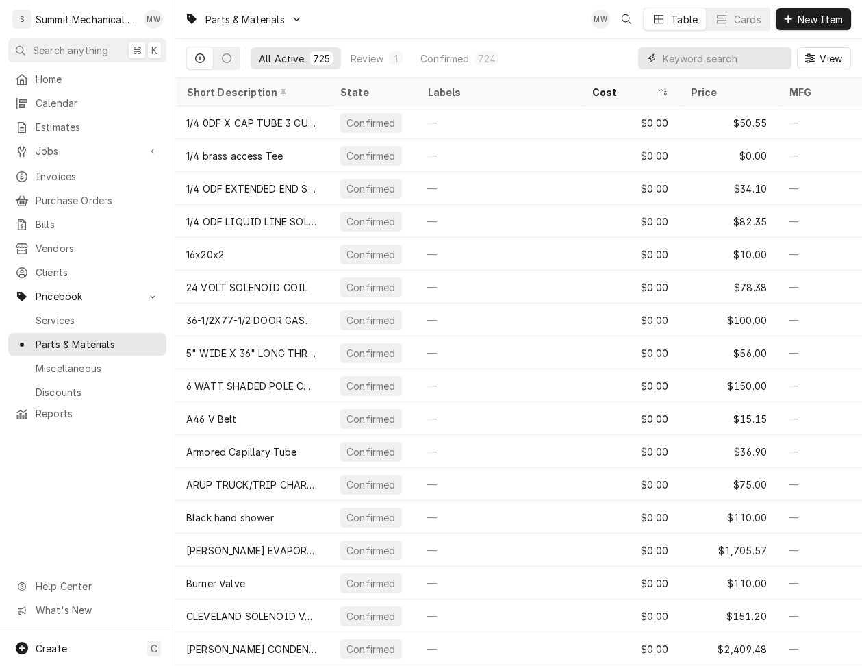
click at [729, 64] on input "Dynamic Content Wrapper" at bounding box center [724, 58] width 122 height 22
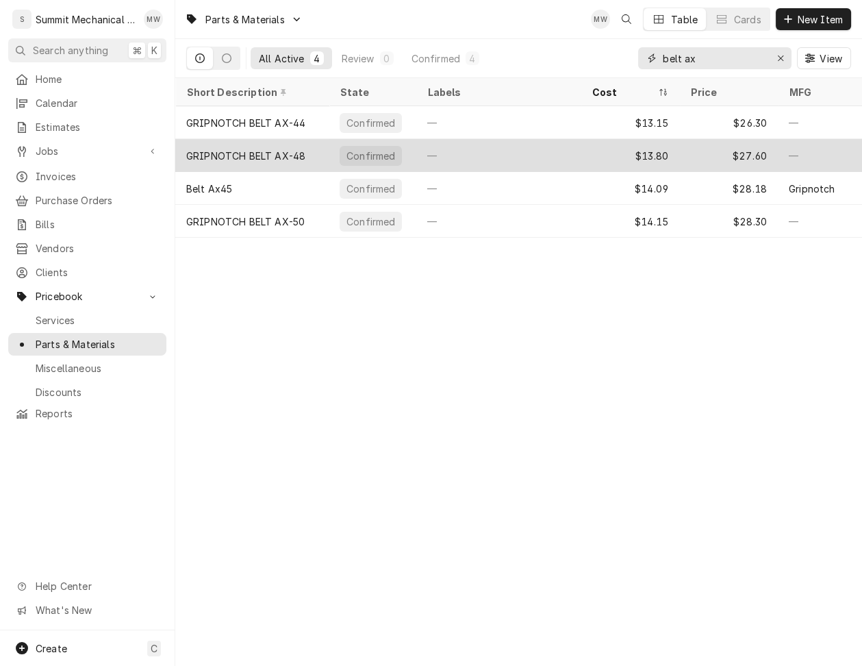
type input "belt ax"
click at [295, 149] on div "GRIPNOTCH BELT AX-48" at bounding box center [245, 156] width 119 height 14
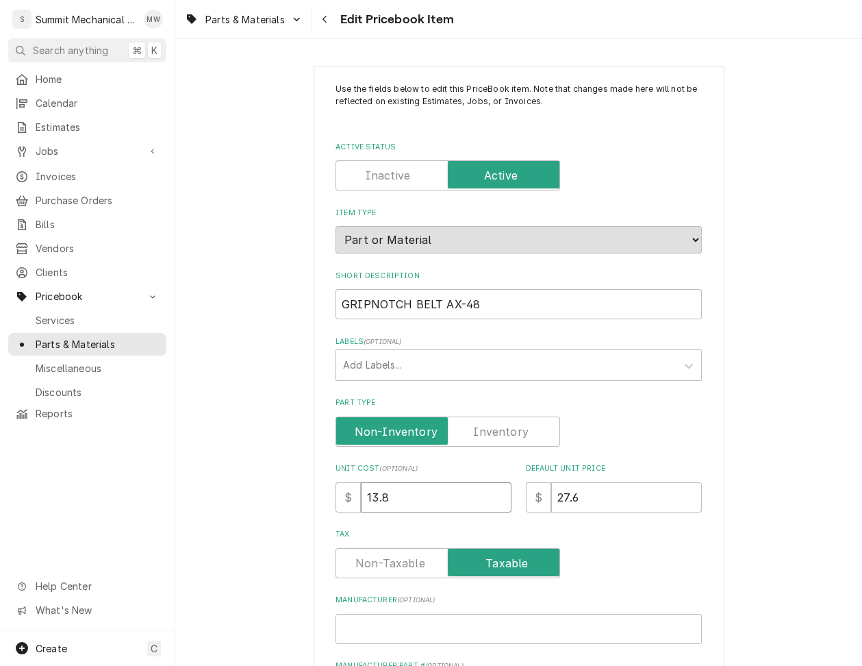
click at [434, 493] on input "13.8" at bounding box center [436, 497] width 151 height 30
type textarea "x"
type input "1"
type textarea "x"
type input "14"
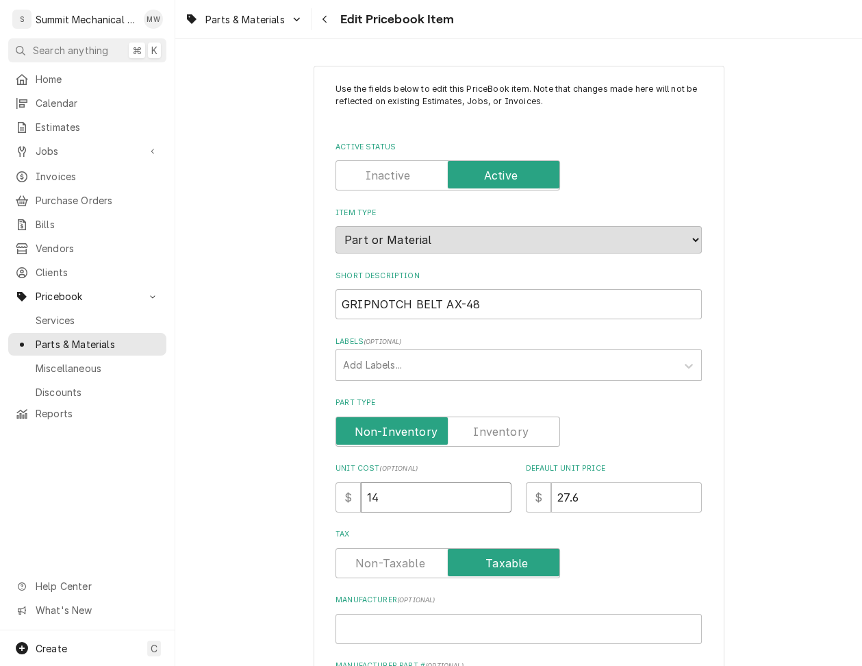
type textarea "x"
type input "14.6"
type textarea "x"
type input "14.61"
click at [604, 490] on input "27.6" at bounding box center [626, 497] width 151 height 30
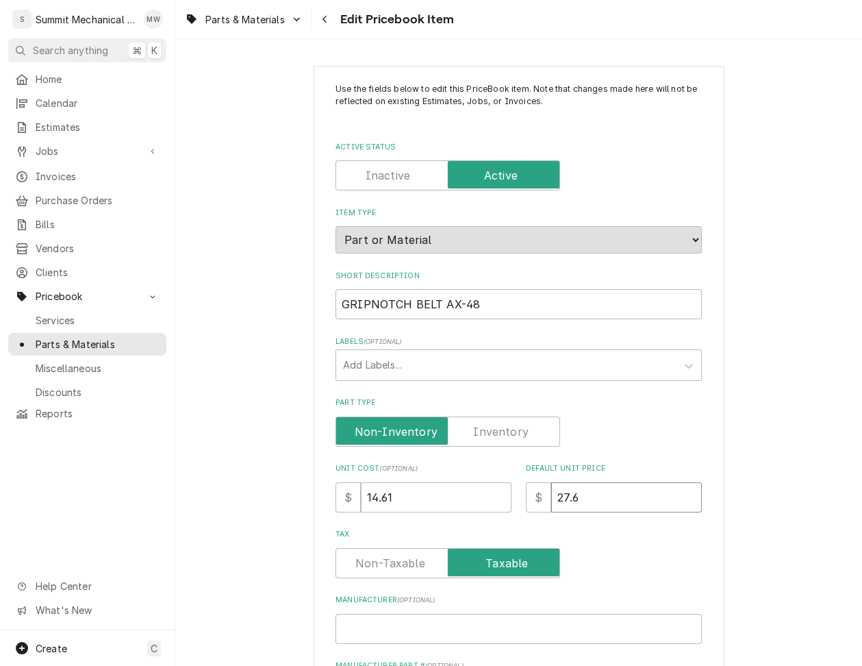
type textarea "x"
type input "29"
type textarea "x"
type input "29.2"
type textarea "x"
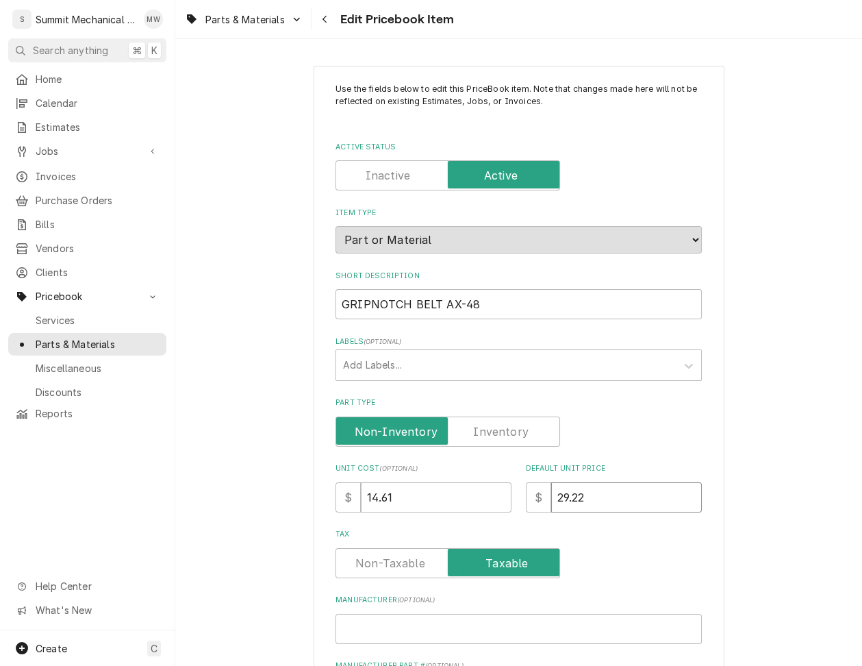
type input "29.22"
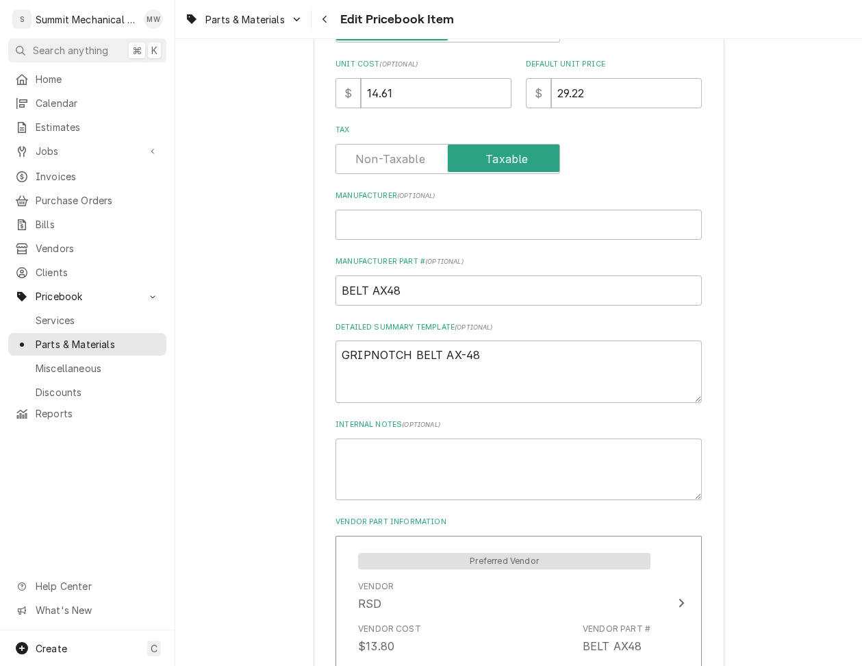
scroll to position [523, 0]
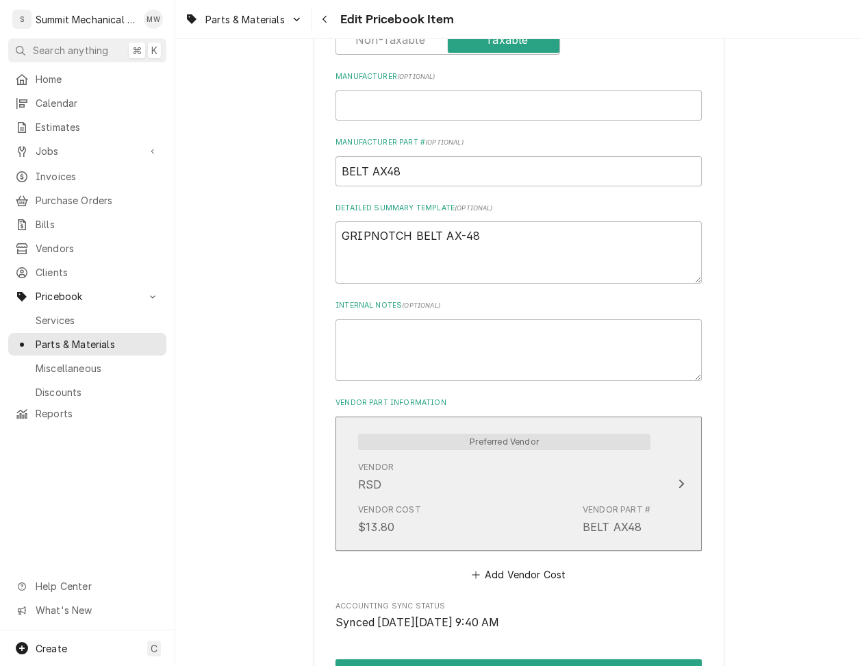
click at [499, 514] on div "Vendor Cost $13.80 Vendor Part # BELT AX48" at bounding box center [504, 519] width 292 height 42
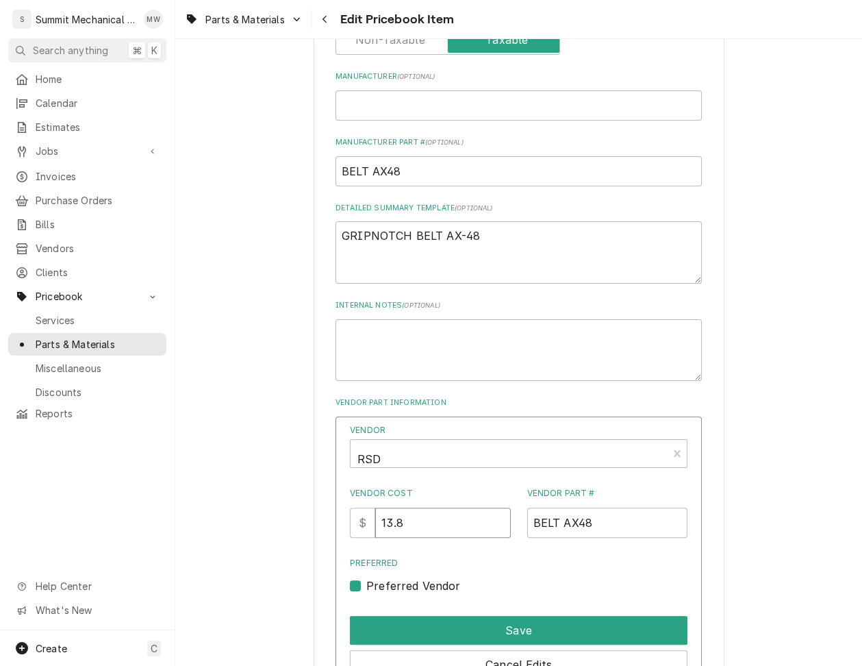
click at [462, 517] on input "13.8" at bounding box center [442, 523] width 135 height 30
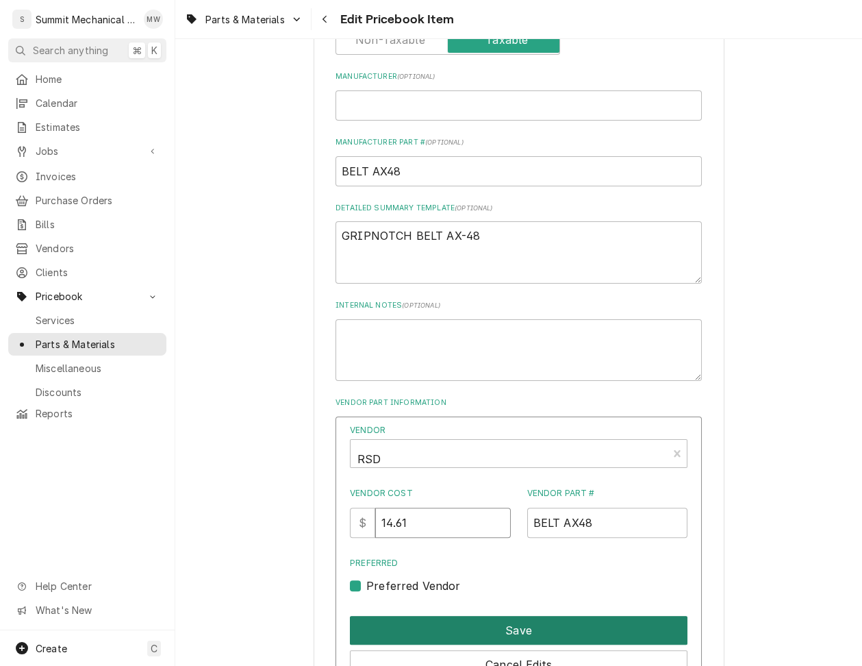
type input "14.61"
click at [495, 622] on button "Save" at bounding box center [519, 630] width 338 height 29
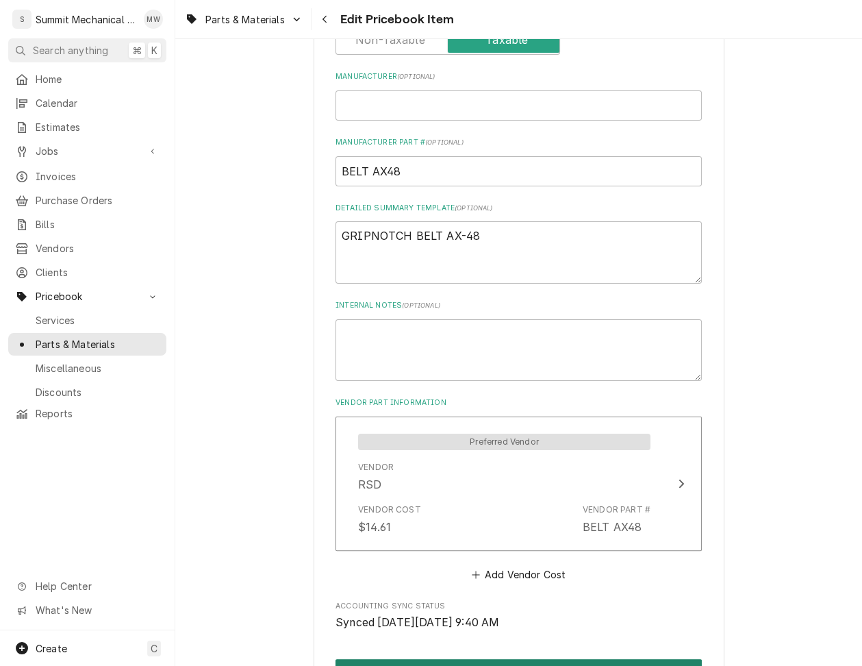
click at [427, 662] on button "Save" at bounding box center [519, 671] width 366 height 25
type textarea "x"
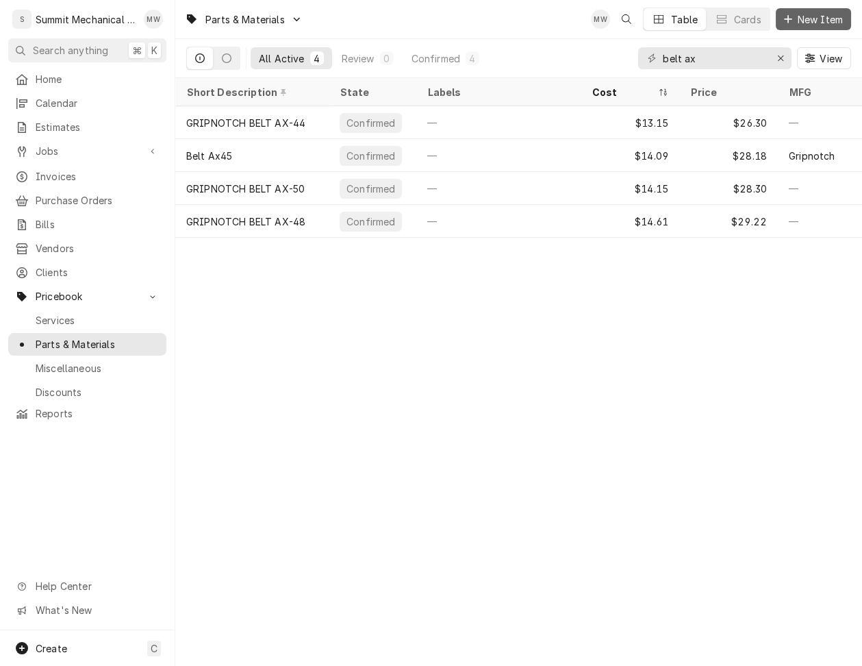
click at [798, 16] on span "New Item" at bounding box center [820, 19] width 51 height 14
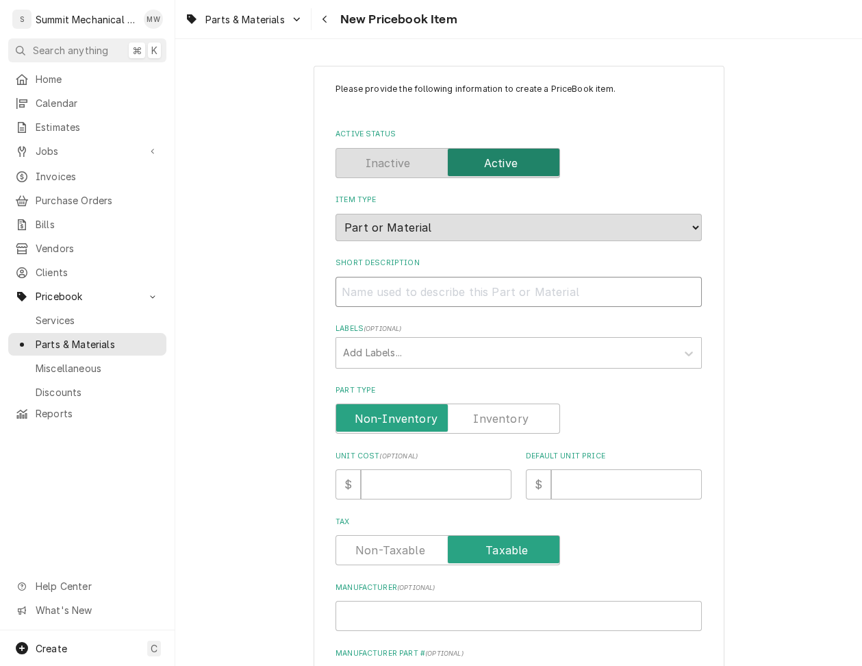
click at [596, 277] on input "Short Description" at bounding box center [519, 292] width 366 height 30
paste input "BELT AX49 GRIPNOTCH BELT AX-49 AX49"
type textarea "x"
type input "BELT AX49 GRIPNOTCH BELT AX-49 AX49"
click at [404, 290] on input "BELT AX49 GRIPNOTCH BELT AX-49 AX49" at bounding box center [519, 292] width 366 height 30
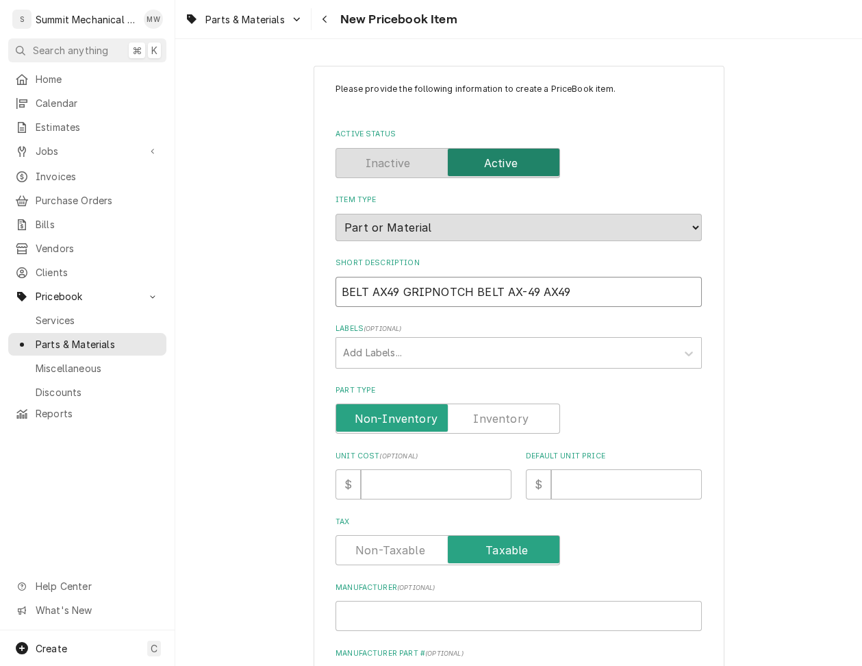
type textarea "x"
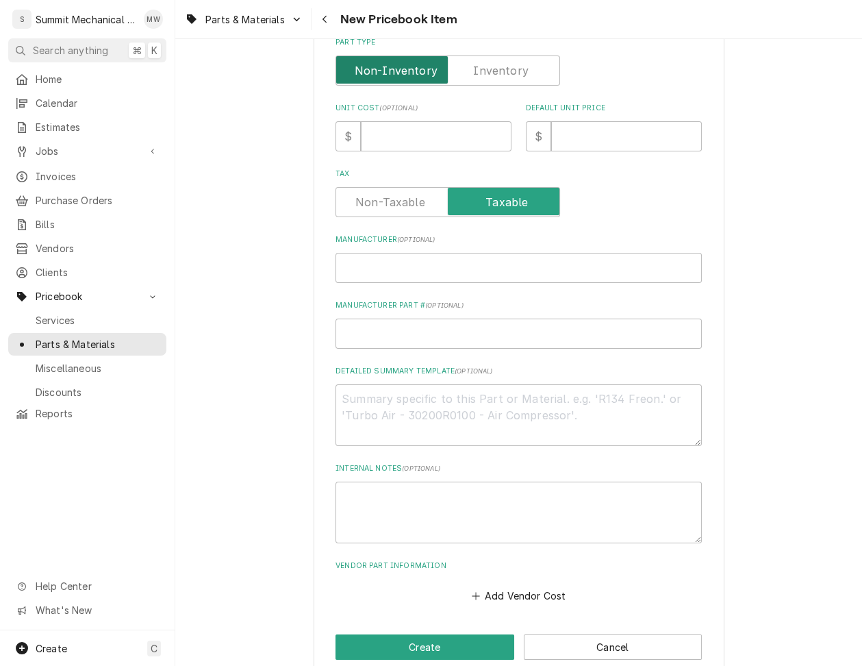
scroll to position [369, 0]
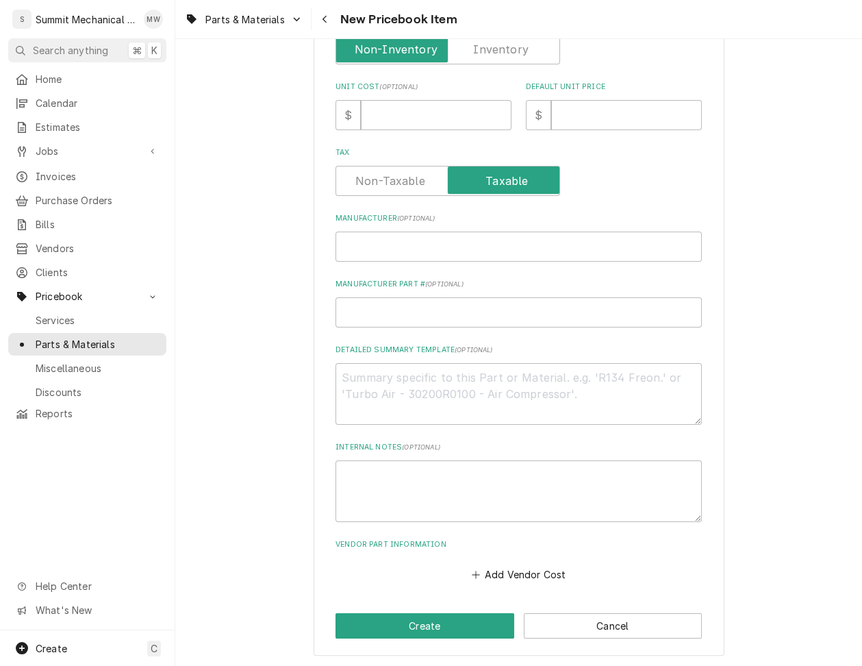
type input "GRIPNOTCH BELT AX-49 AX49"
click at [372, 314] on input "Manufacturer Part # ( optional )" at bounding box center [519, 312] width 366 height 30
paste input "BELT AX49"
type textarea "x"
type input "BELT AX49"
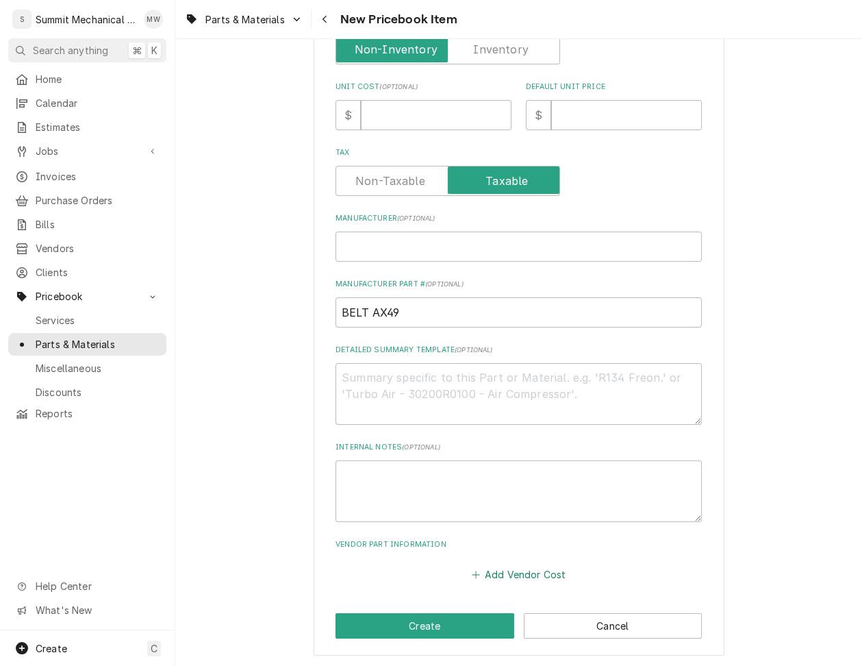
click at [482, 578] on button "Add Vendor Cost" at bounding box center [518, 574] width 99 height 19
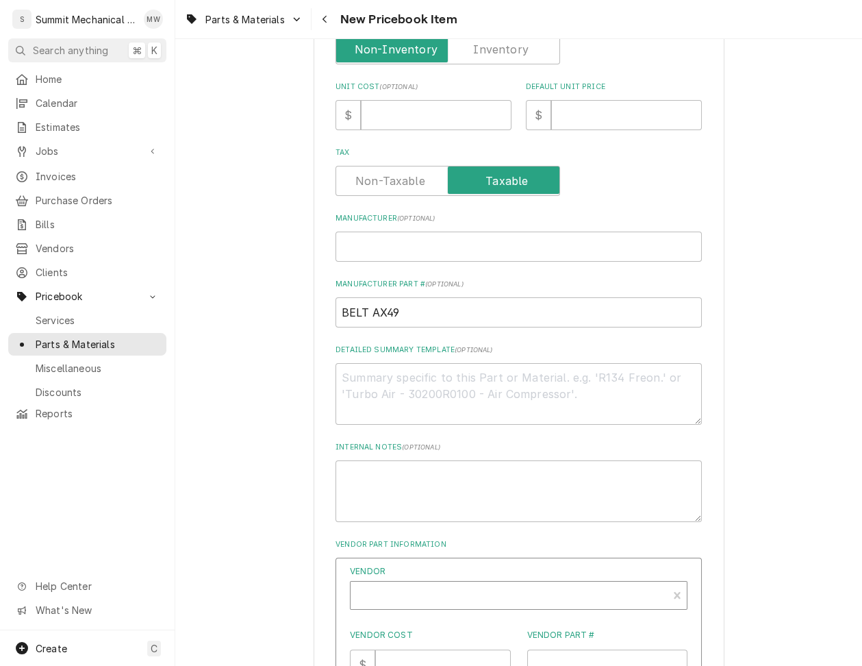
type textarea "x"
click at [484, 597] on div "Vendor" at bounding box center [509, 600] width 303 height 33
type input "rsd"
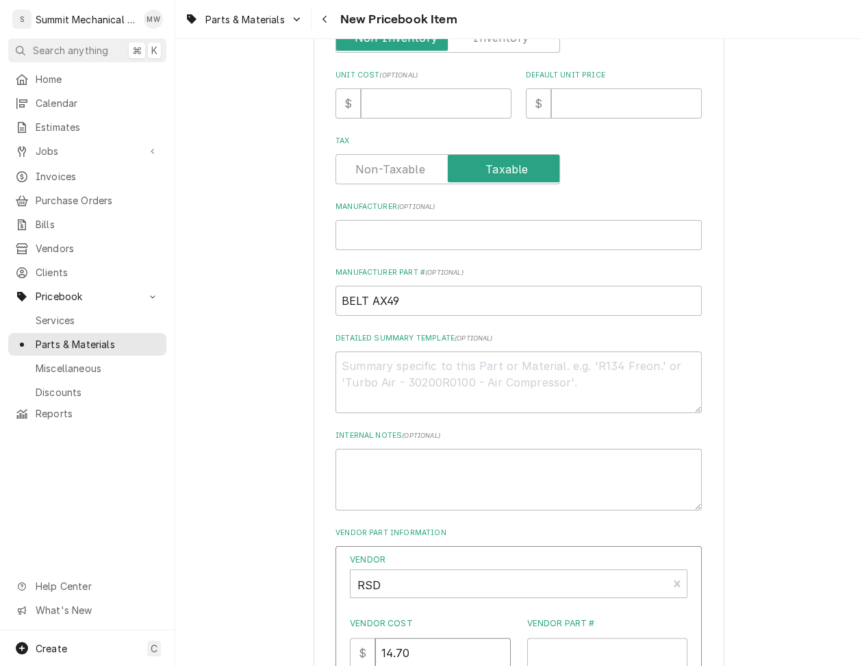
type input "14.70"
paste input "BELT AX49"
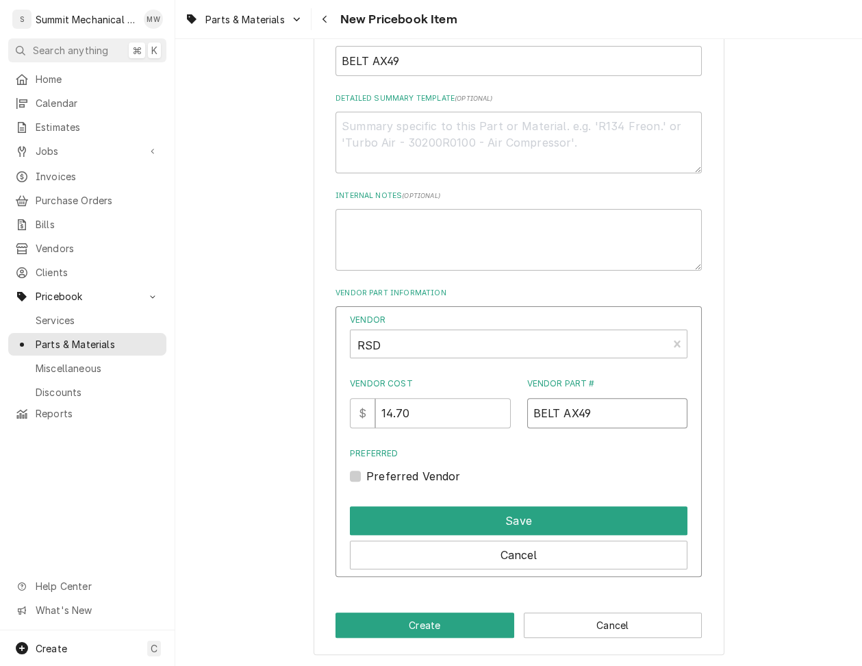
type input "BELT AX49"
click at [429, 476] on label "Preferred Vendor" at bounding box center [413, 476] width 95 height 16
click at [429, 476] on input "Preferred" at bounding box center [535, 483] width 338 height 30
checkbox input "true"
click at [431, 493] on div "Vendor RSD Vendor Cost $ 14.70 Vendor Part # BELT AX49 Preferred Preferred Vend…" at bounding box center [519, 441] width 366 height 271
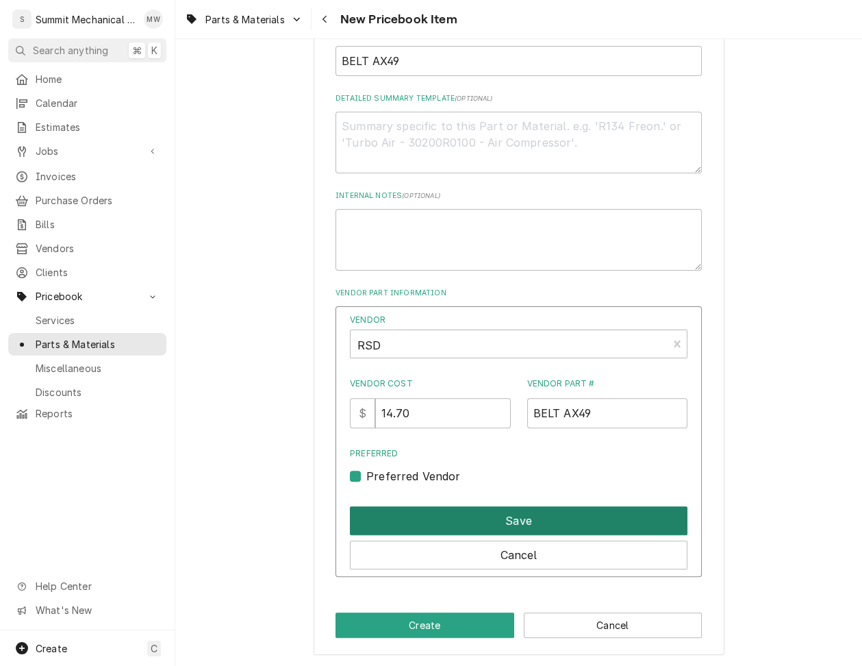
click at [436, 525] on button "Save" at bounding box center [519, 520] width 338 height 29
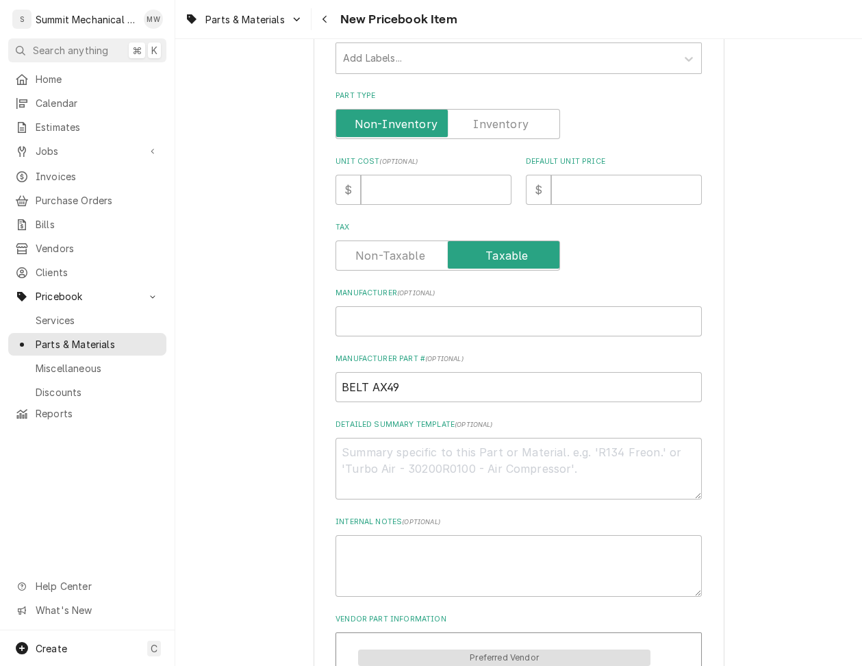
scroll to position [242, 0]
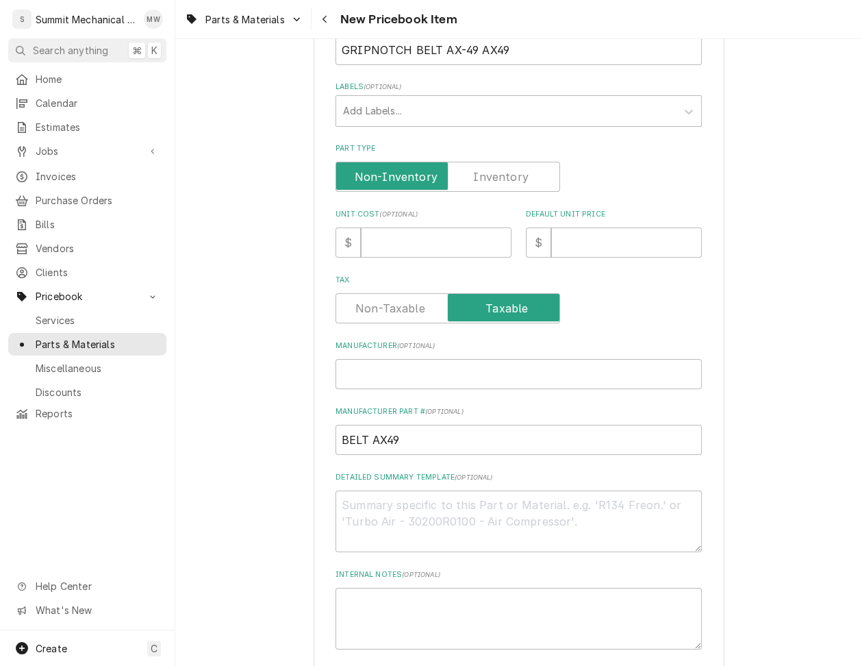
click at [398, 256] on div "Please provide the following information to create a PriceBook item. Active Sta…" at bounding box center [519, 347] width 366 height 1012
click at [394, 227] on input "Unit Cost ( optional )" at bounding box center [436, 242] width 151 height 30
type textarea "x"
type input "1"
type textarea "x"
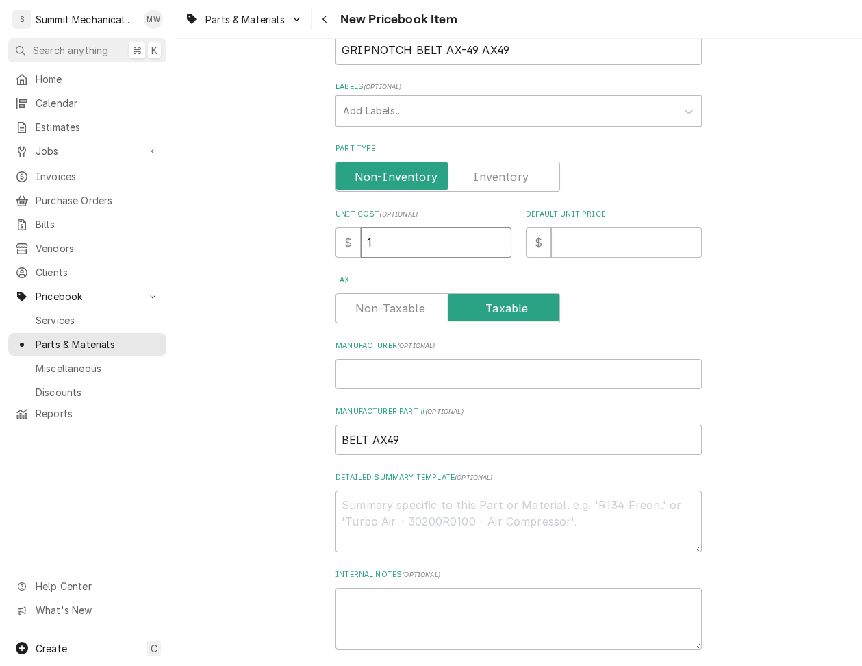
type input "14"
type textarea "x"
type input "14.7"
type textarea "x"
type input "14.70"
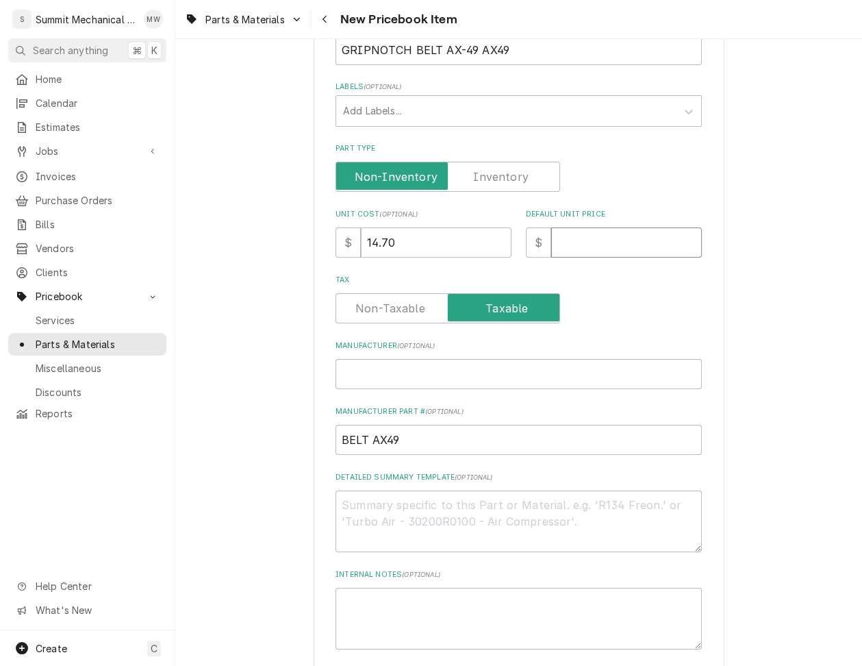
type textarea "x"
type input "2"
type textarea "x"
type input "29"
type textarea "x"
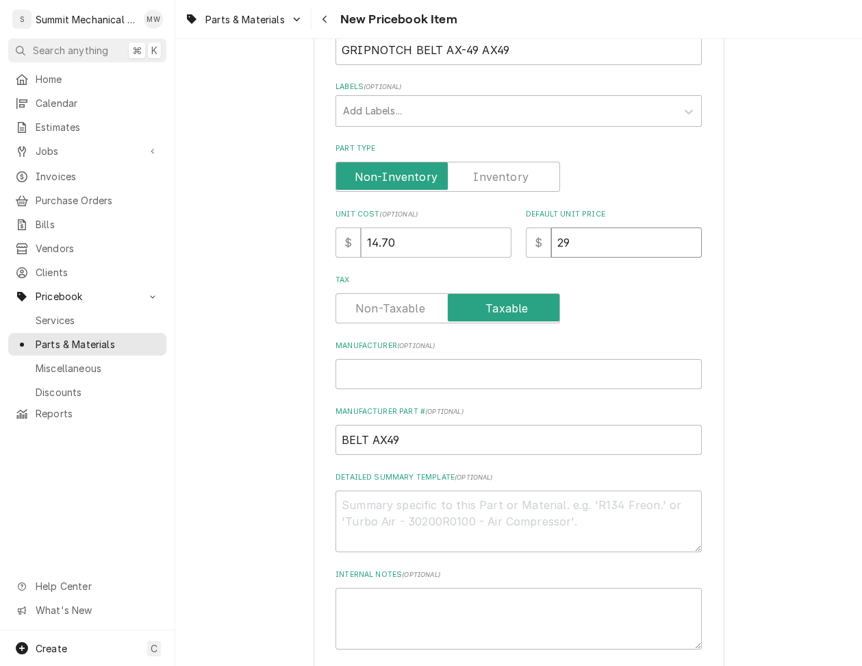
type input "29.4"
type textarea "x"
type input "29.40"
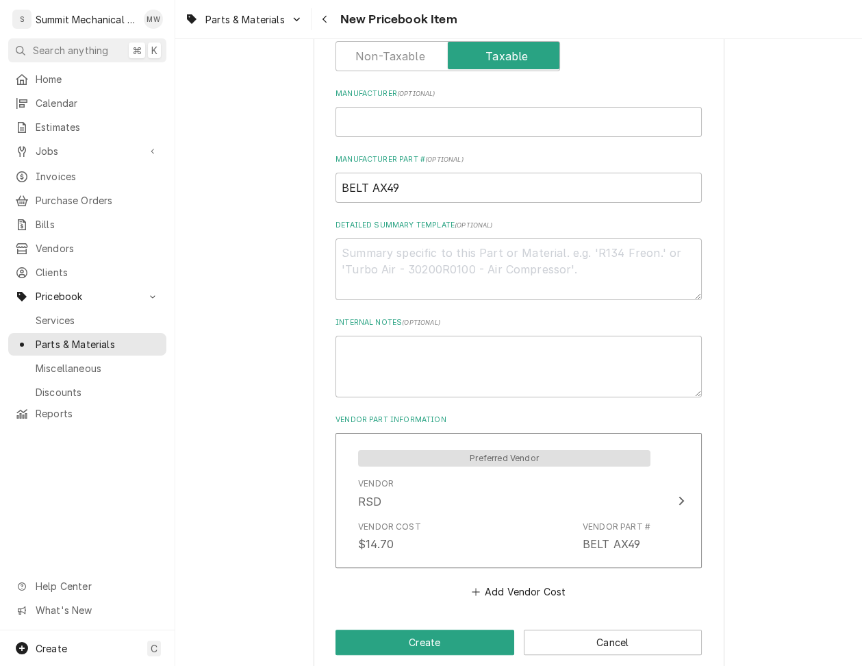
scroll to position [510, 0]
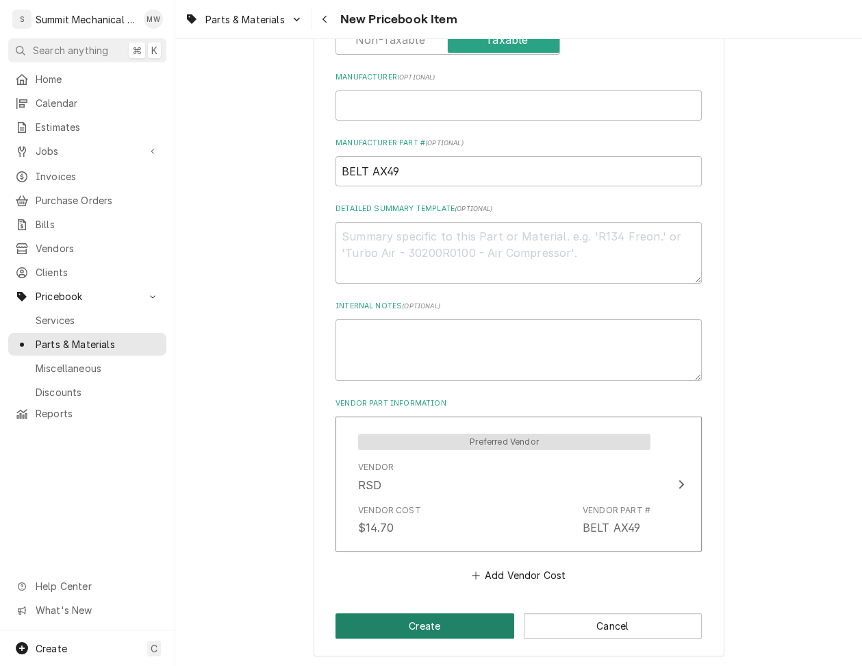
click at [442, 615] on button "Create" at bounding box center [425, 625] width 179 height 25
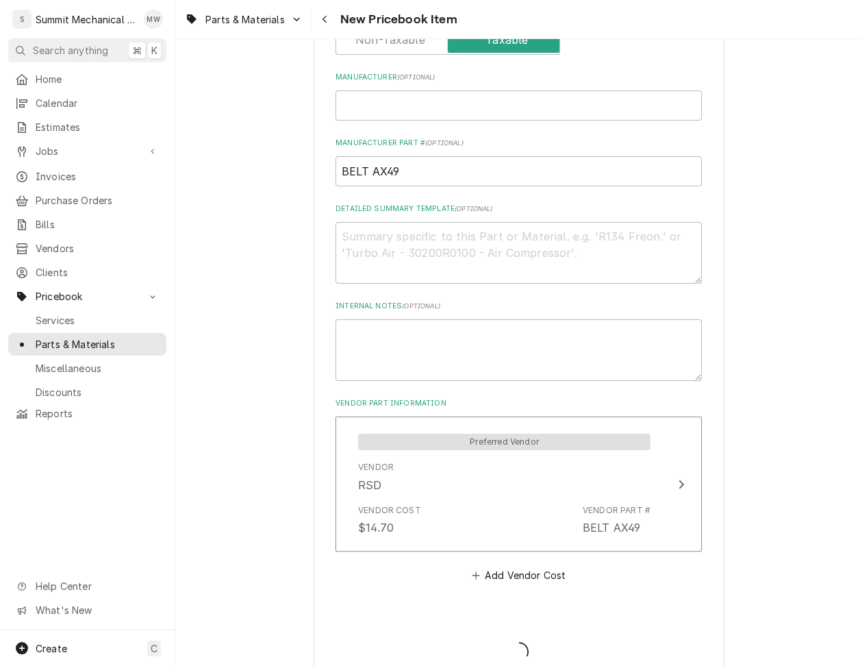
type textarea "x"
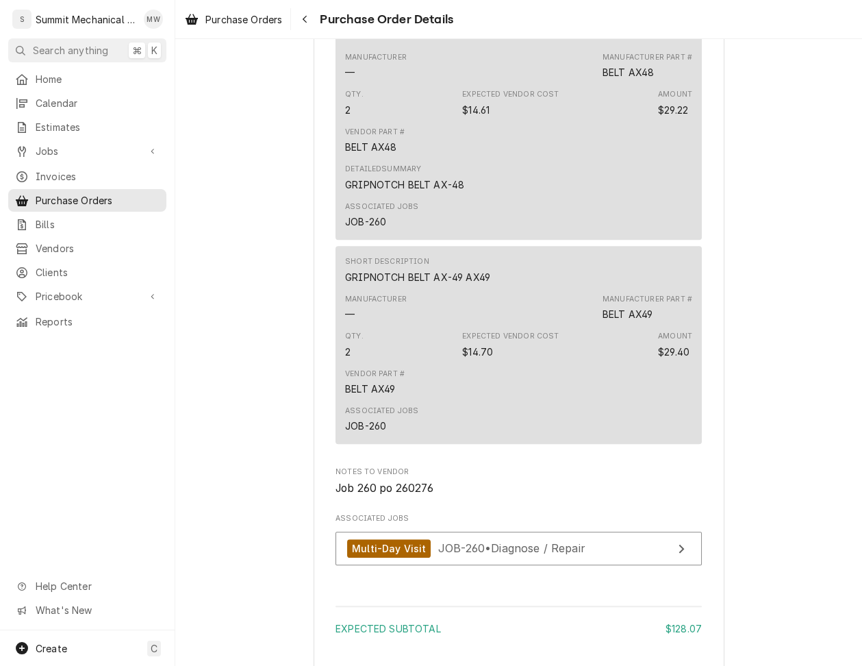
scroll to position [1047, 0]
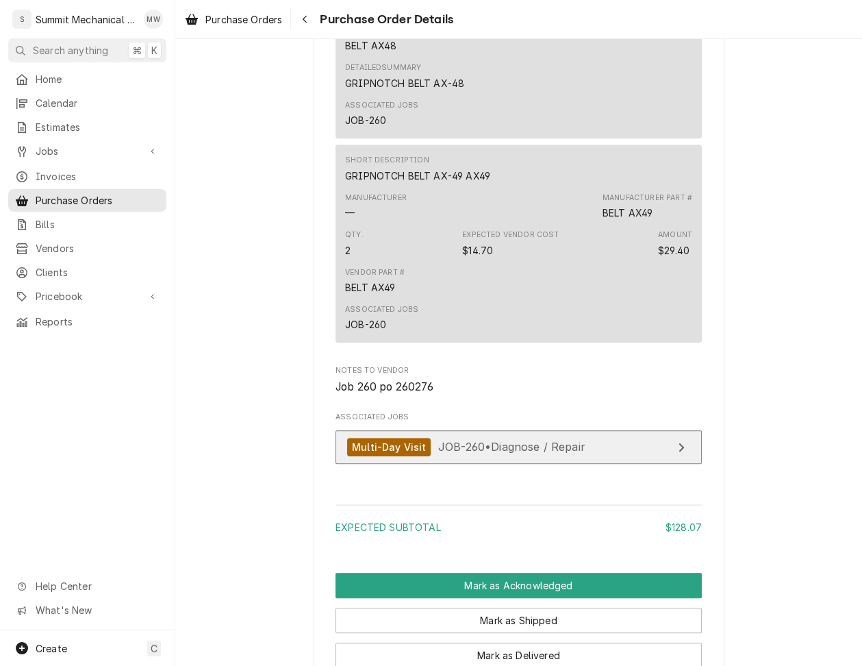
click at [474, 453] on span "JOB-260 • Diagnose / Repair" at bounding box center [511, 447] width 147 height 14
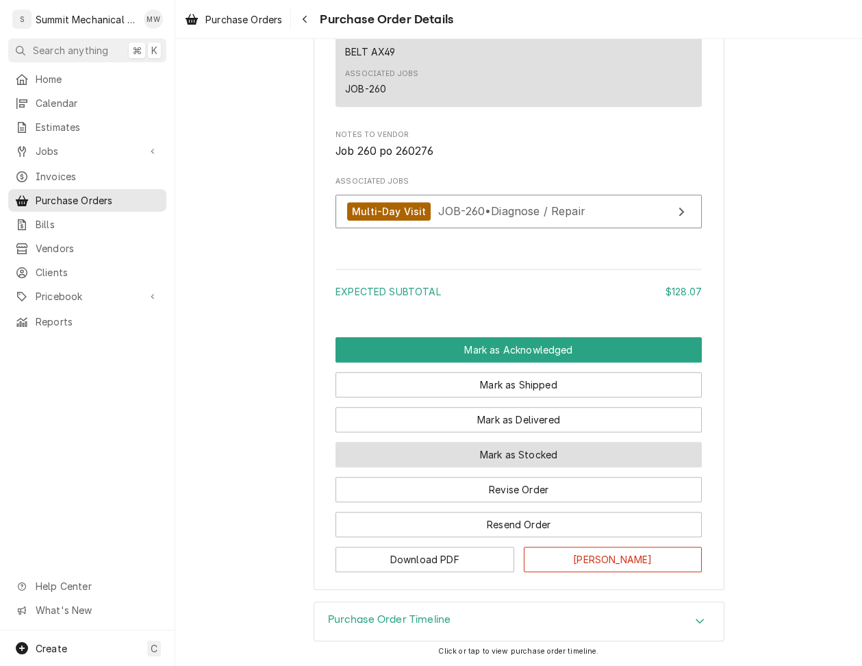
click at [530, 453] on button "Mark as Stocked" at bounding box center [519, 454] width 366 height 25
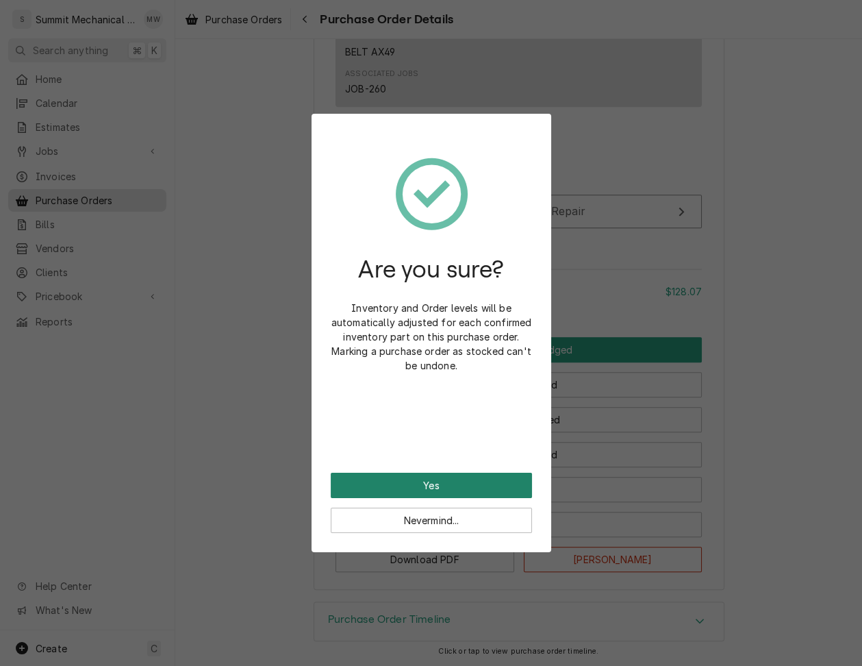
click at [469, 494] on button "Yes" at bounding box center [431, 485] width 201 height 25
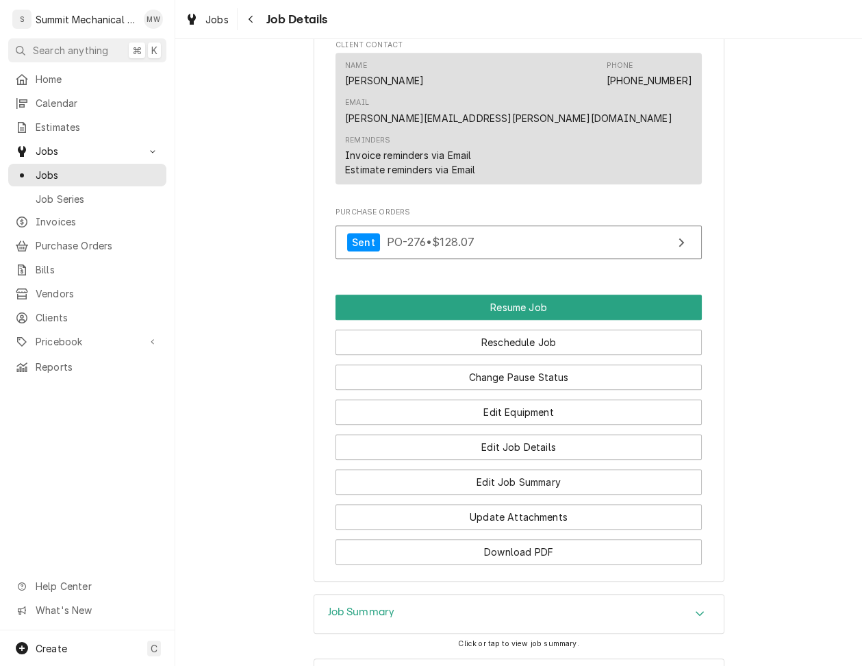
scroll to position [1098, 0]
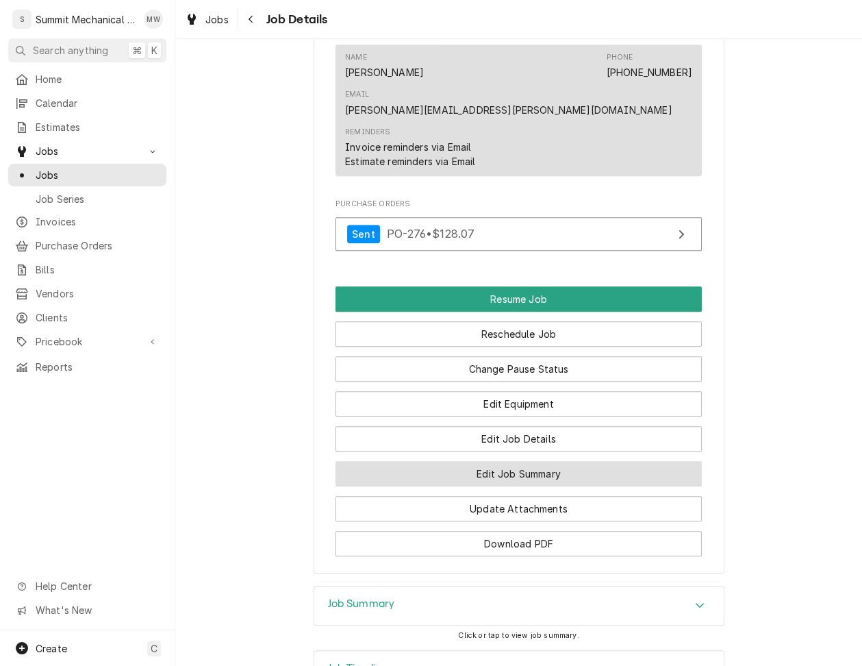
click at [493, 461] on button "Edit Job Summary" at bounding box center [519, 473] width 366 height 25
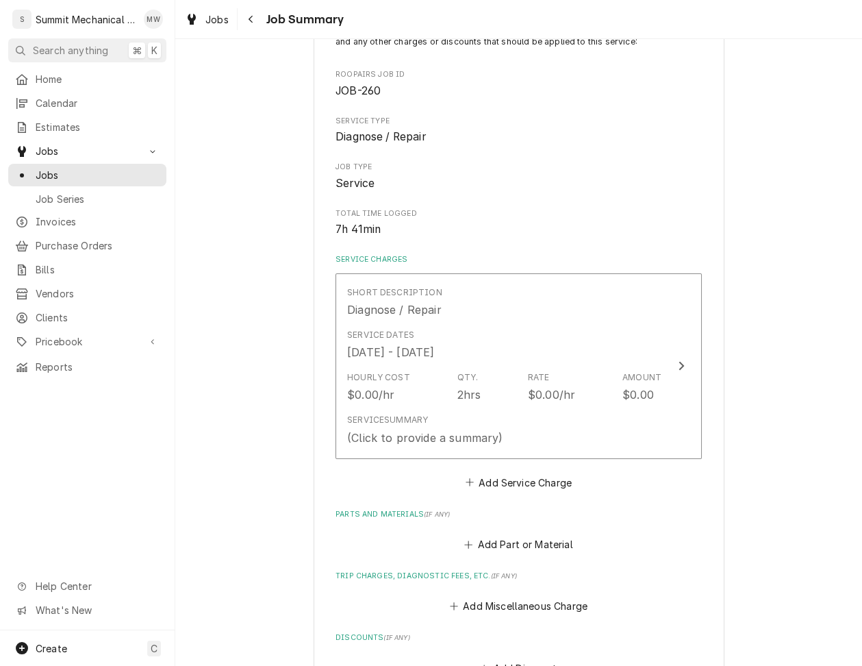
scroll to position [450, 0]
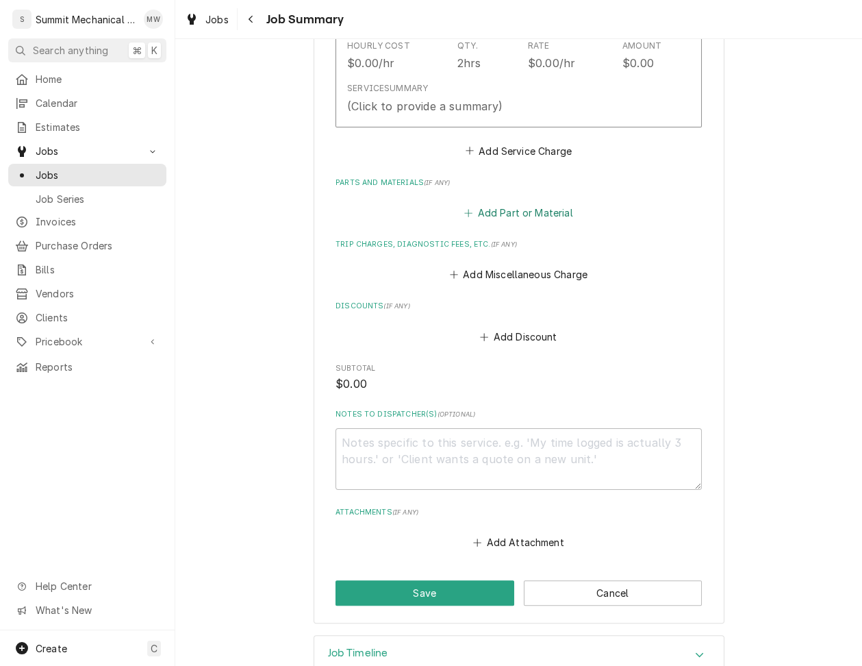
click at [505, 206] on button "Add Part or Material" at bounding box center [518, 212] width 113 height 19
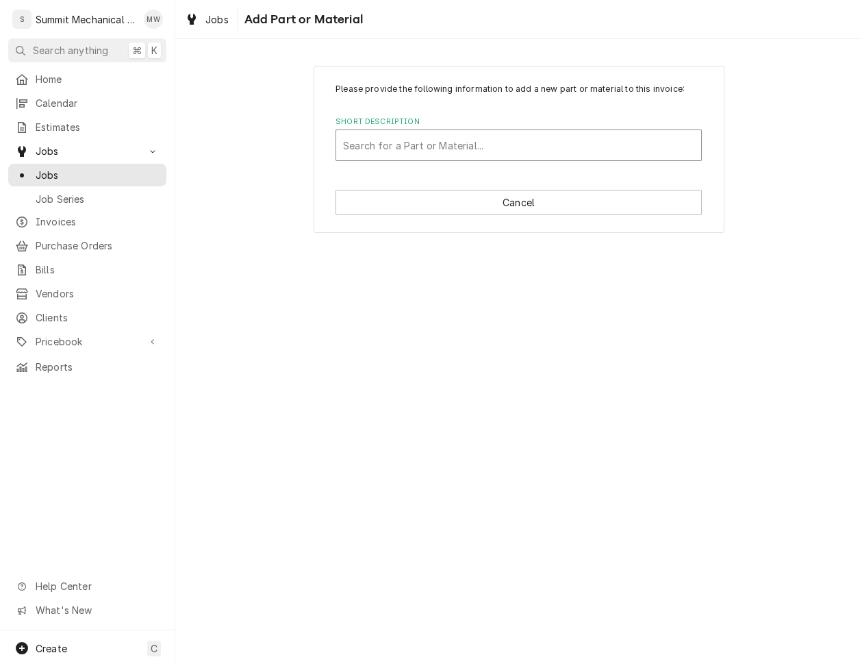
click at [371, 141] on div "Short Description" at bounding box center [518, 145] width 351 height 25
type input "shv vp"
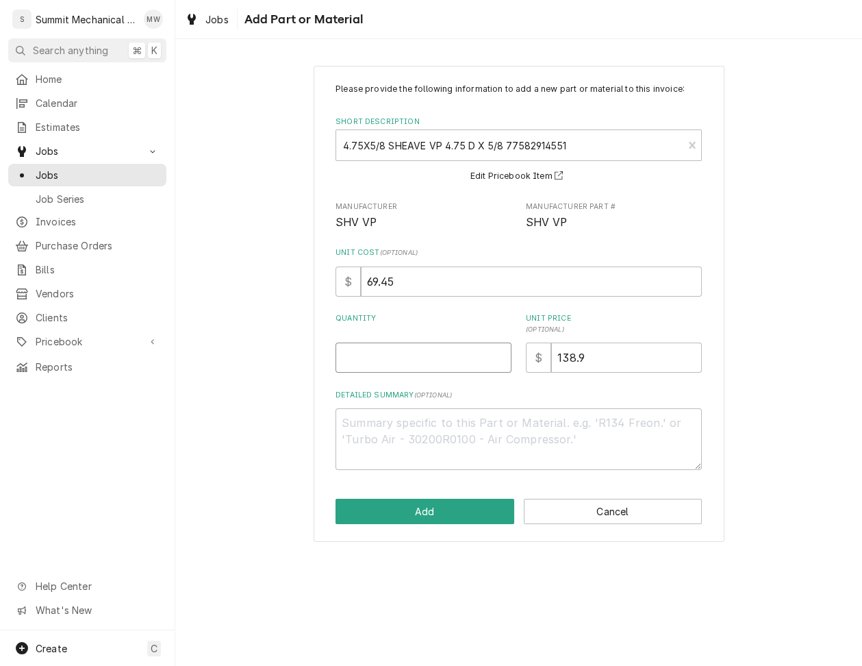
click at [390, 366] on input "Quantity" at bounding box center [424, 358] width 176 height 30
type textarea "x"
type input "1"
click at [412, 519] on button "Add" at bounding box center [425, 511] width 179 height 25
type textarea "x"
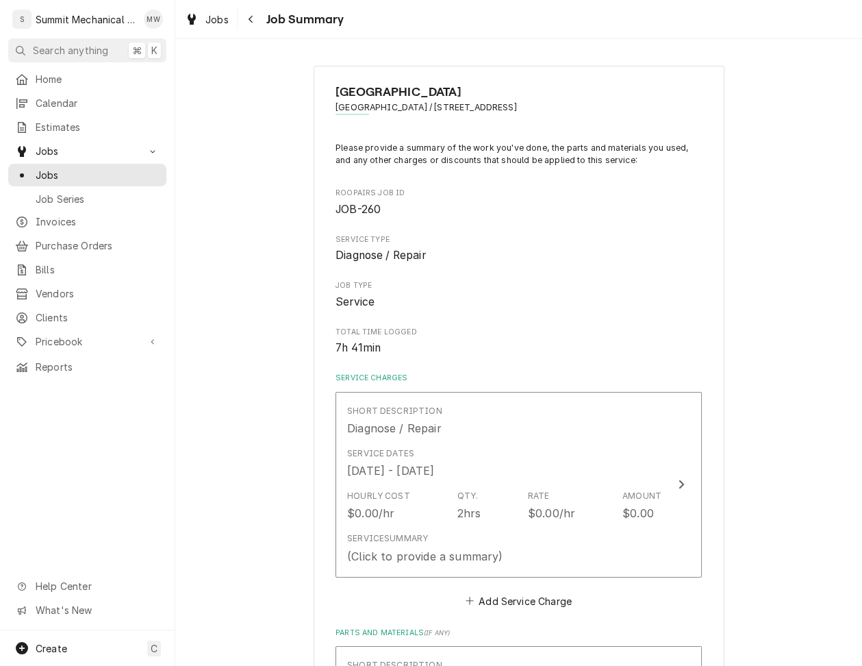
scroll to position [450, 0]
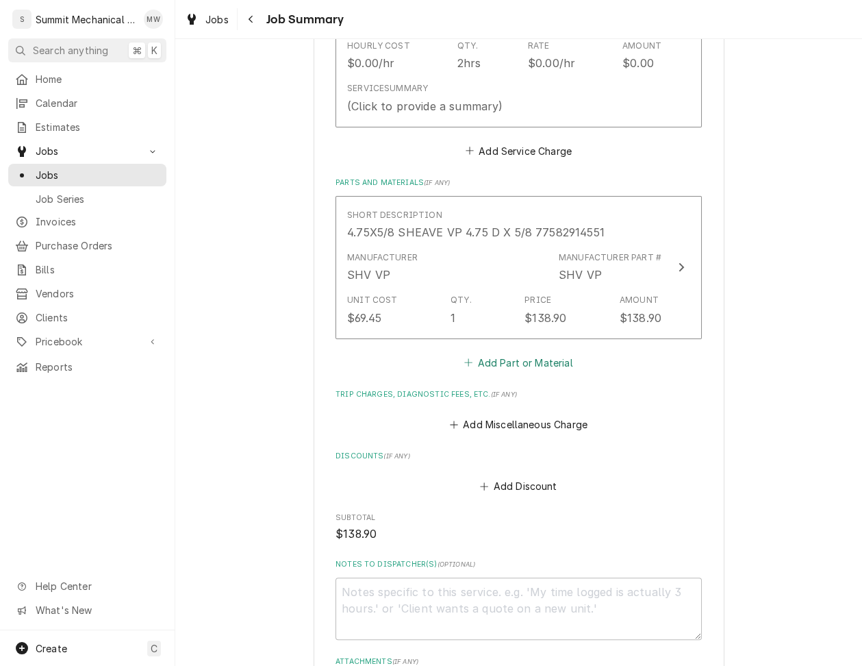
click at [525, 359] on button "Add Part or Material" at bounding box center [518, 362] width 113 height 19
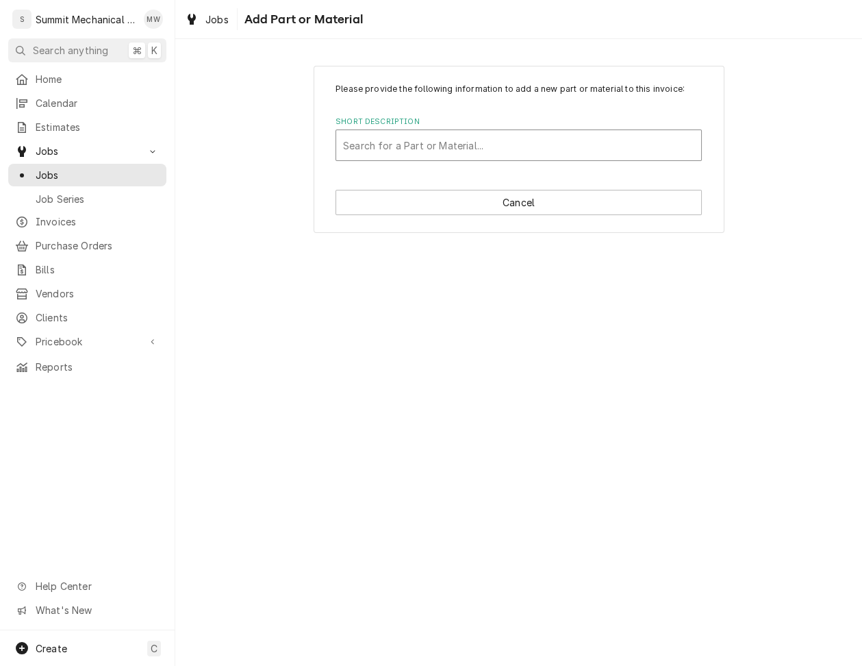
click at [398, 153] on div "Short Description" at bounding box center [518, 145] width 351 height 25
type input "belt ax"
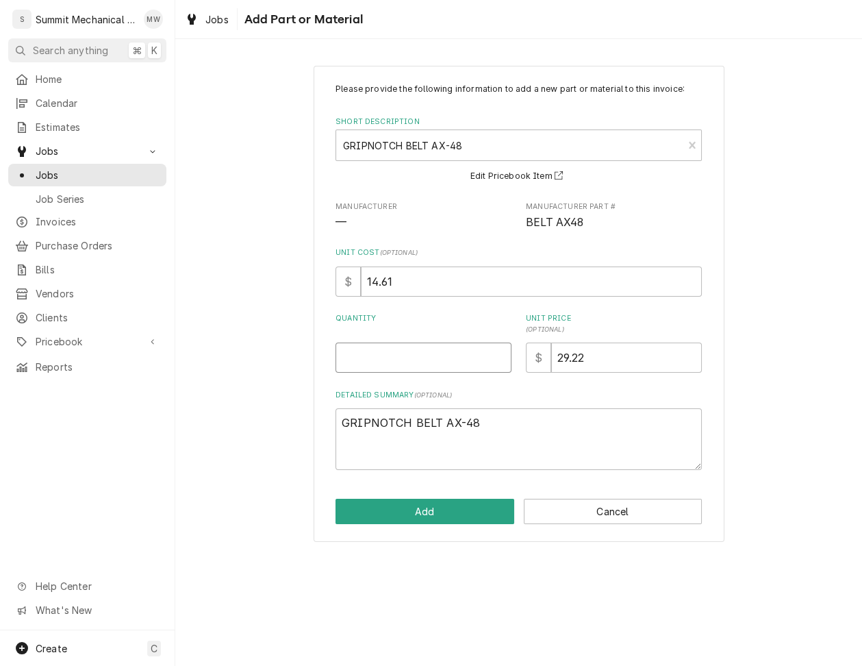
click at [395, 371] on input "Quantity" at bounding box center [424, 358] width 176 height 30
type textarea "x"
type input "2"
click at [419, 512] on button "Add" at bounding box center [425, 511] width 179 height 25
type textarea "x"
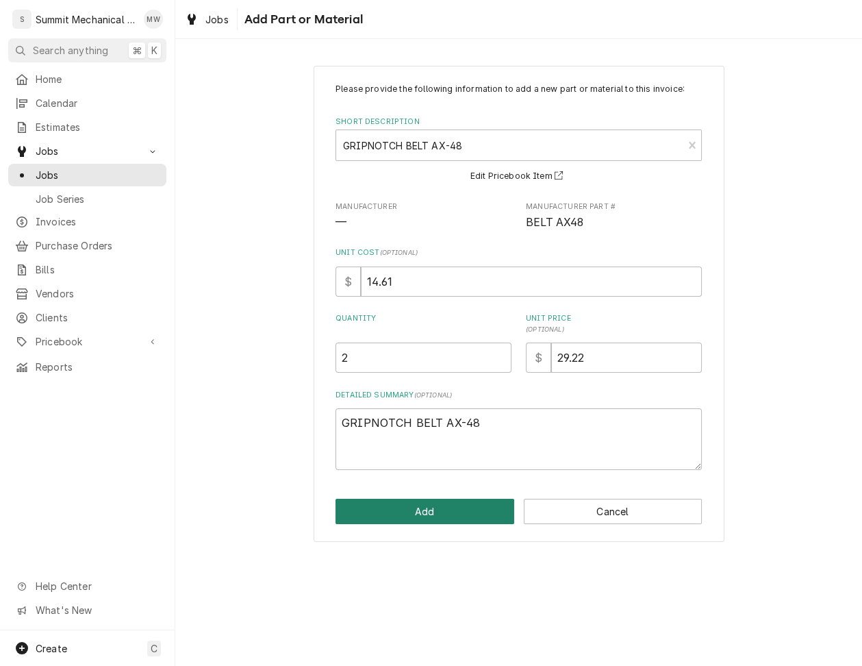
scroll to position [450, 0]
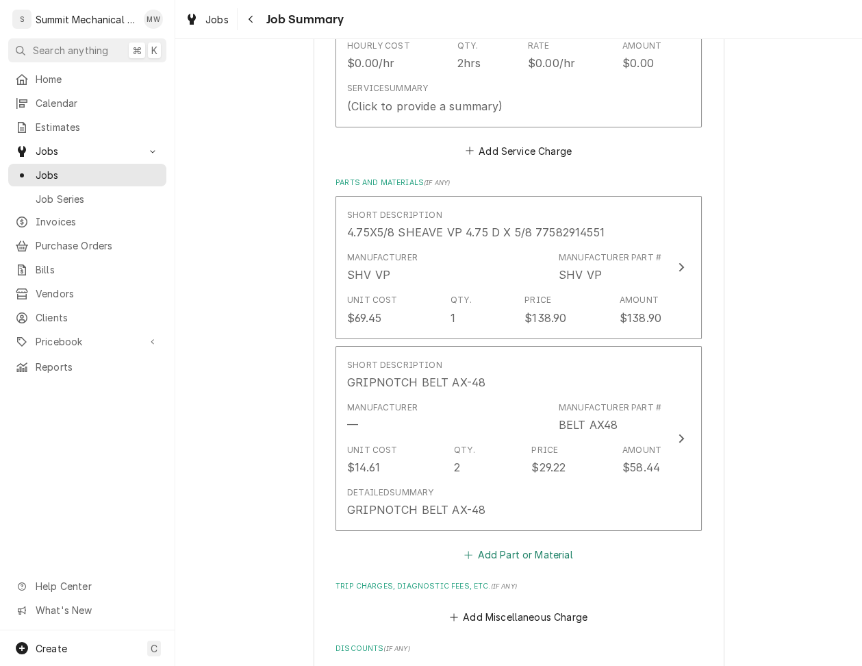
click at [510, 547] on button "Add Part or Material" at bounding box center [518, 554] width 113 height 19
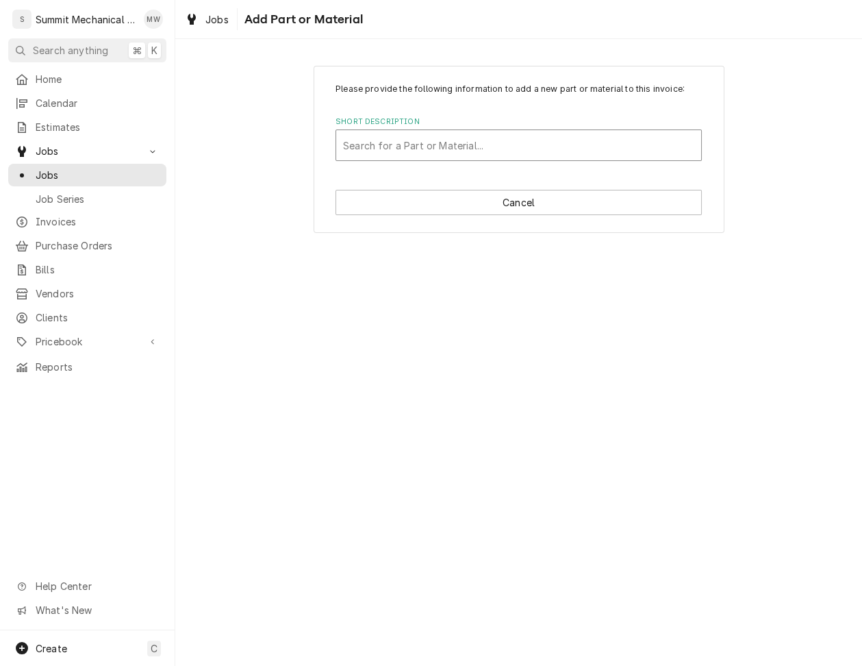
click at [444, 146] on div "Short Description" at bounding box center [518, 145] width 351 height 25
type input "belt ax"
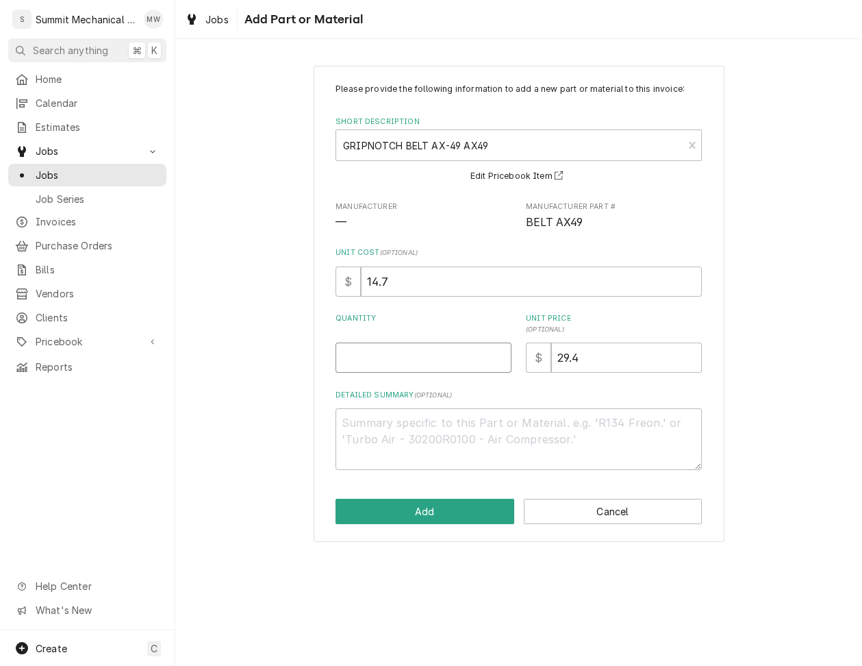
click at [436, 347] on input "Quantity" at bounding box center [424, 358] width 176 height 30
type textarea "x"
type input "1"
type textarea "x"
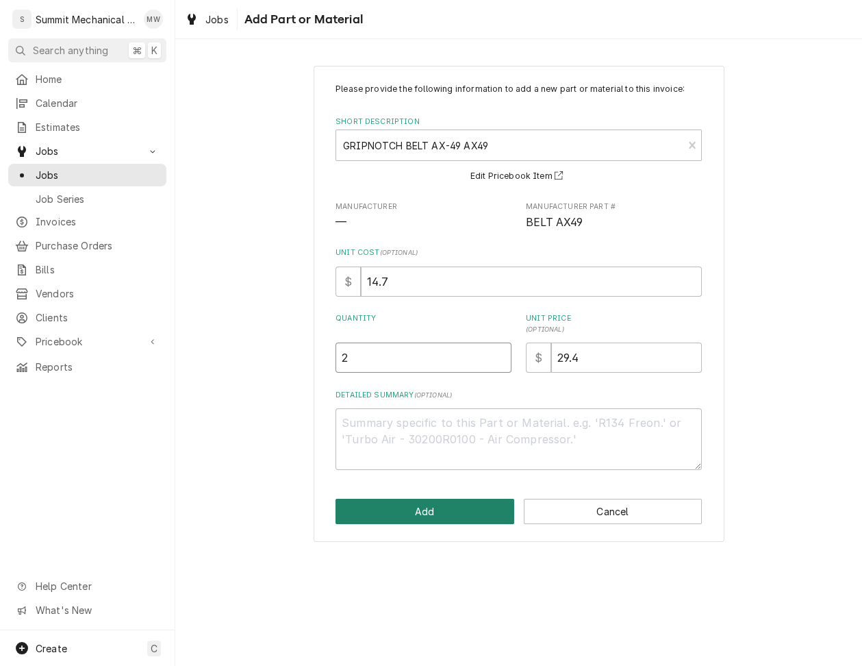
type input "2"
click at [442, 514] on button "Add" at bounding box center [425, 511] width 179 height 25
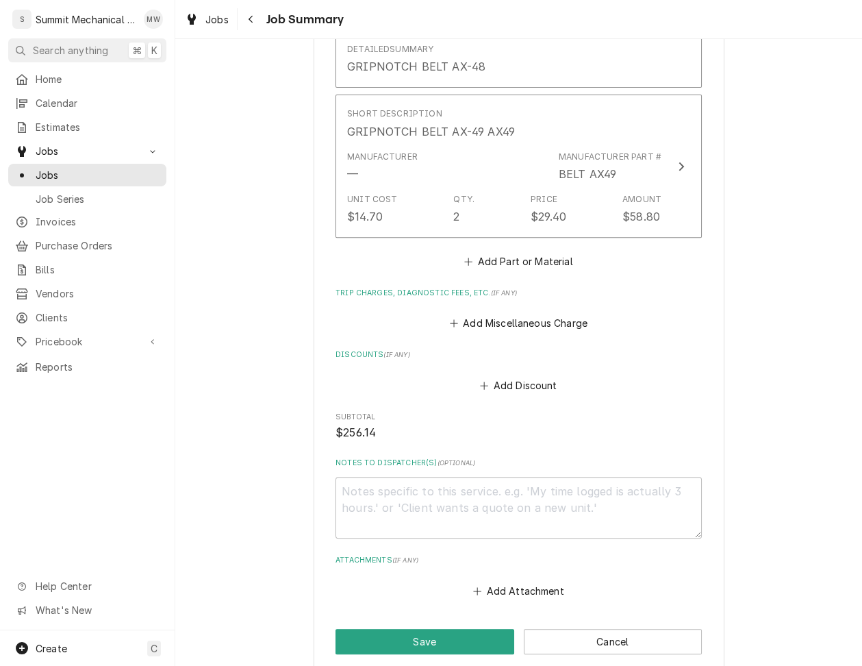
scroll to position [941, 0]
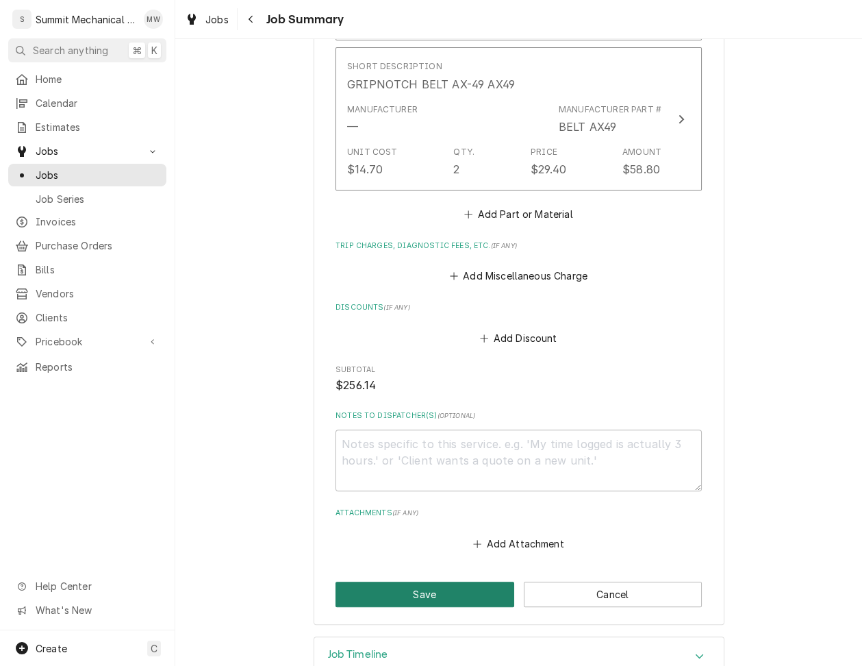
click at [402, 599] on button "Save" at bounding box center [425, 594] width 179 height 25
type textarea "x"
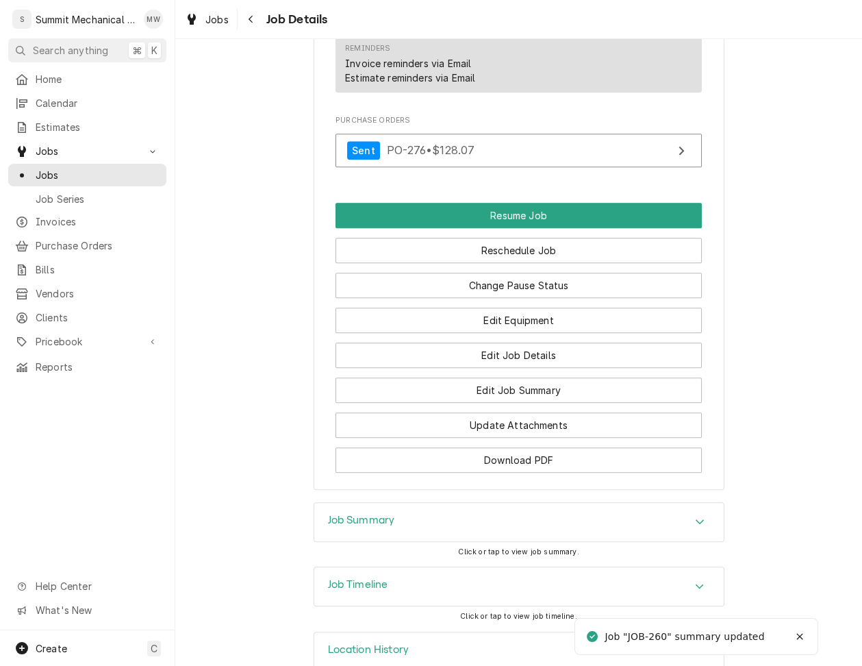
scroll to position [1297, 0]
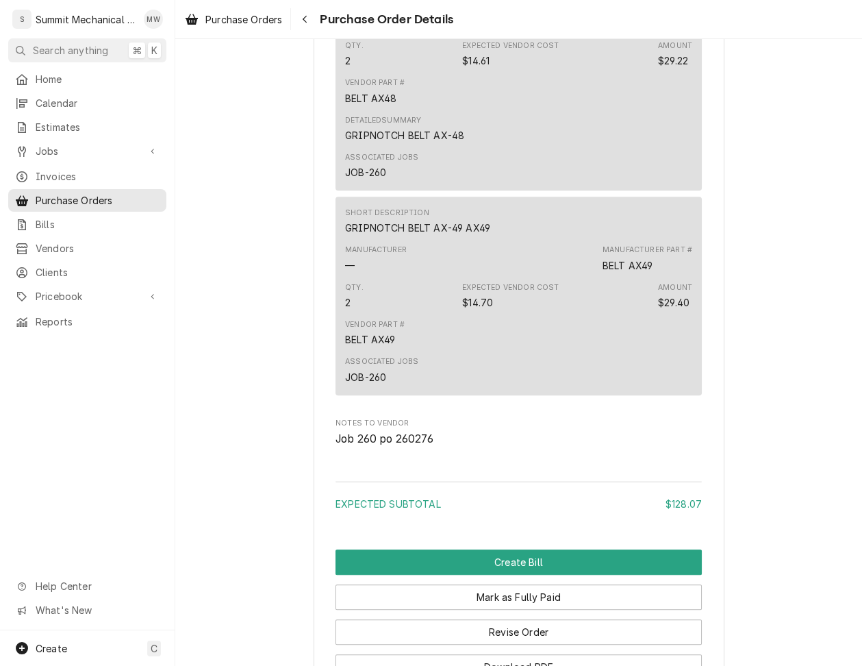
scroll to position [1317, 0]
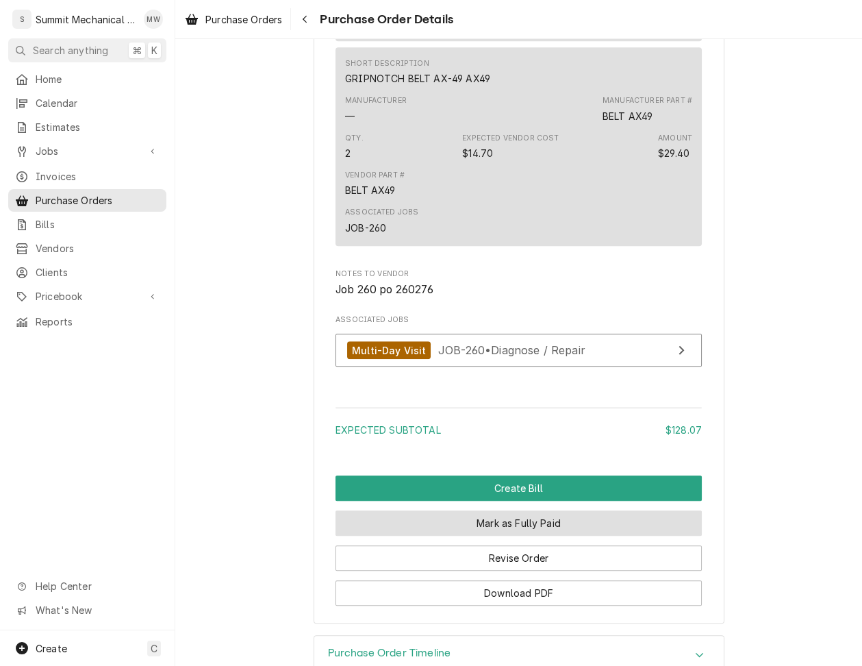
click at [495, 536] on button "Mark as Fully Paid" at bounding box center [519, 522] width 366 height 25
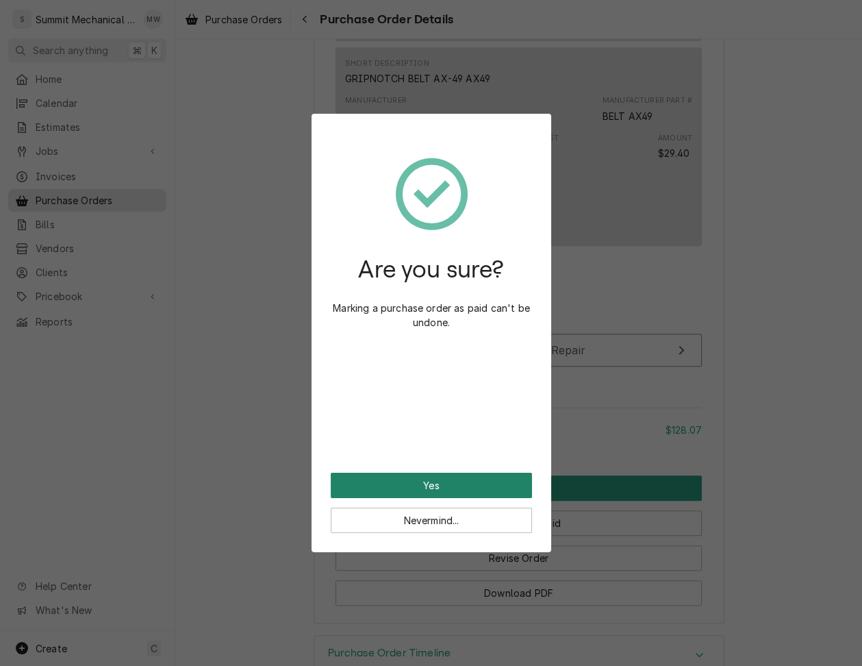
click at [450, 484] on button "Yes" at bounding box center [431, 485] width 201 height 25
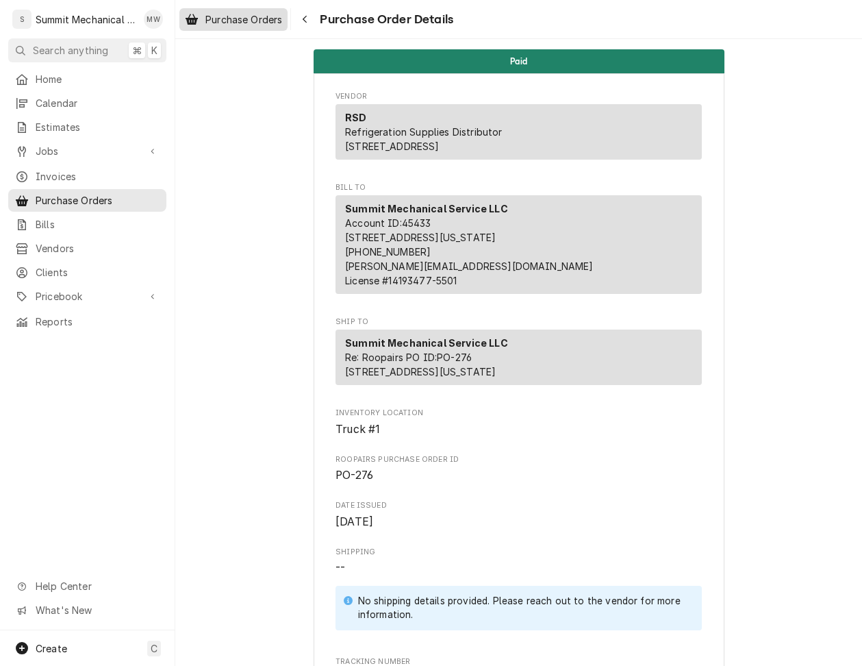
click at [246, 18] on span "Purchase Orders" at bounding box center [244, 19] width 77 height 14
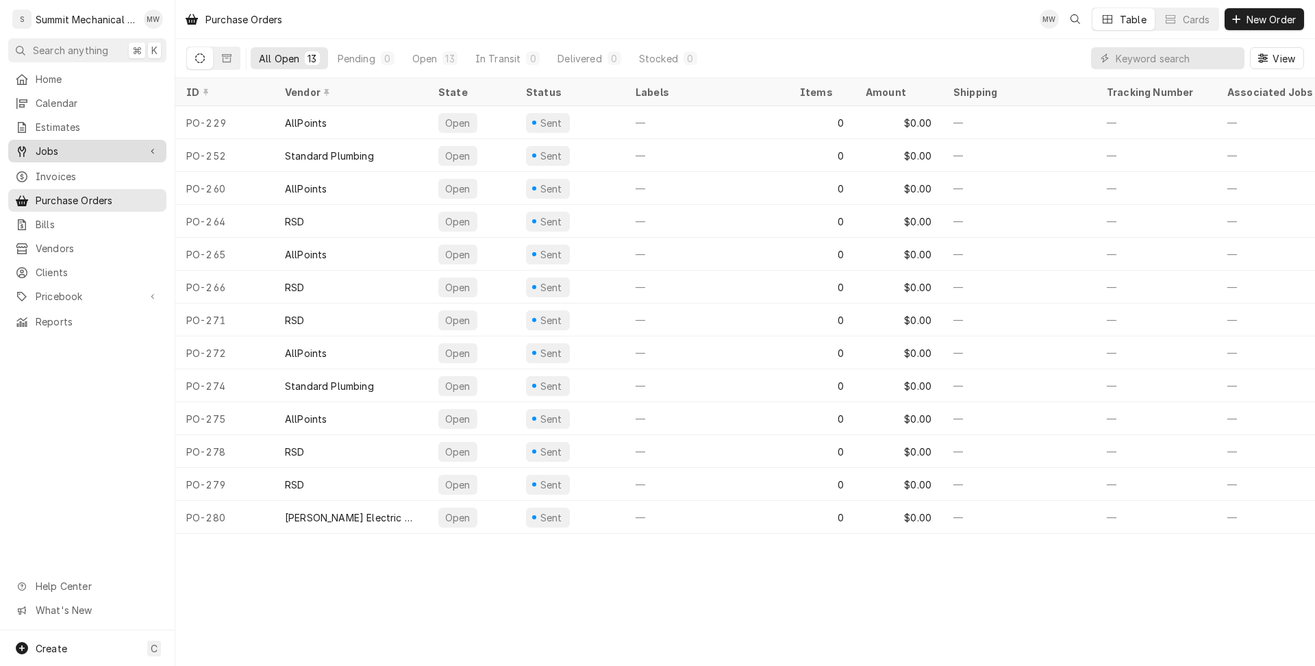
click at [110, 154] on div "Jobs" at bounding box center [87, 150] width 153 height 17
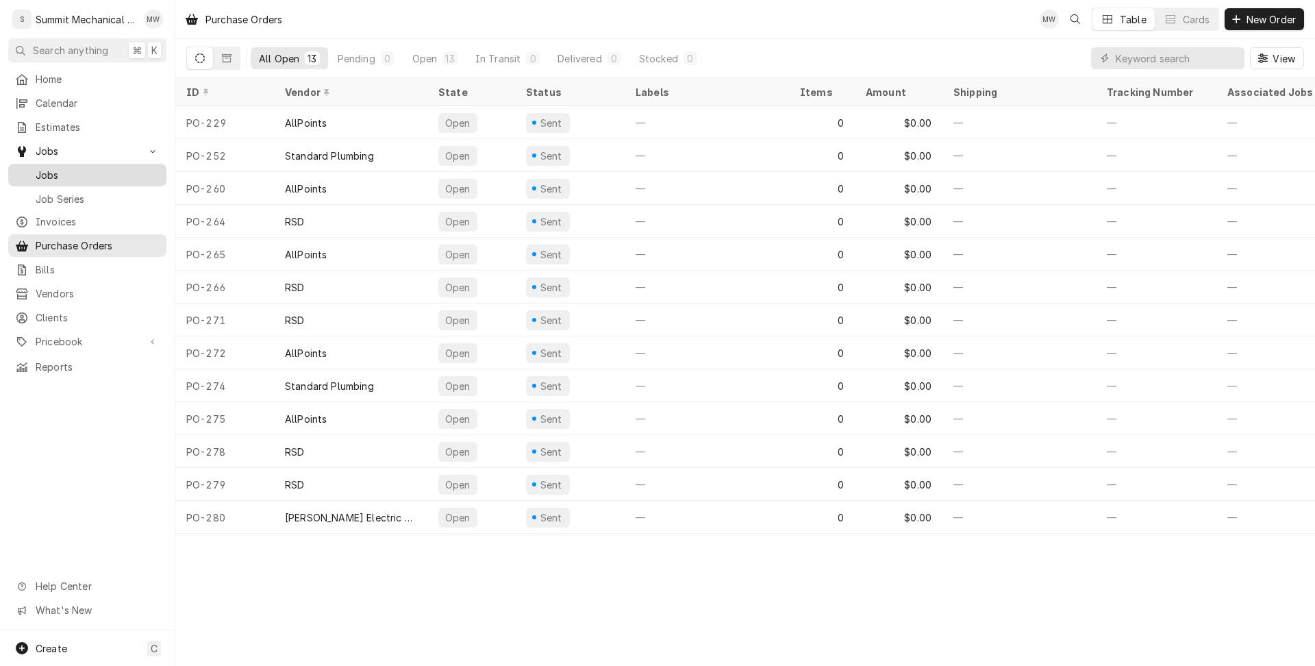
click at [91, 177] on div "Jobs" at bounding box center [87, 174] width 153 height 17
